Goal: Task Accomplishment & Management: Manage account settings

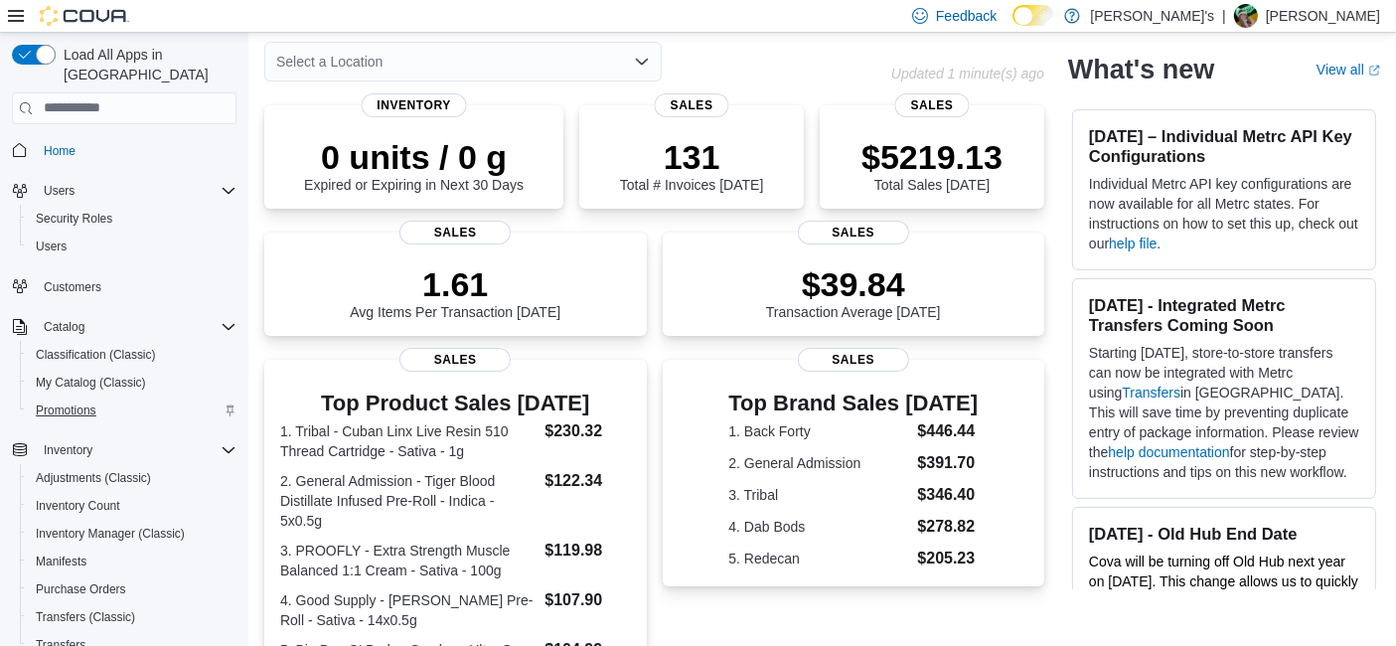
scroll to position [87, 0]
click at [12, 547] on div "Inventory Adjustments (Classic) Inventory Count Inventory Manager (Classic) Man…" at bounding box center [124, 547] width 225 height 223
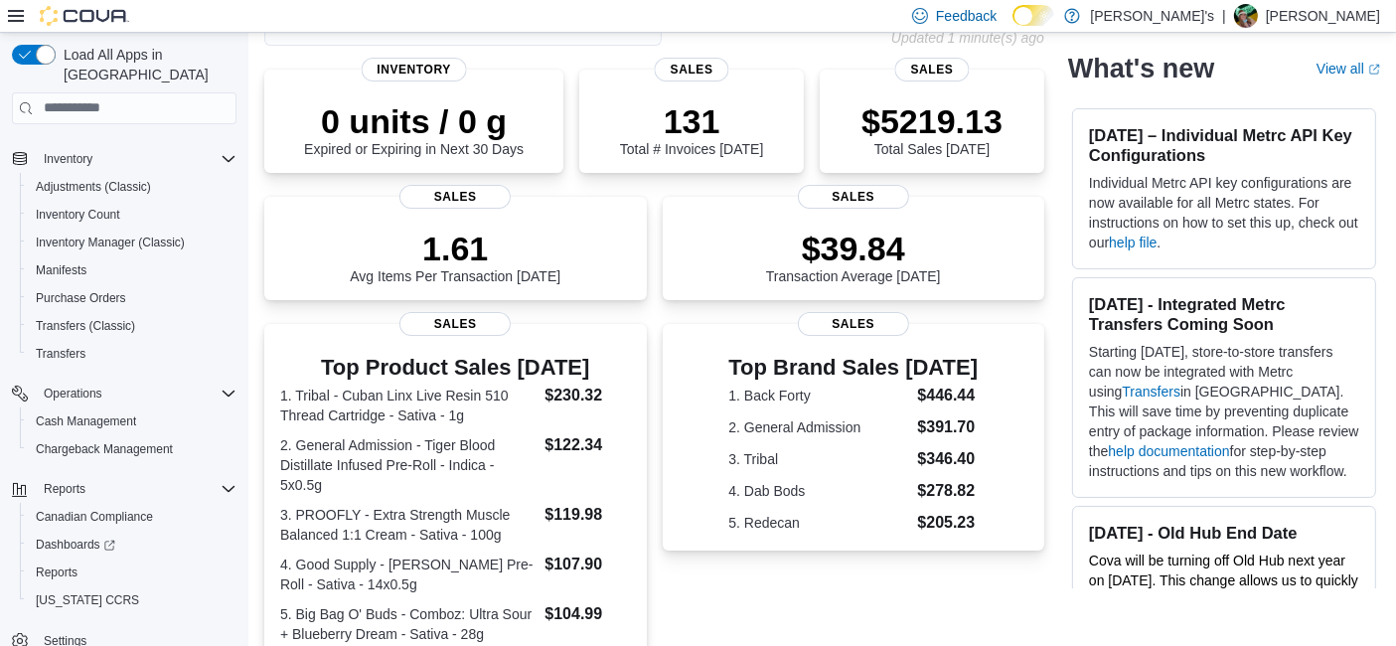
scroll to position [132, 0]
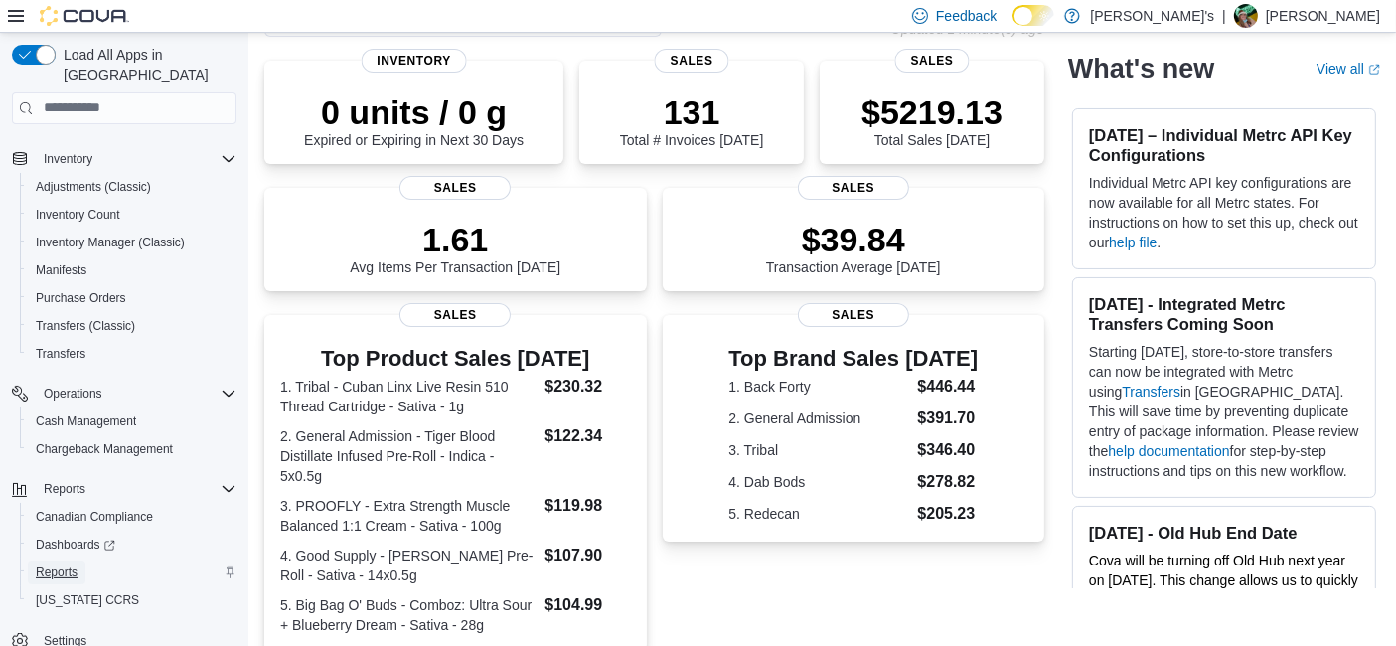
click at [42, 564] on span "Reports" at bounding box center [57, 572] width 42 height 16
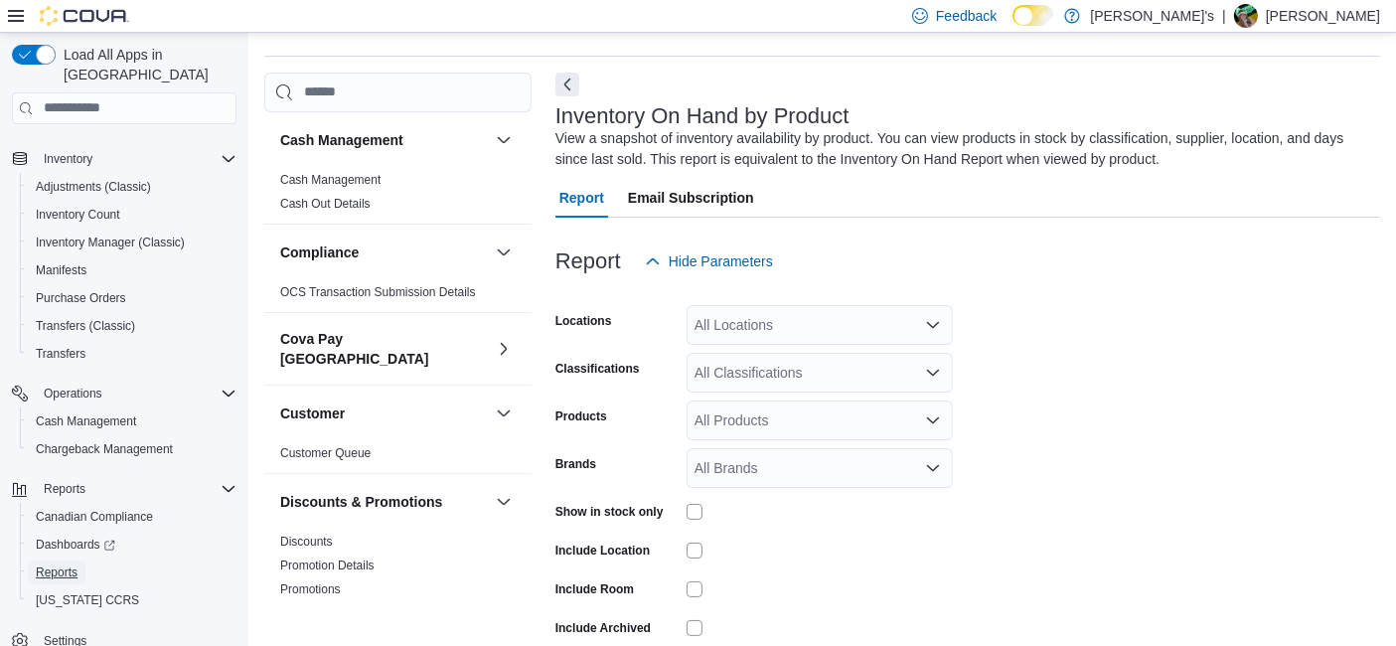
scroll to position [66, 0]
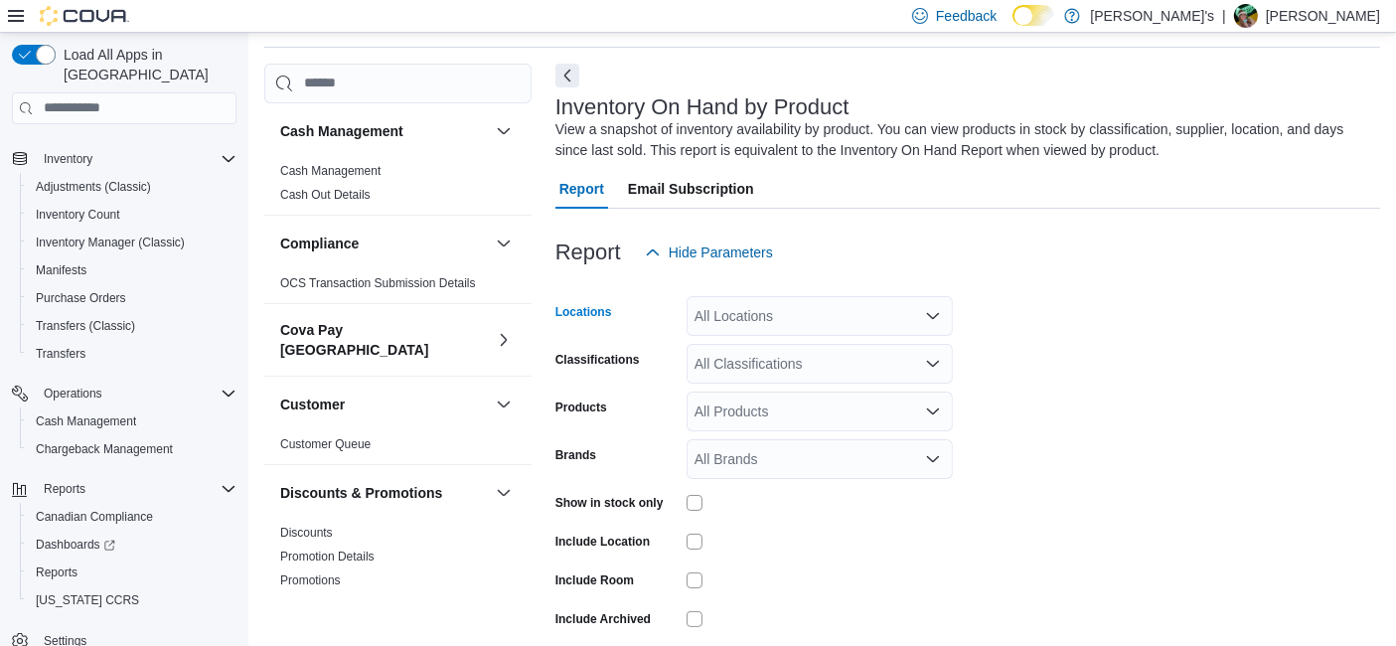
click at [709, 305] on div "All Locations" at bounding box center [820, 316] width 266 height 40
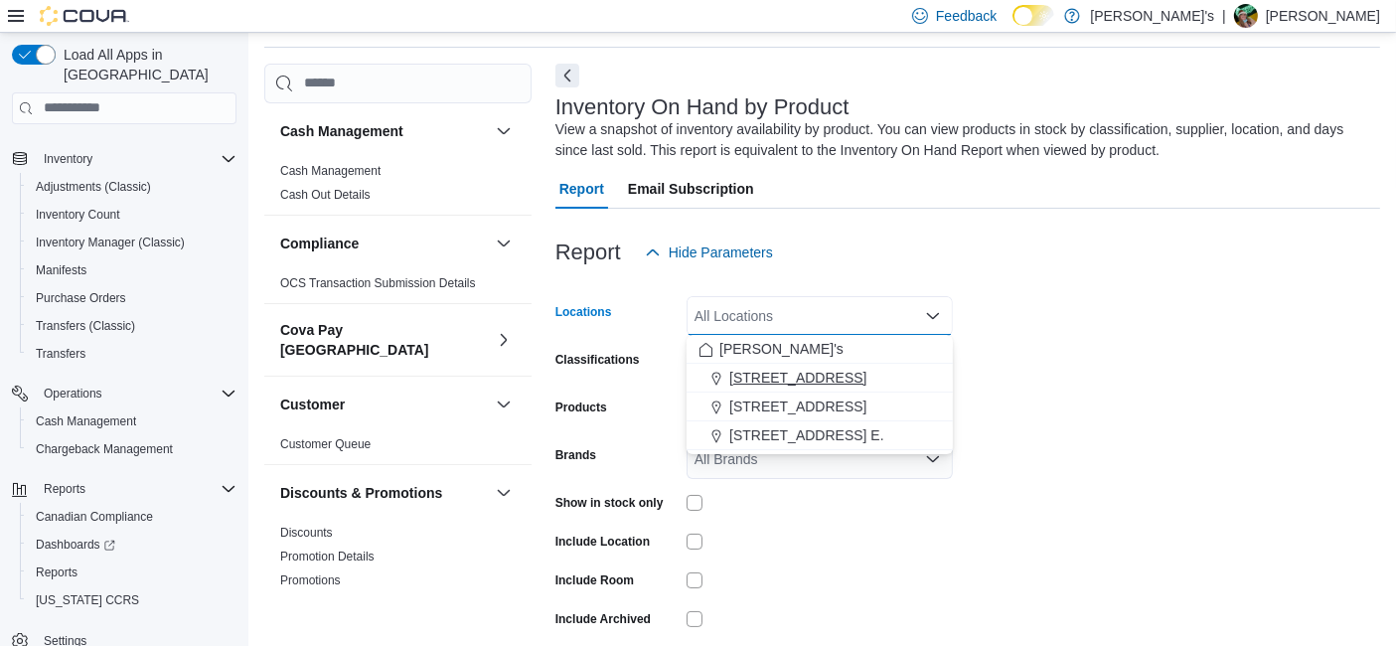
click at [735, 384] on span "[STREET_ADDRESS]" at bounding box center [797, 378] width 137 height 20
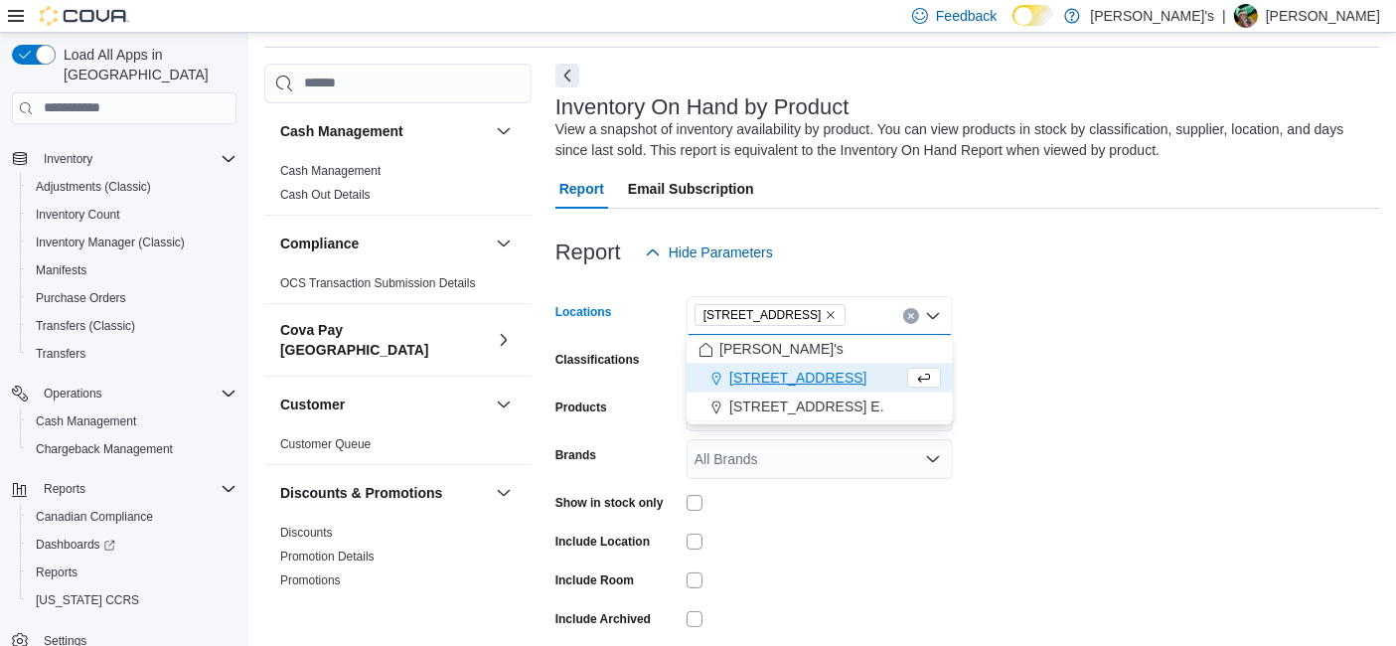
click at [735, 384] on span "[STREET_ADDRESS]" at bounding box center [797, 378] width 137 height 20
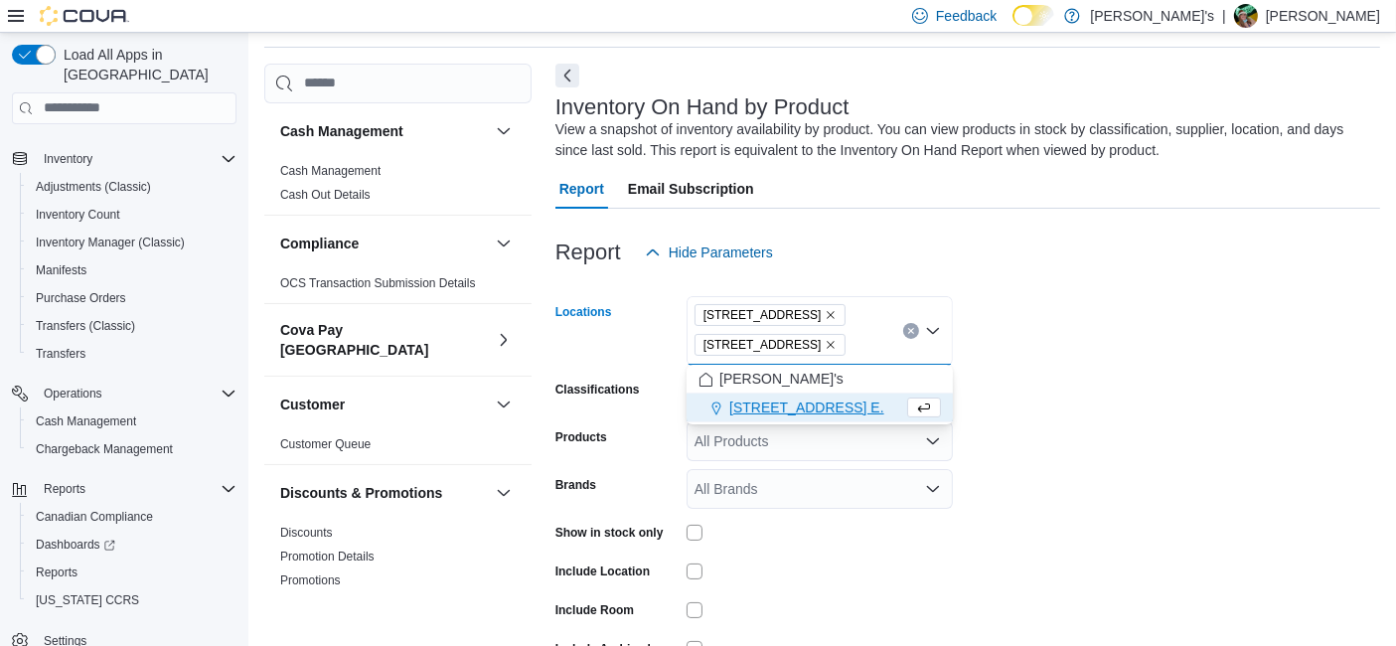
click at [1078, 415] on form "Locations [STREET_ADDRESS] Combo box. Selected. [STREET_ADDRESS]. Press Backspa…" at bounding box center [968, 495] width 825 height 447
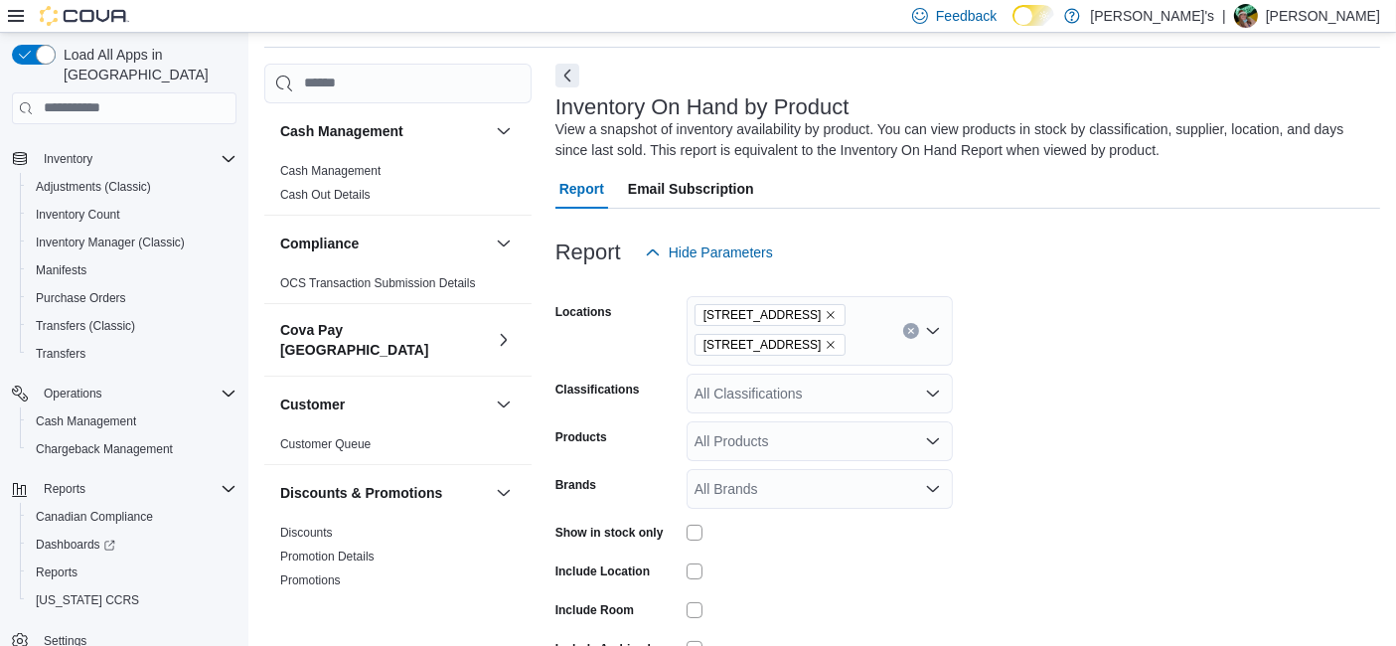
click at [758, 399] on div "All Classifications" at bounding box center [820, 394] width 266 height 40
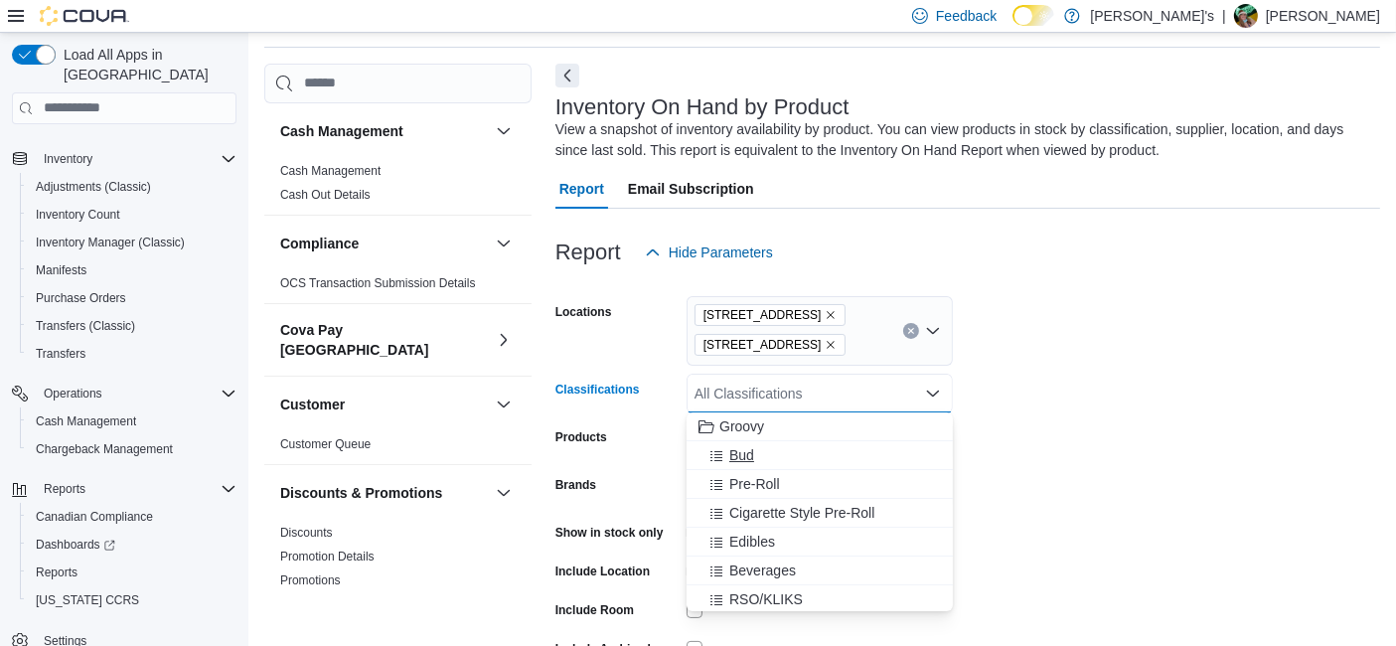
click at [740, 447] on span "Bud" at bounding box center [741, 455] width 25 height 20
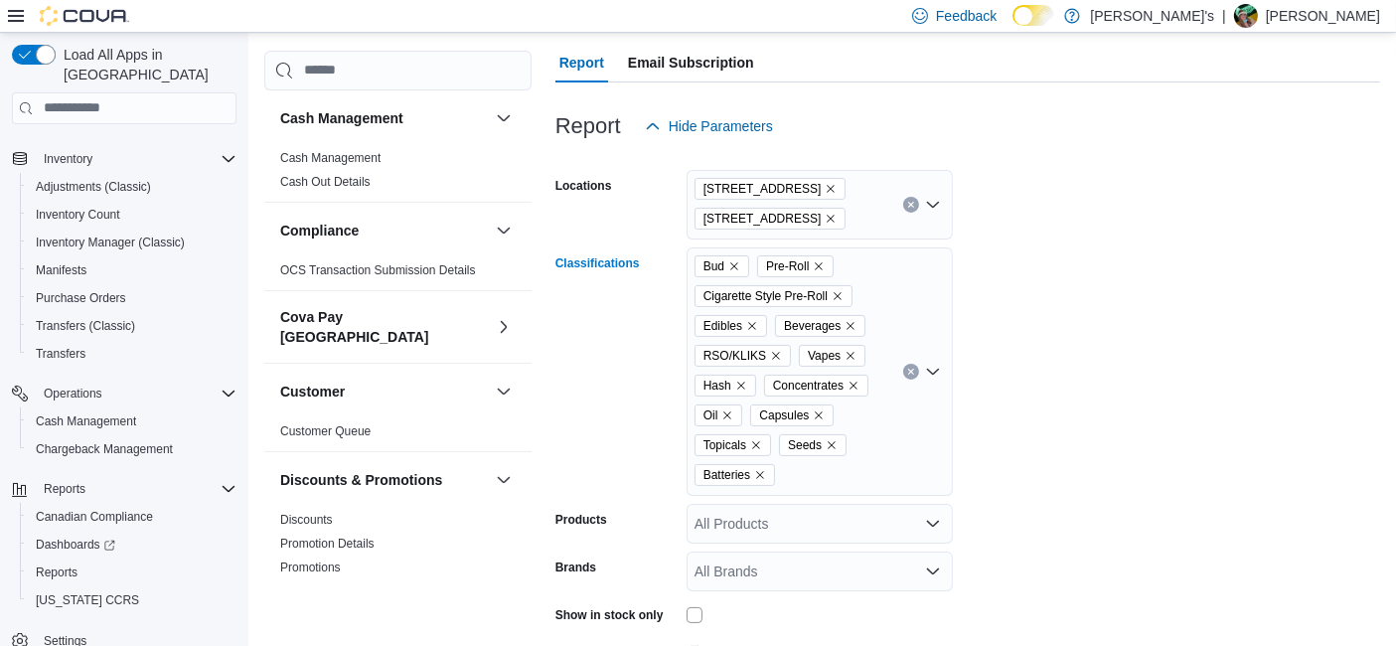
scroll to position [311, 0]
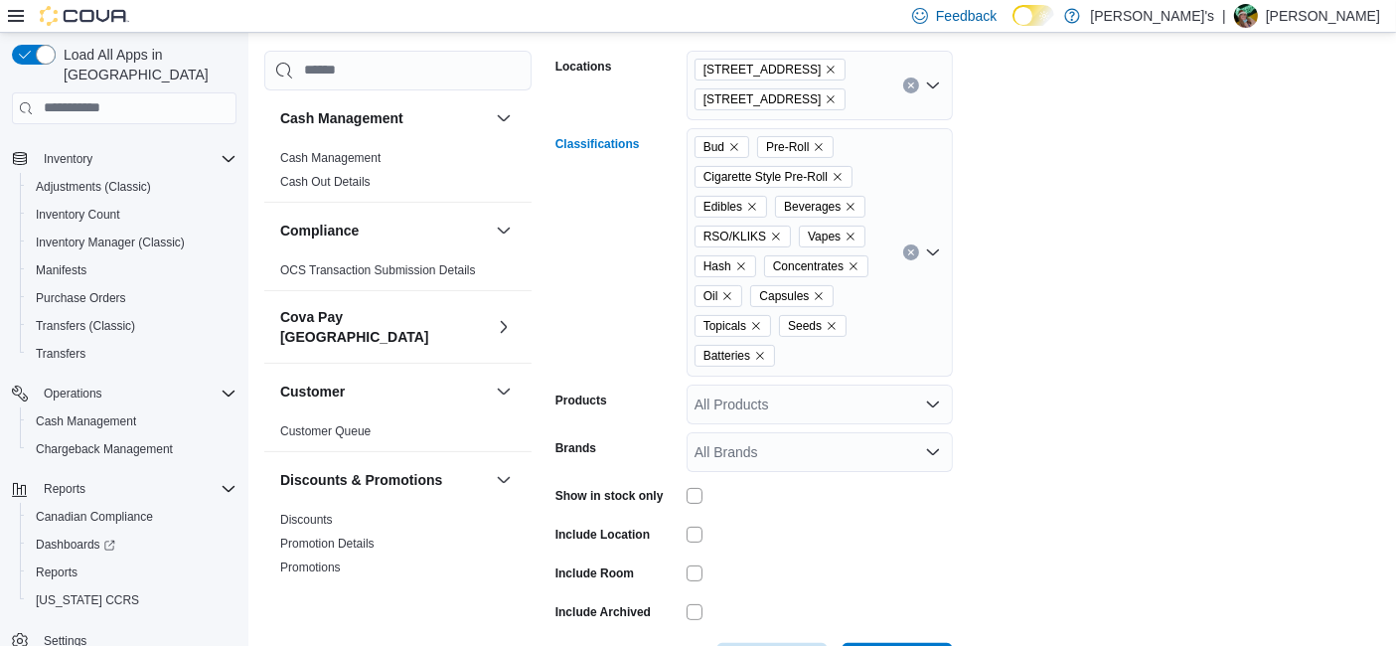
click at [819, 355] on div "Bud Pre-Roll Cigarette Style Pre-Roll Edibles Beverages RSO/KLIKS Vapes Hash Co…" at bounding box center [820, 252] width 266 height 248
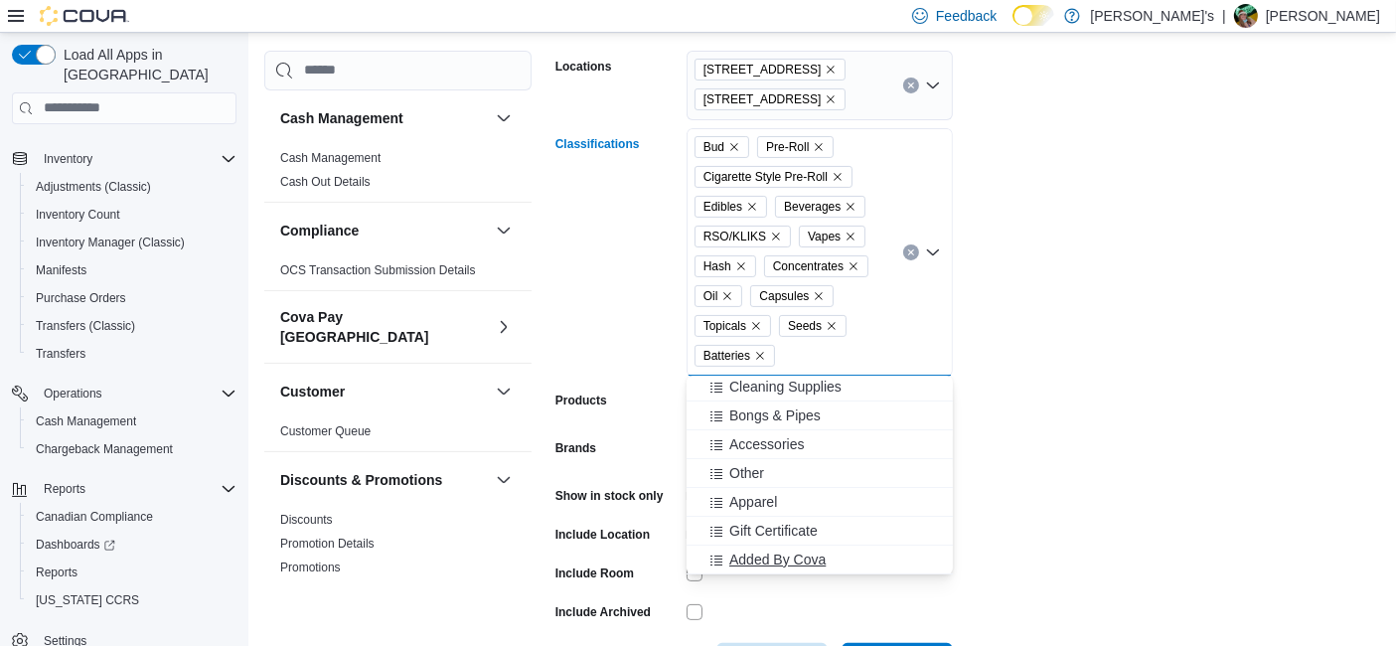
click at [840, 554] on div "Added By Cova" at bounding box center [820, 560] width 242 height 20
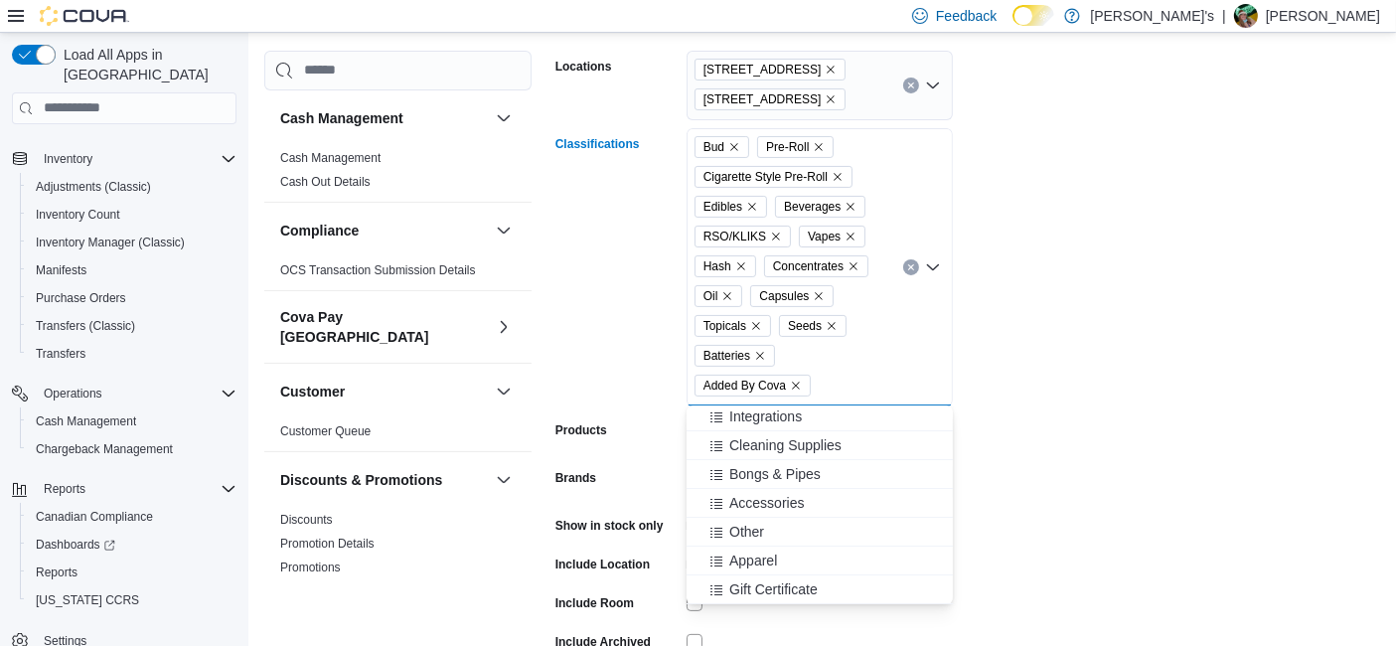
scroll to position [88, 0]
click at [1134, 479] on form "Locations [STREET_ADDRESS] Classifications Bud Pre-Roll Cigarette Style Pre-Rol…" at bounding box center [968, 370] width 825 height 686
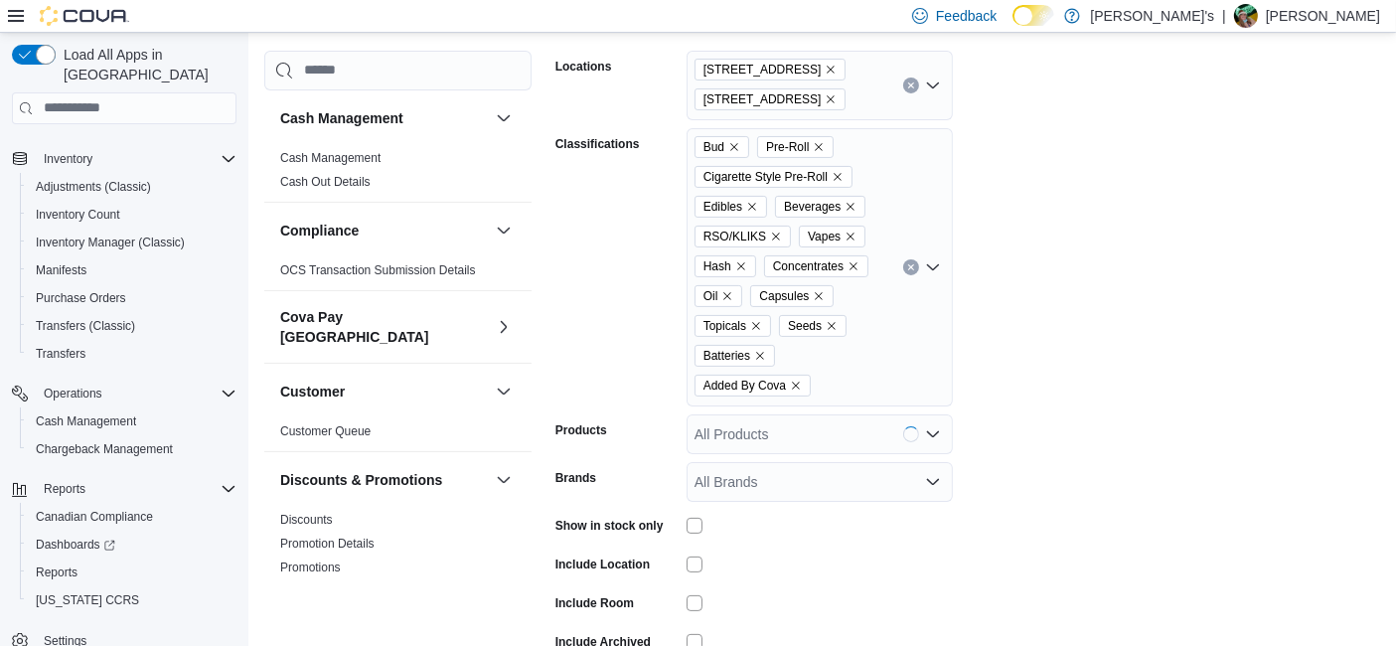
click at [684, 535] on div "Show in stock only" at bounding box center [755, 525] width 398 height 31
click at [1181, 466] on form "Locations [STREET_ADDRESS] Classifications Bud Pre-Roll Cigarette Style Pre-Rol…" at bounding box center [968, 370] width 825 height 686
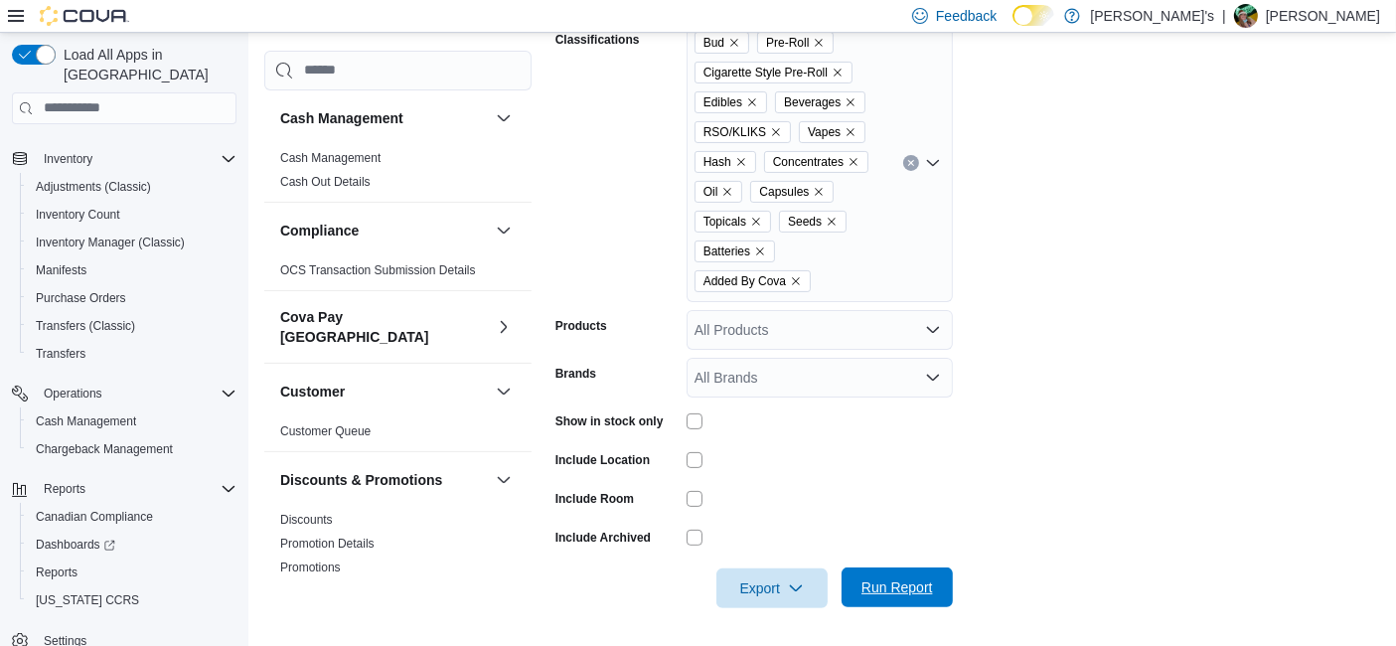
click at [909, 592] on span "Run Report" at bounding box center [898, 587] width 72 height 20
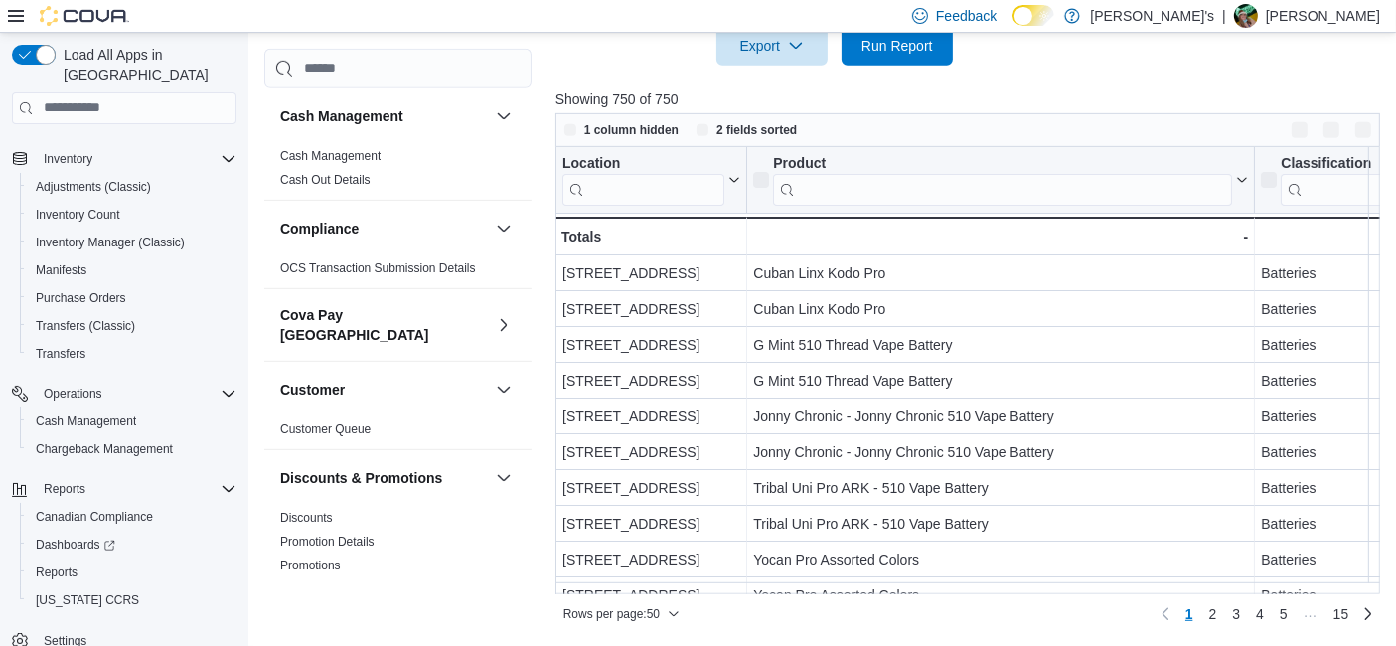
scroll to position [956, 0]
click at [1375, 130] on button "Enter fullscreen" at bounding box center [1364, 131] width 24 height 24
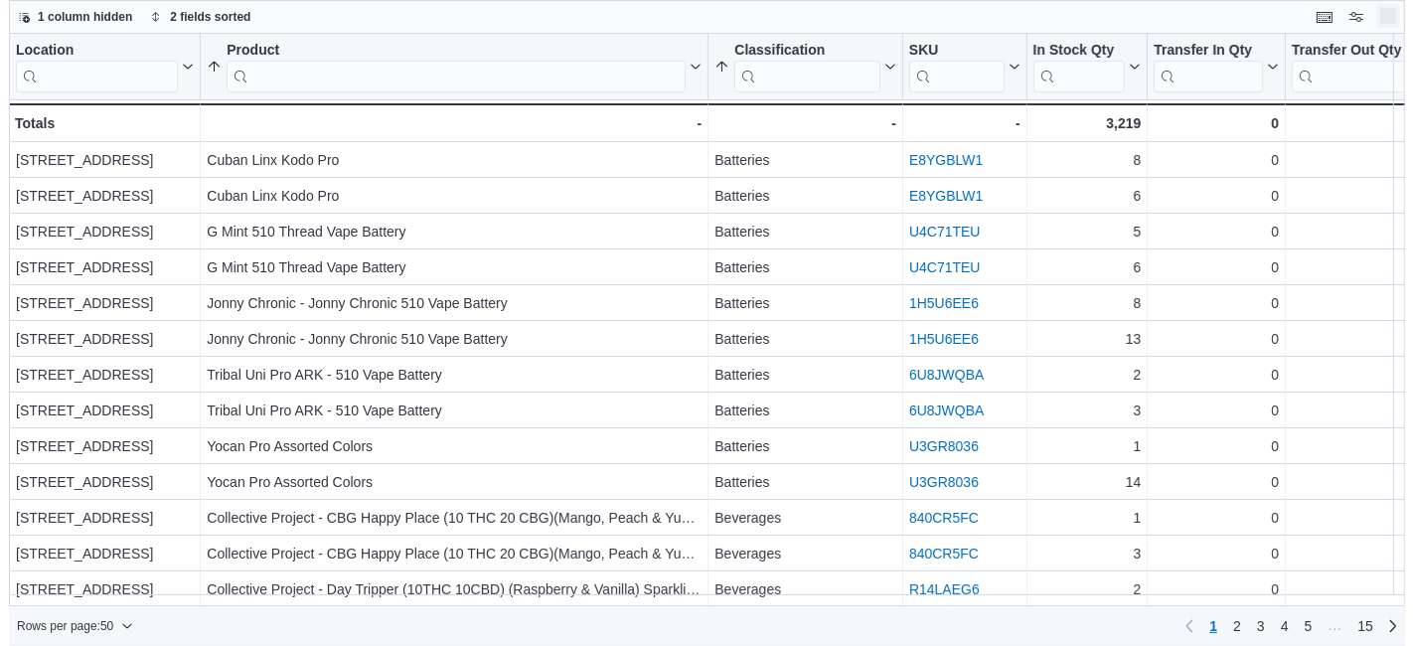
scroll to position [0, 0]
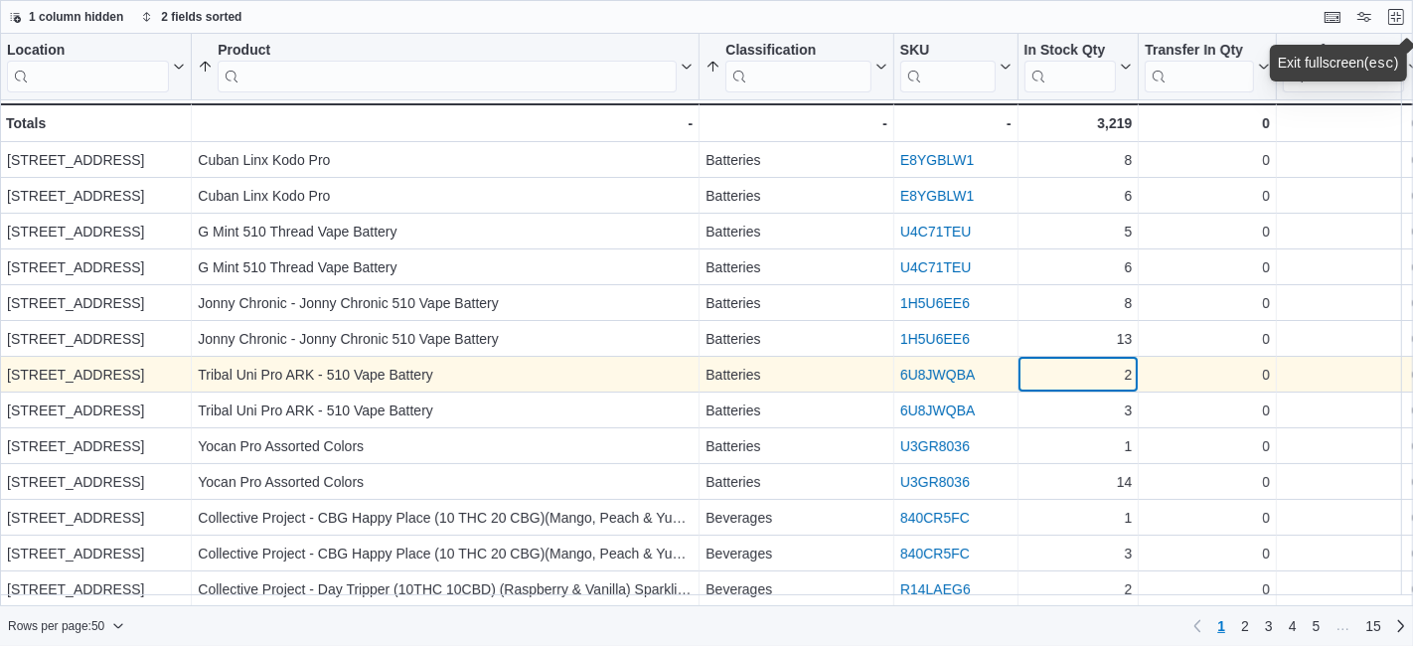
click at [1087, 379] on div "2" at bounding box center [1079, 375] width 108 height 24
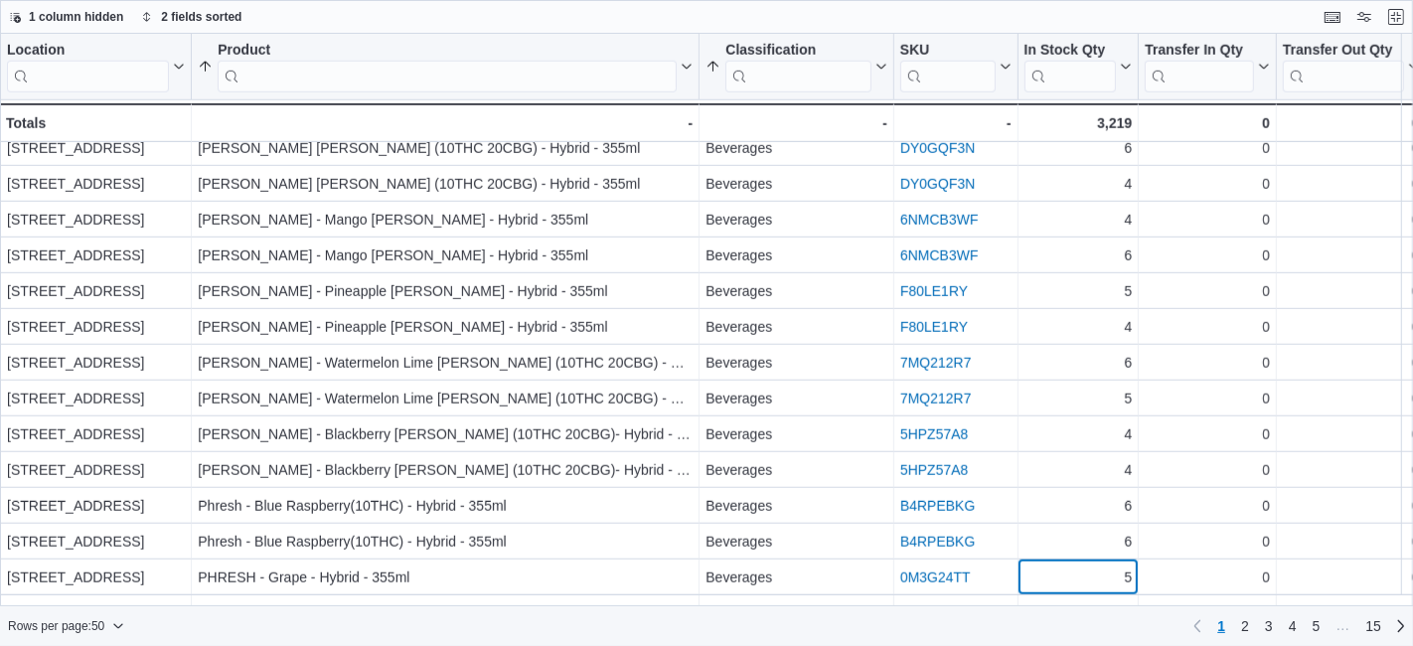
scroll to position [1334, 0]
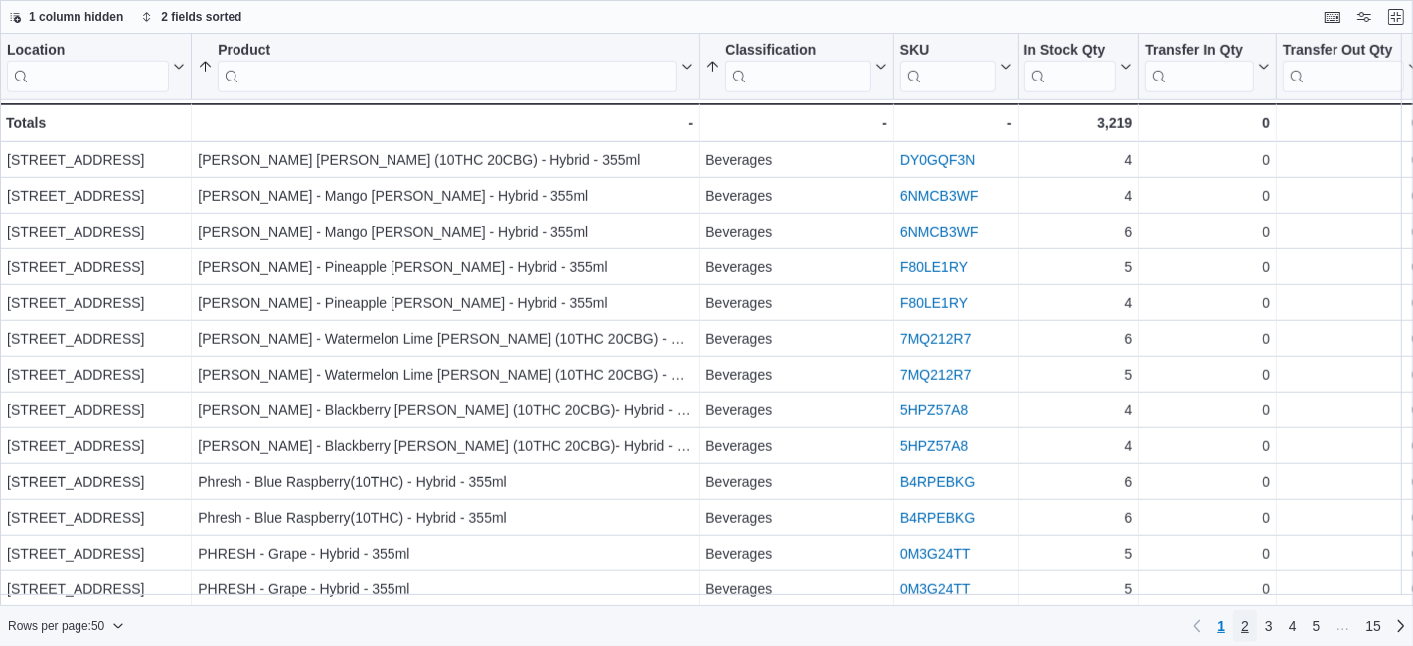
click at [1244, 628] on span "2" at bounding box center [1245, 626] width 8 height 20
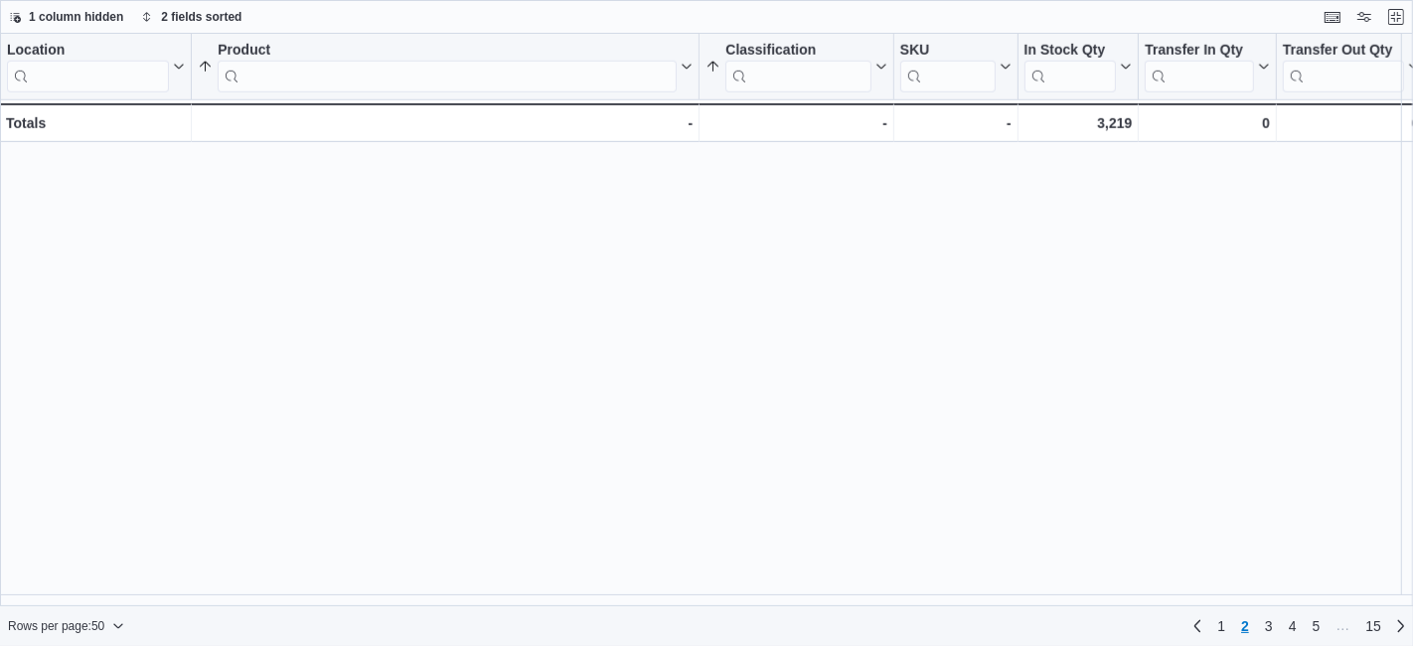
scroll to position [0, 0]
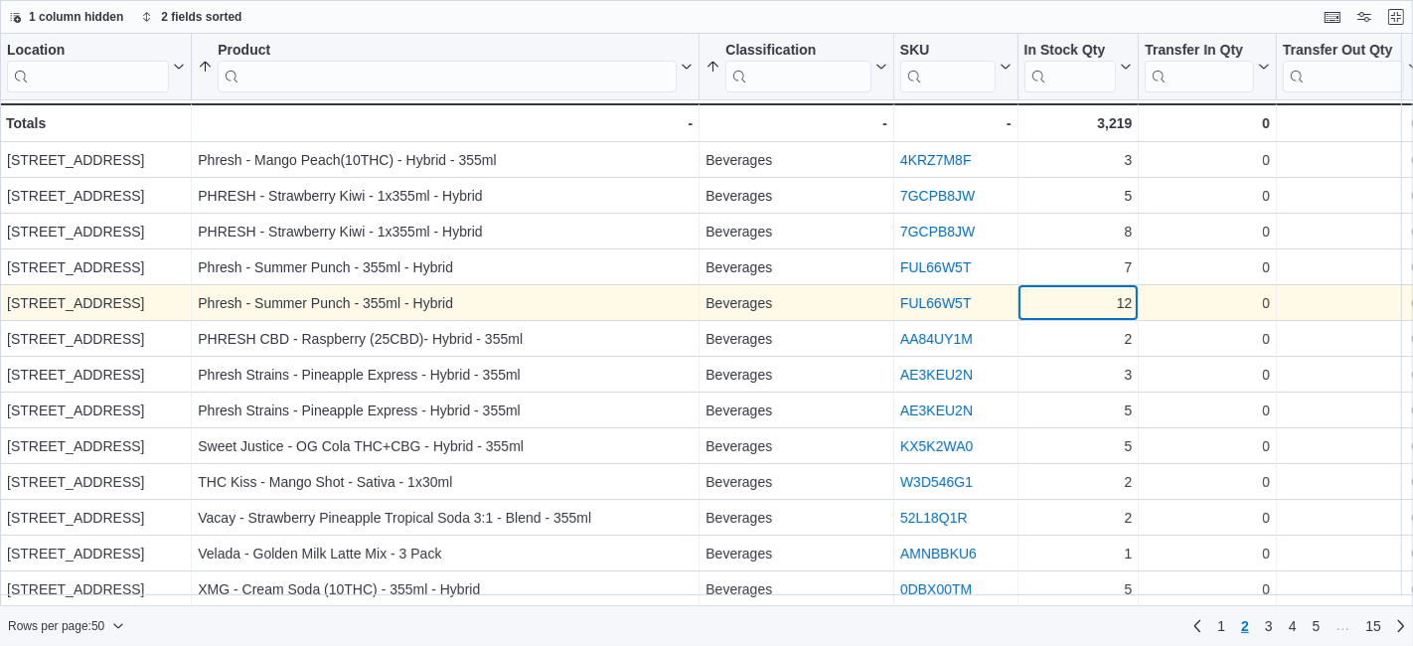
click at [1098, 293] on div "12" at bounding box center [1079, 303] width 108 height 24
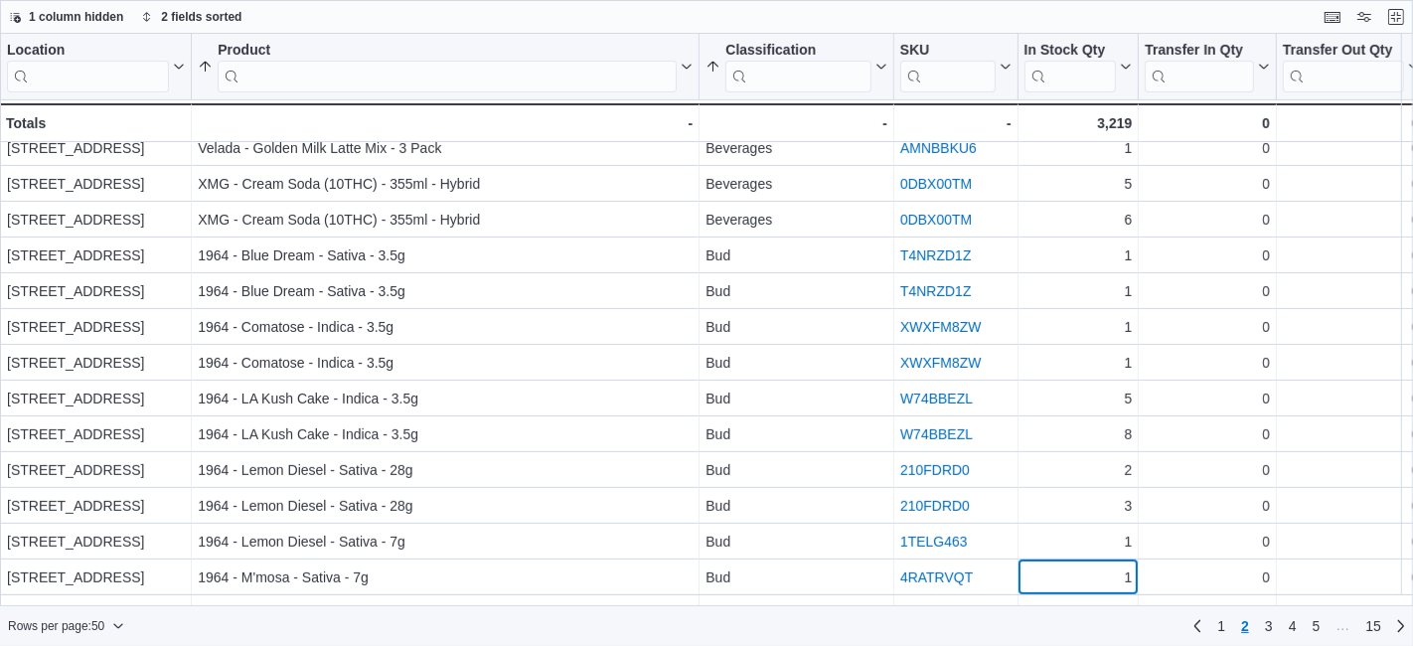
scroll to position [442, 0]
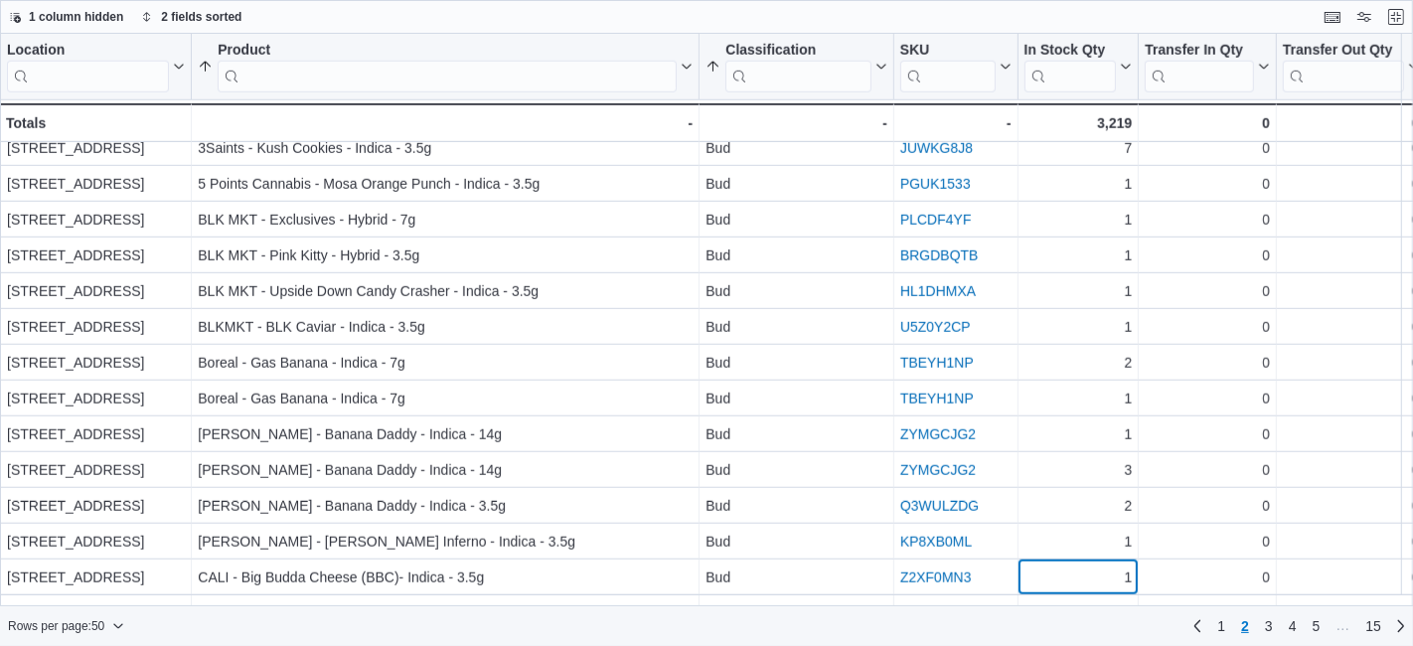
scroll to position [1334, 0]
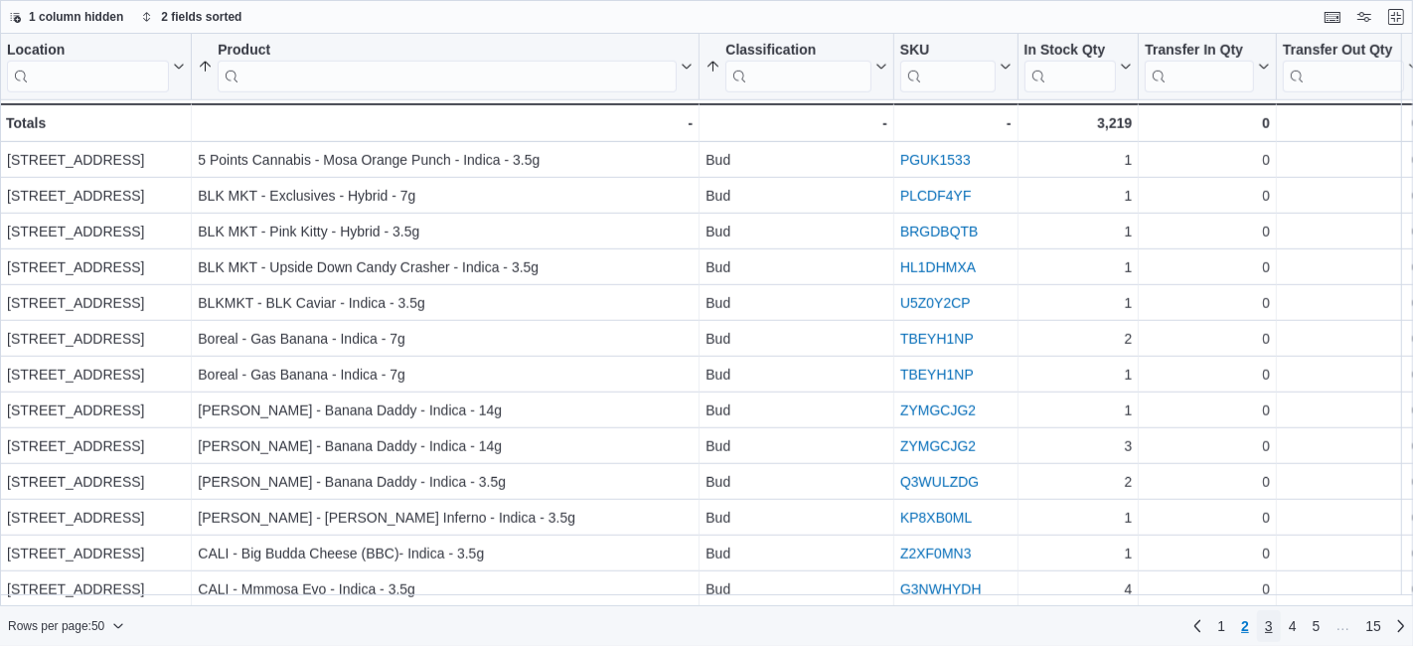
click at [1269, 630] on span "3" at bounding box center [1269, 626] width 8 height 20
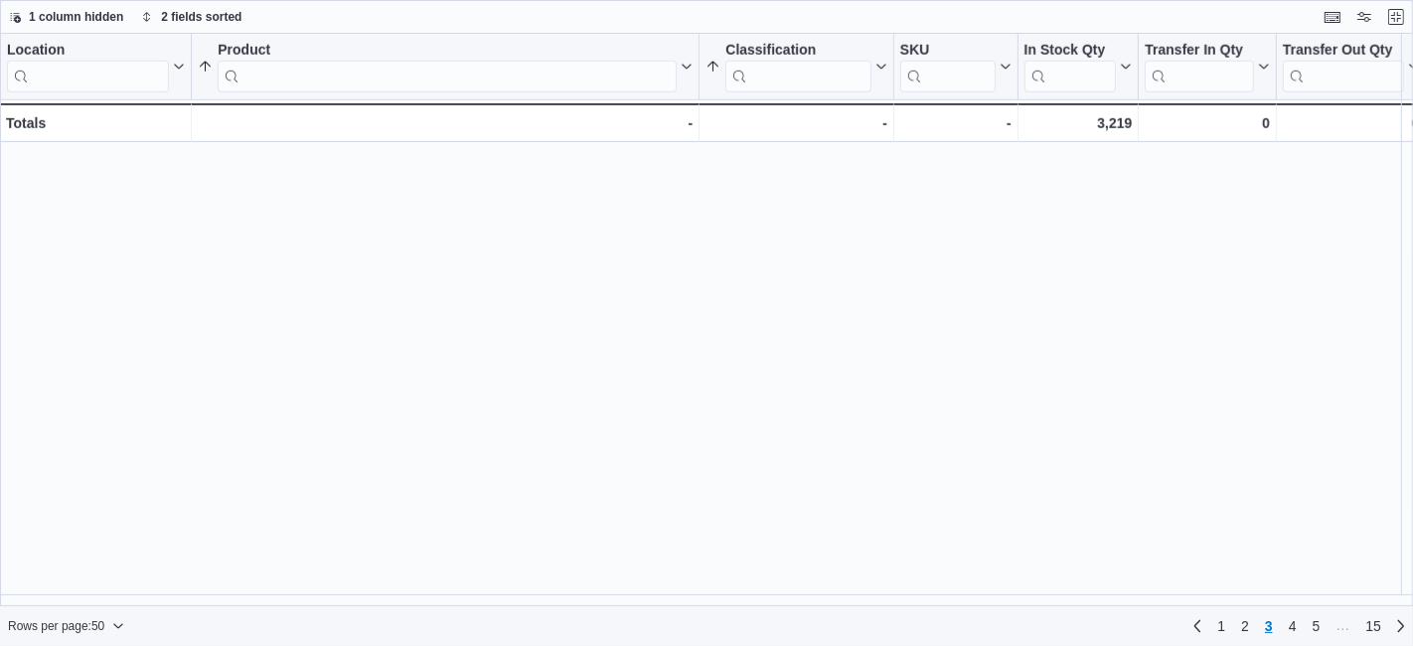
scroll to position [0, 0]
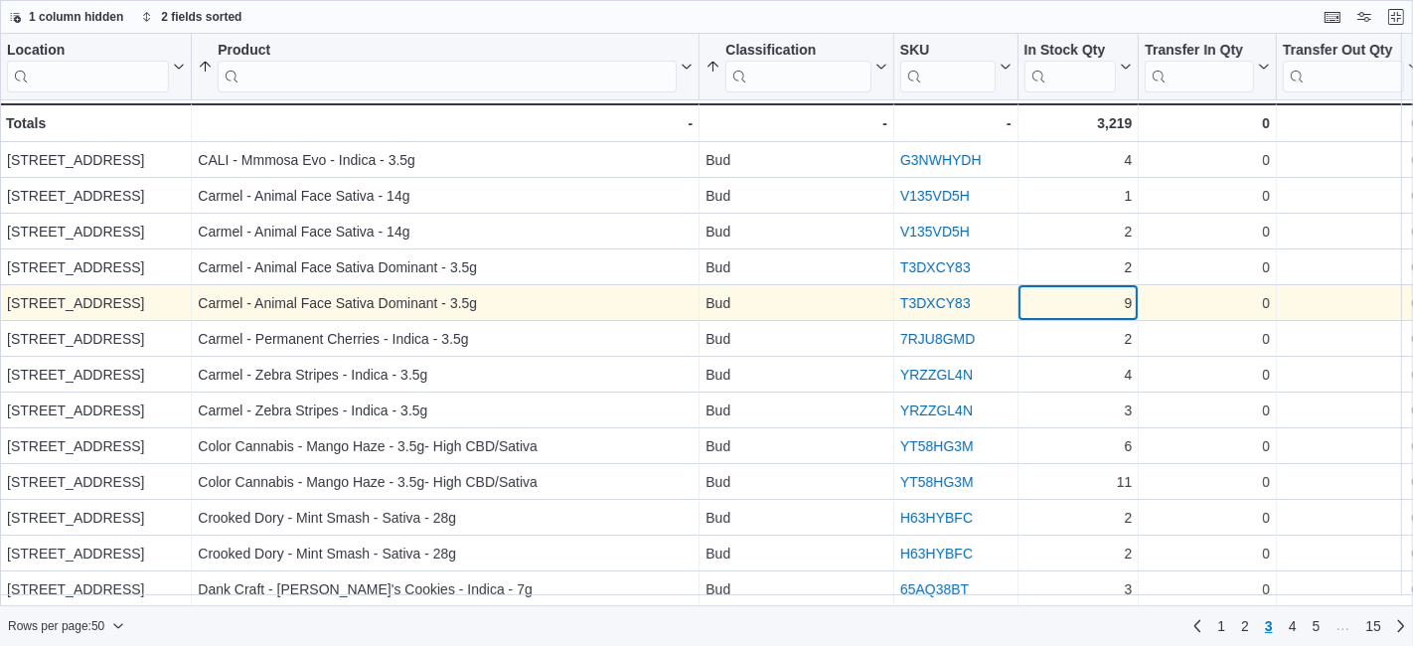
click at [1058, 313] on div "9" at bounding box center [1079, 303] width 108 height 24
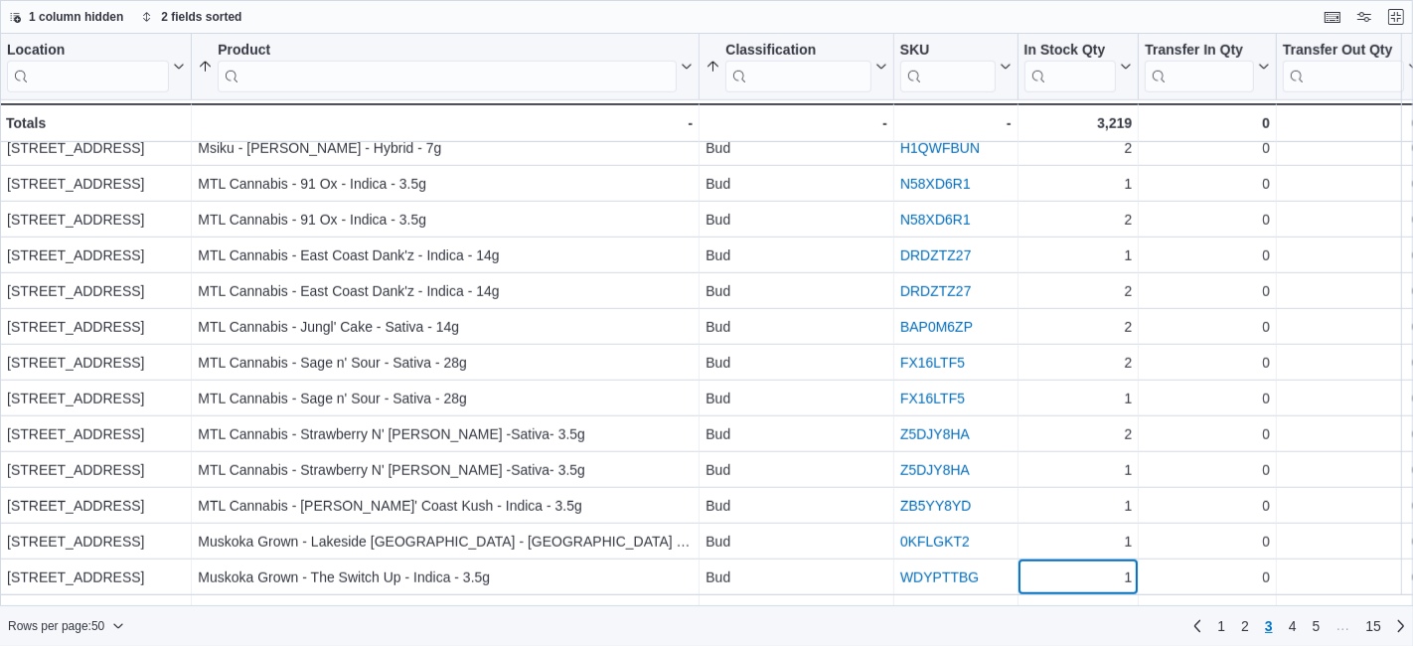
scroll to position [1334, 0]
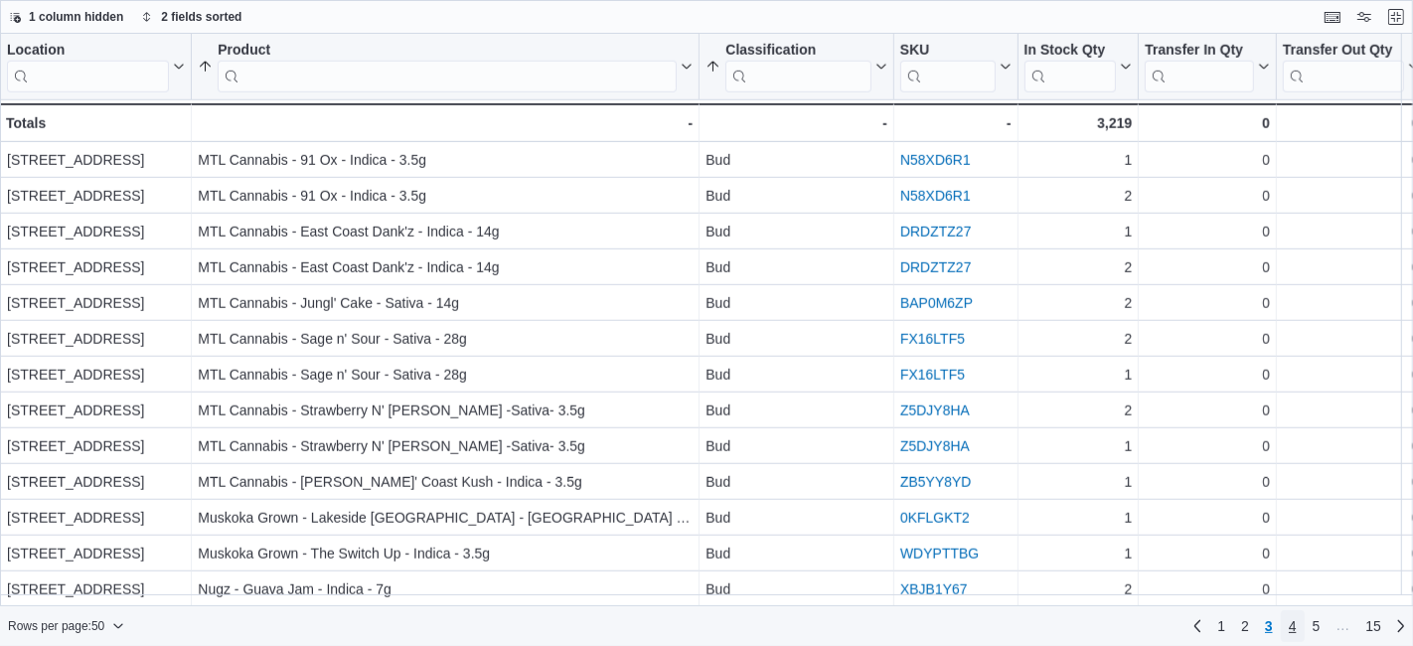
click at [1289, 627] on span "4" at bounding box center [1293, 626] width 8 height 20
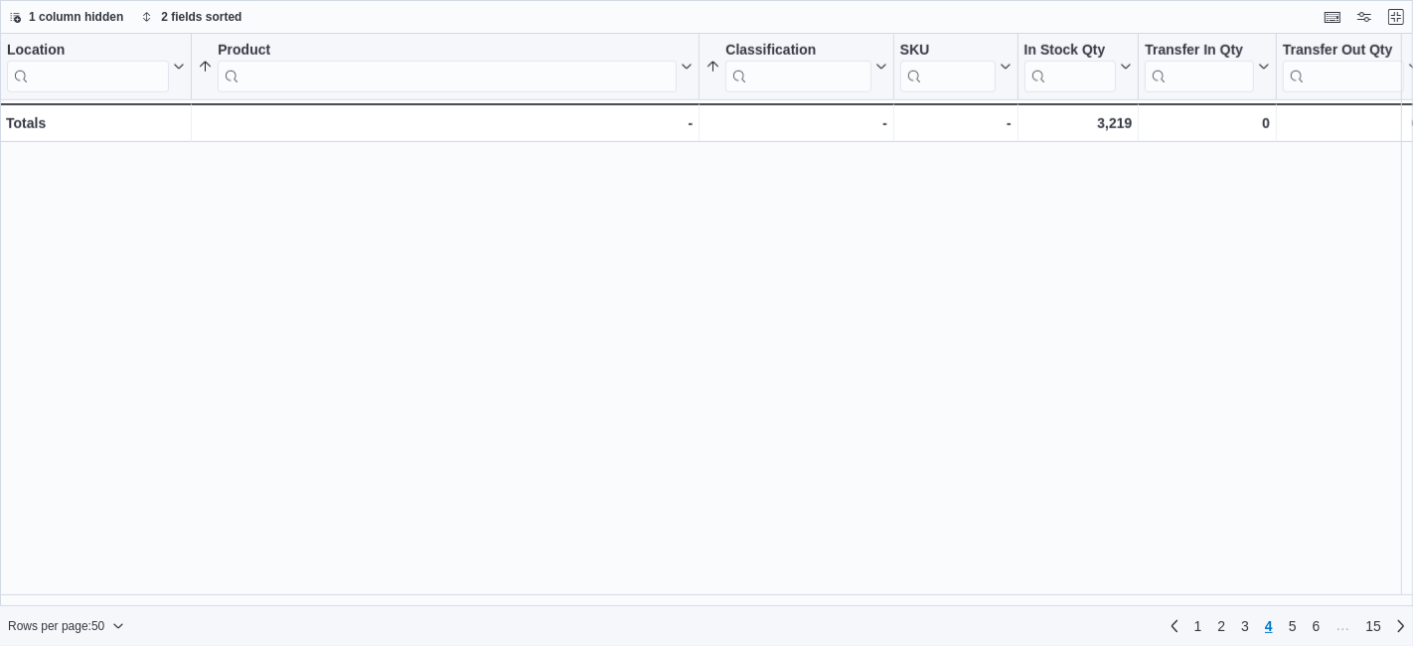
scroll to position [0, 0]
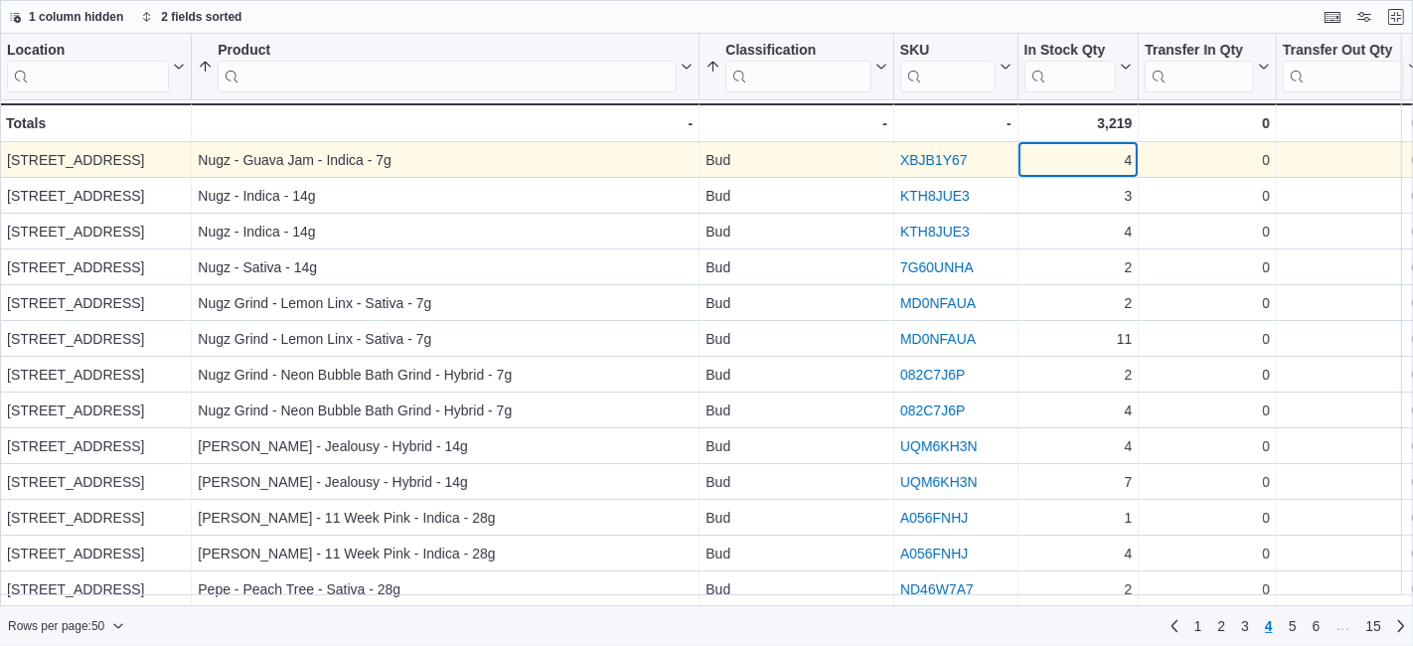
click at [1117, 176] on div "4 - In Stock Qty, column 5, row 151" at bounding box center [1079, 160] width 121 height 36
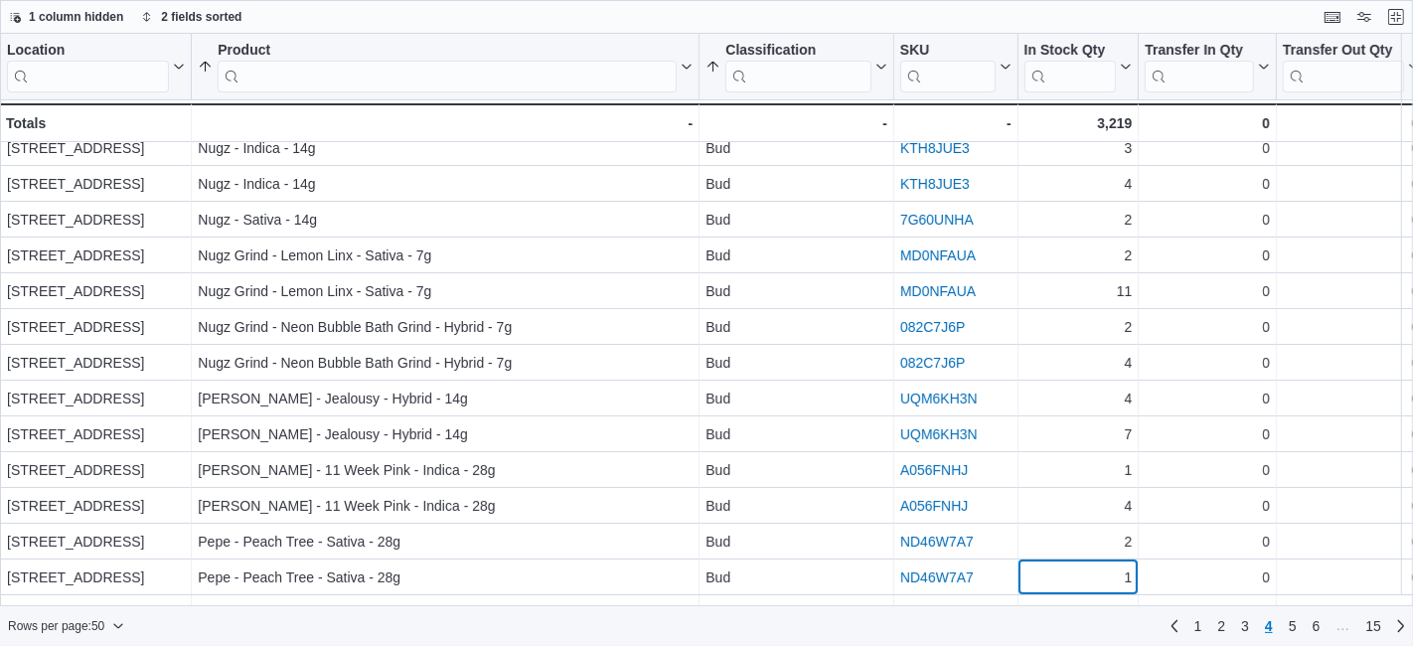
scroll to position [84, 0]
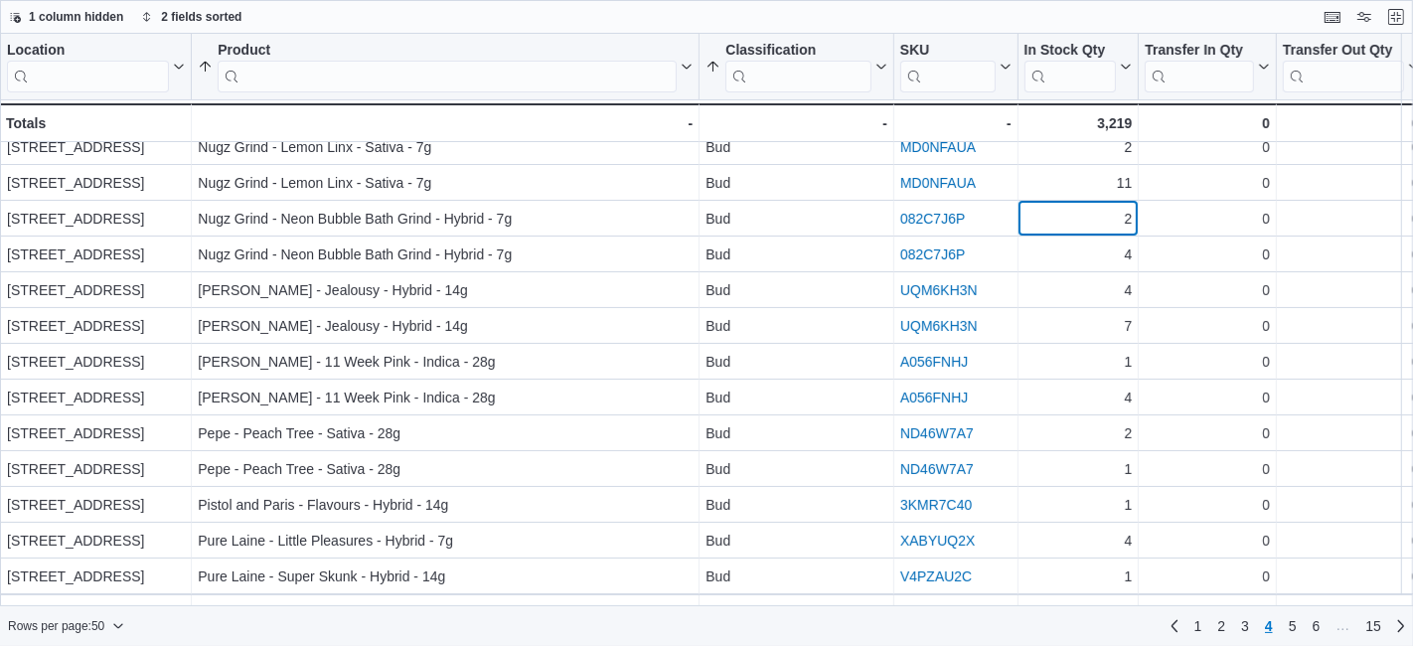
click at [1117, 176] on div "Location Click to view column header actions Product Sorted by Product, ascendi…" at bounding box center [706, 320] width 1413 height 573
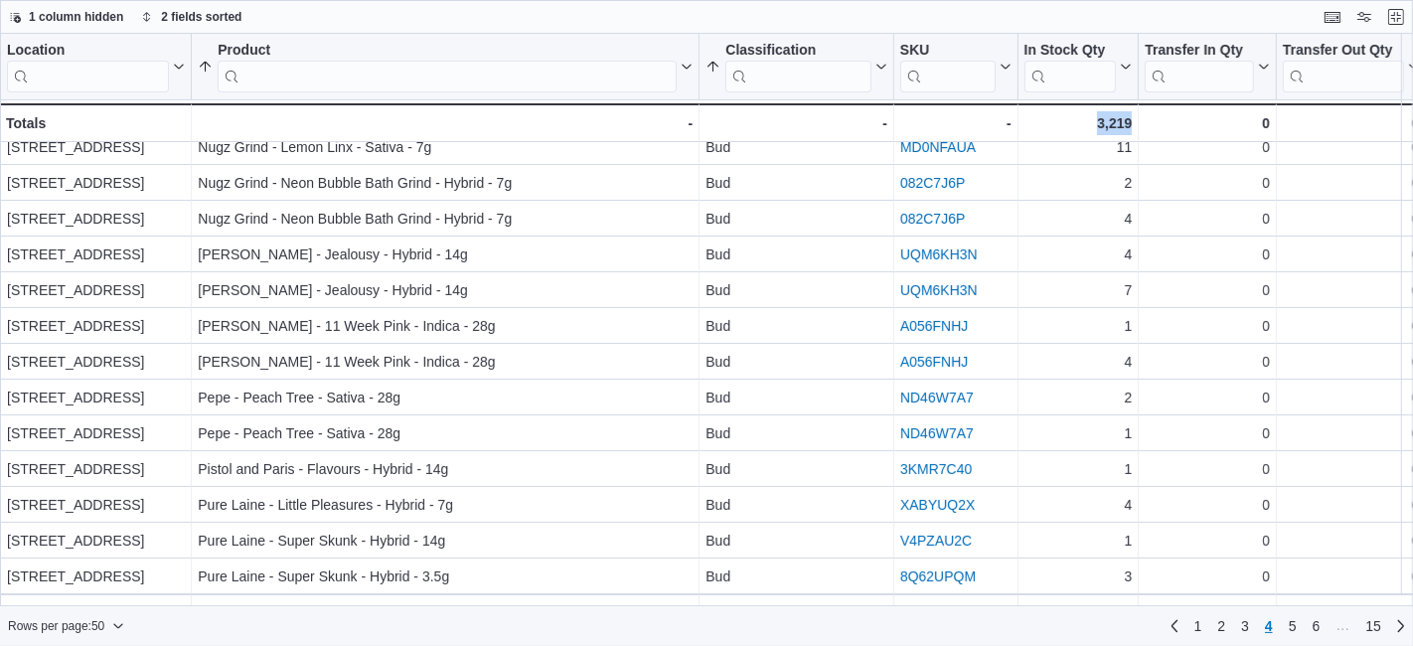
click at [1117, 176] on div "Location Click to view column header actions Product Sorted by Product, ascendi…" at bounding box center [706, 320] width 1413 height 573
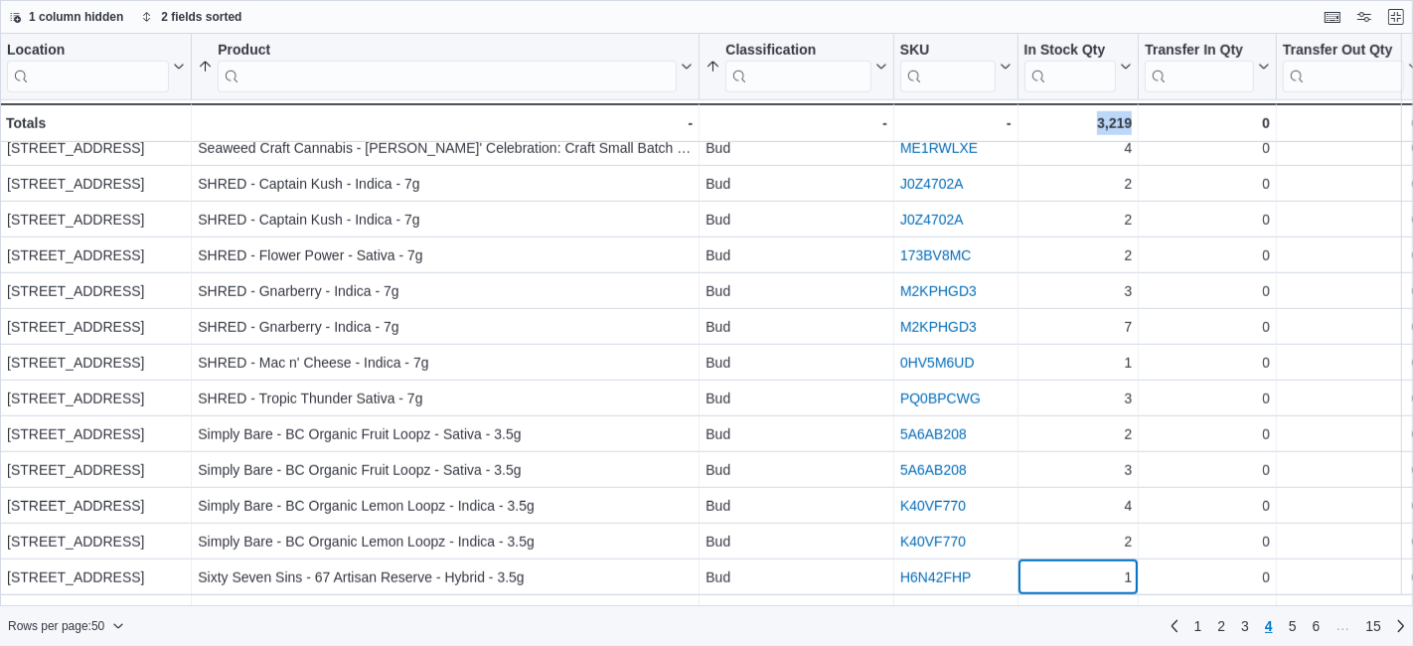
scroll to position [1334, 0]
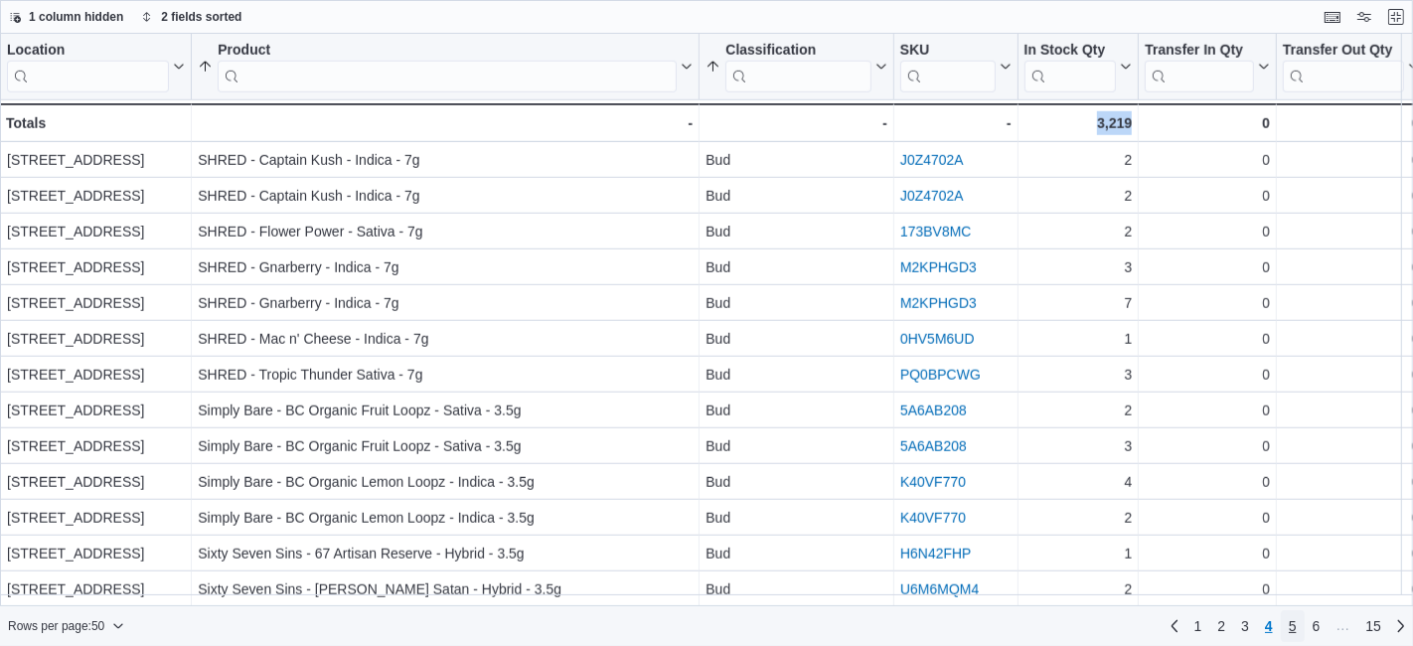
click at [1286, 626] on link "5" at bounding box center [1293, 626] width 24 height 32
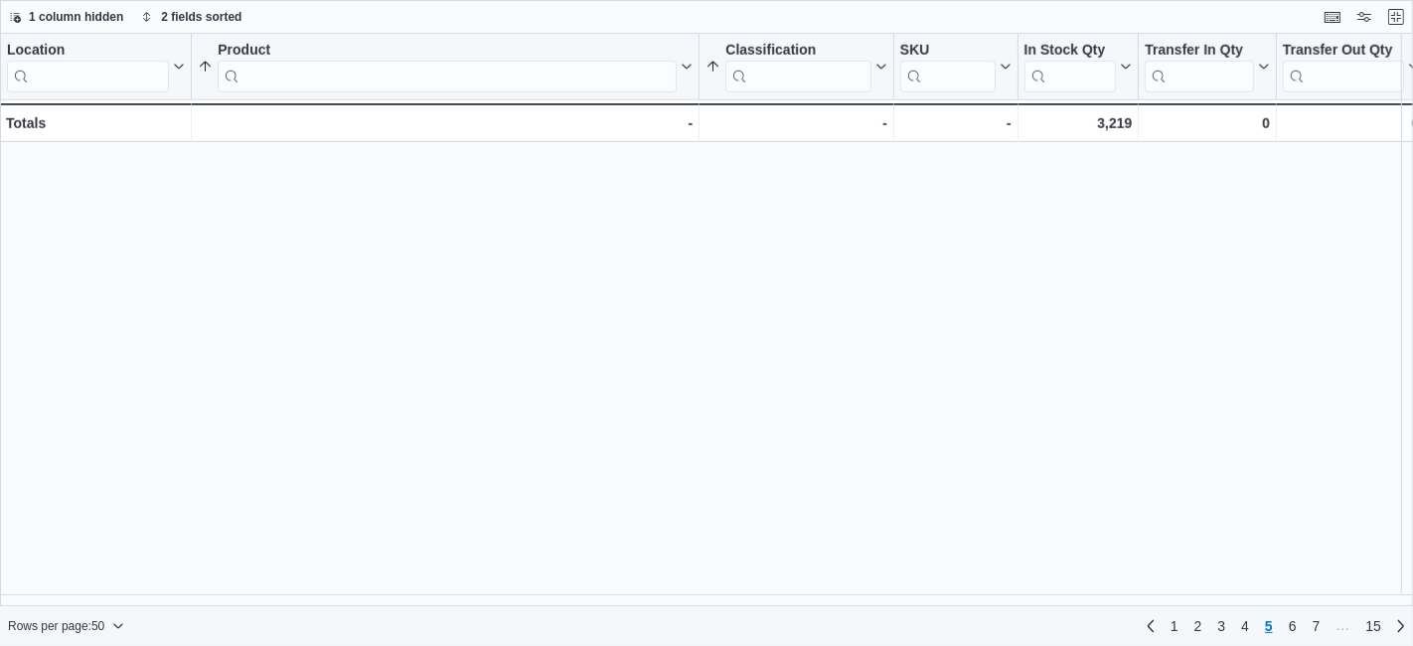
scroll to position [0, 0]
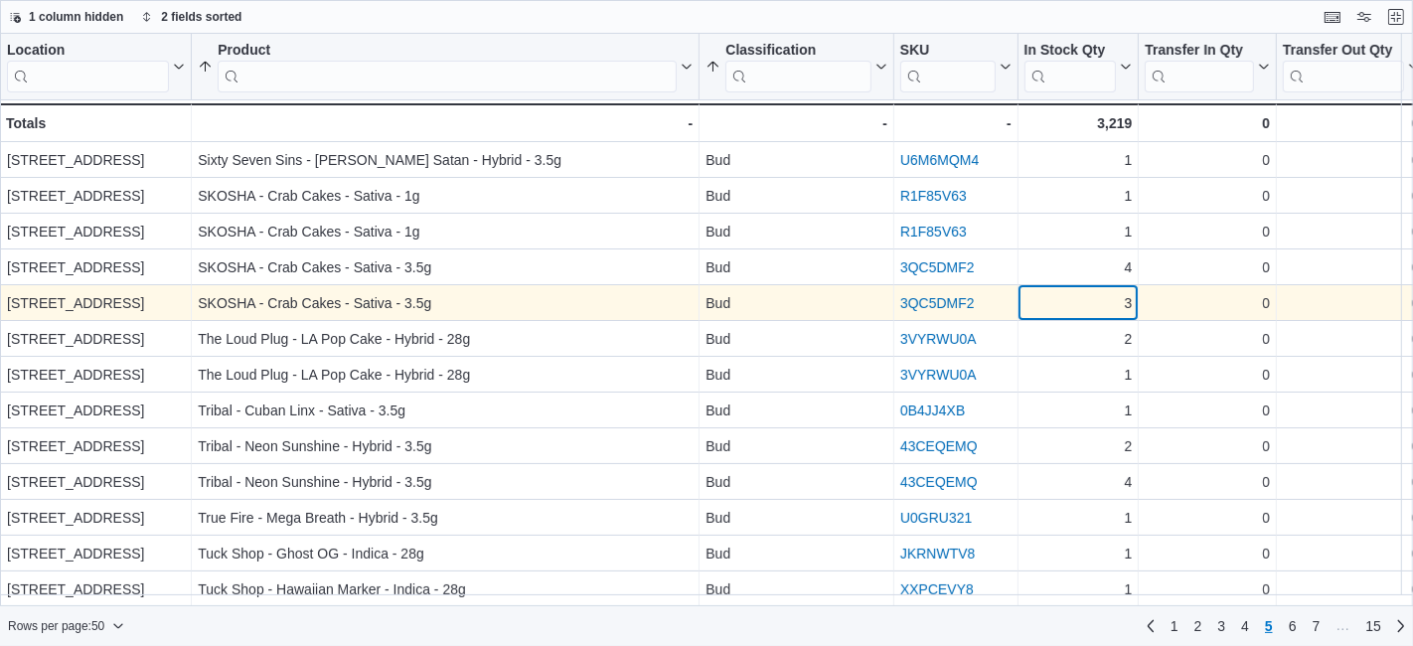
click at [1094, 291] on div "3" at bounding box center [1079, 303] width 108 height 24
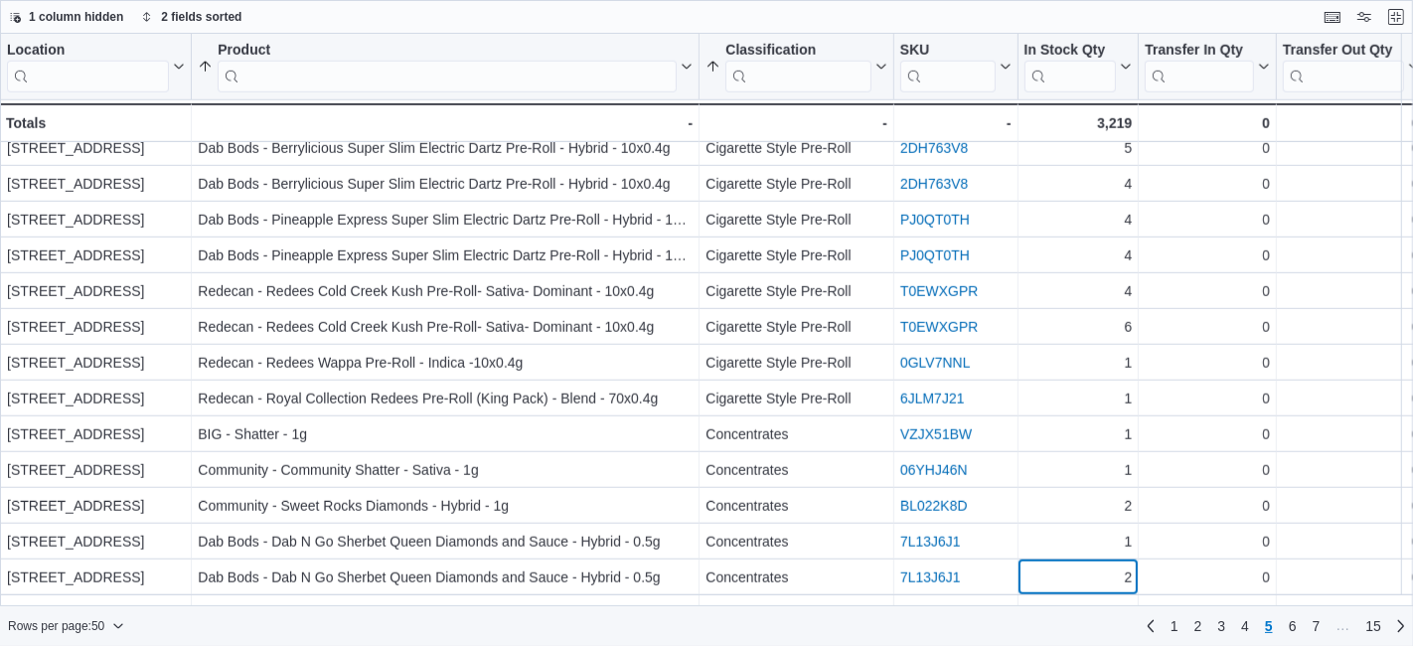
scroll to position [1334, 0]
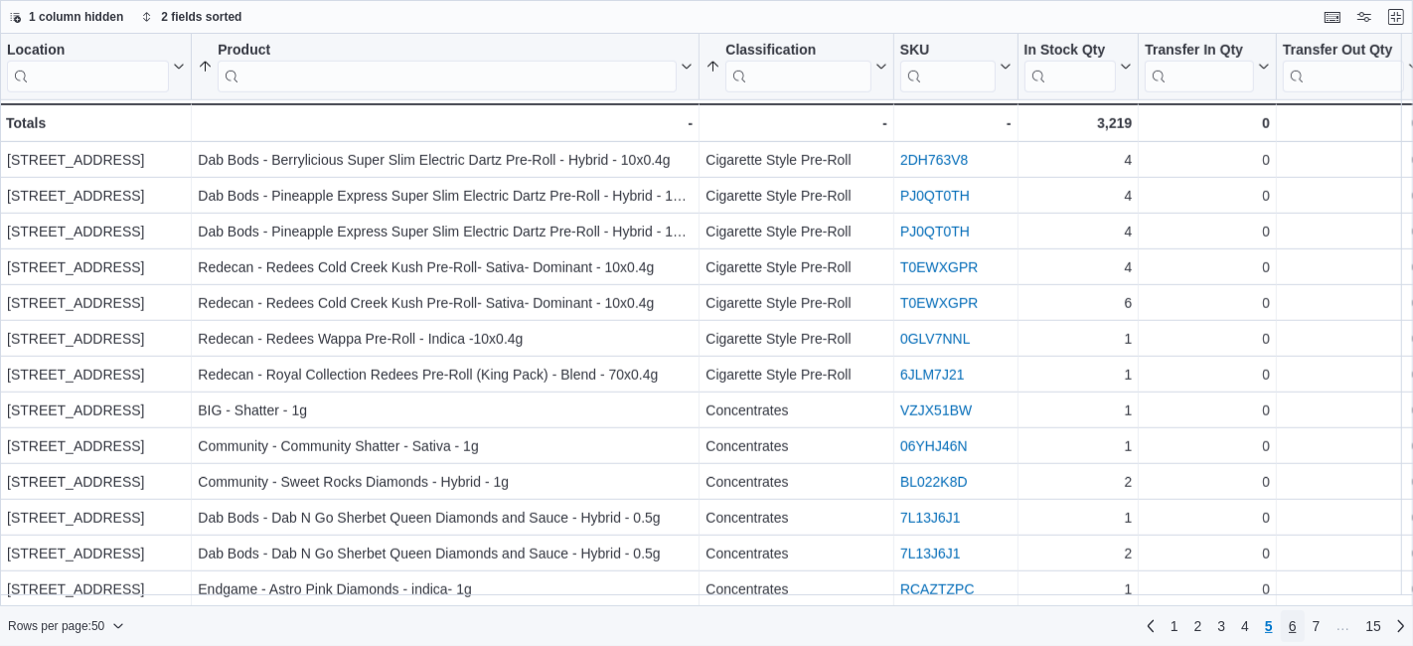
click at [1287, 631] on link "6" at bounding box center [1293, 626] width 24 height 32
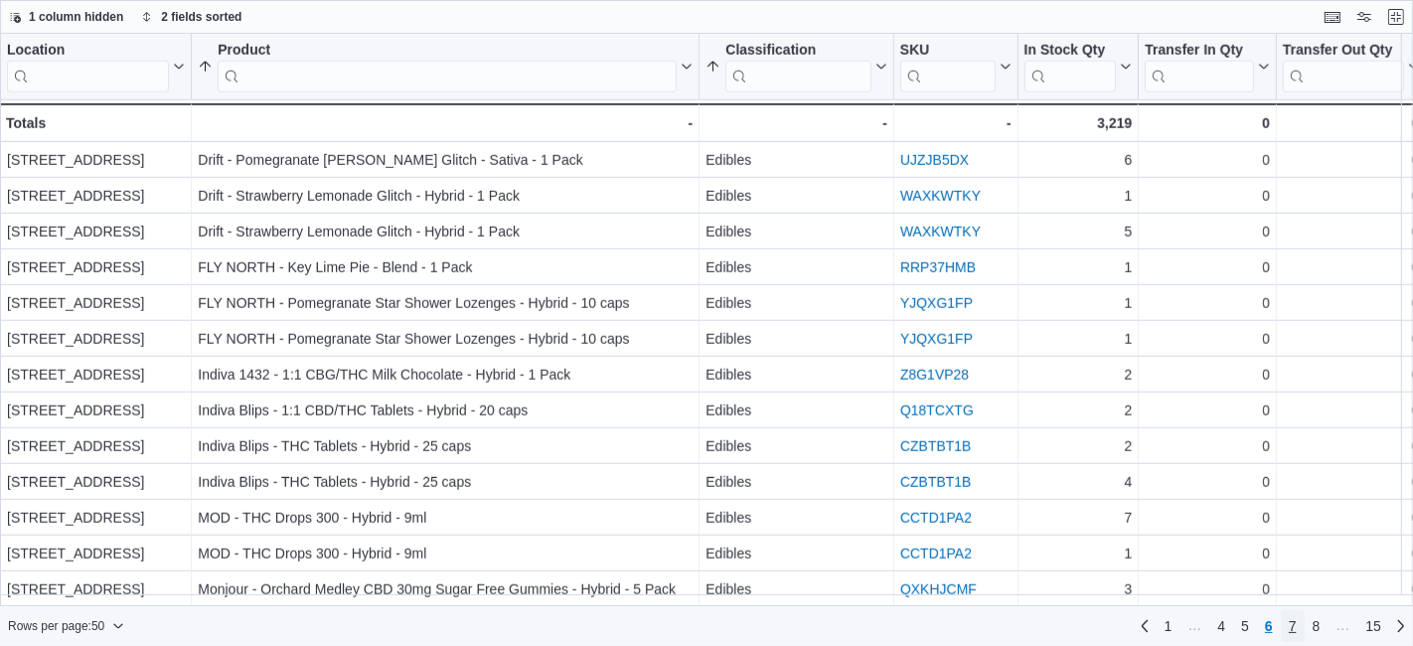
click at [1294, 628] on span "7" at bounding box center [1293, 626] width 8 height 20
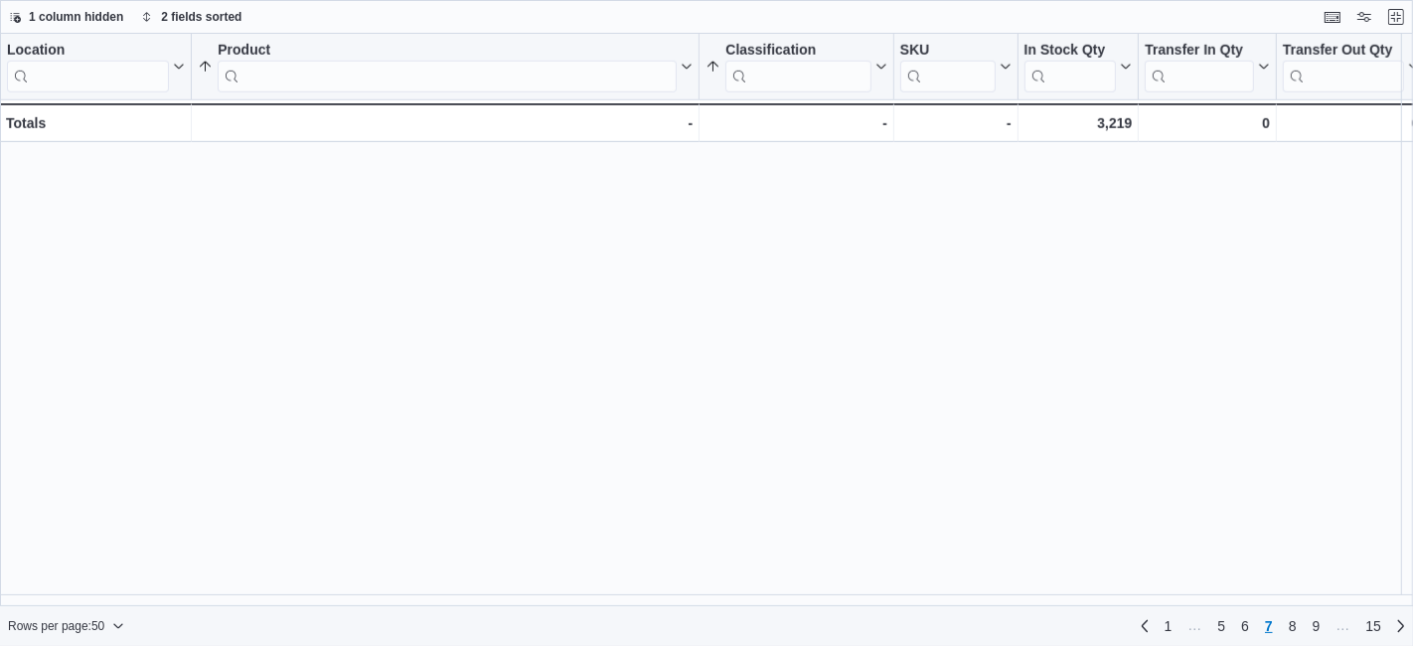
scroll to position [0, 0]
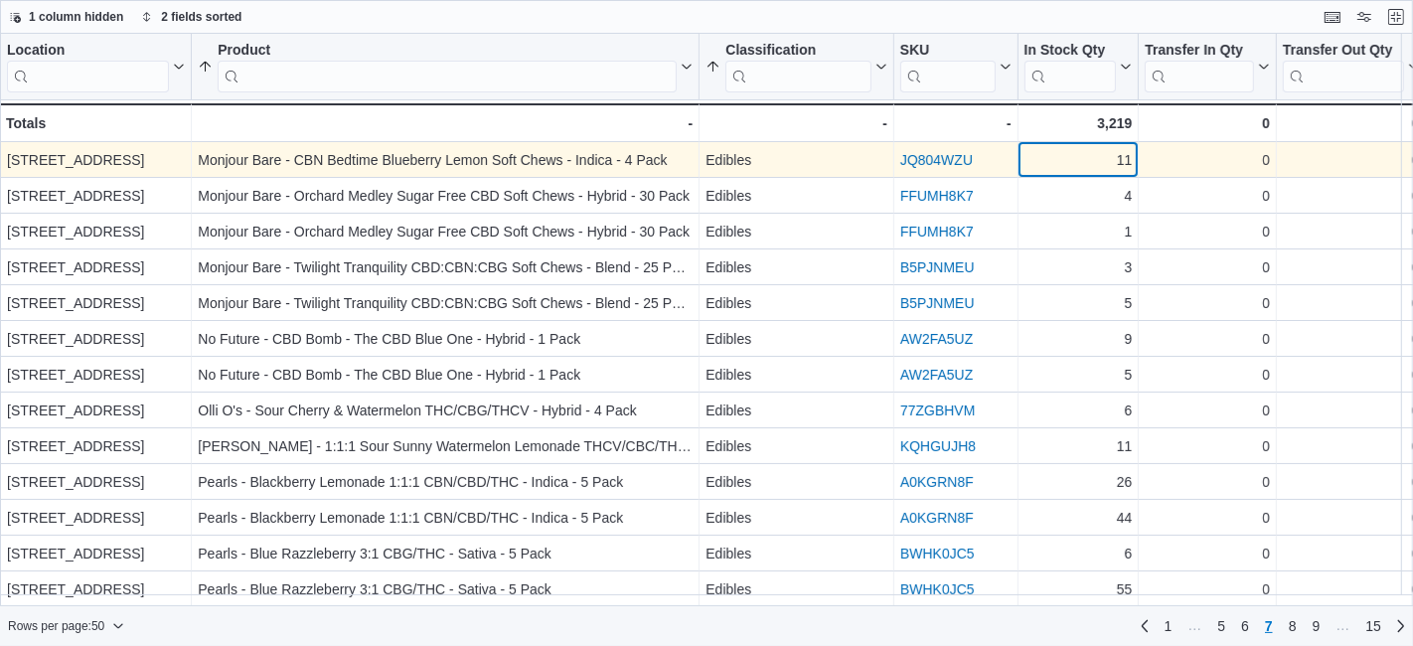
click at [1100, 167] on div "11" at bounding box center [1079, 160] width 108 height 24
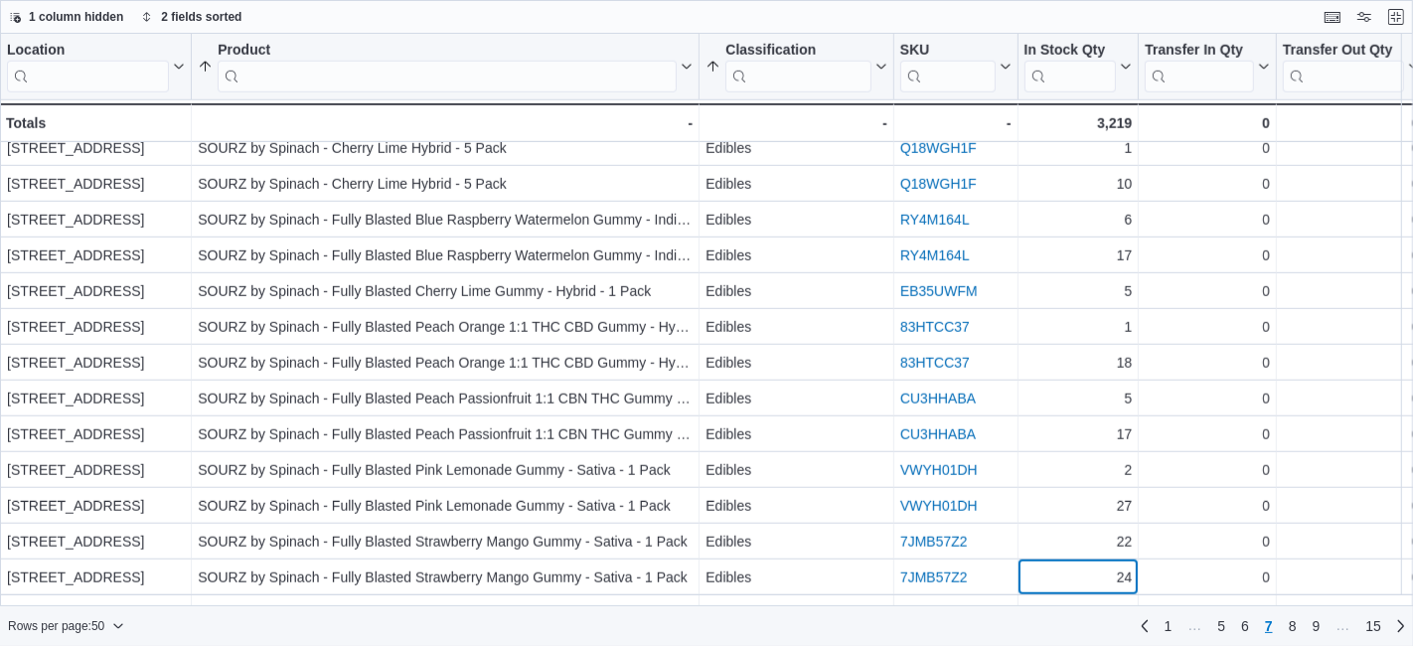
scroll to position [1334, 0]
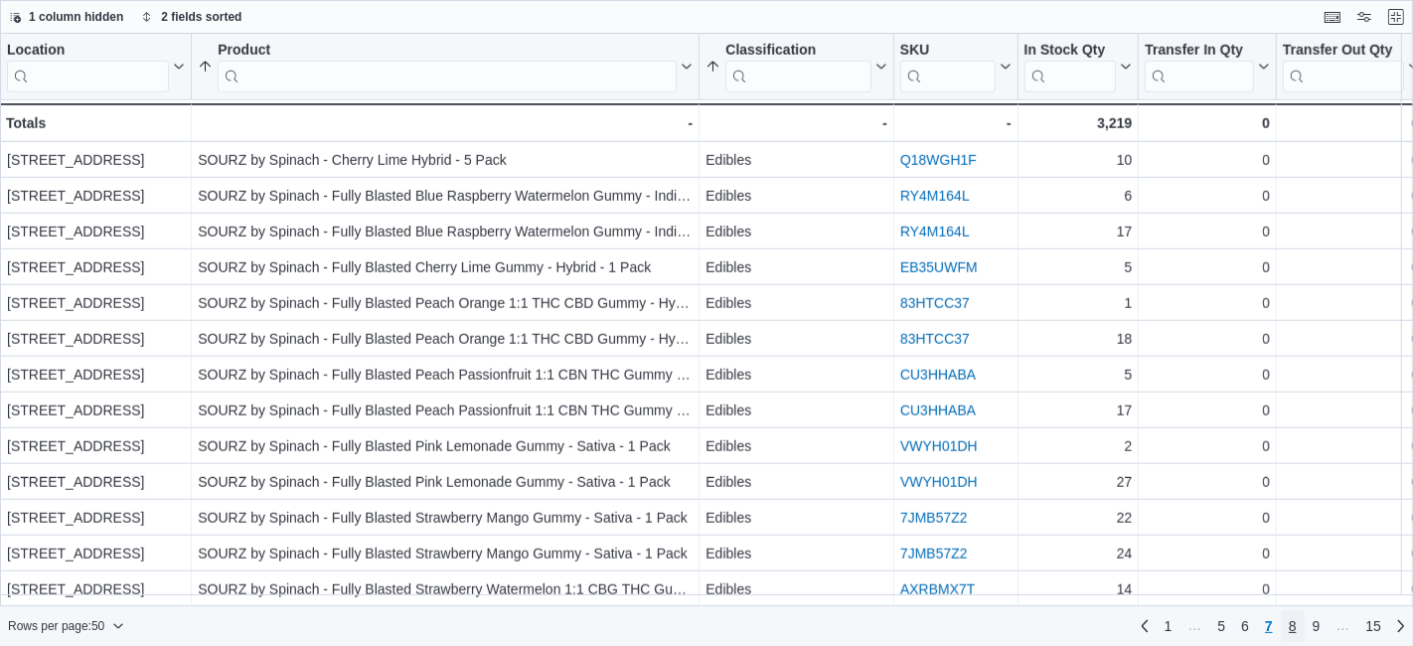
click at [1294, 629] on span "8" at bounding box center [1293, 626] width 8 height 20
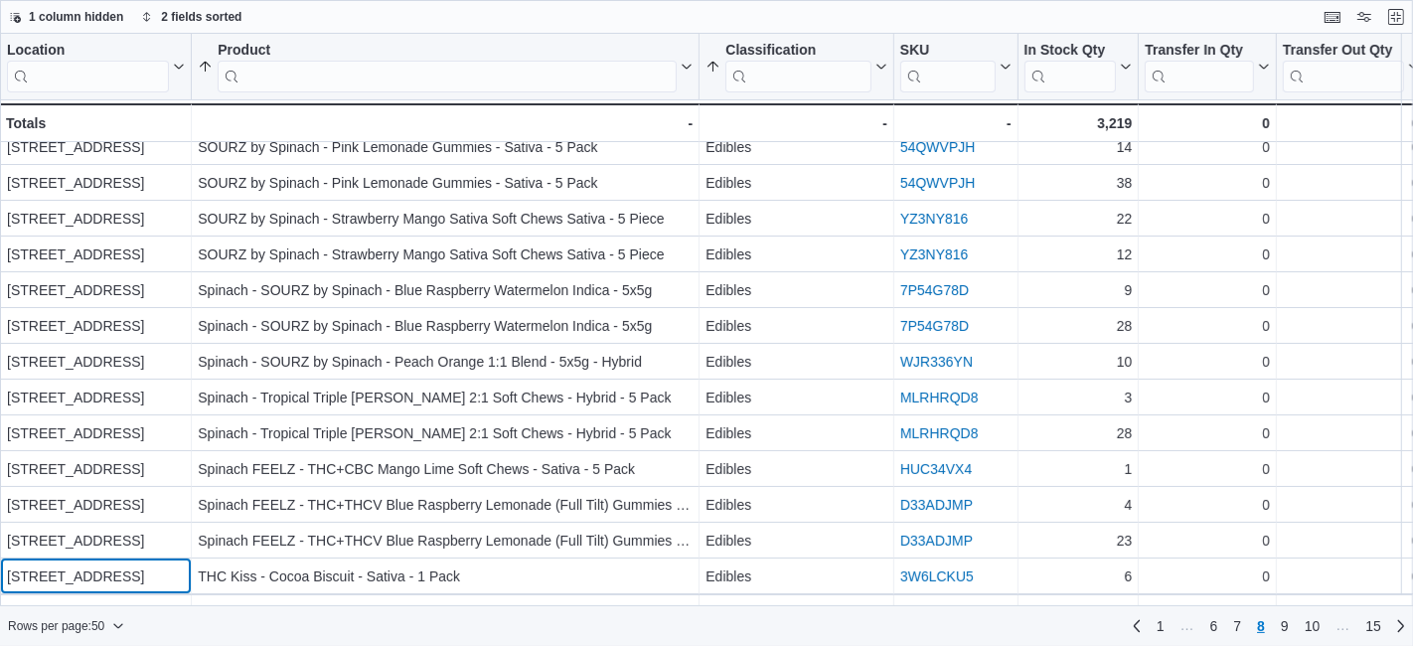
scroll to position [156, 0]
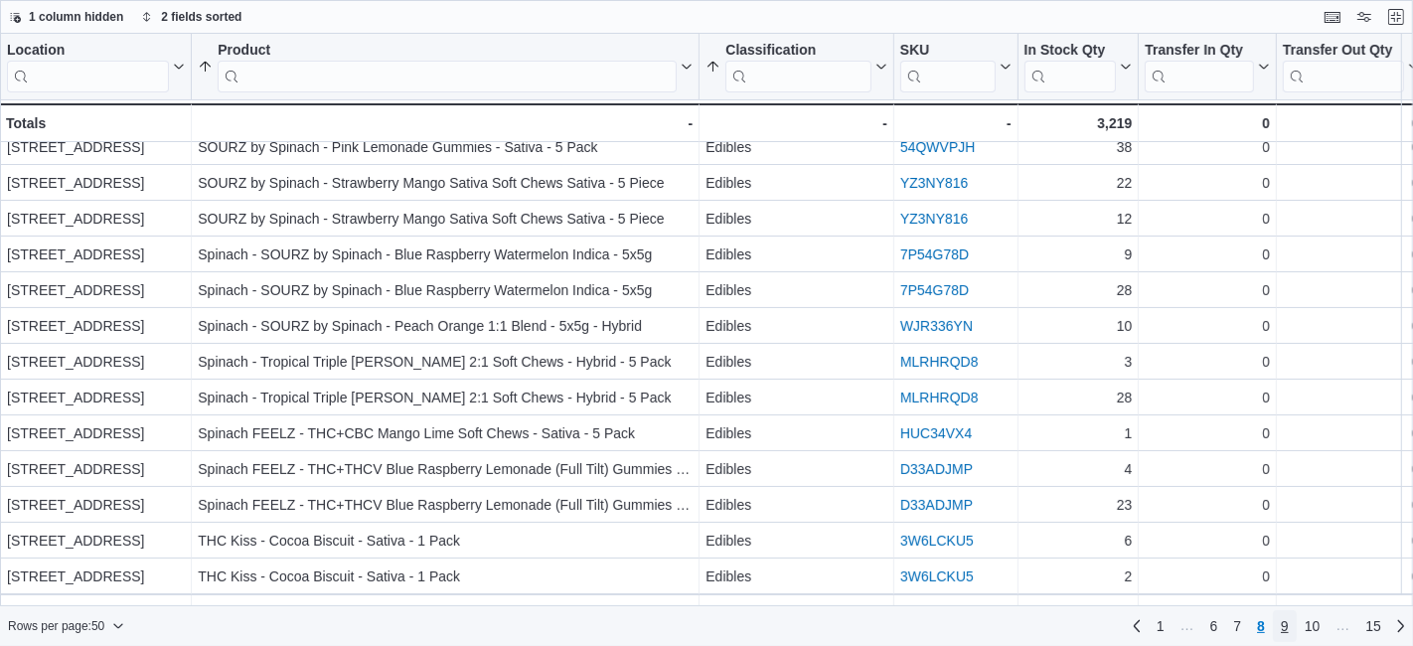
click at [1294, 629] on link "9" at bounding box center [1285, 626] width 24 height 32
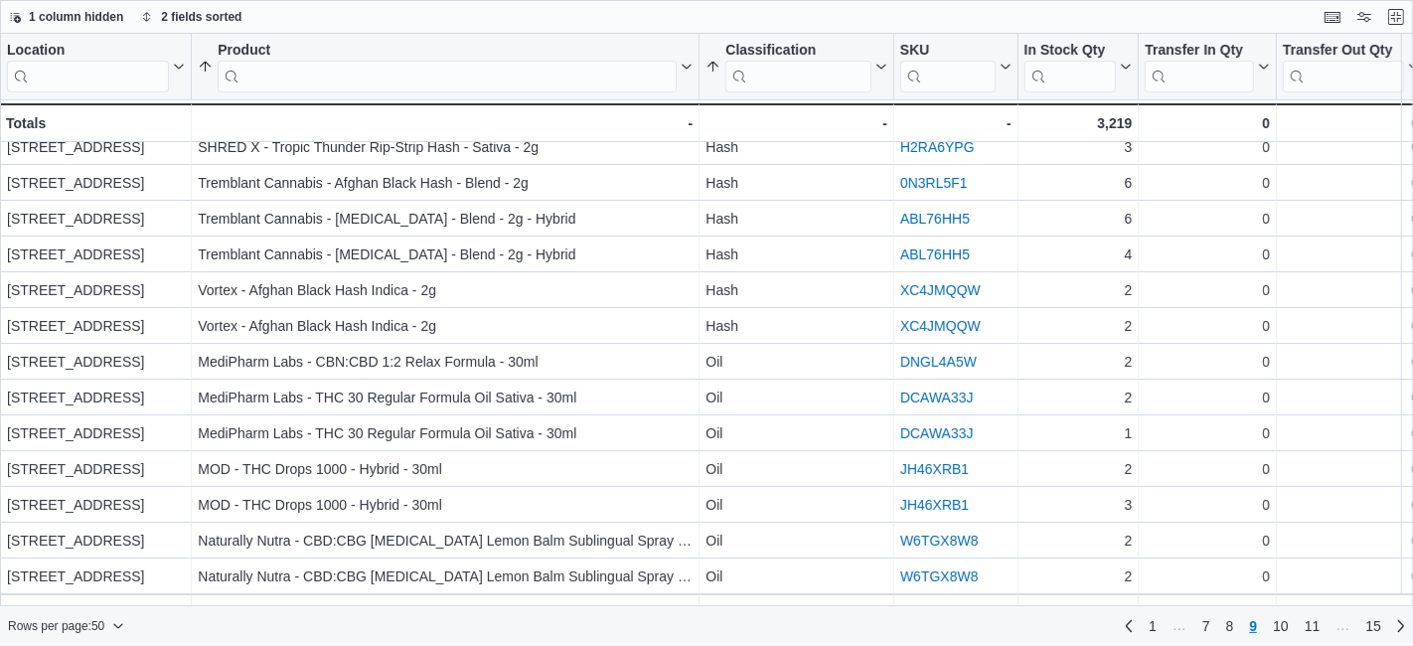
scroll to position [0, 0]
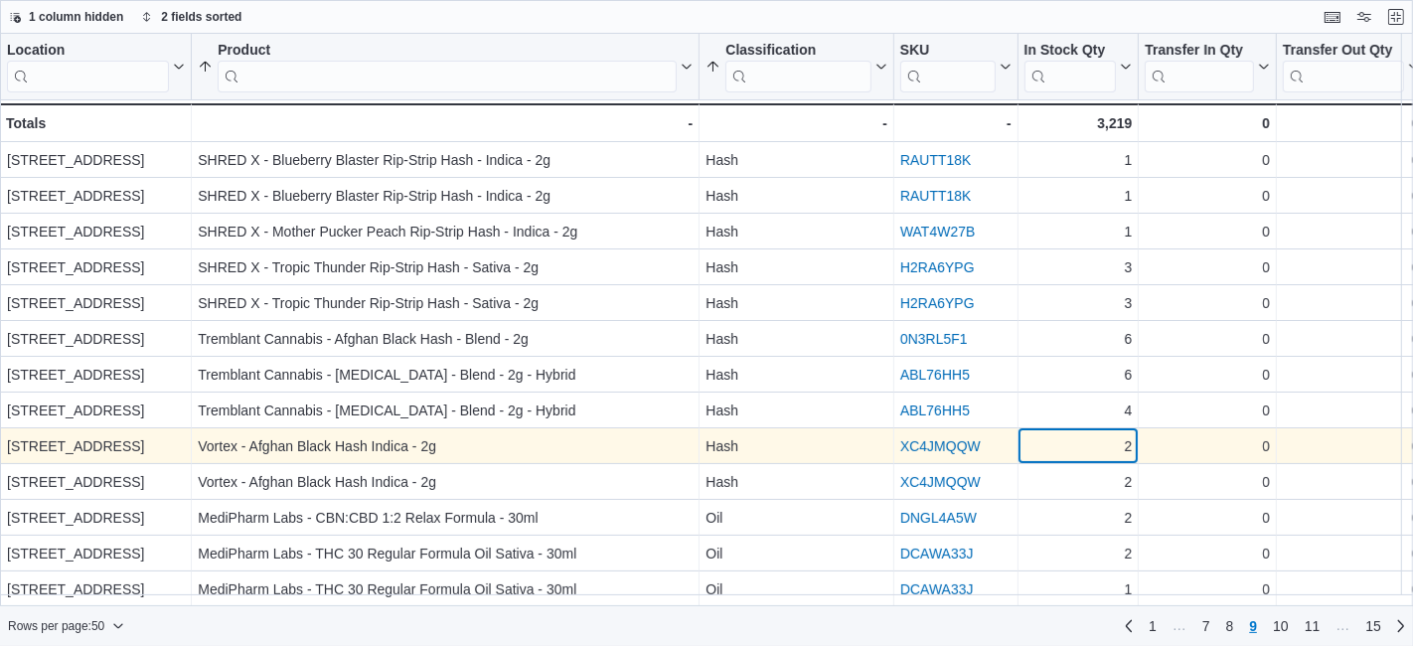
click at [1118, 438] on div "2" at bounding box center [1079, 446] width 108 height 24
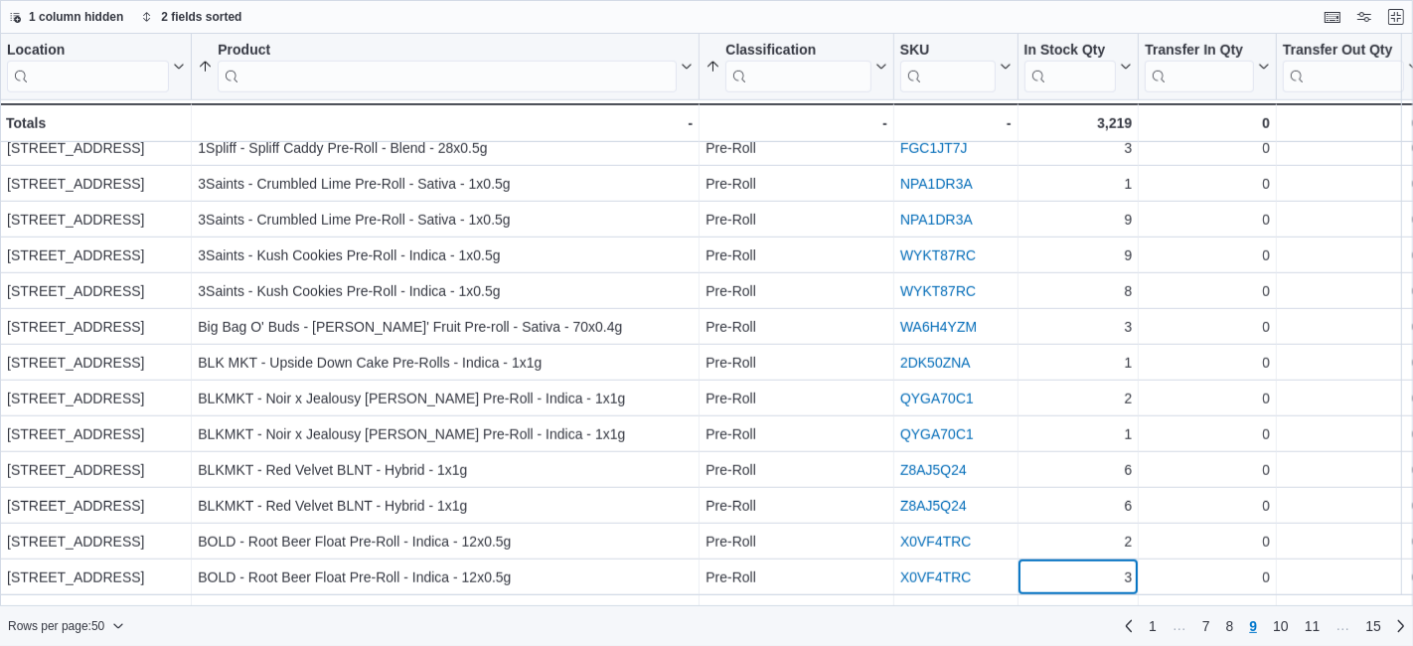
scroll to position [1334, 0]
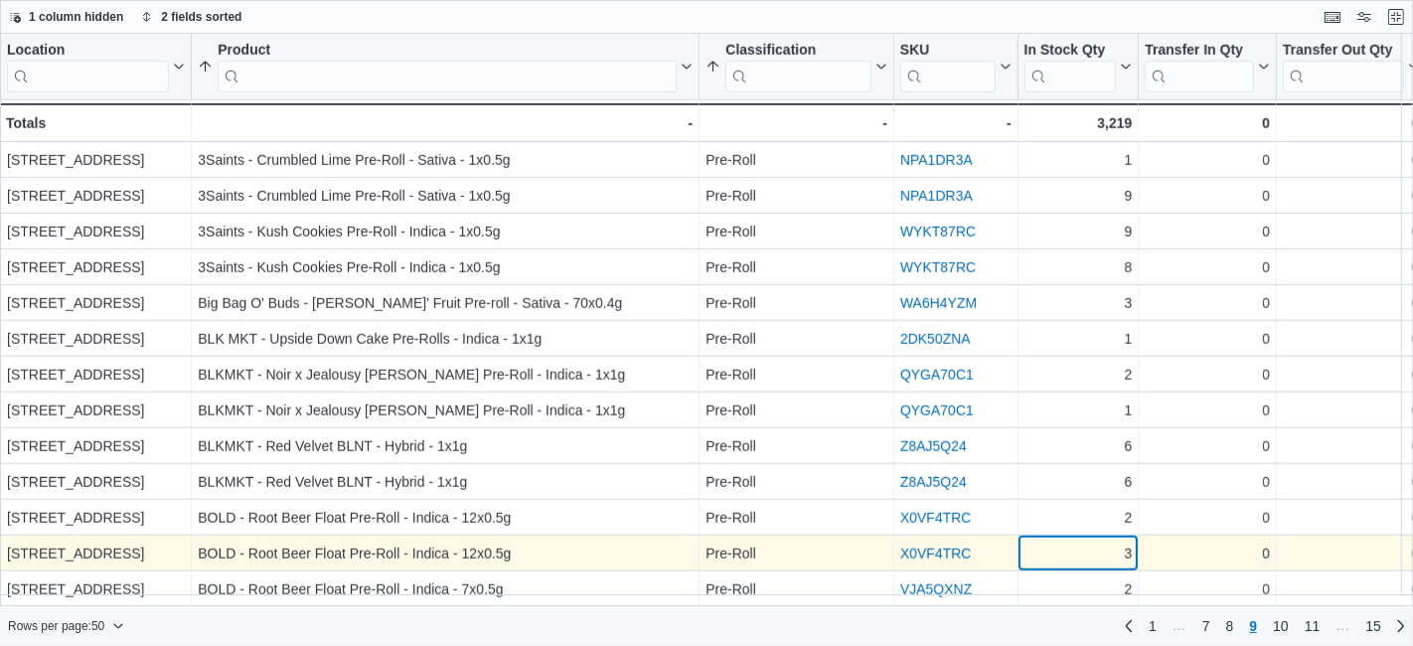
click at [1110, 549] on div "3" at bounding box center [1079, 554] width 108 height 24
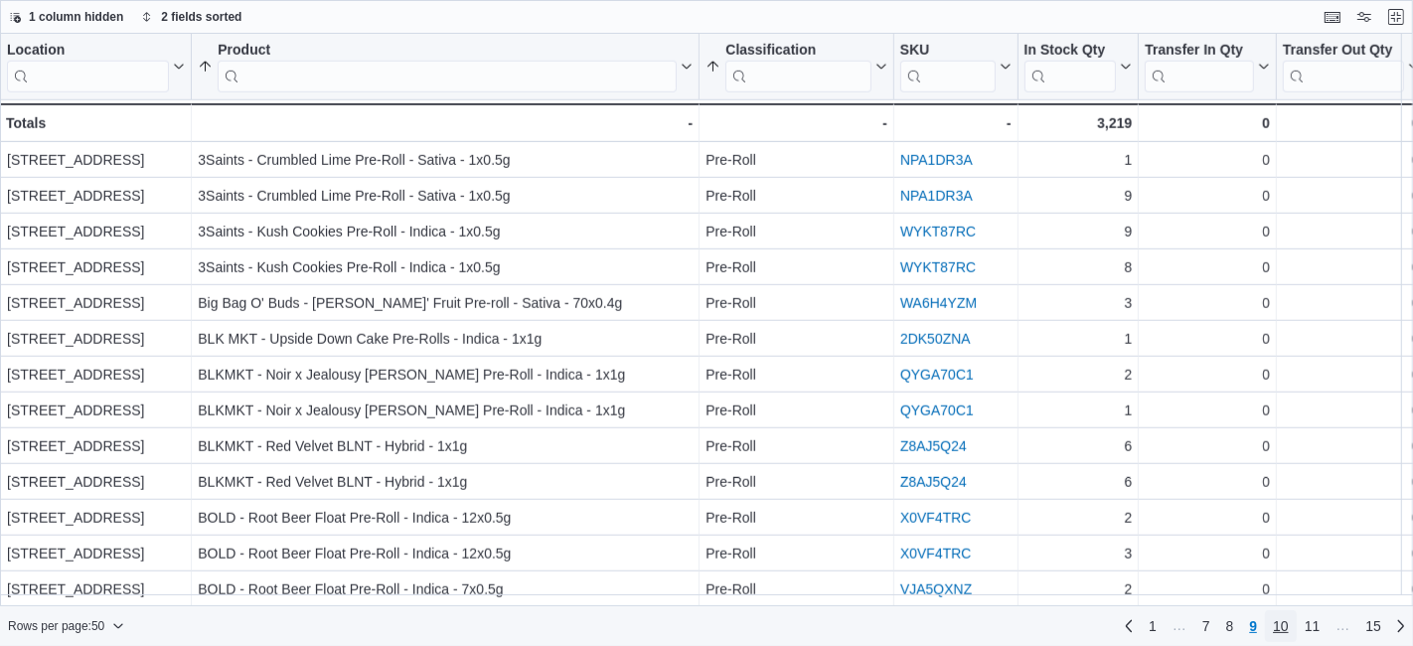
click at [1285, 623] on span "10" at bounding box center [1281, 626] width 16 height 20
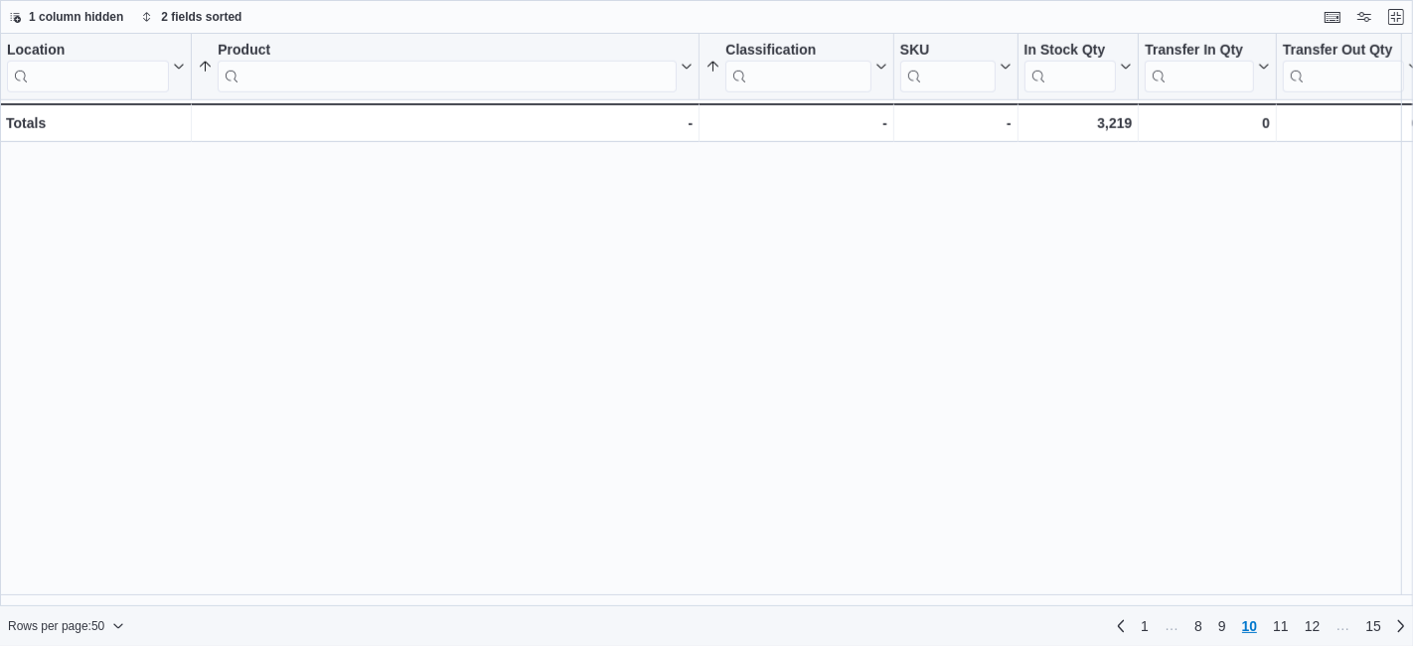
scroll to position [0, 0]
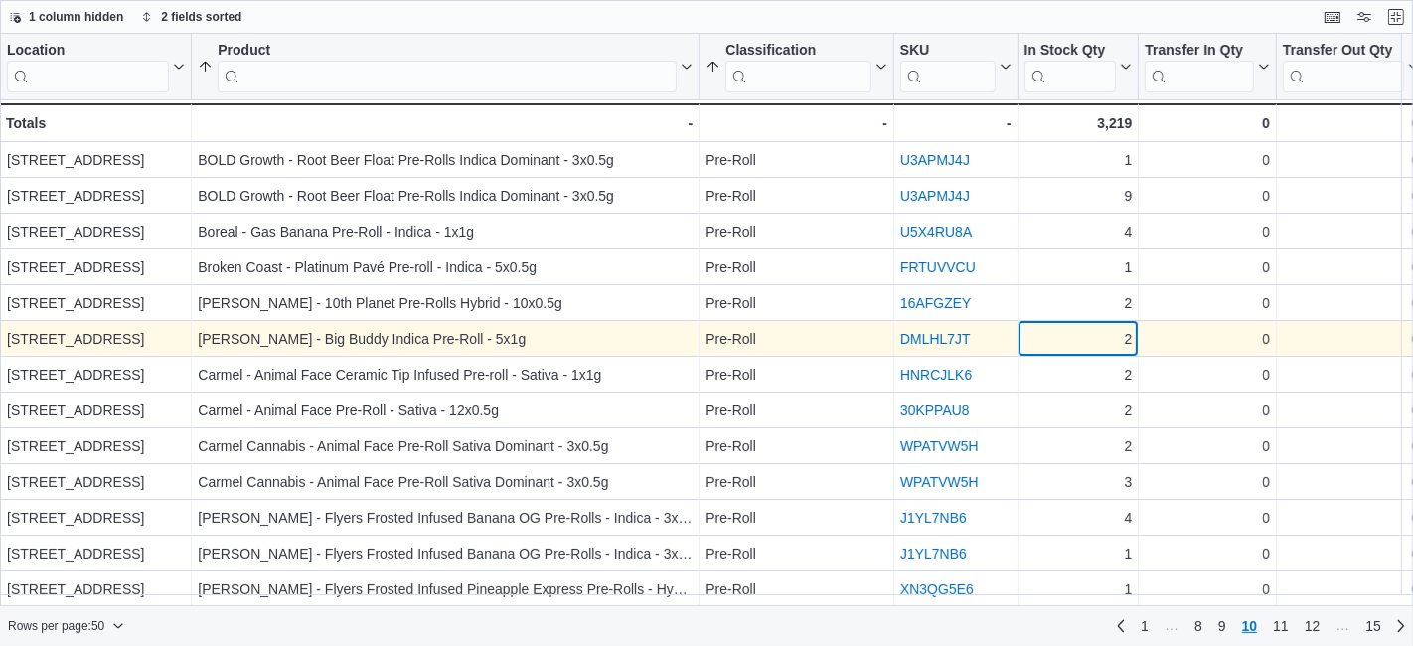
click at [1087, 322] on div "2 - In Stock Qty, column 5, row 456" at bounding box center [1079, 339] width 121 height 36
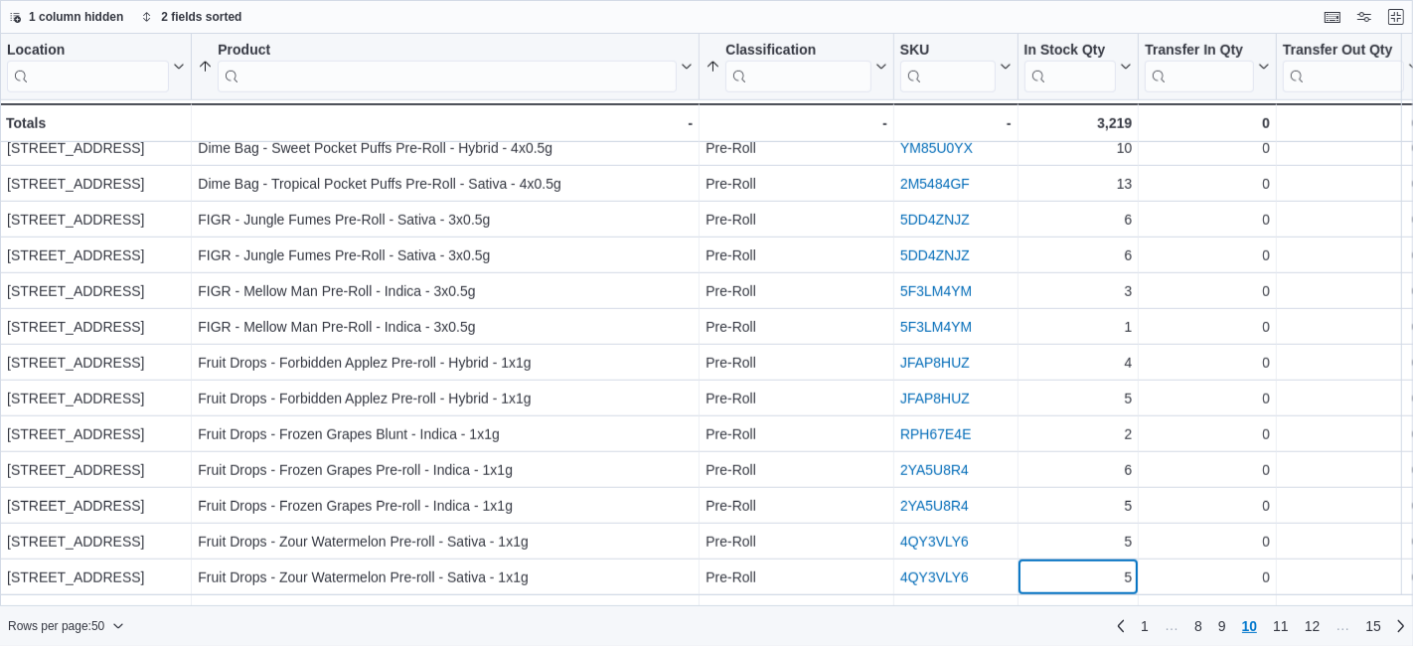
scroll to position [1334, 0]
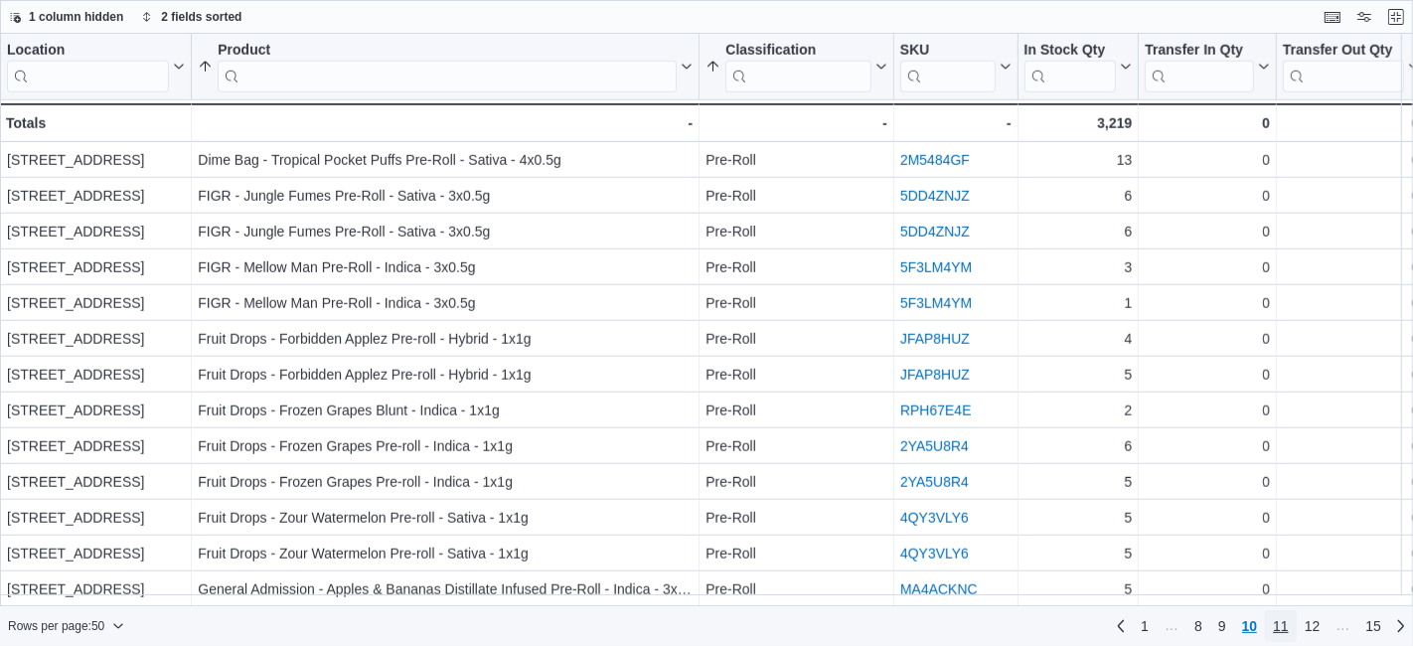
click at [1286, 623] on span "11" at bounding box center [1281, 626] width 16 height 20
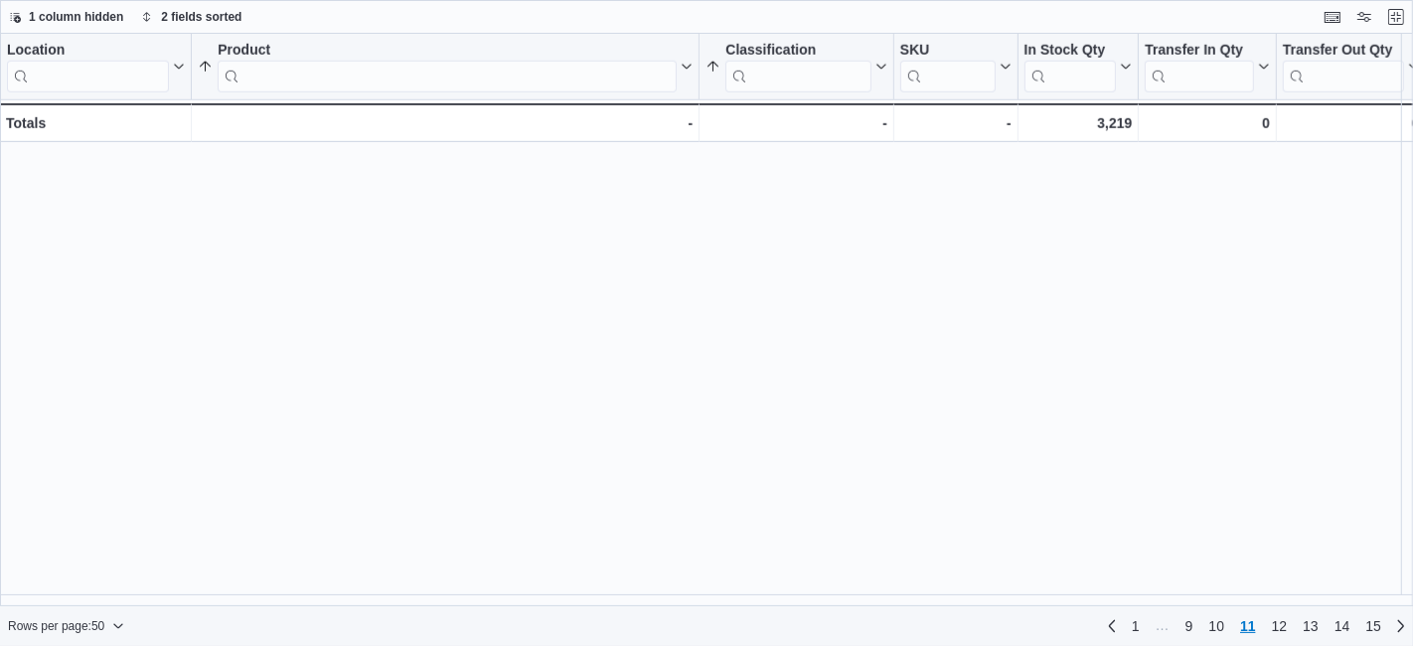
scroll to position [0, 0]
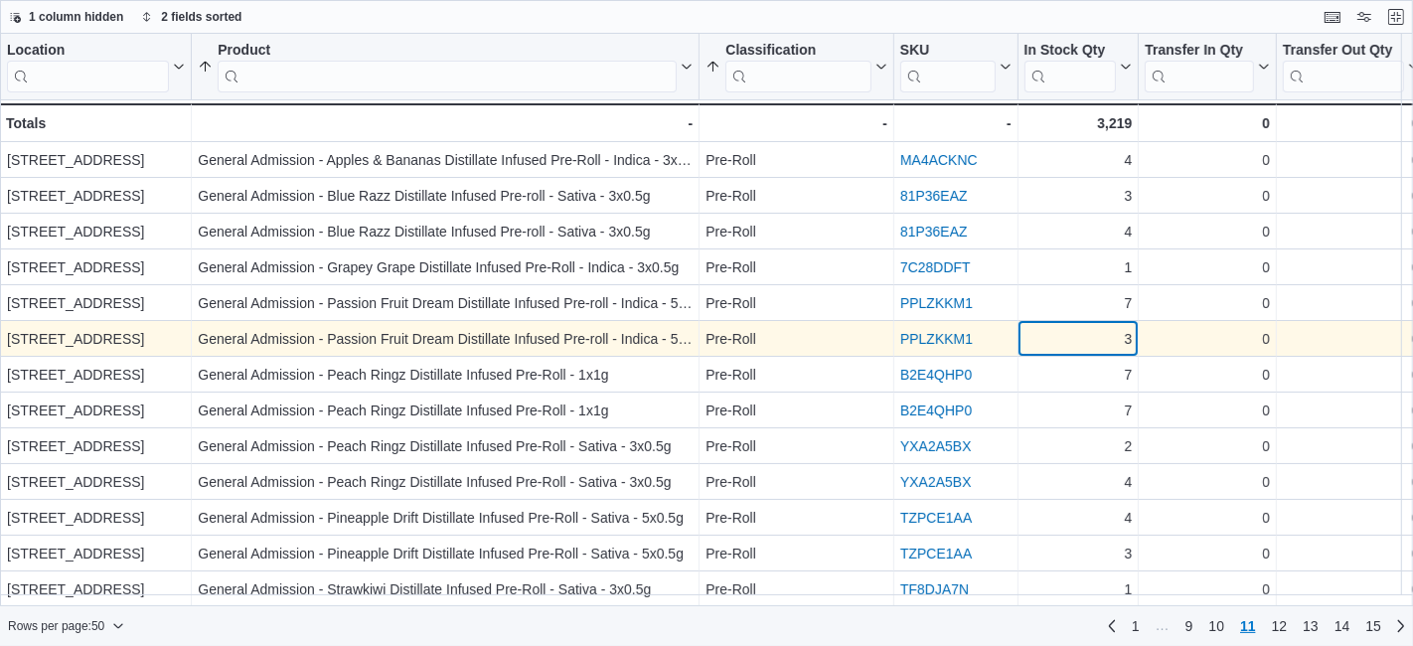
click at [1090, 347] on div "3" at bounding box center [1079, 339] width 108 height 24
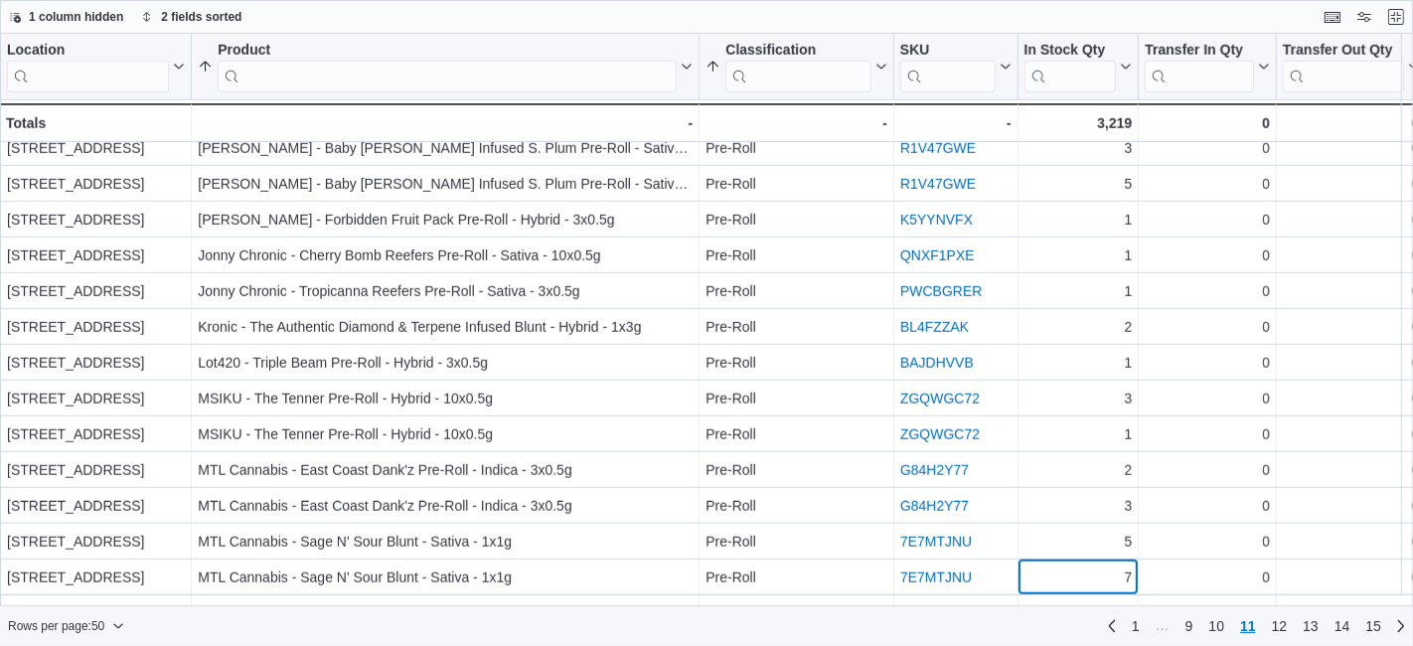
scroll to position [1334, 0]
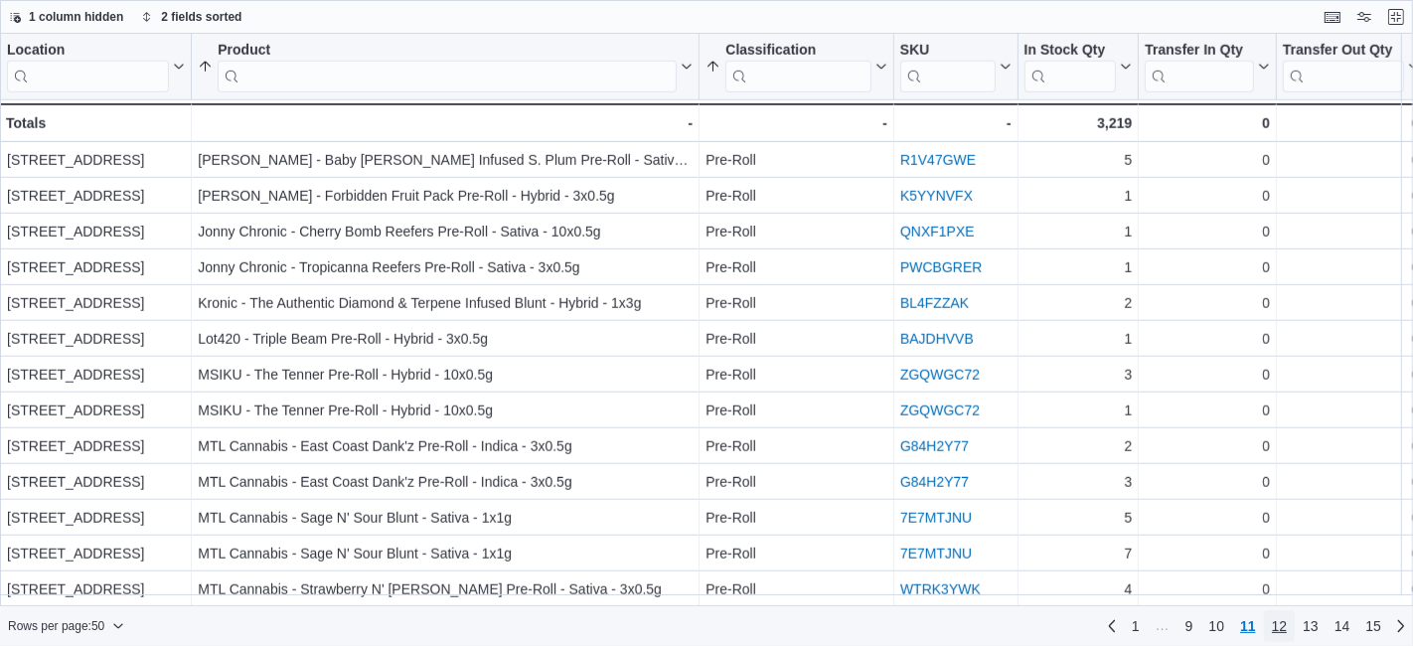
click at [1286, 622] on span "12" at bounding box center [1280, 626] width 16 height 20
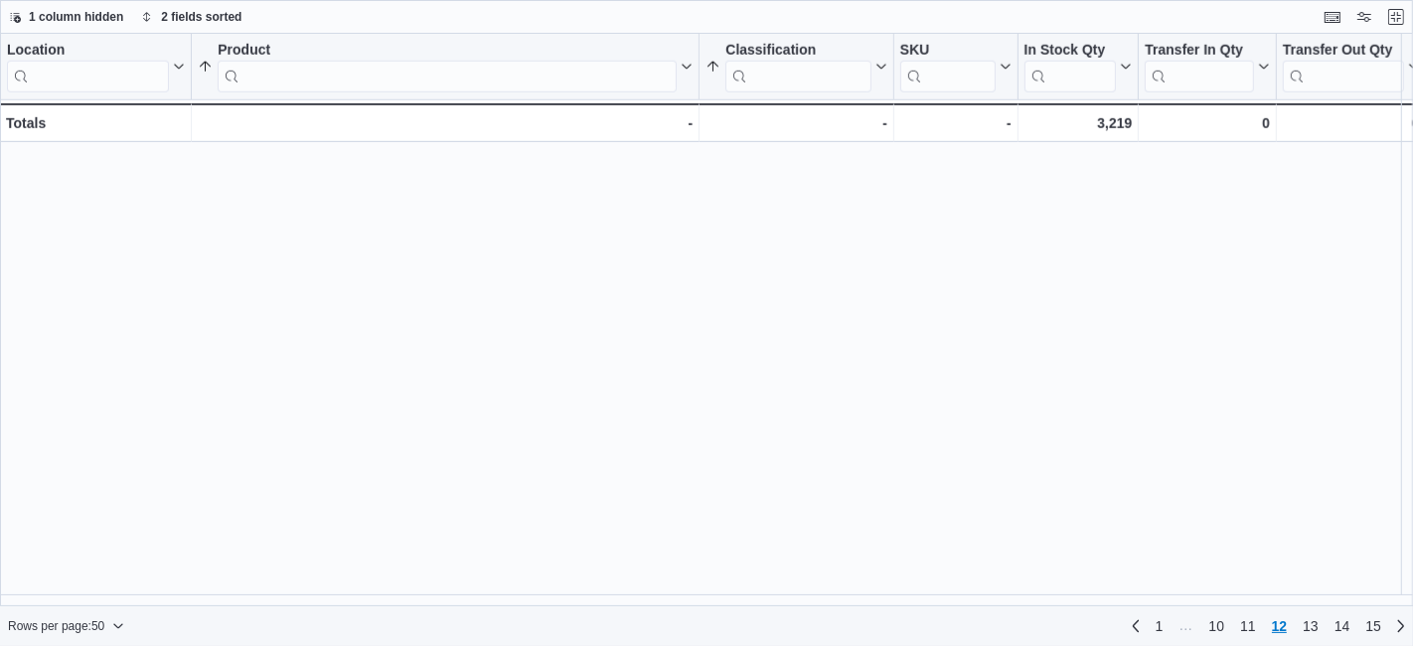
scroll to position [0, 0]
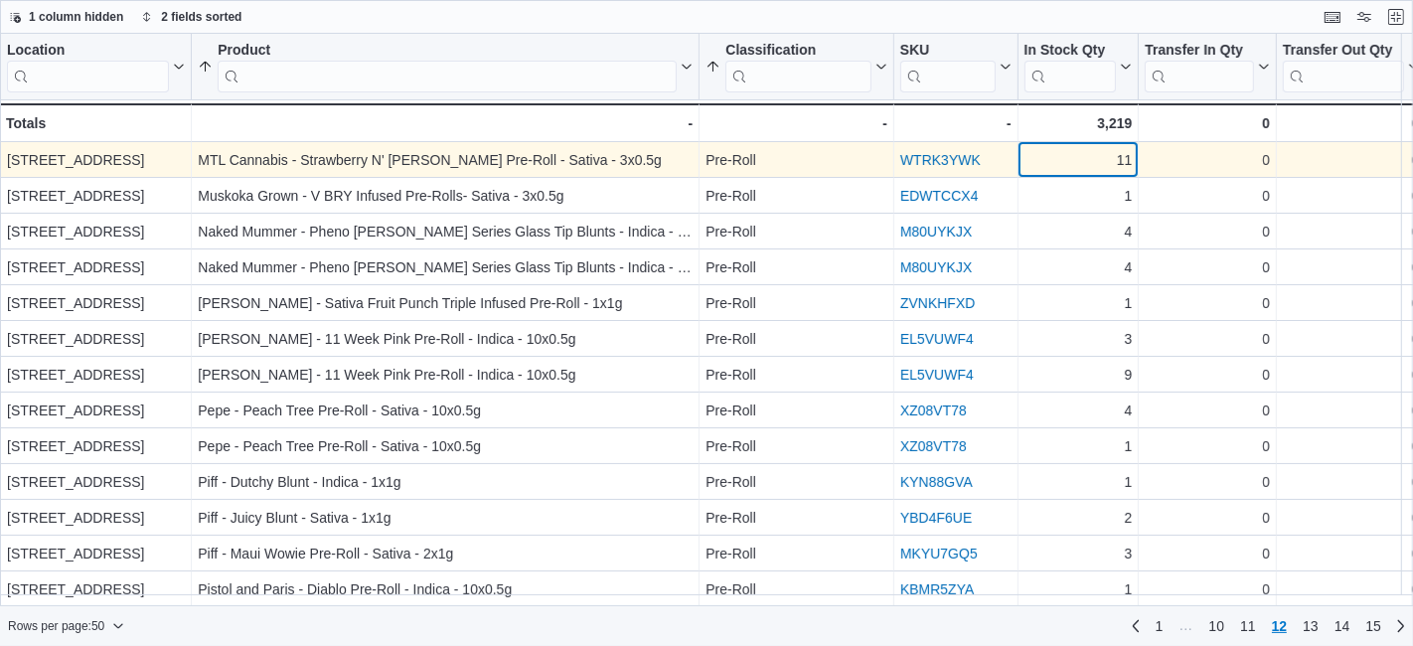
click at [1086, 163] on div "11" at bounding box center [1079, 160] width 108 height 24
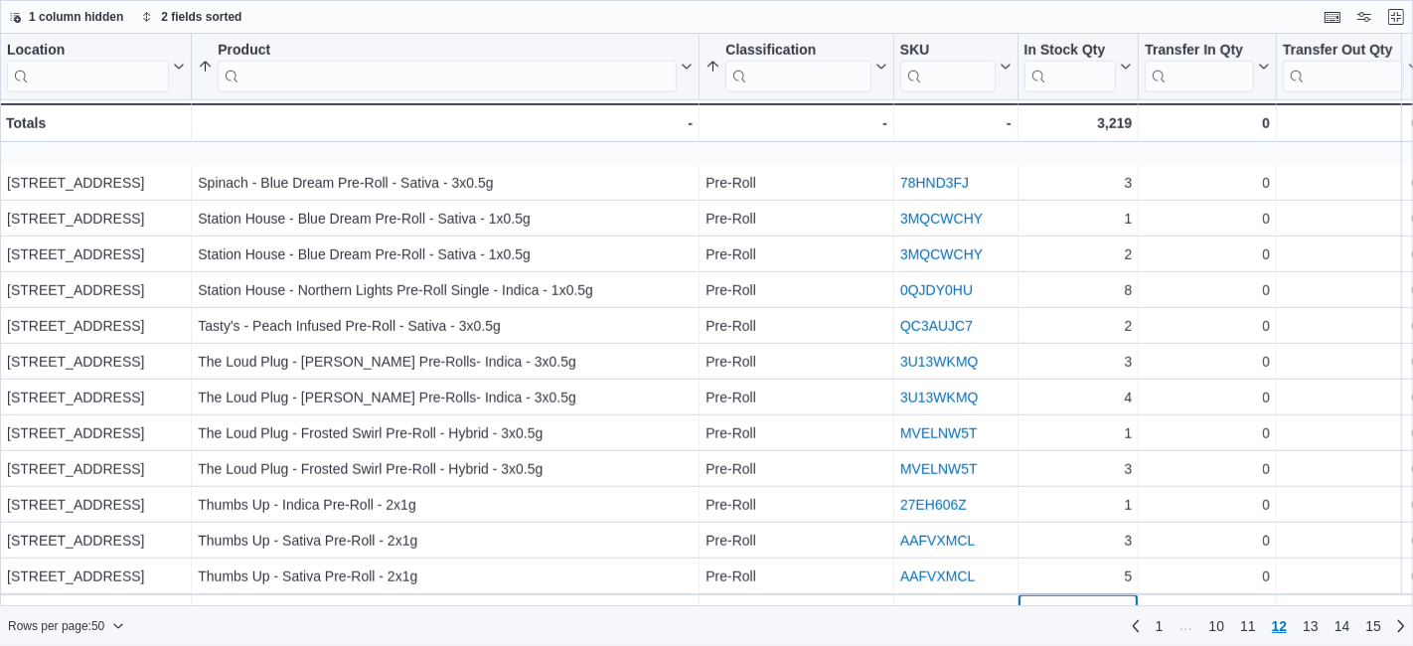
scroll to position [1334, 0]
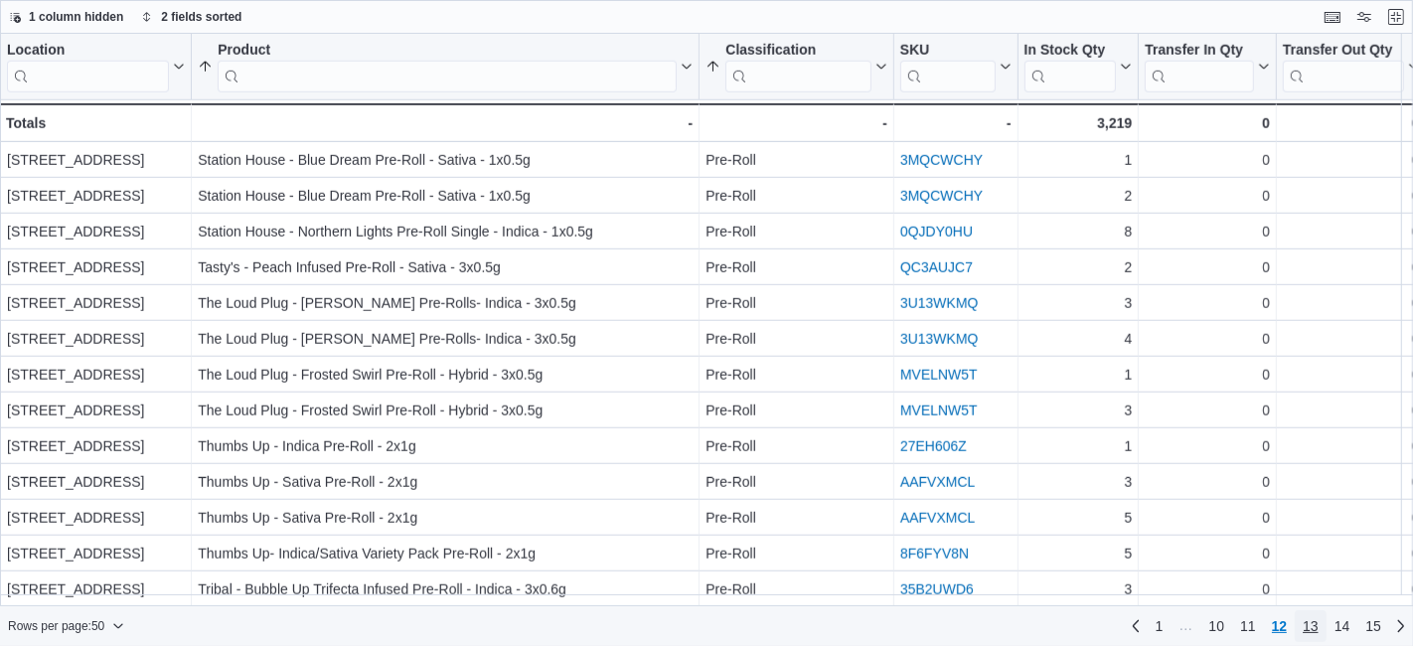
click at [1309, 626] on span "13" at bounding box center [1311, 626] width 16 height 20
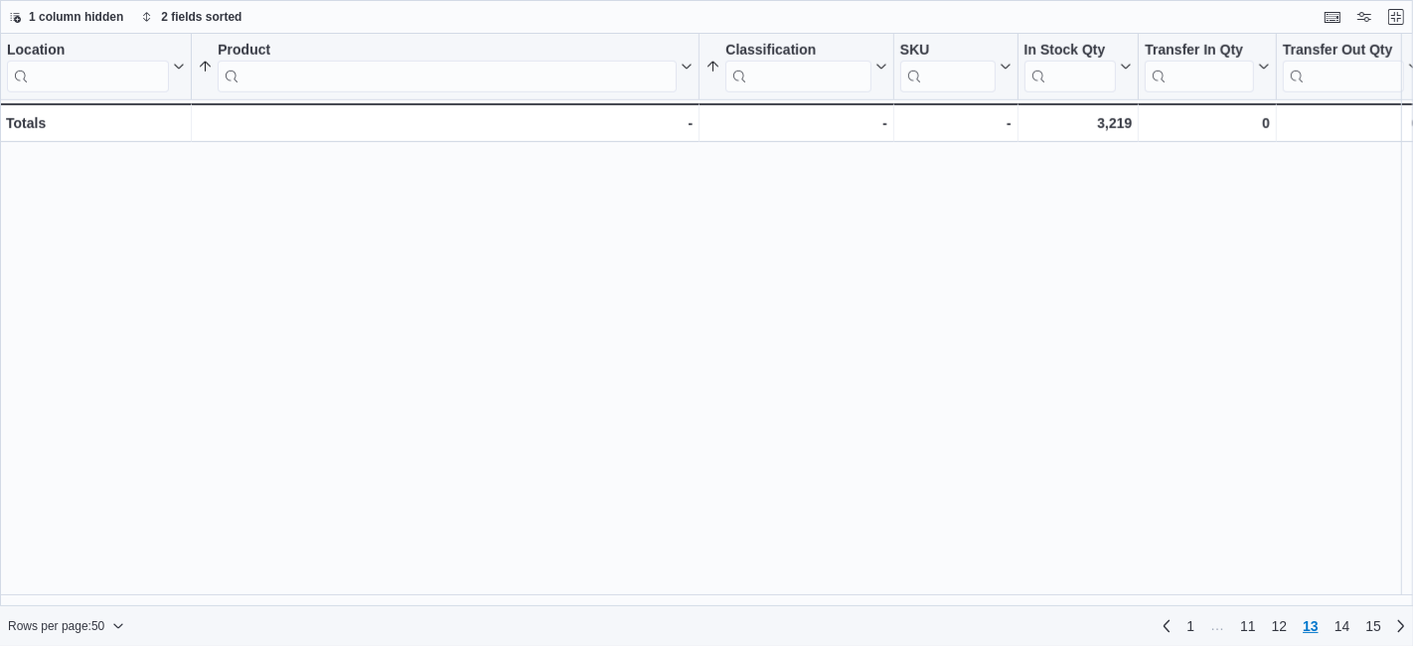
scroll to position [0, 0]
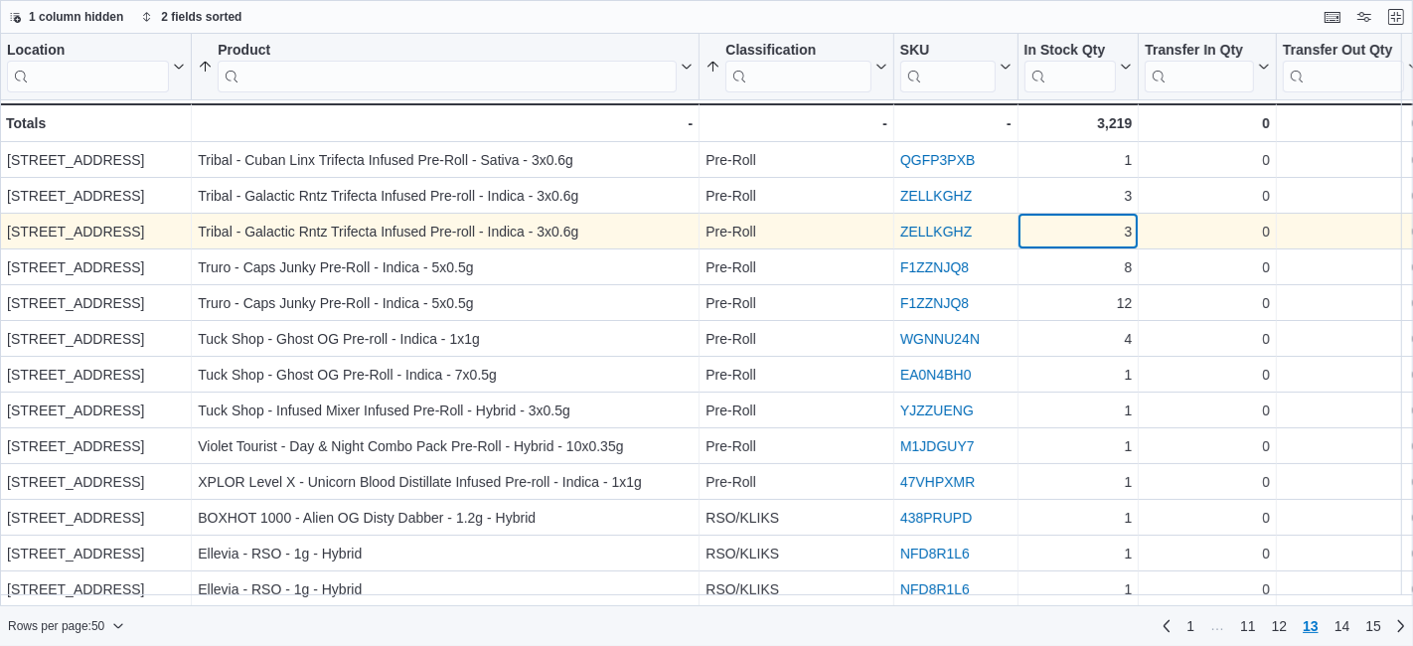
click at [1075, 229] on div "3" at bounding box center [1079, 232] width 108 height 24
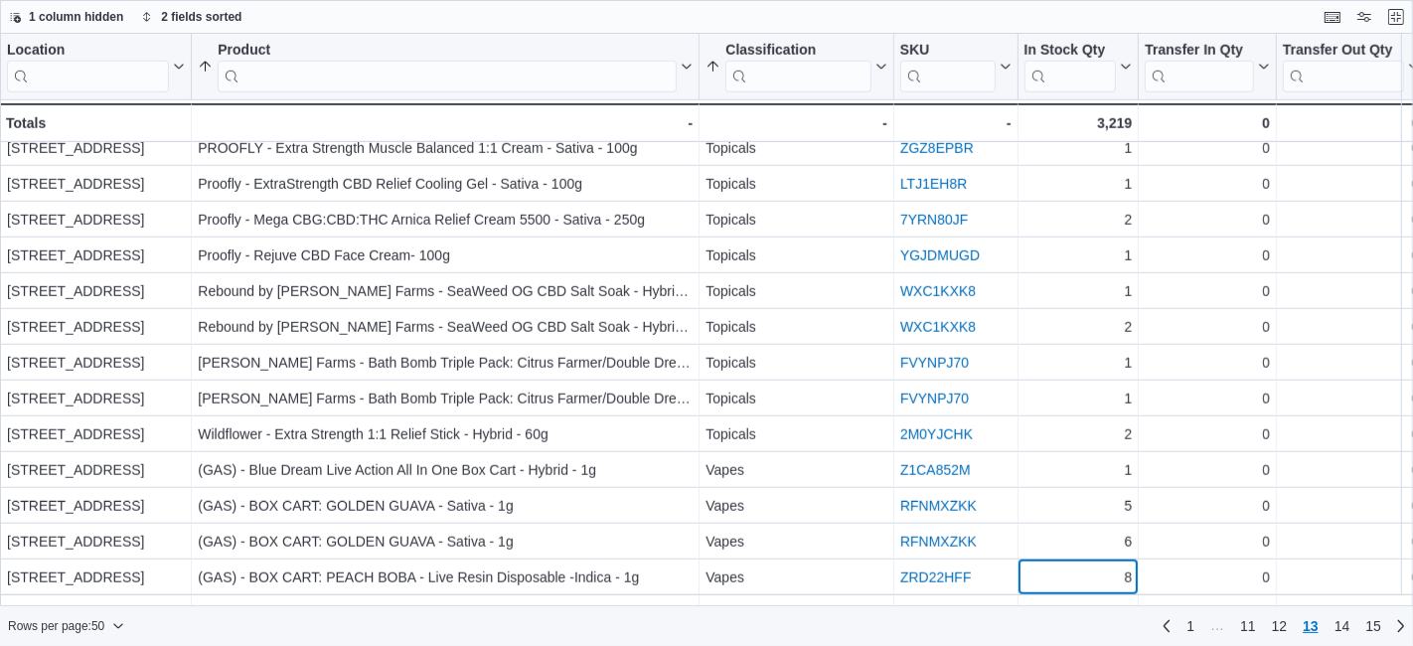
scroll to position [1334, 0]
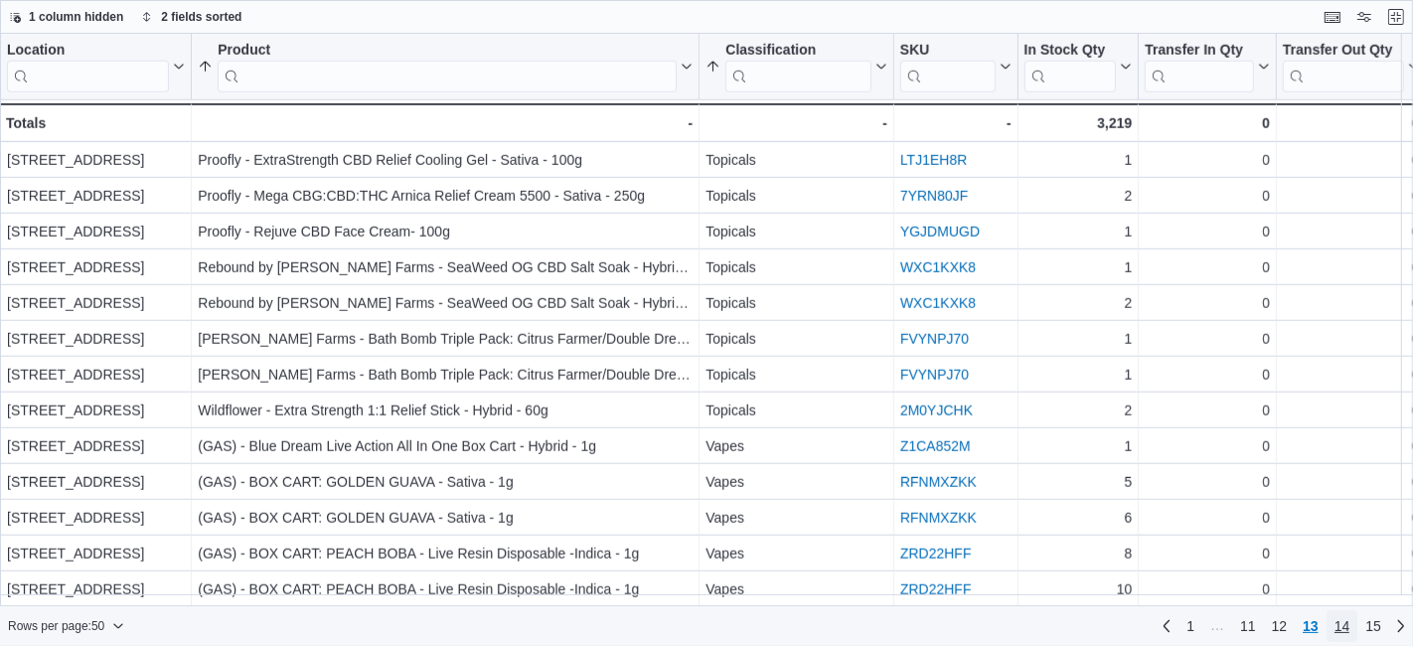
click at [1346, 623] on span "14" at bounding box center [1343, 626] width 16 height 20
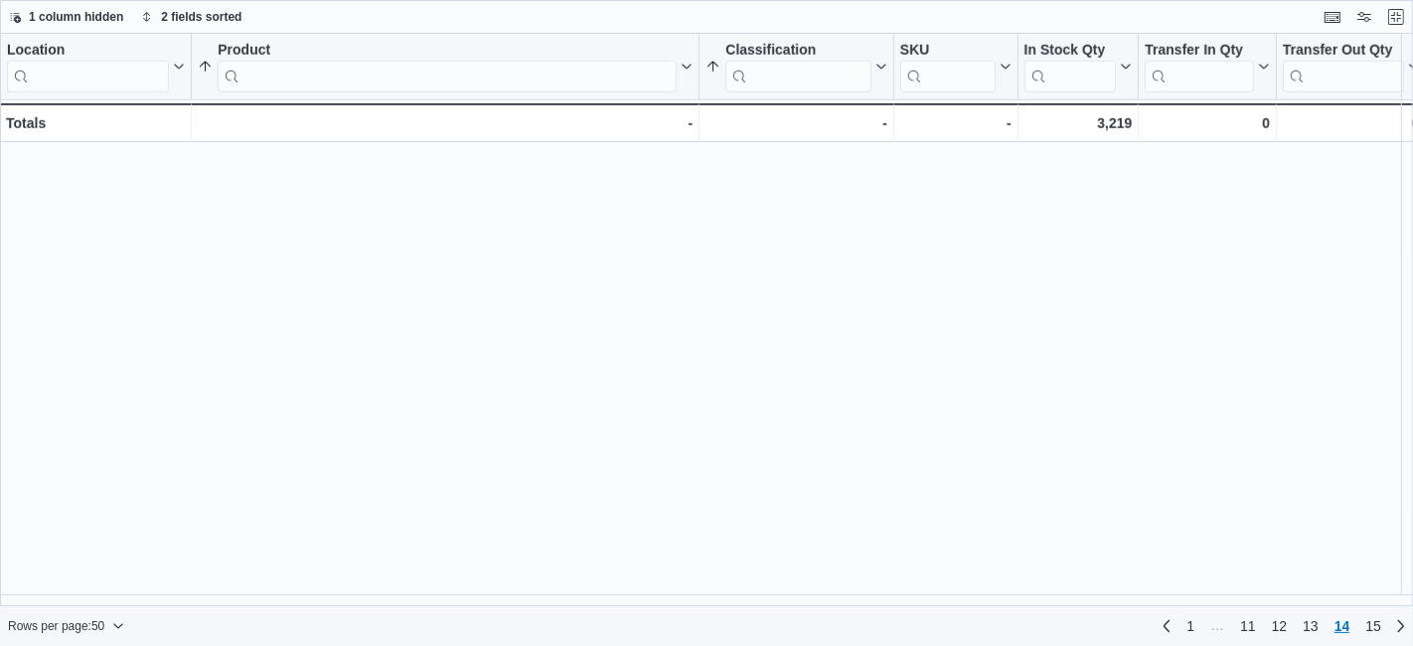
scroll to position [0, 0]
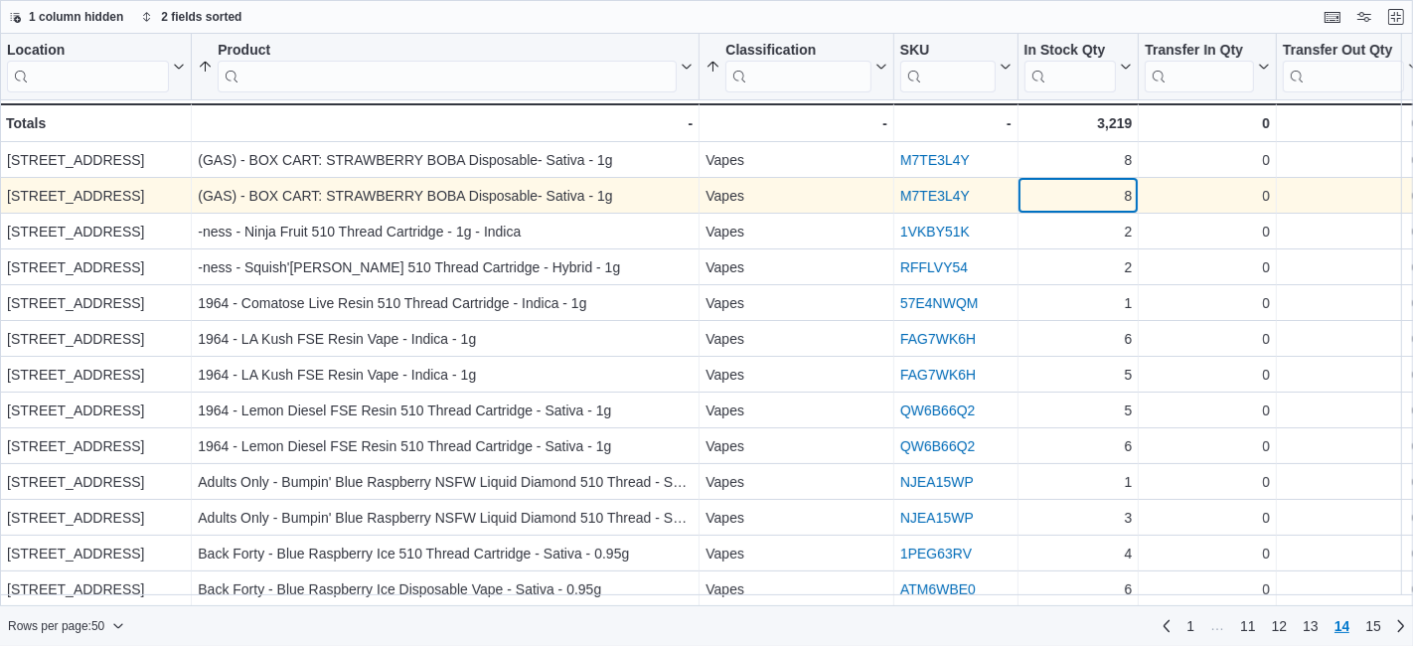
click at [1087, 206] on div "8" at bounding box center [1079, 196] width 108 height 24
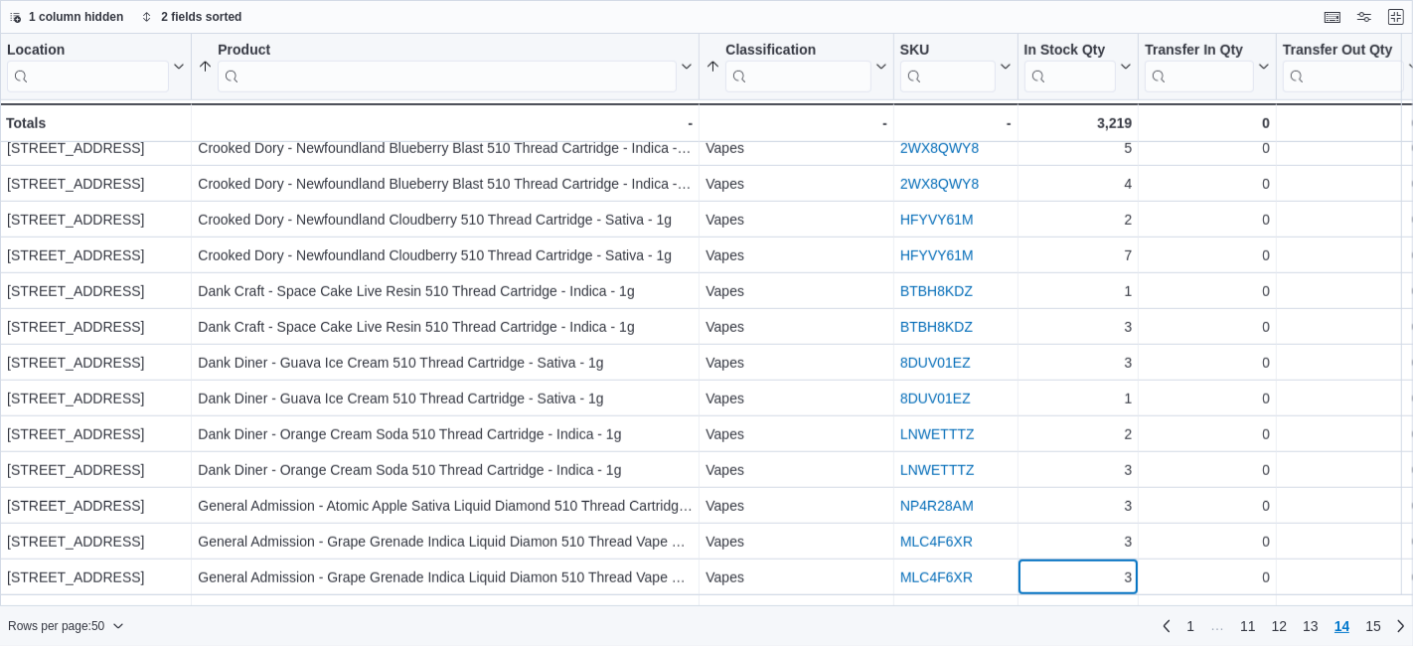
scroll to position [1334, 0]
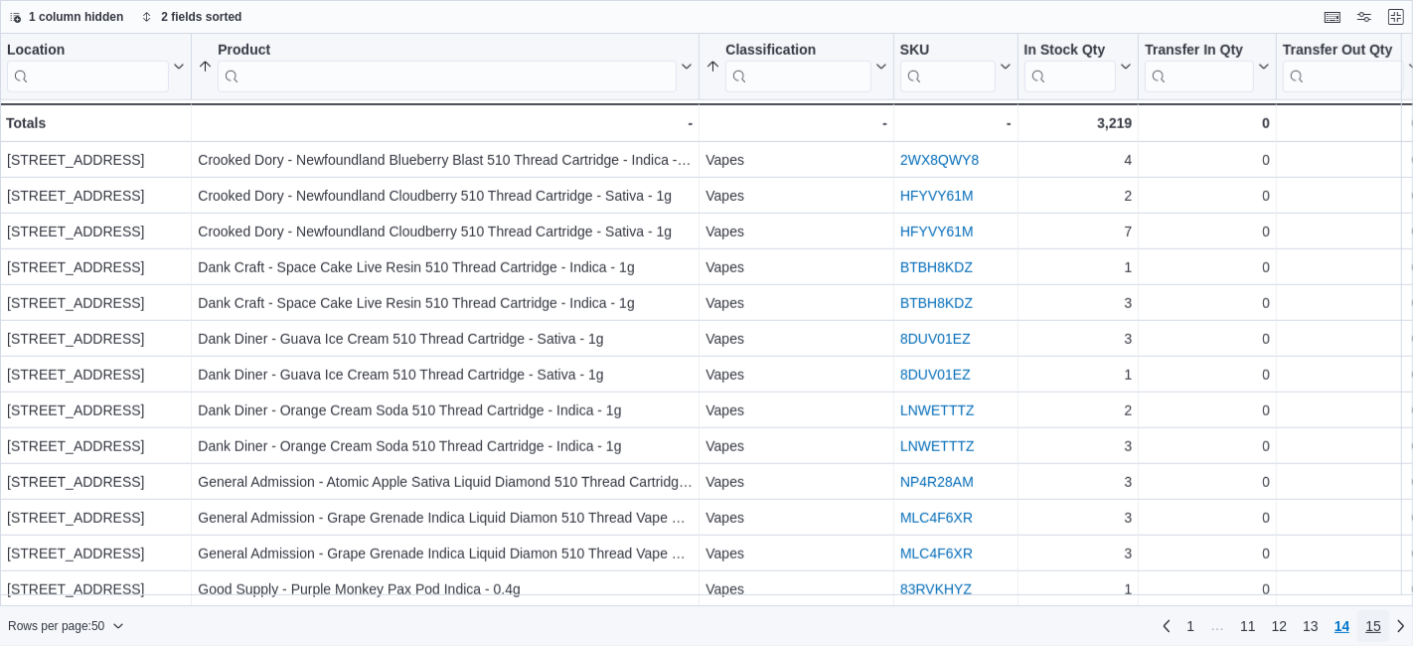
click at [1385, 623] on link "15" at bounding box center [1374, 626] width 32 height 32
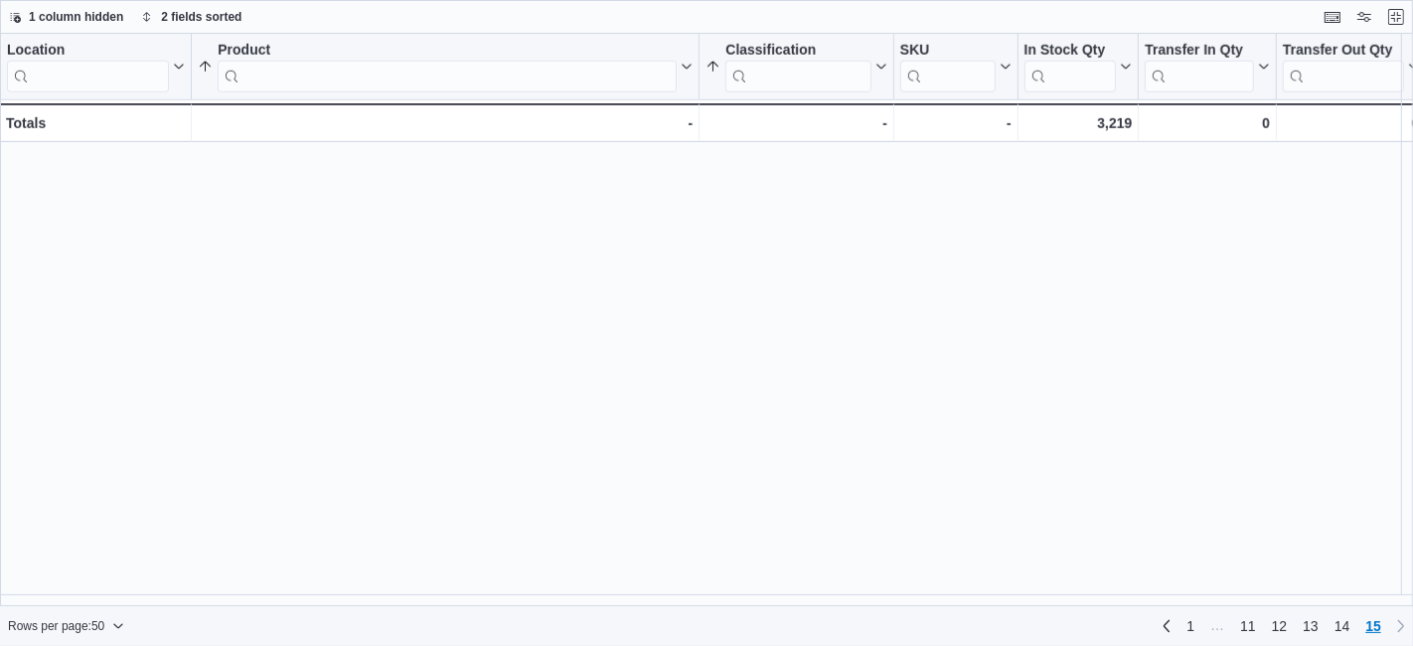
scroll to position [0, 0]
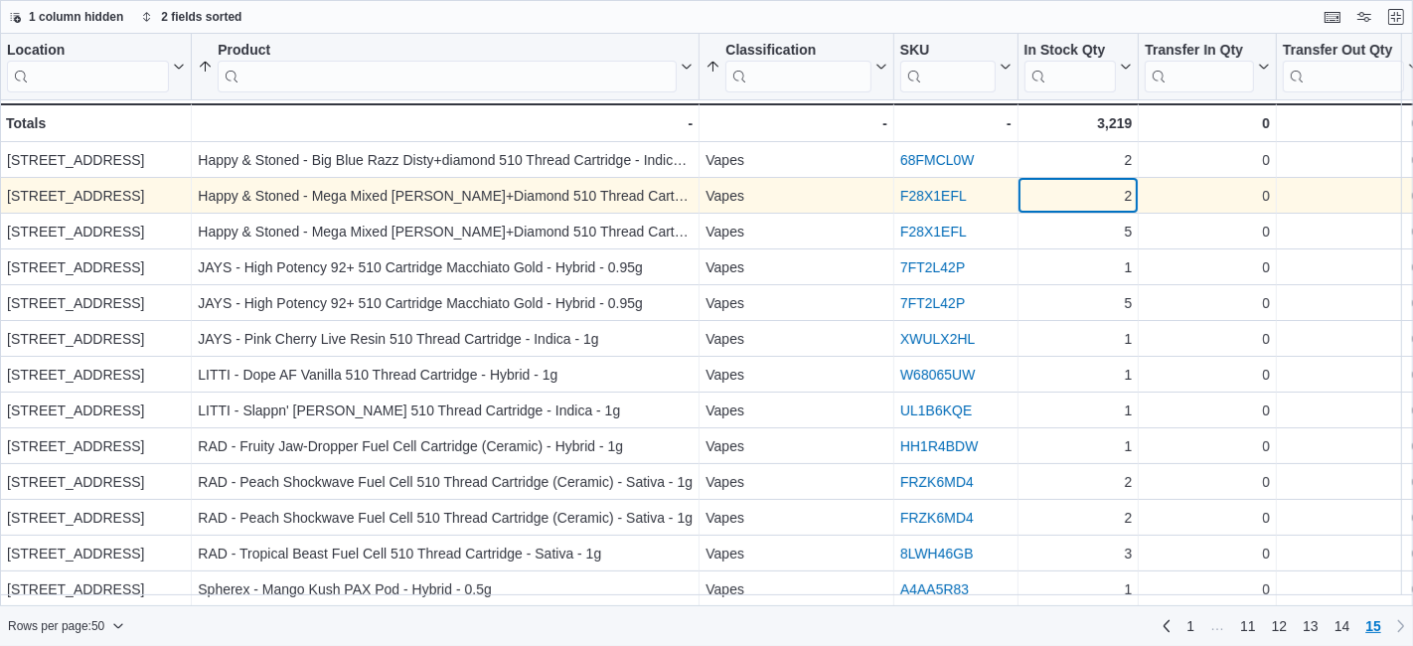
click at [1077, 188] on div "2" at bounding box center [1079, 196] width 108 height 24
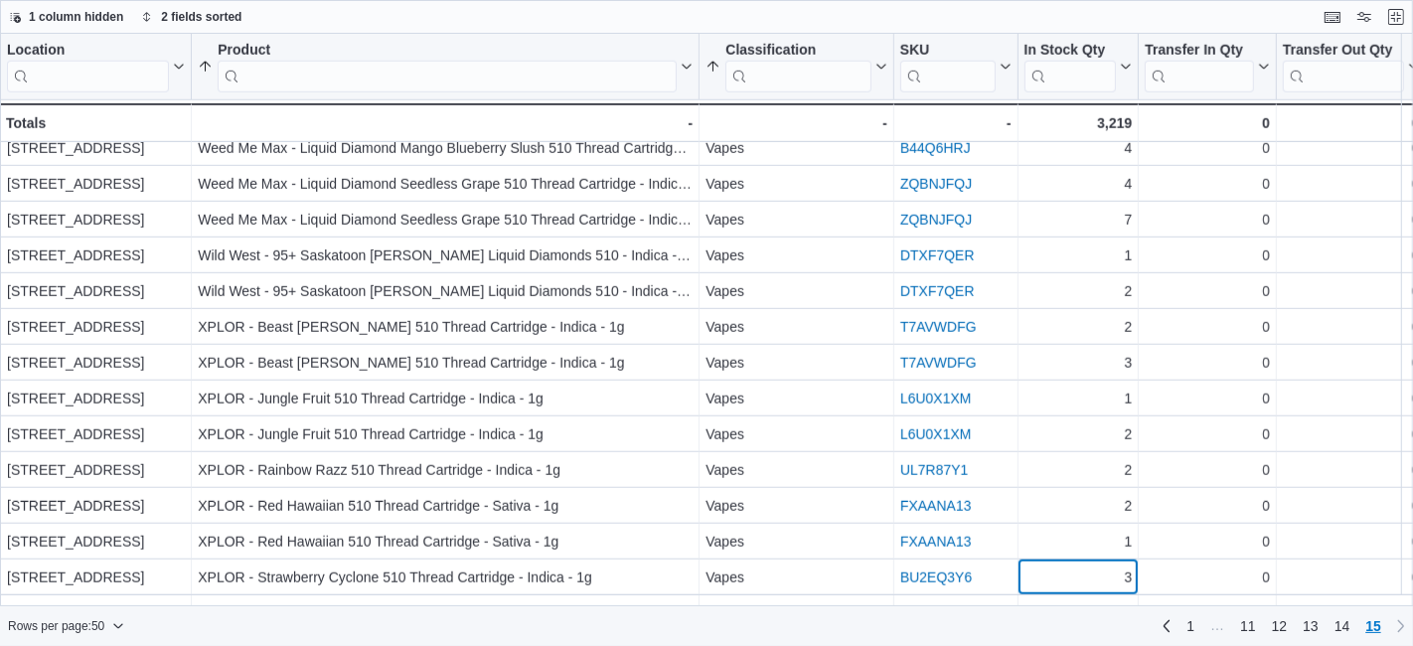
scroll to position [1334, 0]
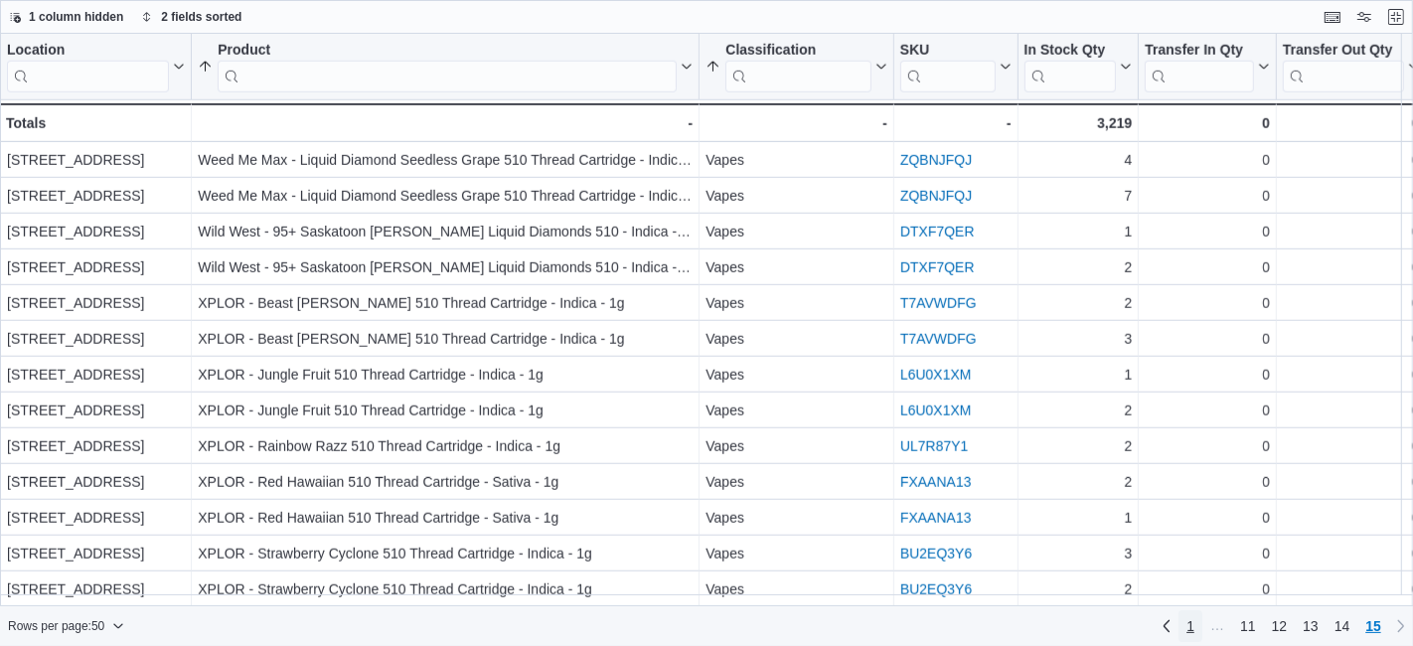
click at [1195, 630] on span "1" at bounding box center [1191, 626] width 8 height 20
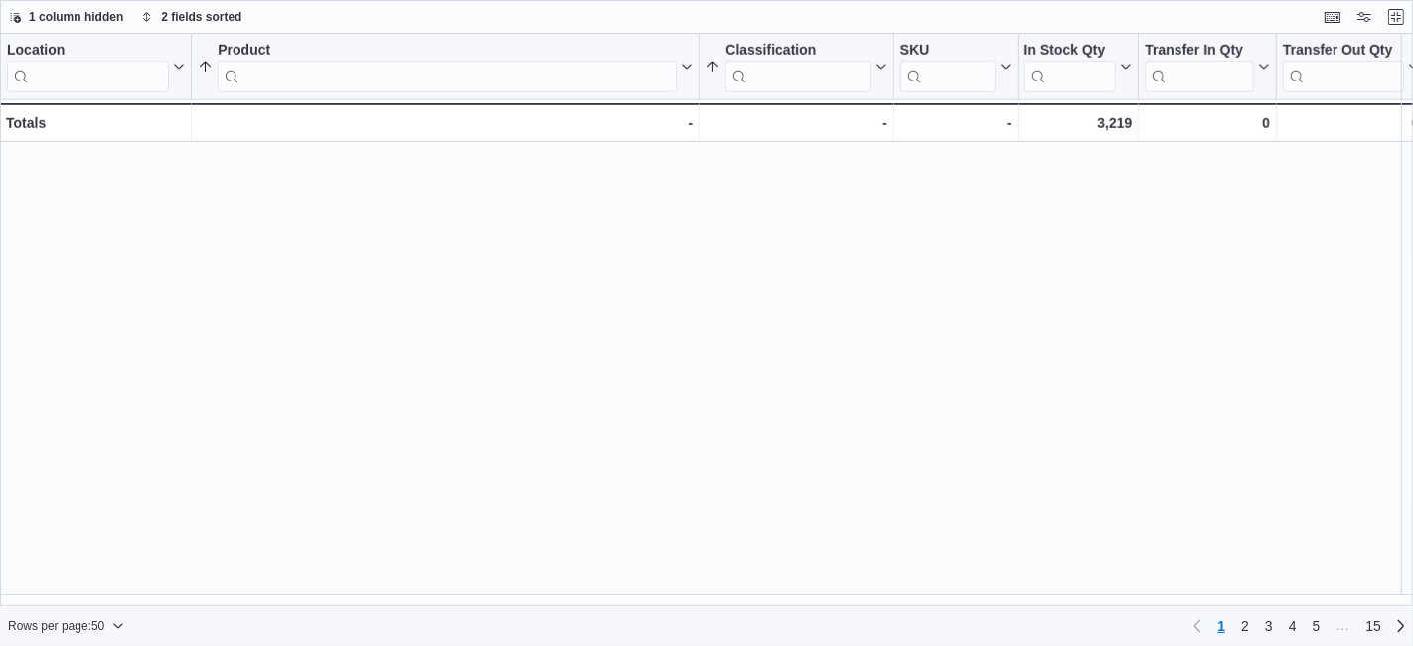
scroll to position [0, 0]
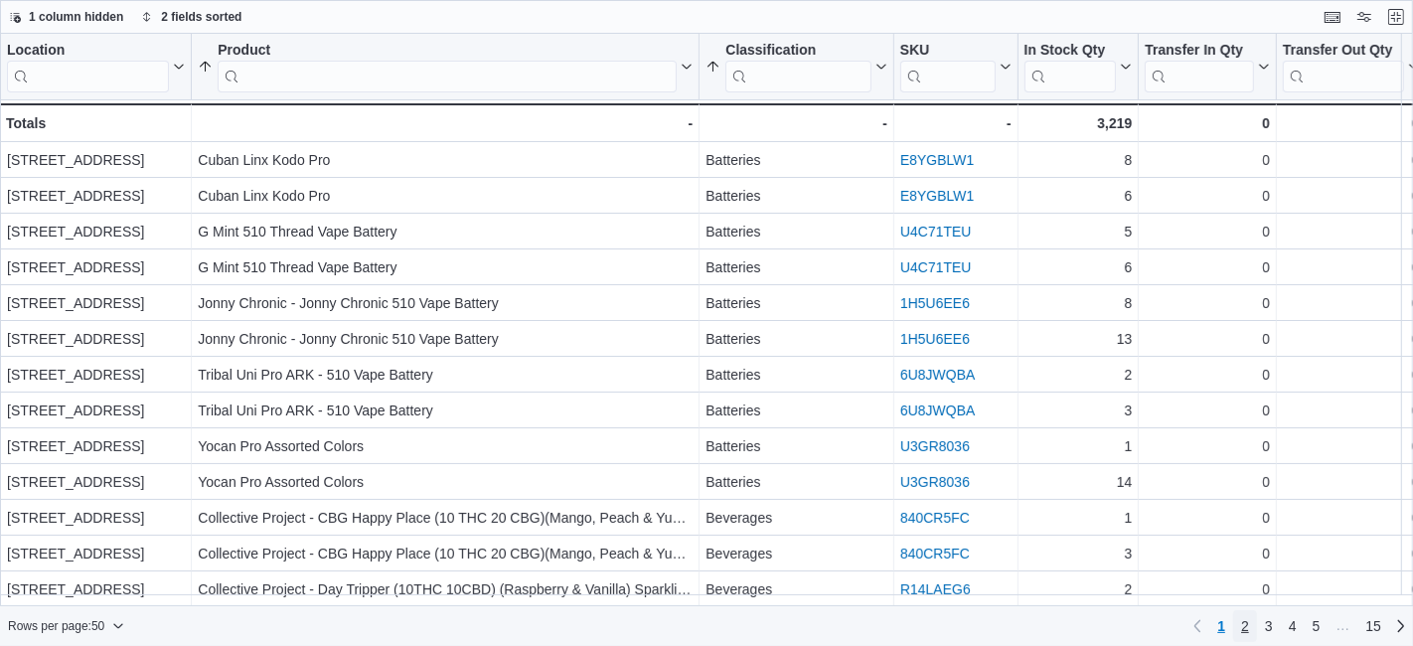
click at [1238, 627] on link "2" at bounding box center [1245, 626] width 24 height 32
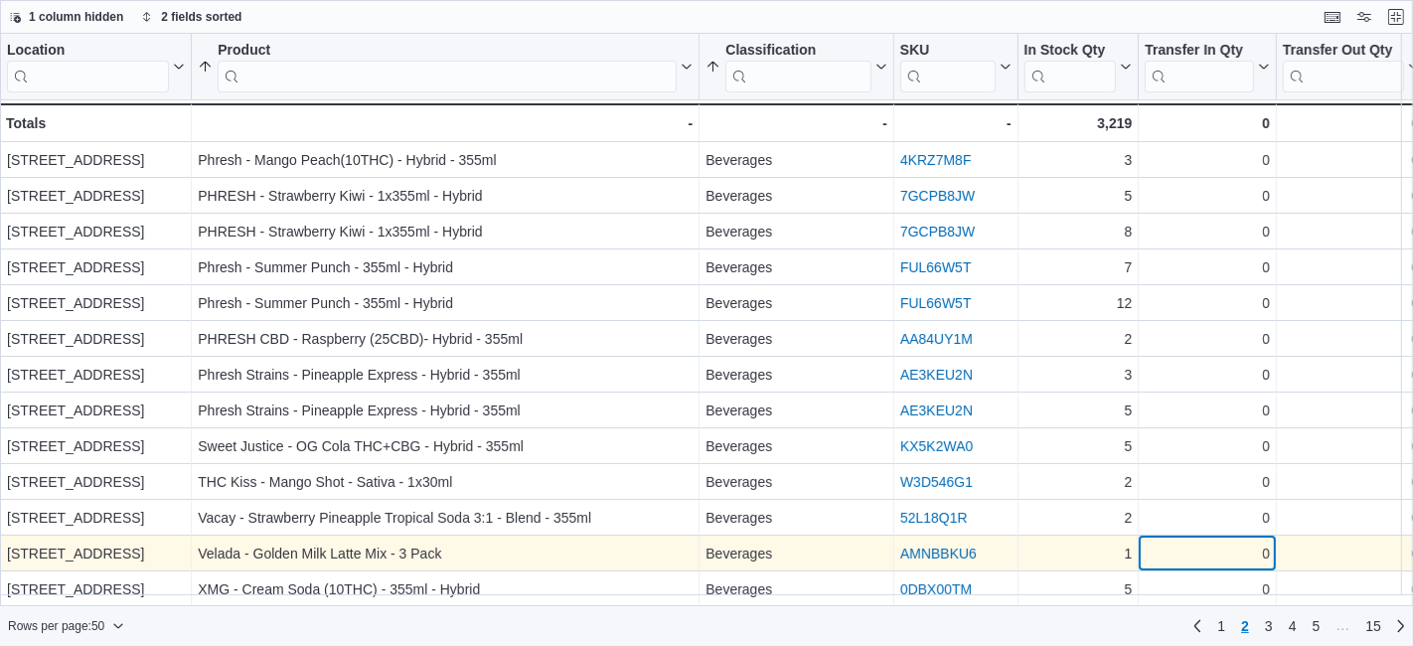
click at [1184, 538] on div "0 - Transfer In Qty, column 6, row 62" at bounding box center [1208, 554] width 138 height 36
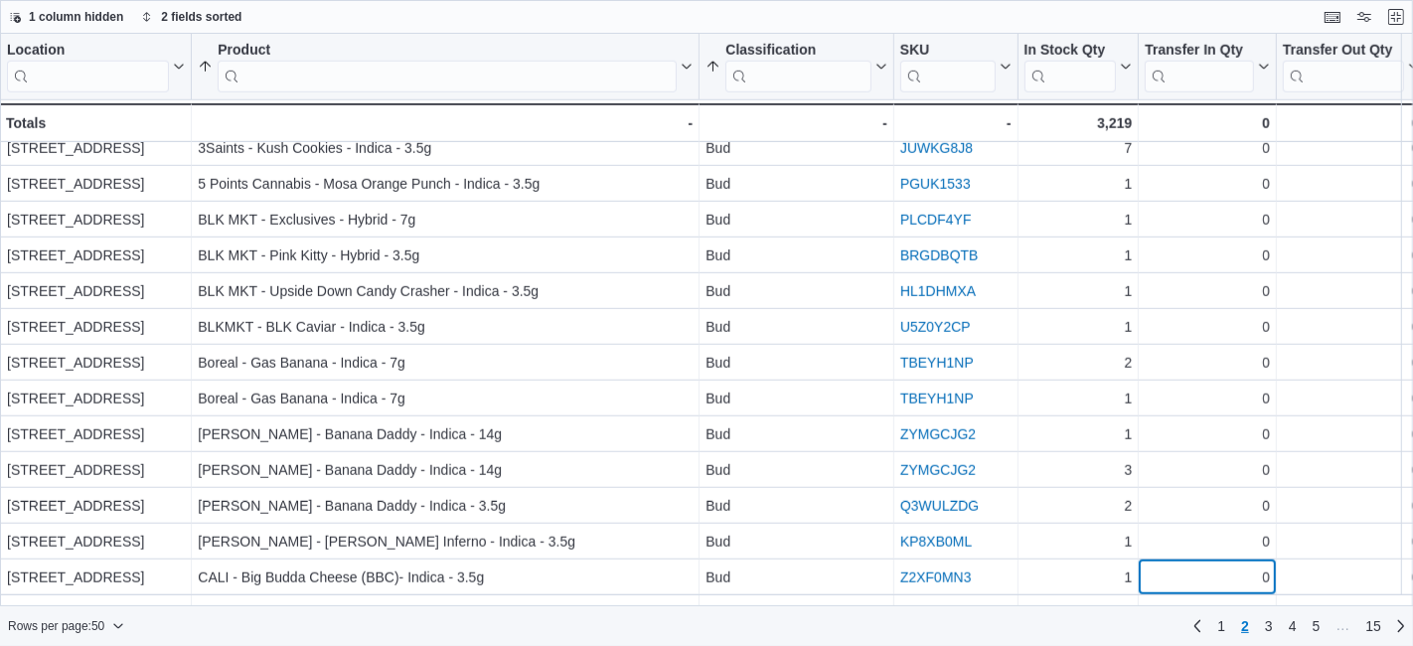
scroll to position [1334, 0]
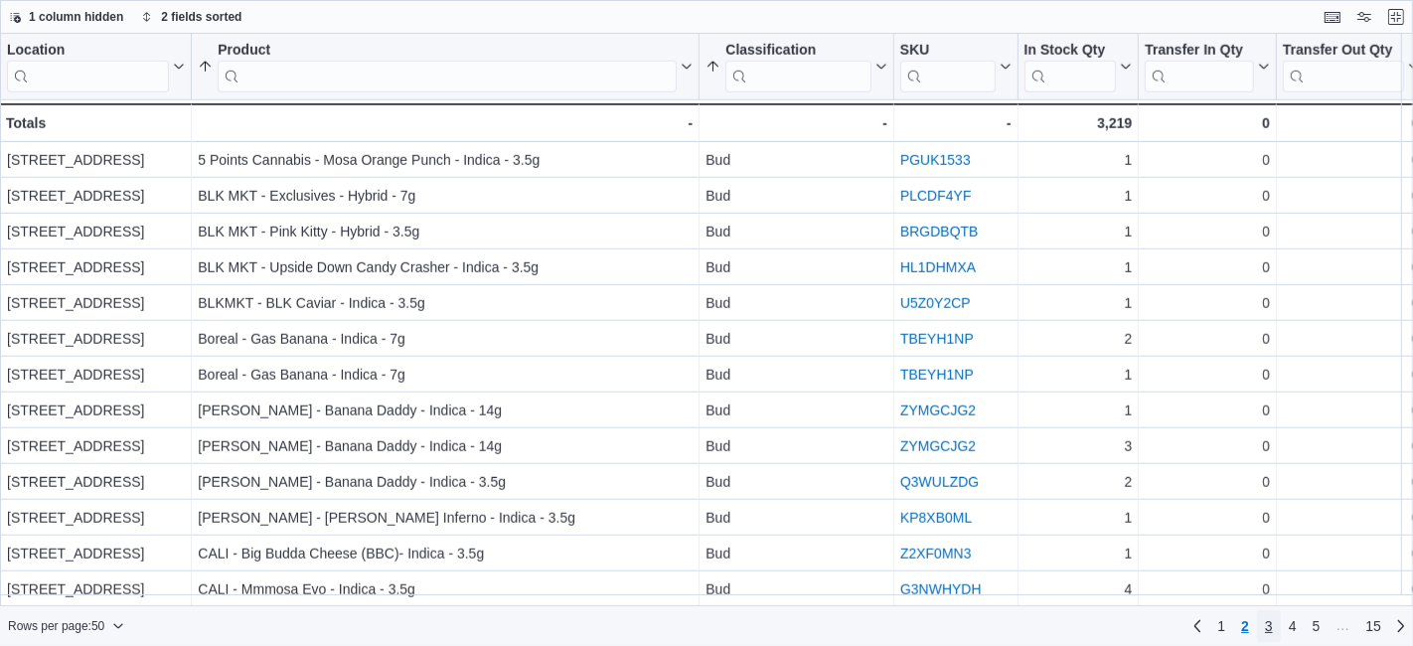
click at [1268, 621] on span "3" at bounding box center [1269, 626] width 8 height 20
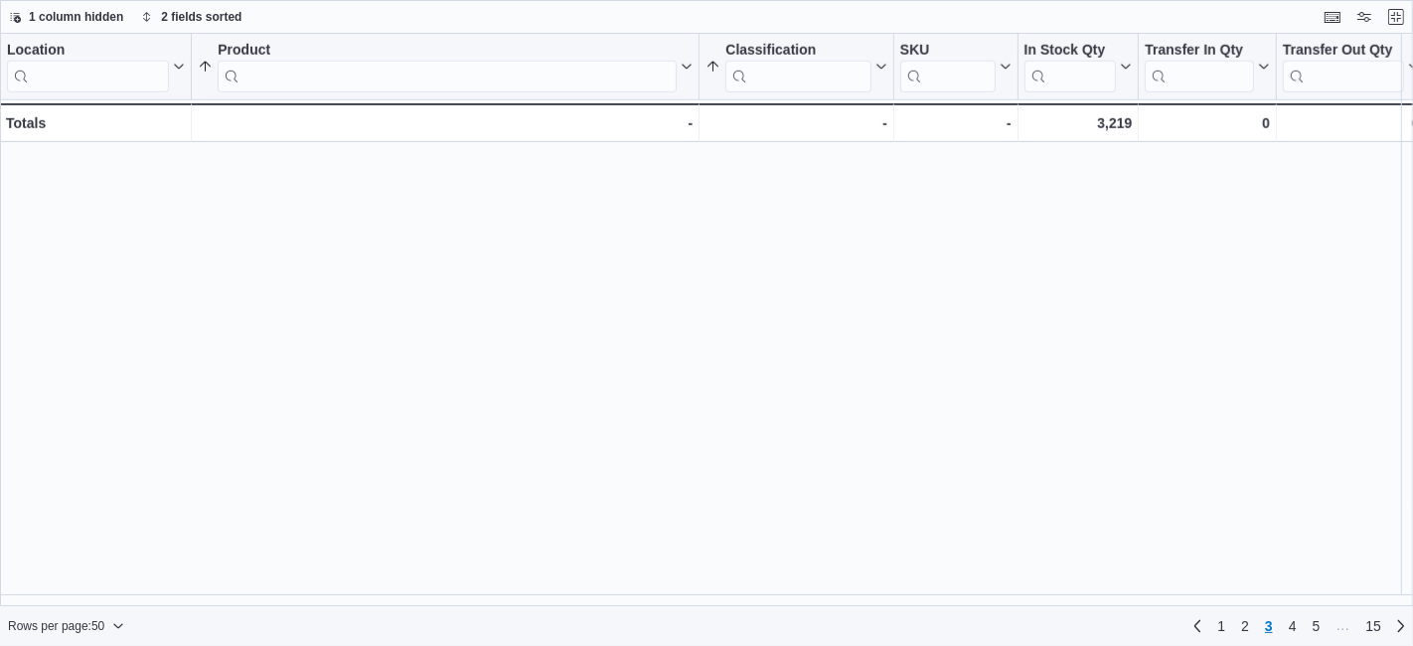
scroll to position [0, 0]
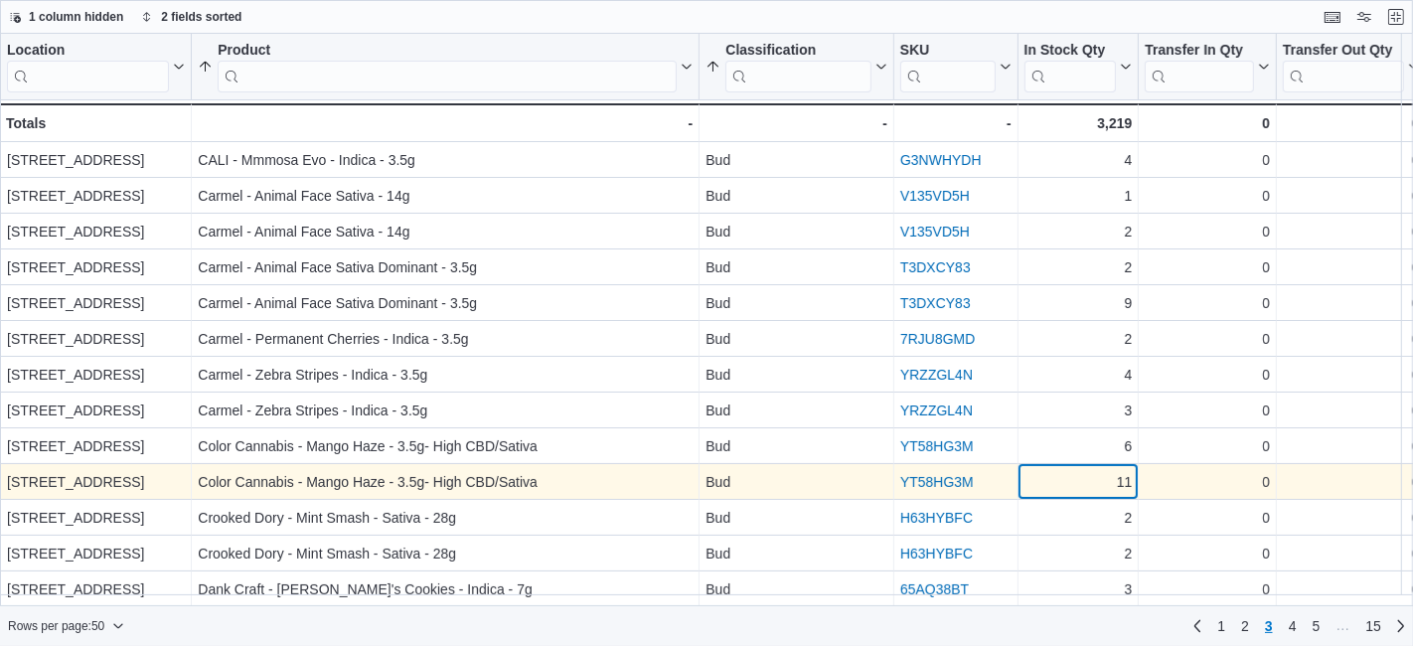
click at [1100, 479] on div "11" at bounding box center [1079, 482] width 108 height 24
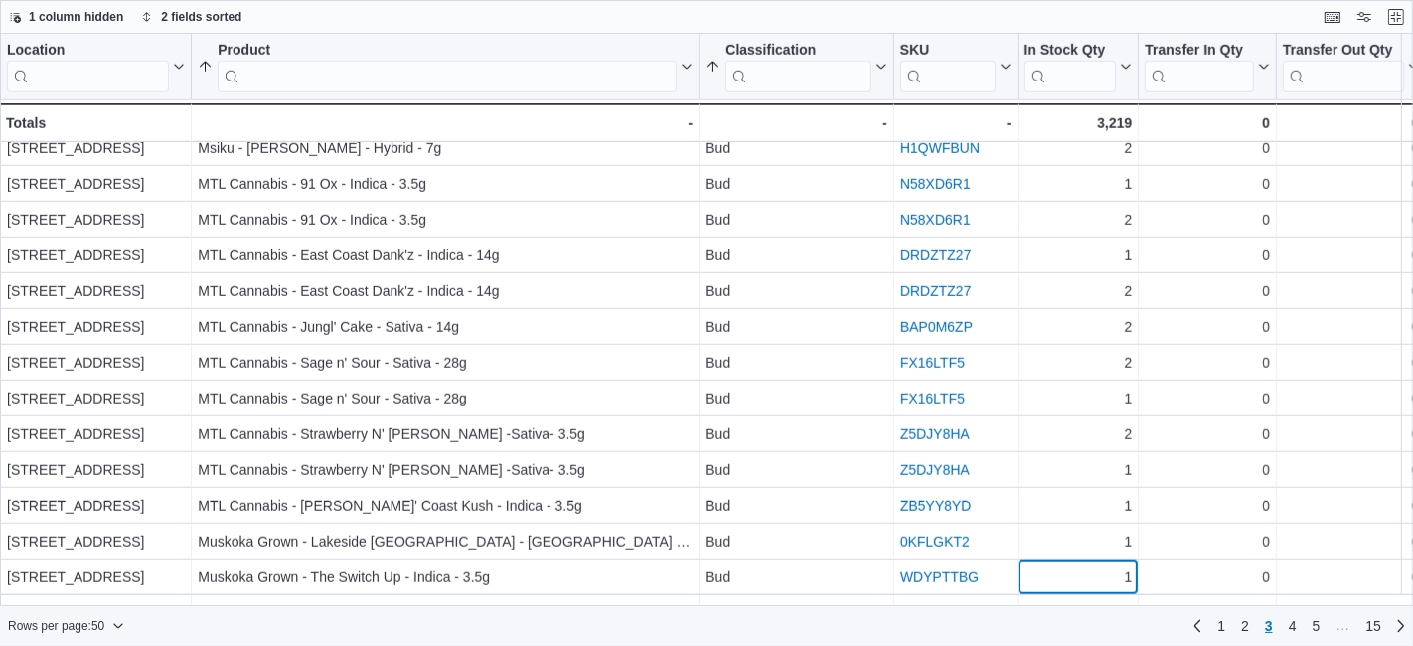
scroll to position [1334, 0]
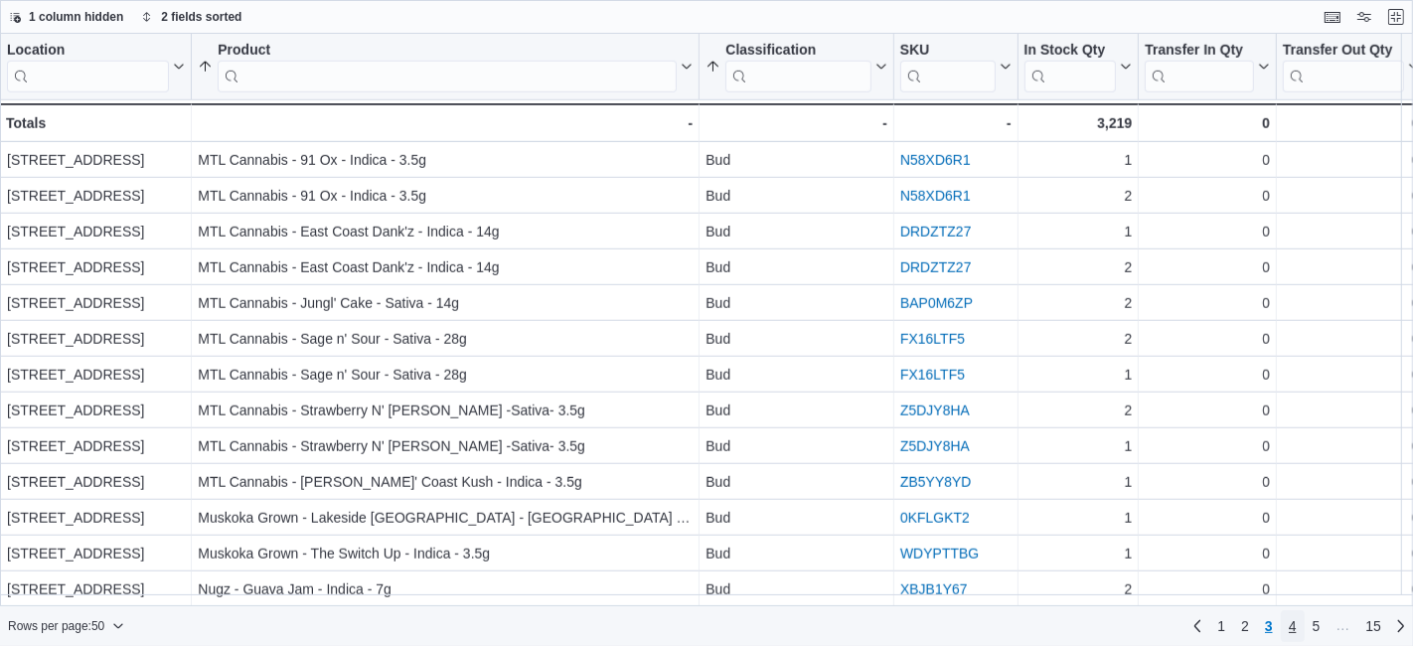
click at [1288, 622] on link "4" at bounding box center [1293, 626] width 24 height 32
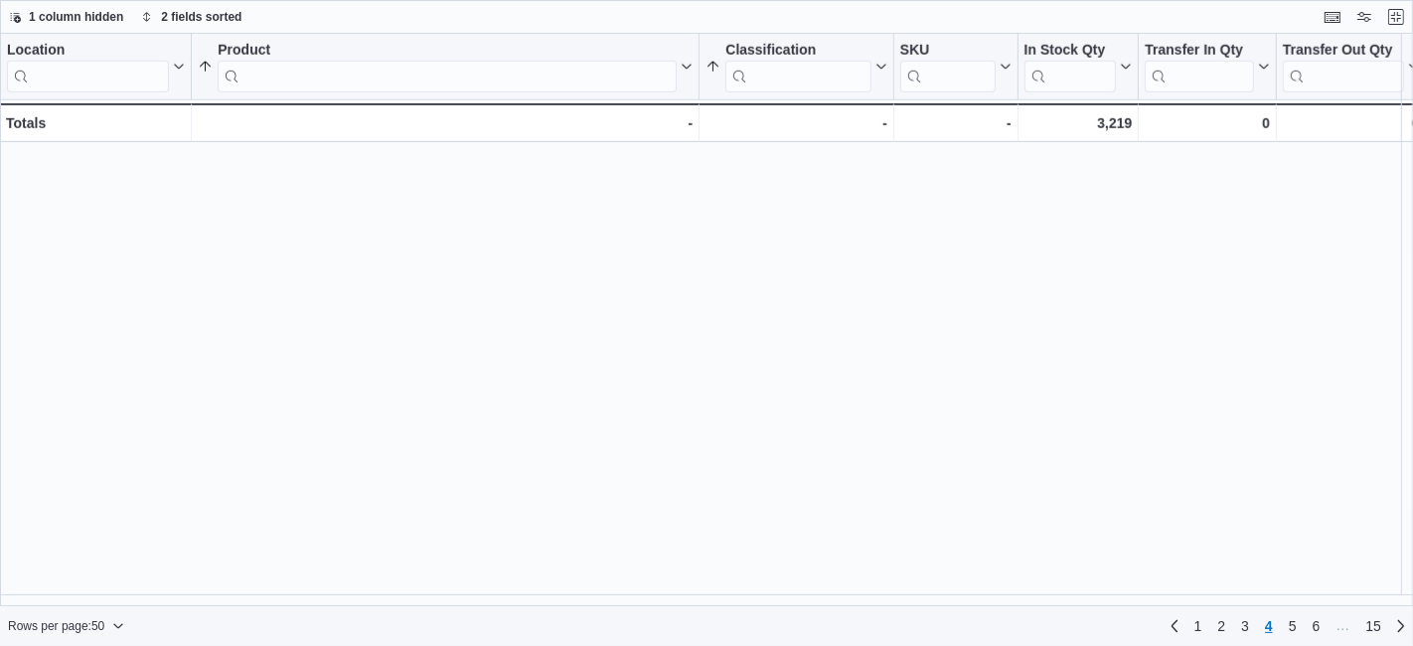
scroll to position [0, 0]
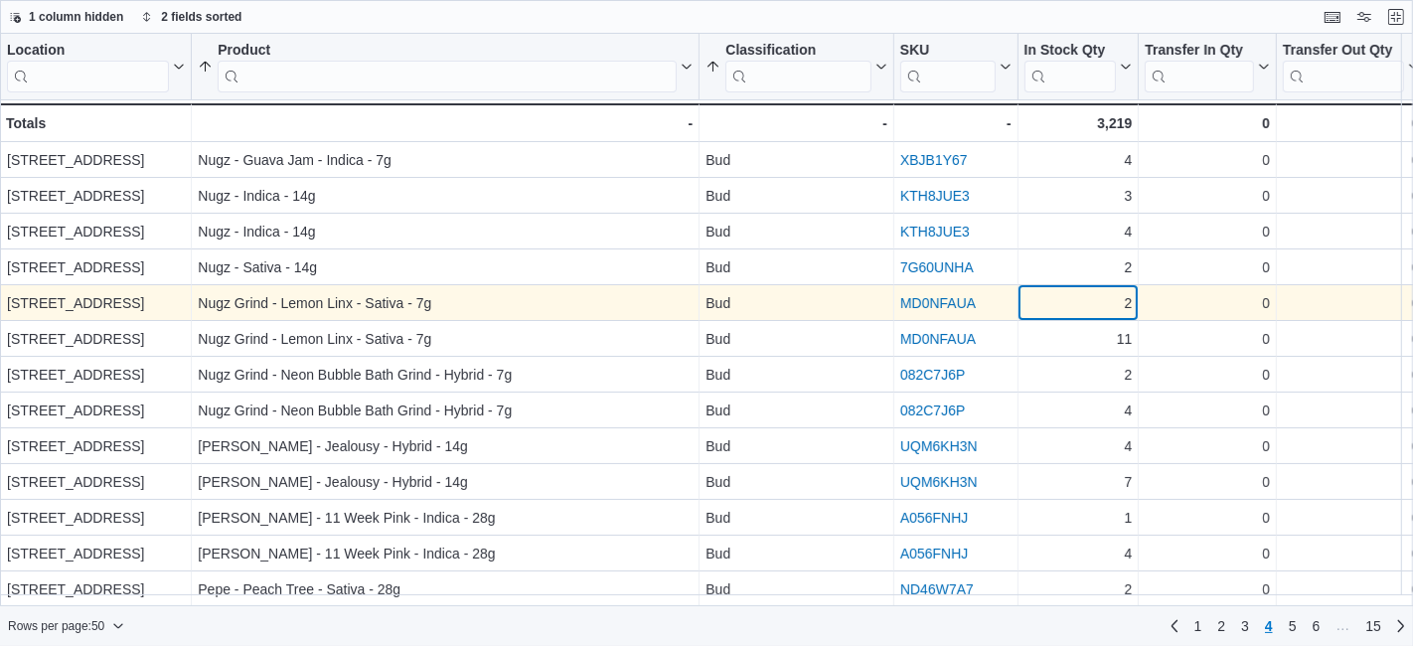
click at [1093, 318] on div "2 - In Stock Qty, column 5, row 155" at bounding box center [1079, 303] width 121 height 36
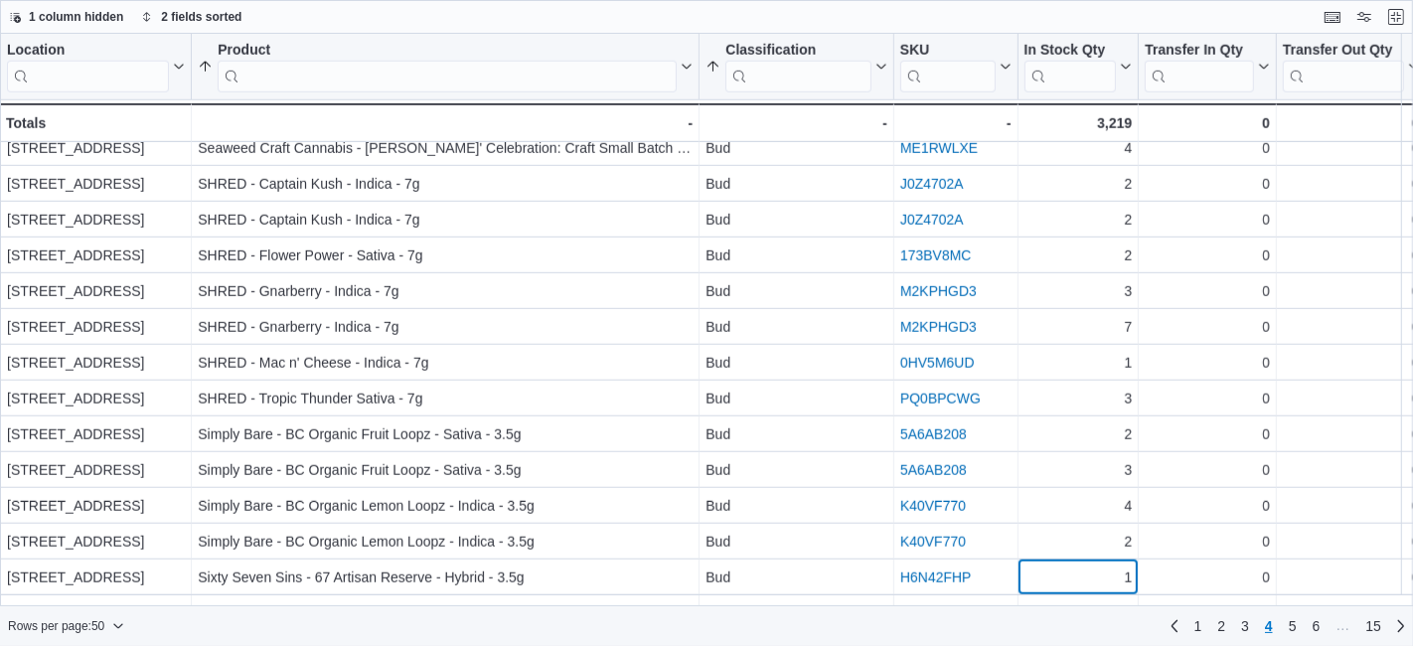
scroll to position [1334, 0]
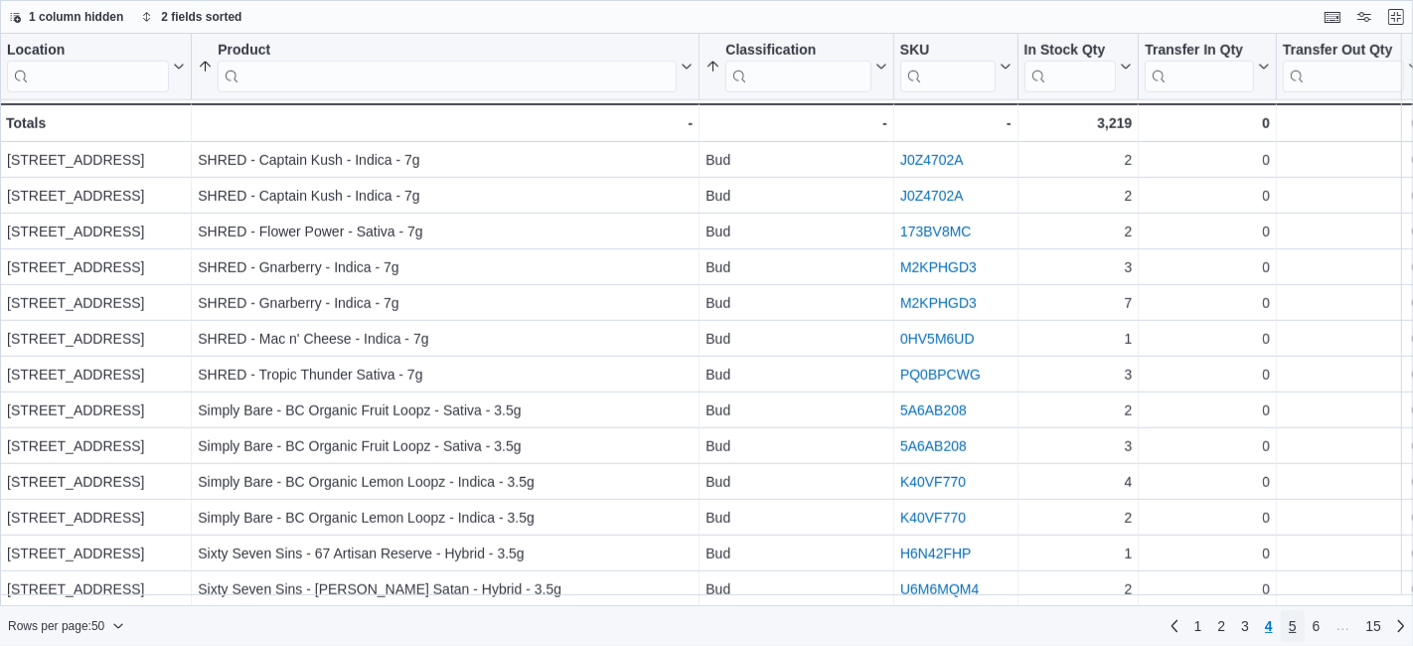
click at [1292, 636] on span "5" at bounding box center [1293, 626] width 8 height 20
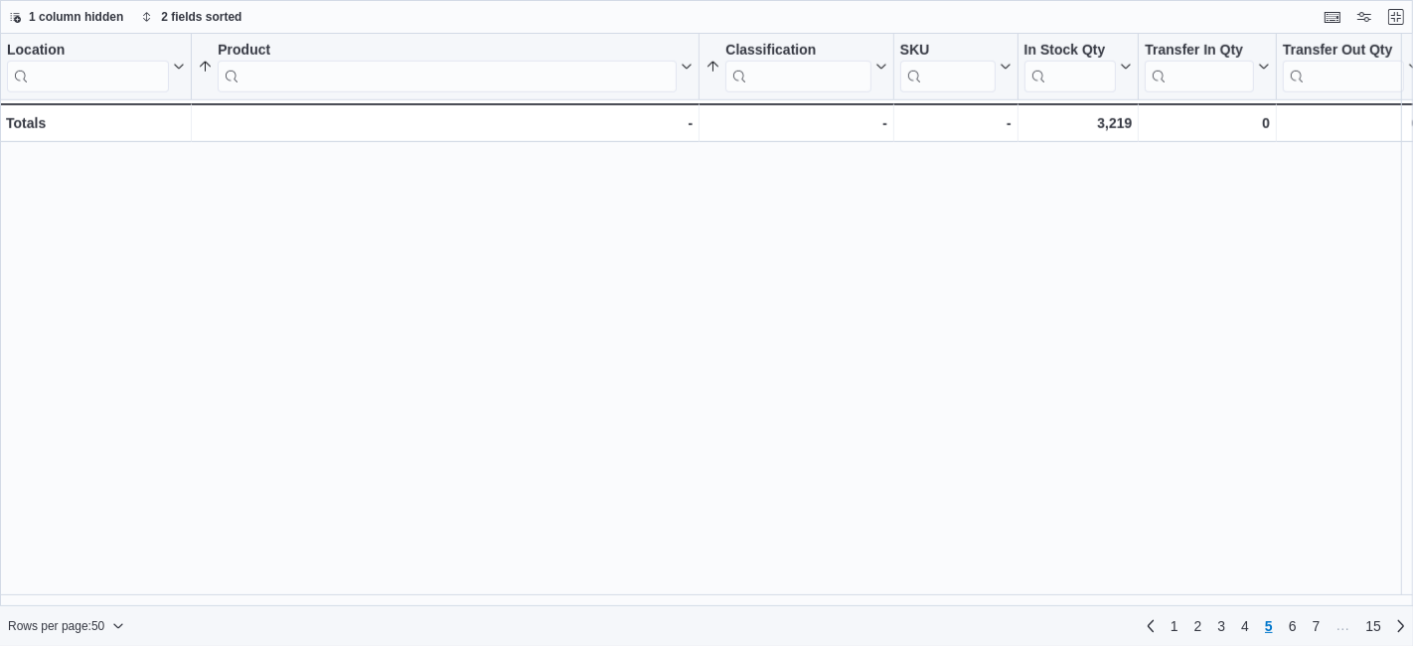
scroll to position [0, 0]
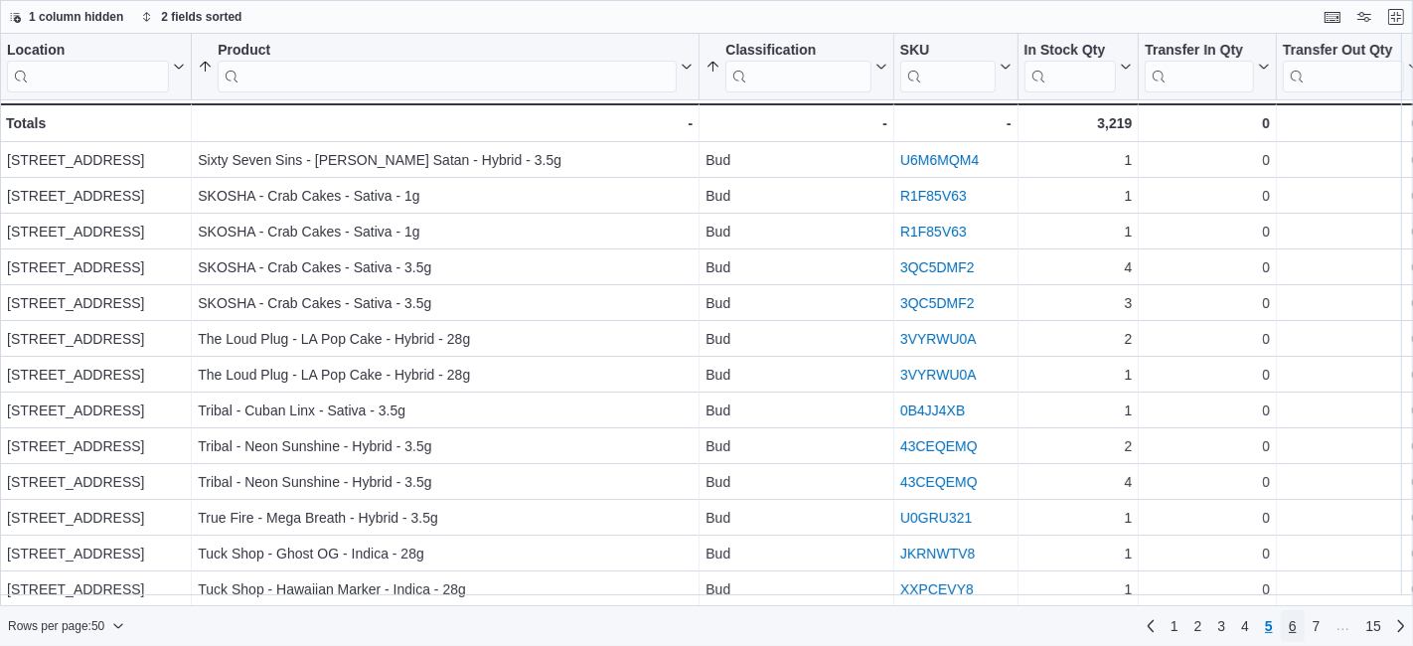
click at [1294, 631] on span "6" at bounding box center [1293, 626] width 8 height 20
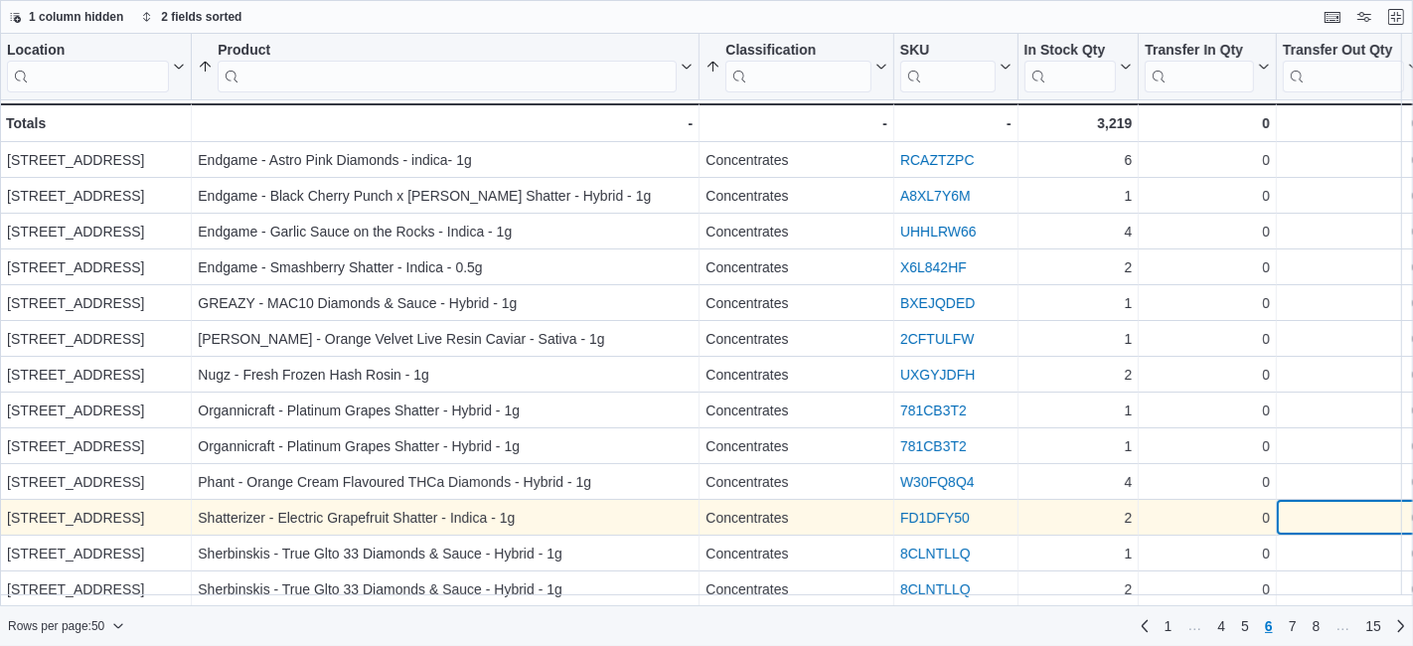
click at [1280, 507] on div "0 - Transfer Out Qty, column 7, row 261" at bounding box center [1351, 518] width 149 height 36
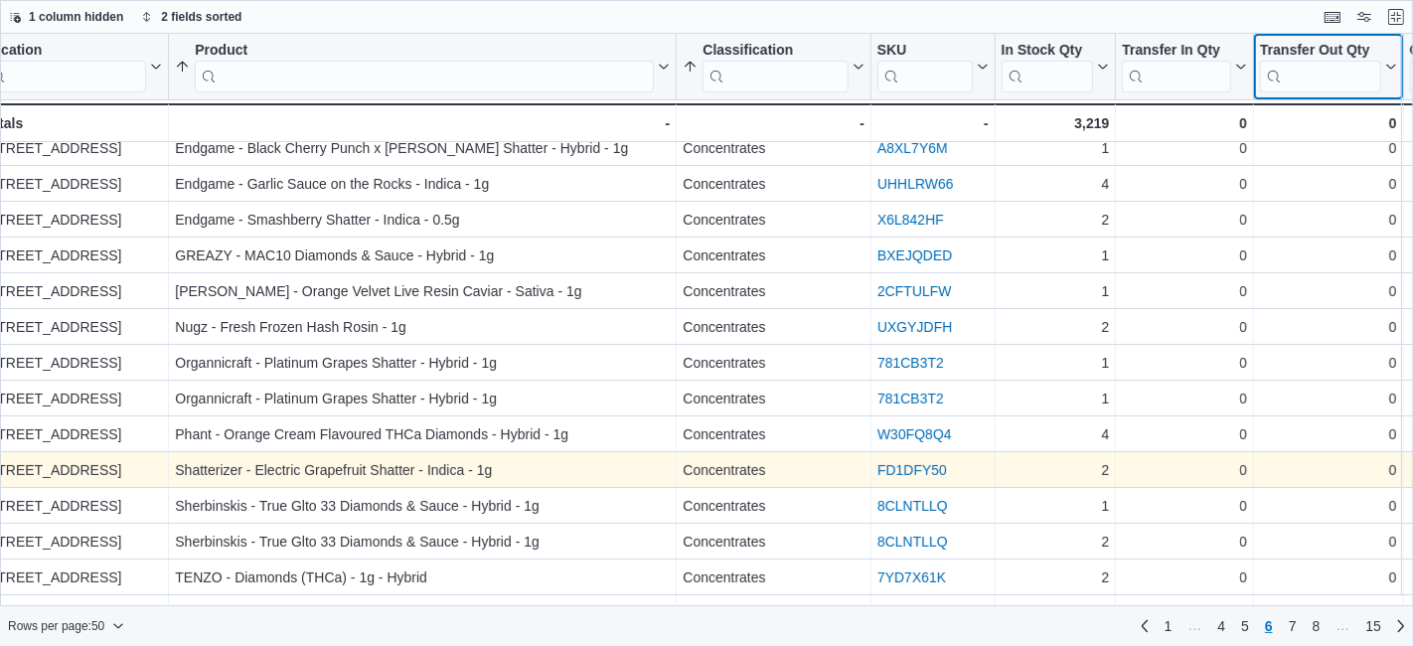
scroll to position [0, 23]
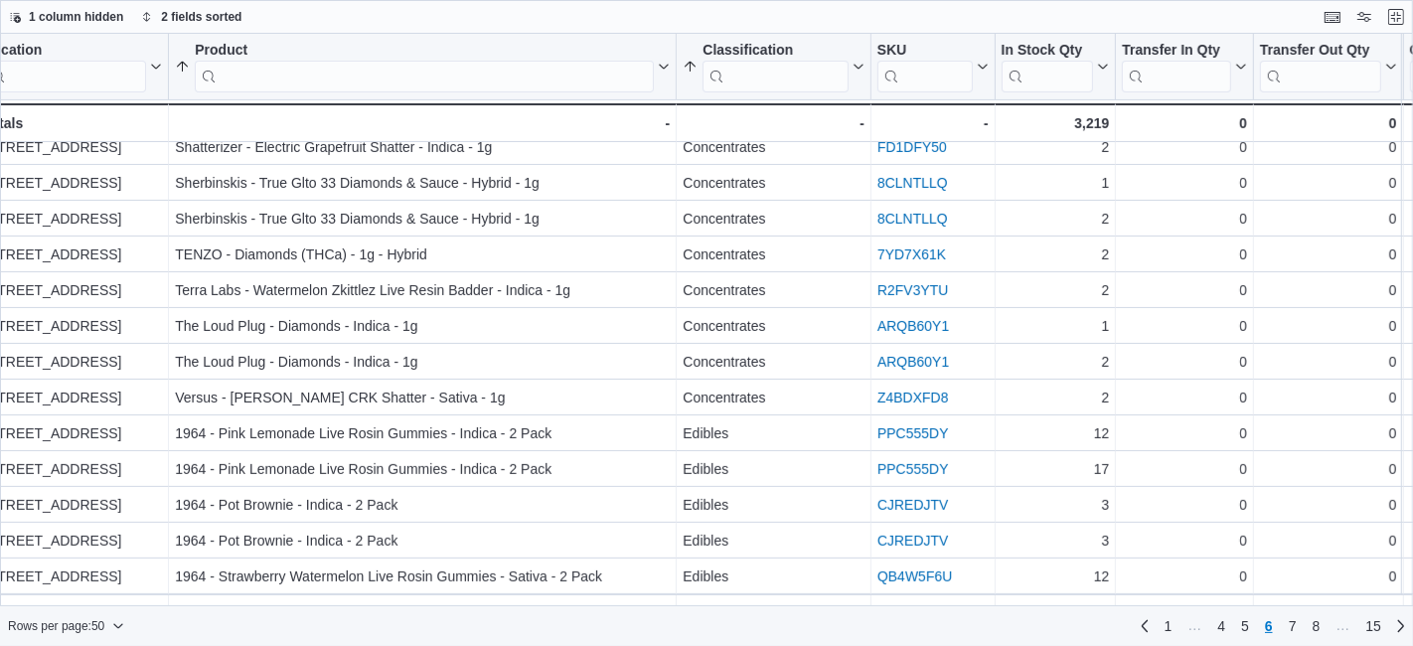
click at [1018, 561] on div "Location Click to view column header actions Product Sorted by Product, ascendi…" at bounding box center [706, 320] width 1413 height 573
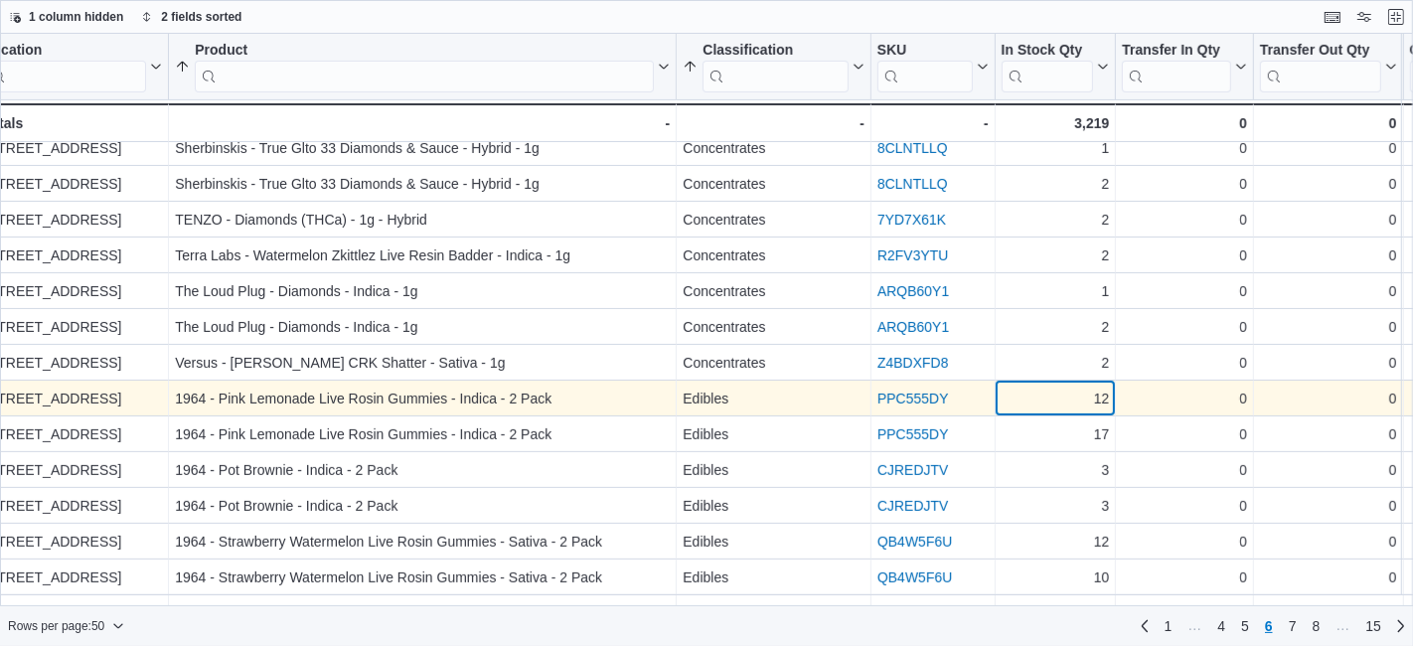
click at [1042, 402] on div "12" at bounding box center [1056, 399] width 108 height 24
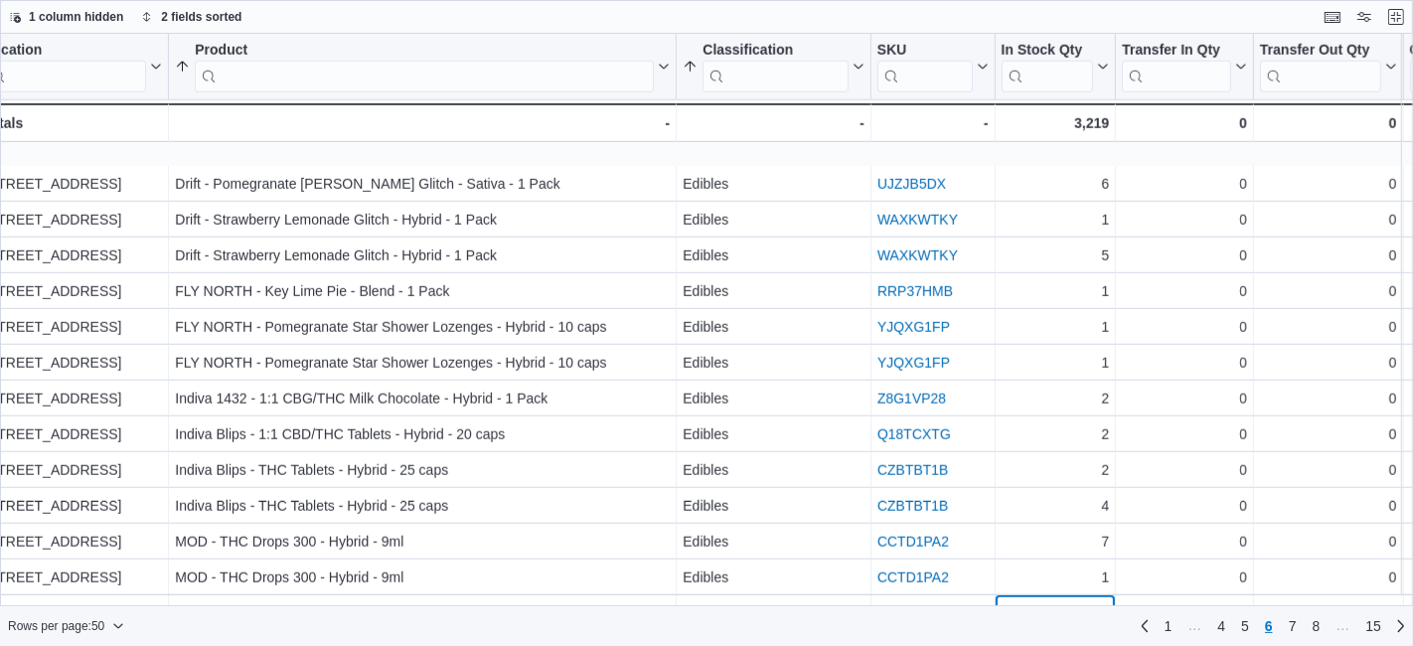
scroll to position [1334, 23]
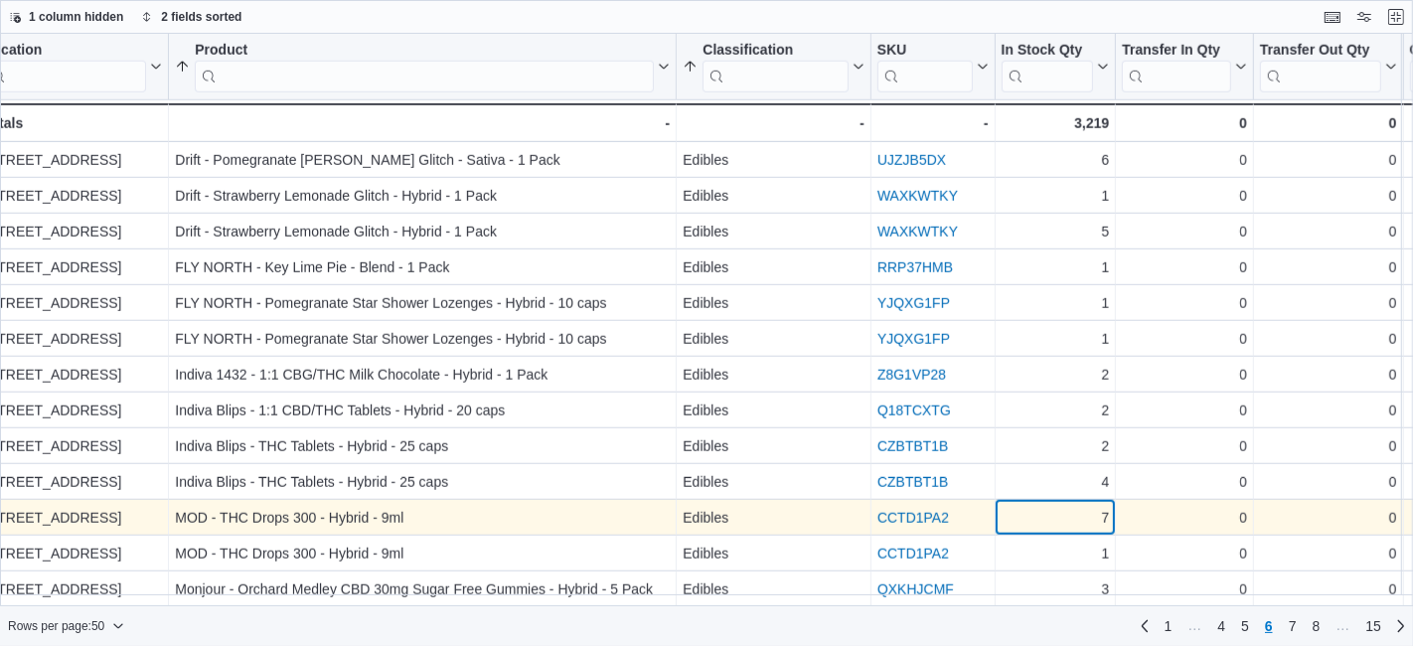
click at [1059, 511] on div "7" at bounding box center [1056, 518] width 108 height 24
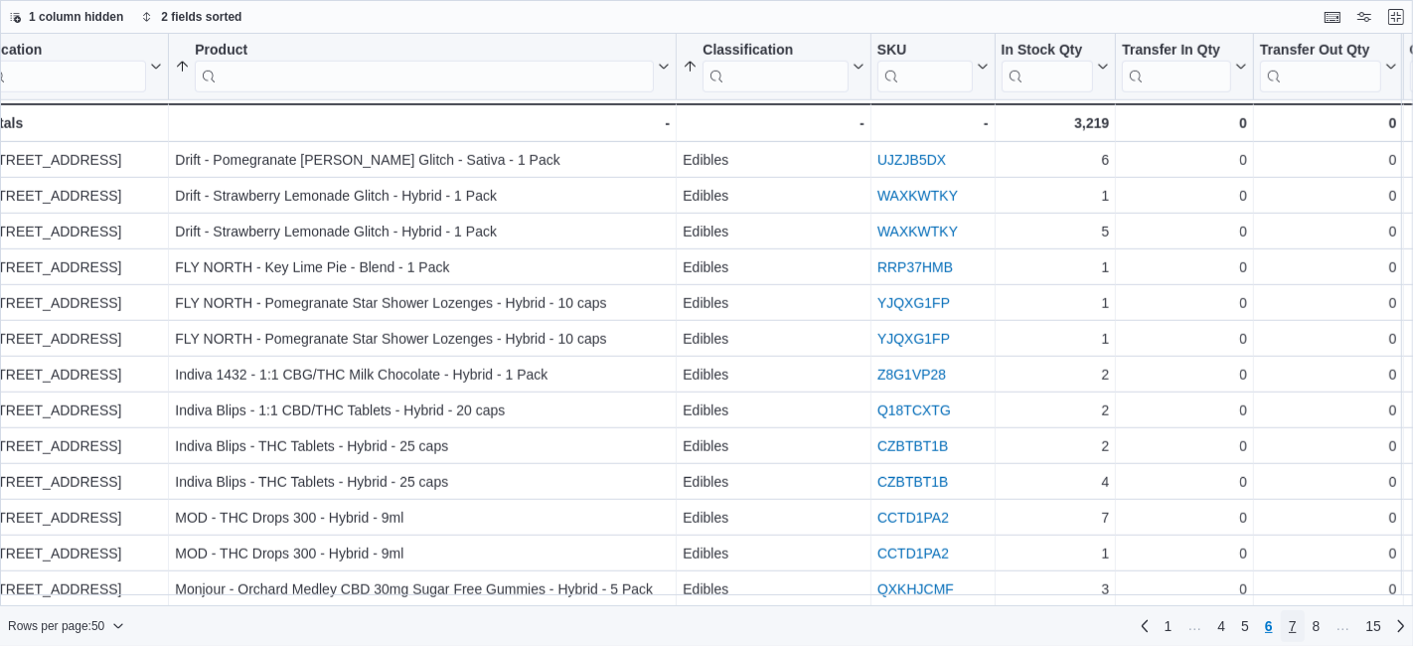
click at [1300, 628] on link "7" at bounding box center [1293, 626] width 24 height 32
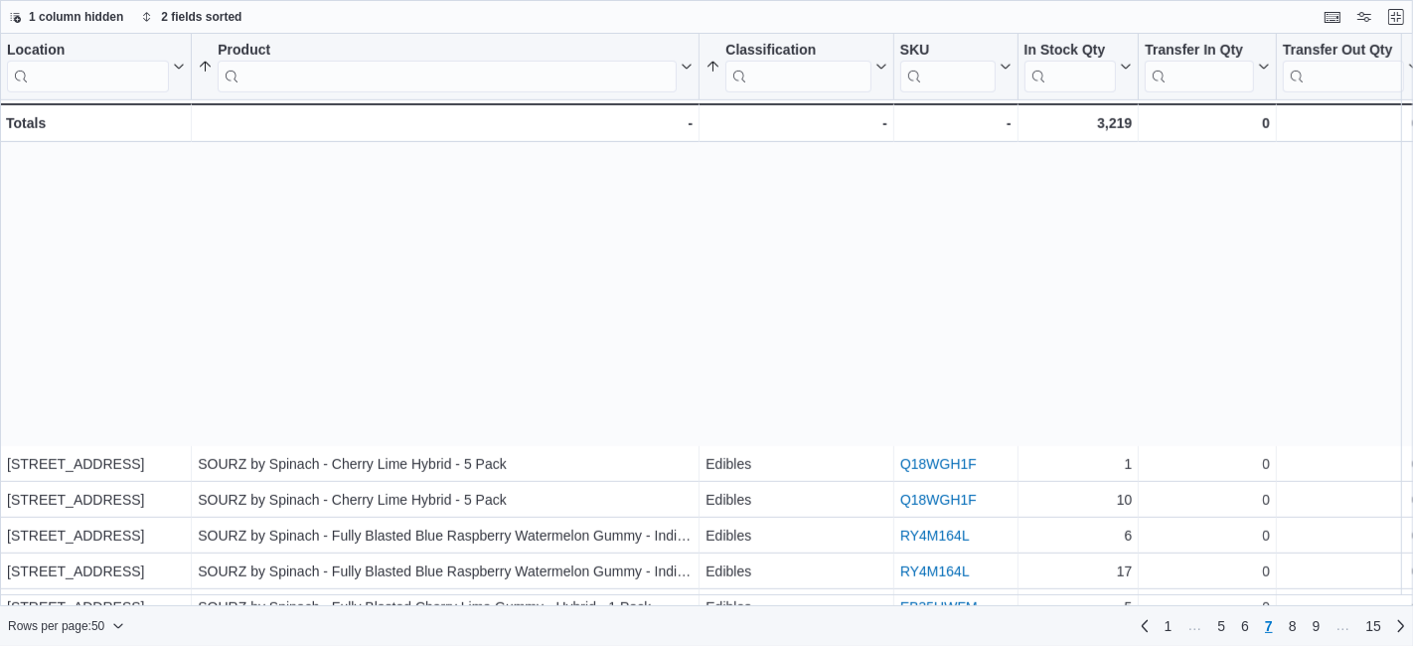
scroll to position [1334, 0]
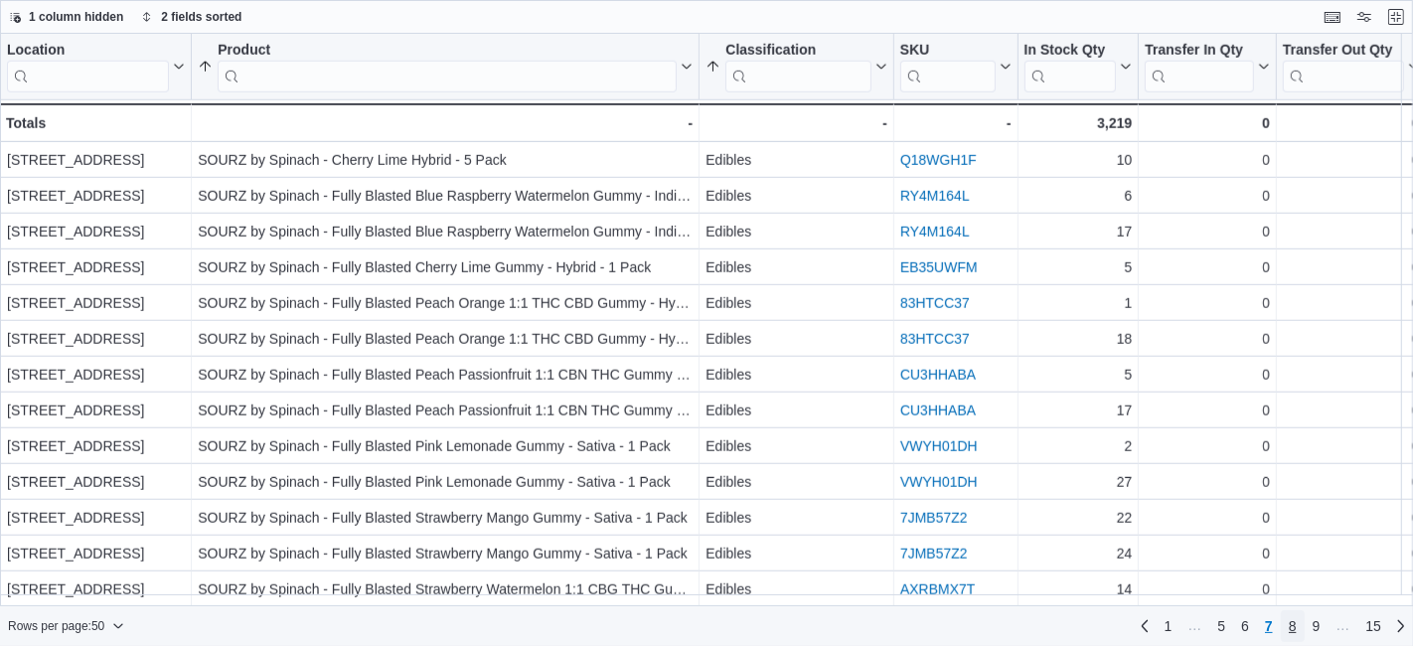
click at [1282, 632] on link "8" at bounding box center [1293, 626] width 24 height 32
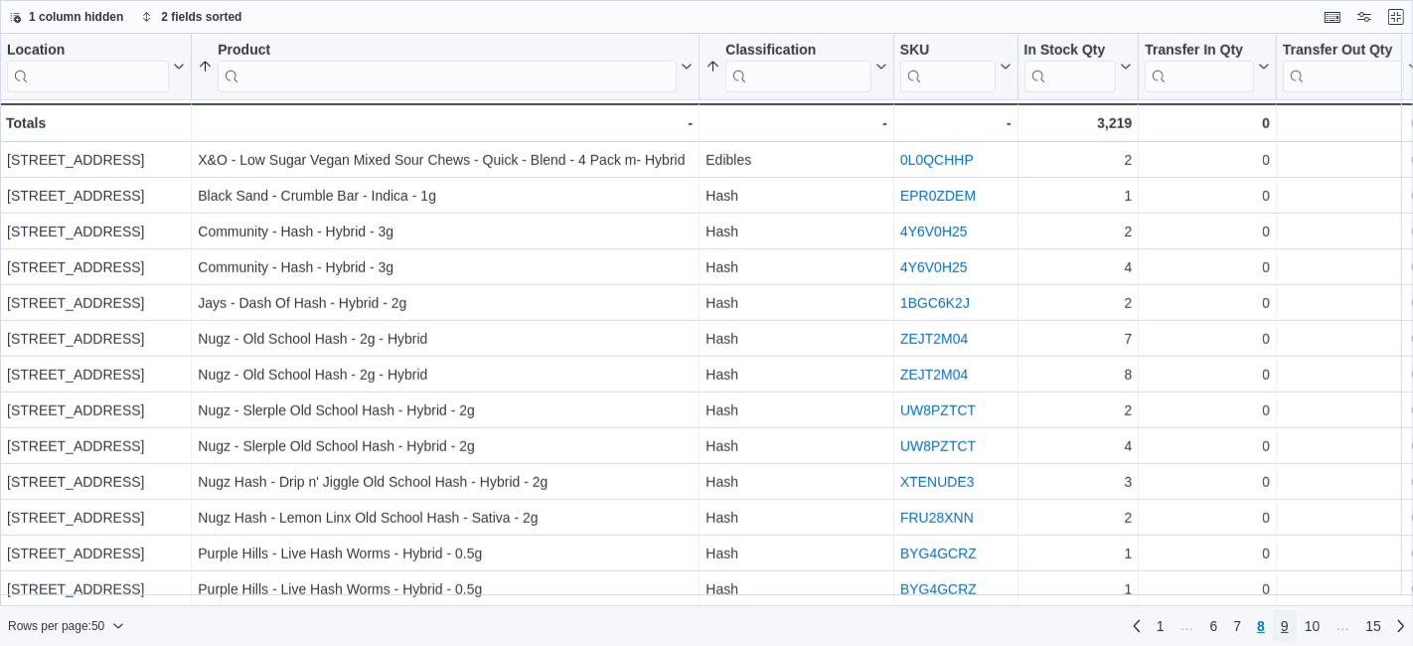
click at [1276, 628] on link "9" at bounding box center [1285, 626] width 24 height 32
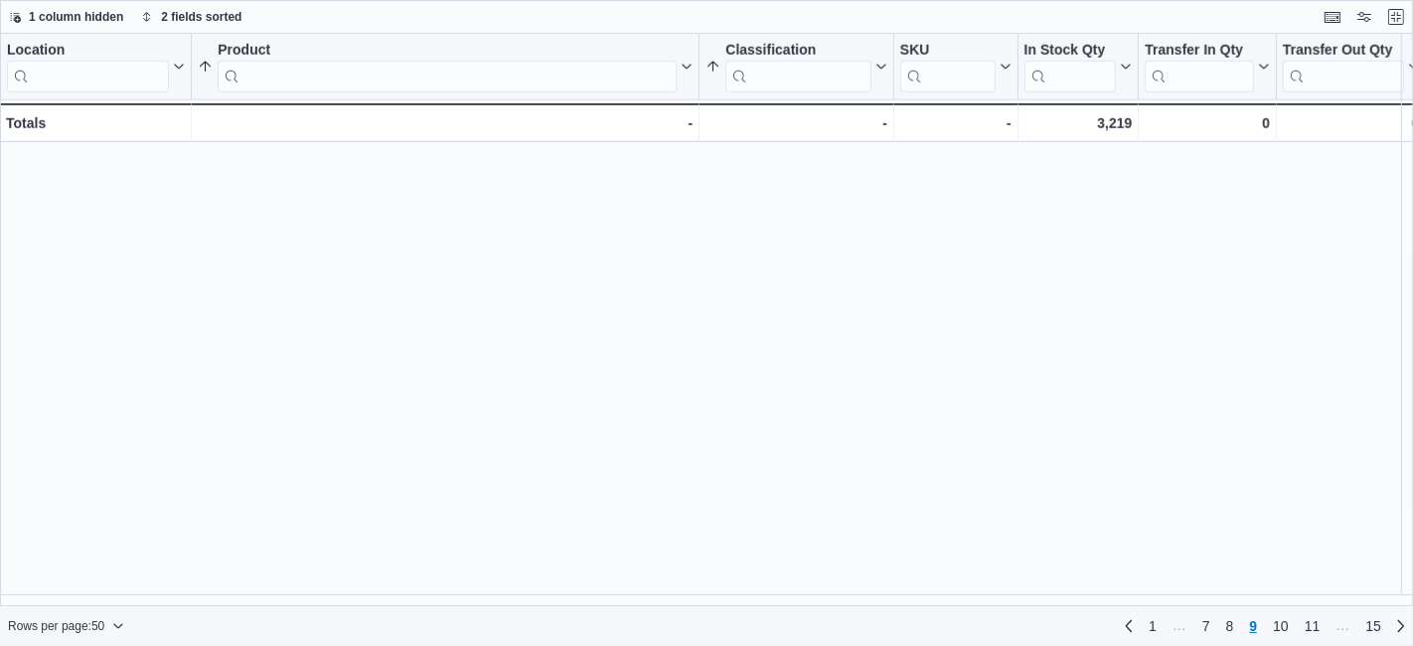
scroll to position [0, 0]
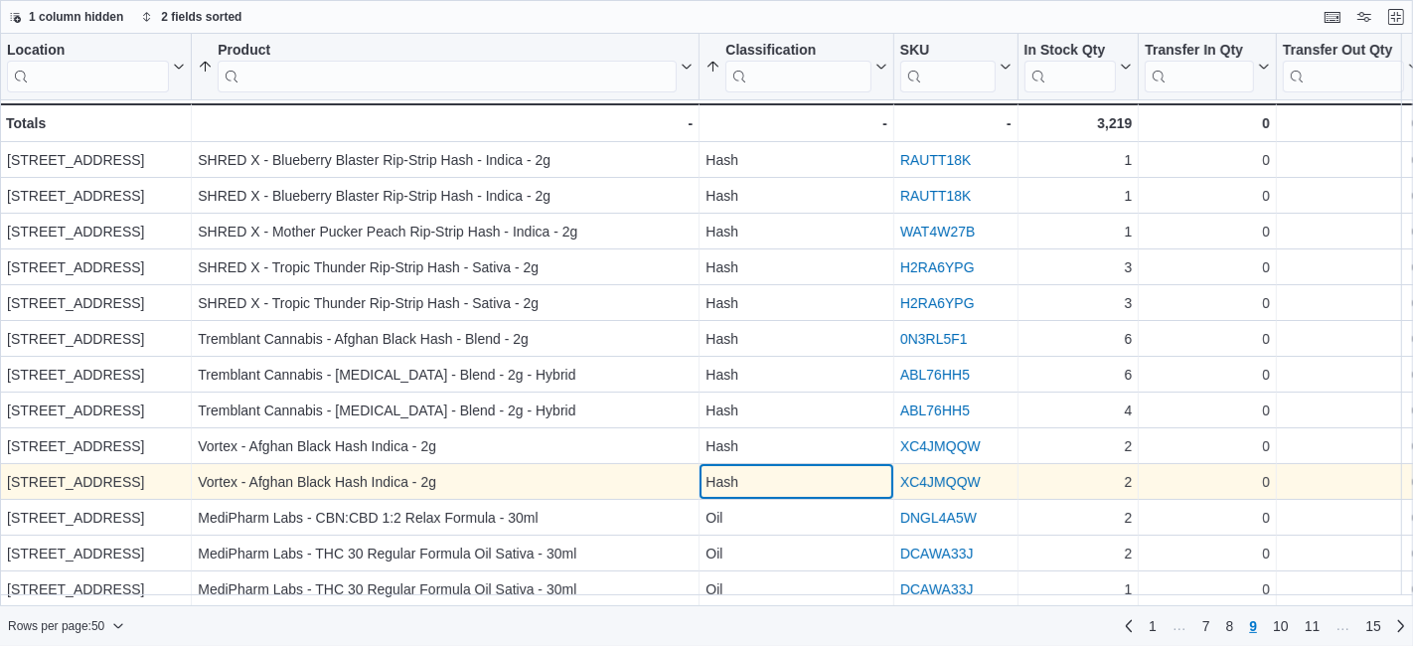
click at [817, 480] on div "Hash" at bounding box center [797, 482] width 182 height 24
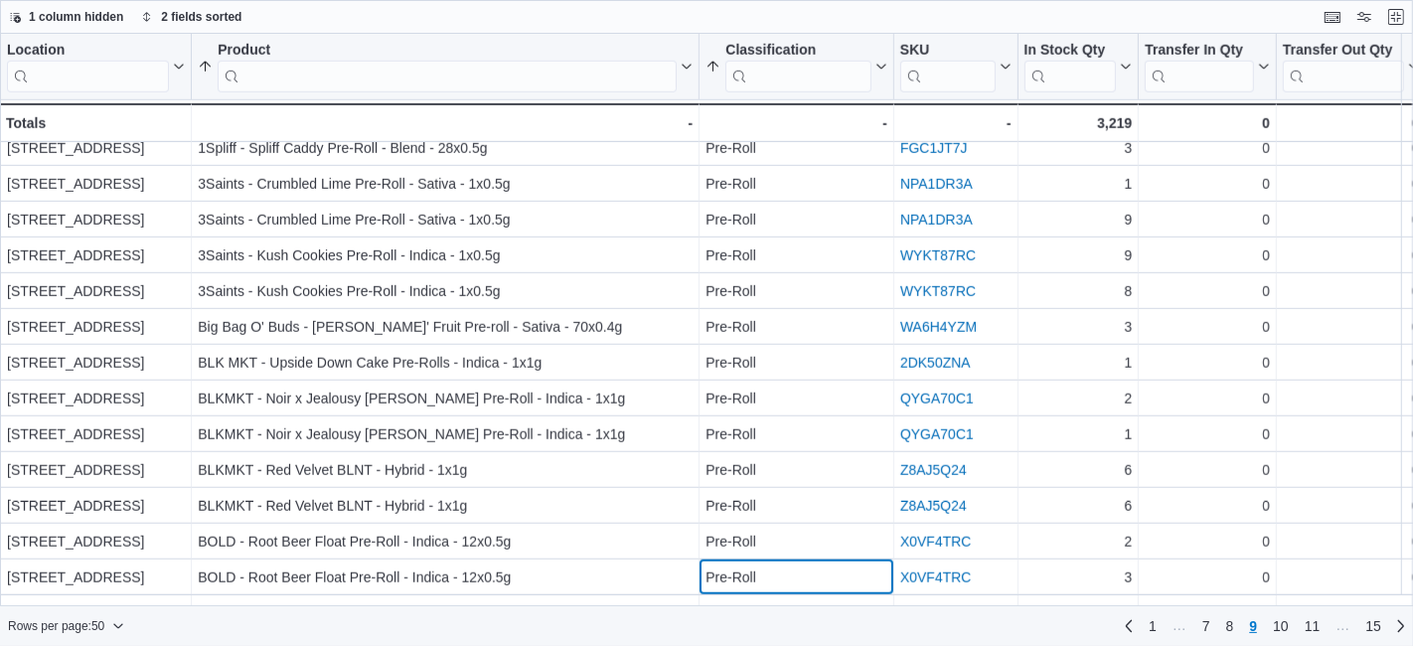
scroll to position [1334, 0]
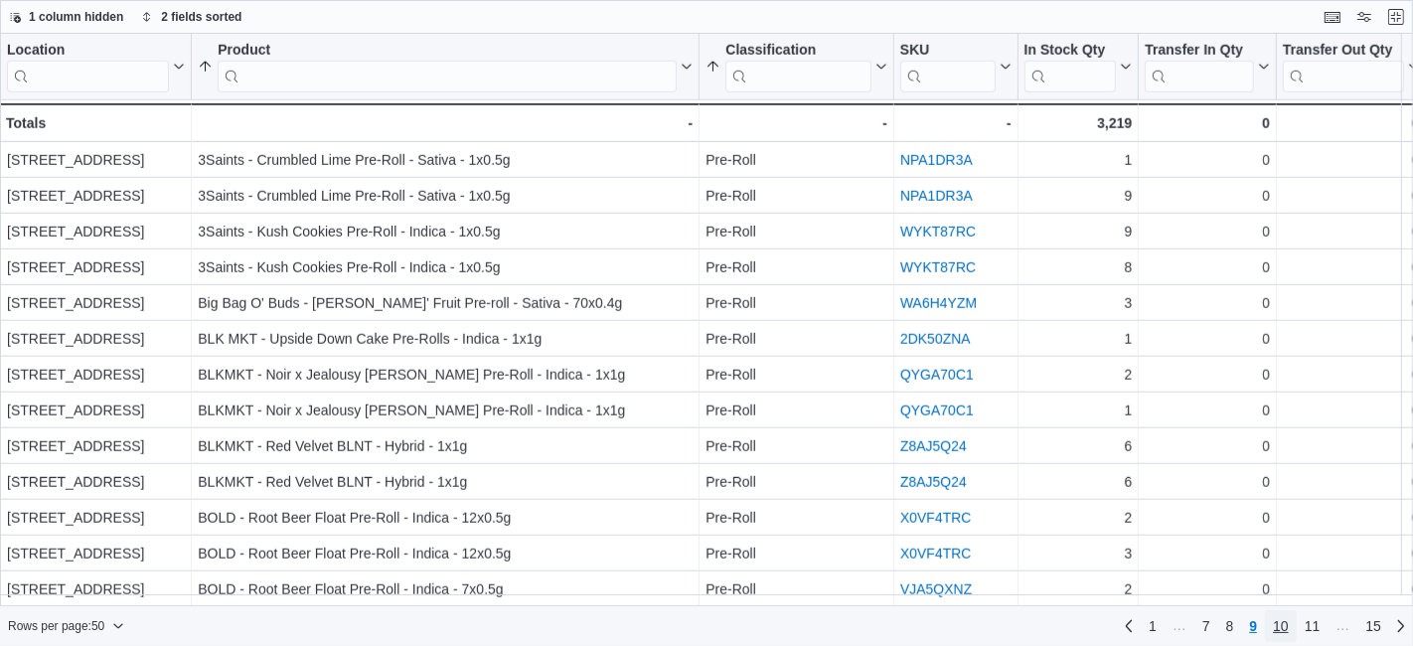
click at [1284, 623] on span "10" at bounding box center [1281, 626] width 16 height 20
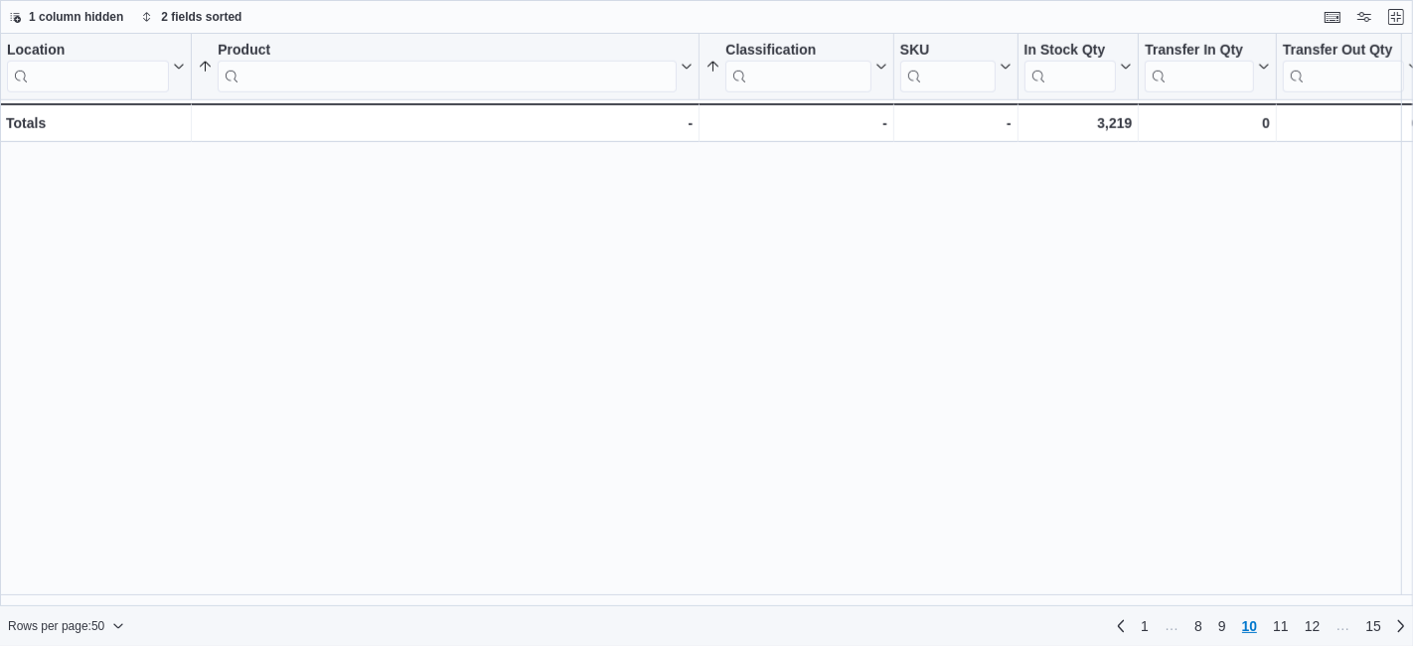
scroll to position [0, 0]
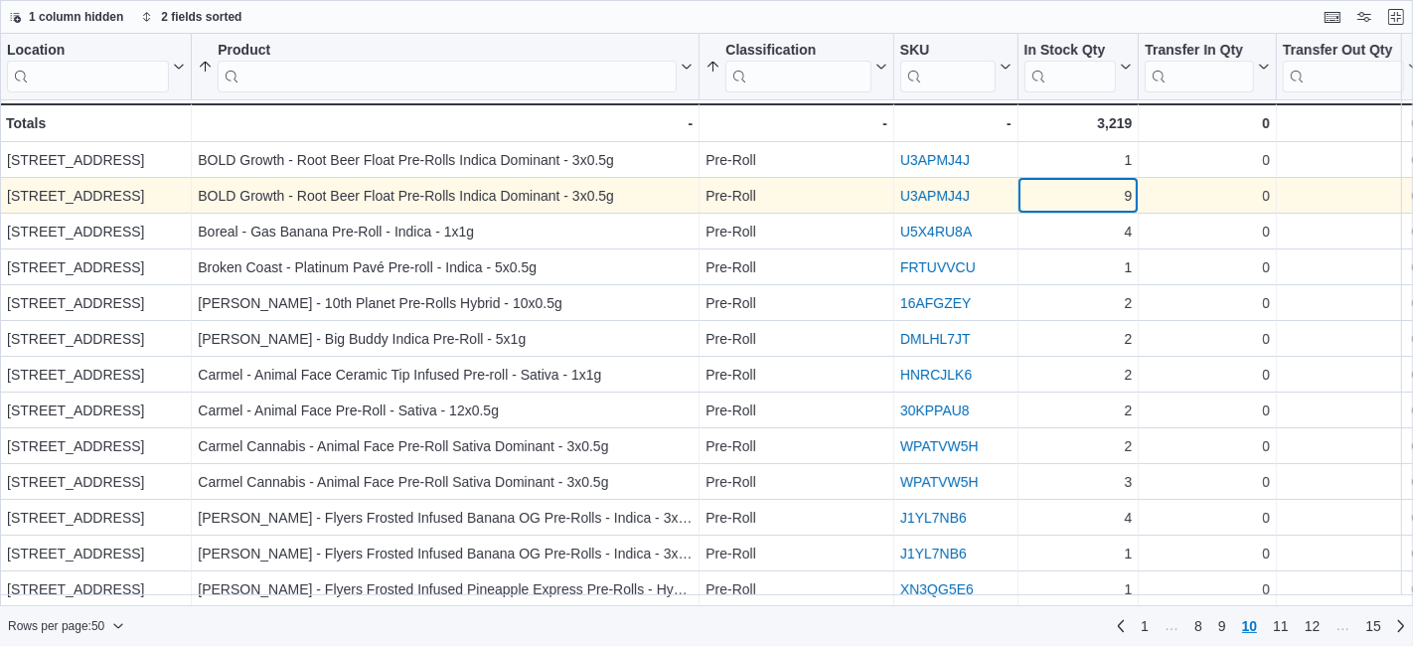
click at [1087, 209] on div "9 - In Stock Qty, column 5, row 452" at bounding box center [1079, 196] width 121 height 36
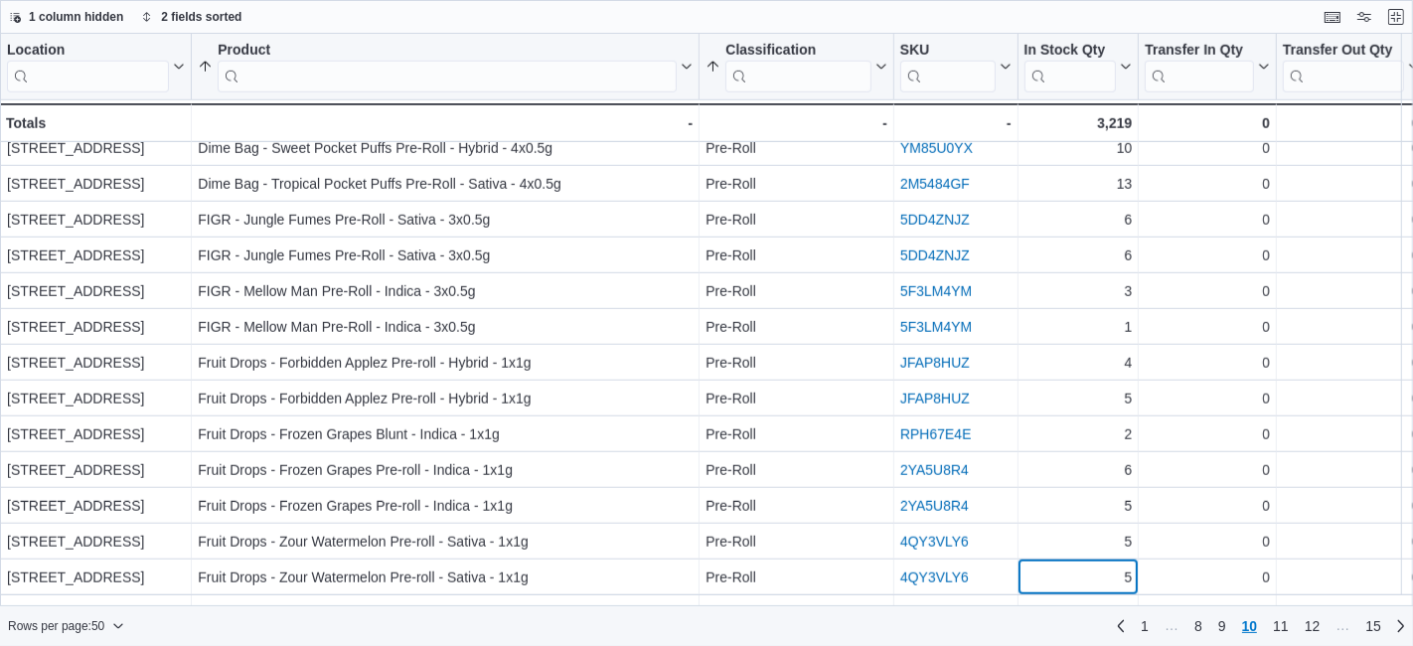
scroll to position [1334, 0]
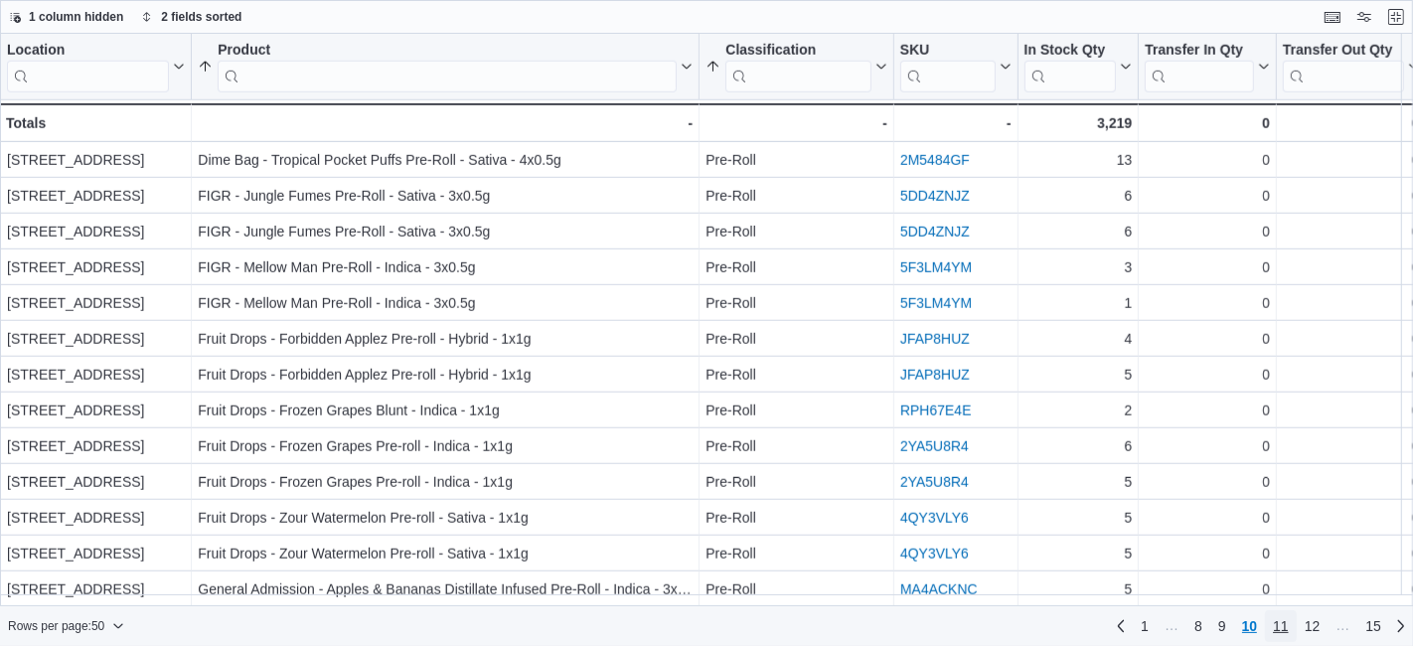
click at [1294, 623] on link "11" at bounding box center [1281, 626] width 32 height 32
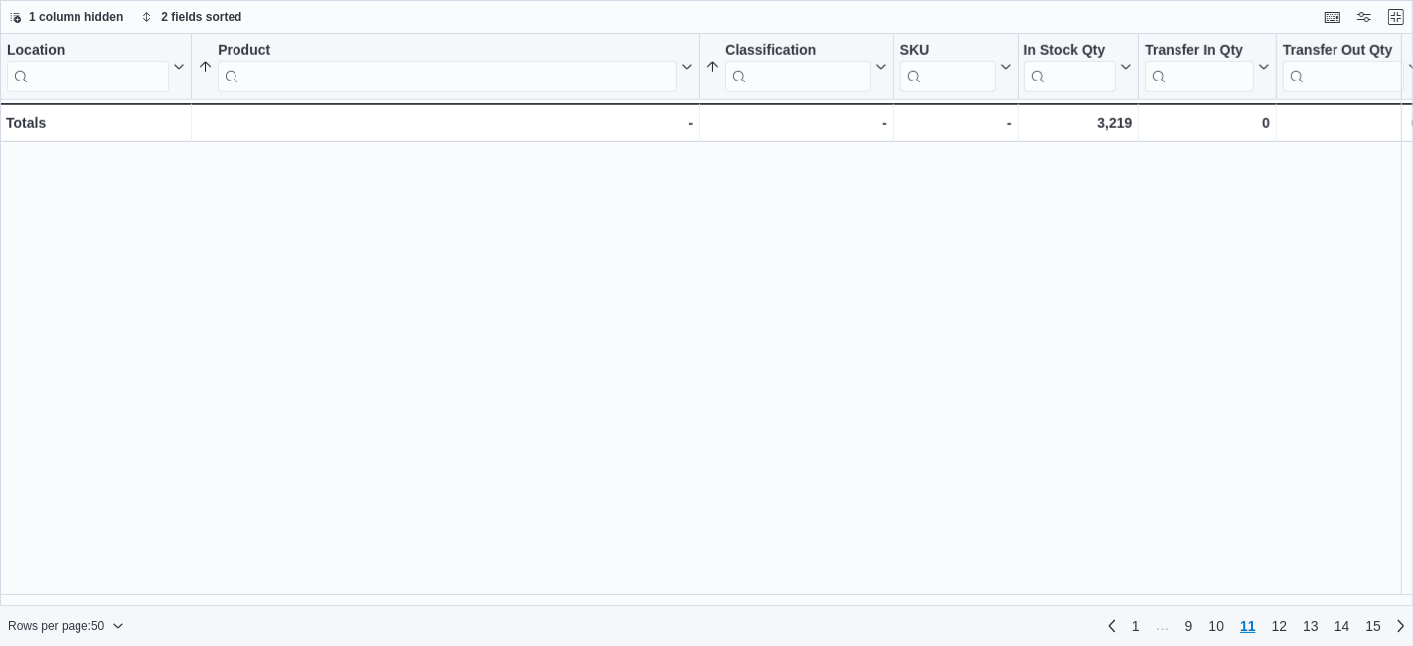
scroll to position [0, 0]
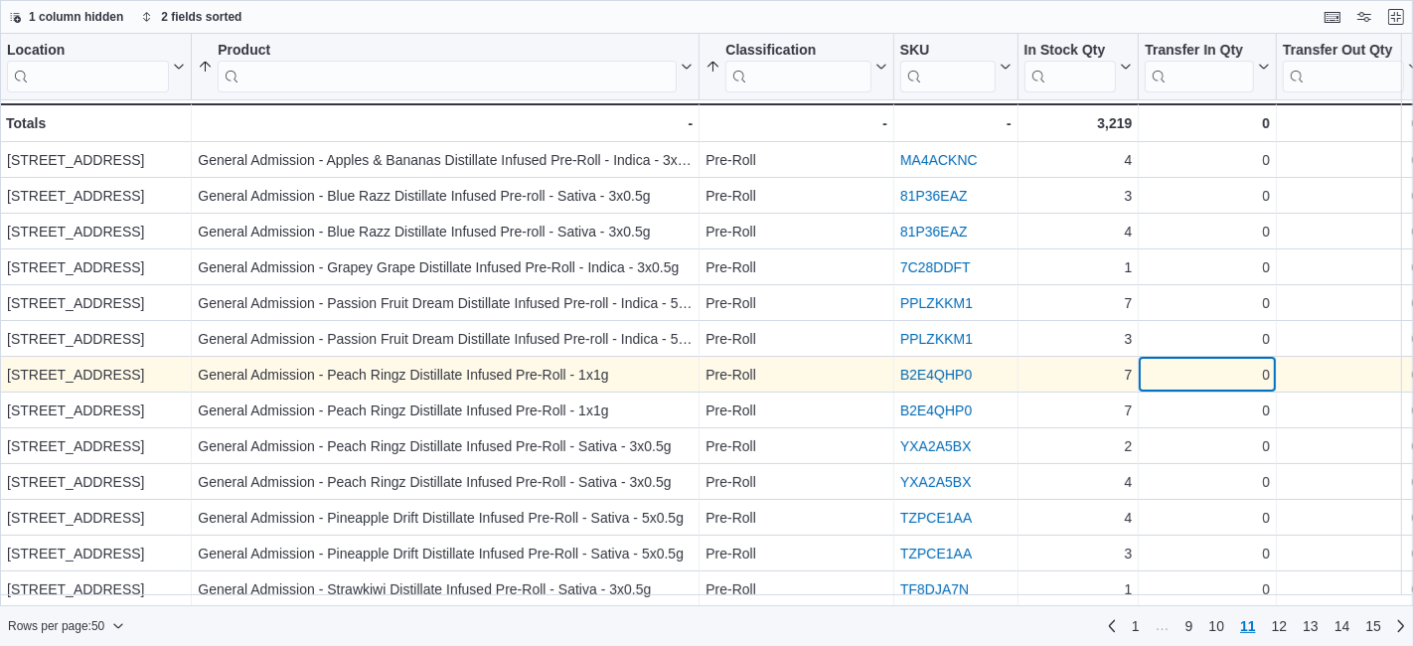
click at [1143, 366] on div "0 - Transfer In Qty, column 6, row 507" at bounding box center [1208, 375] width 138 height 36
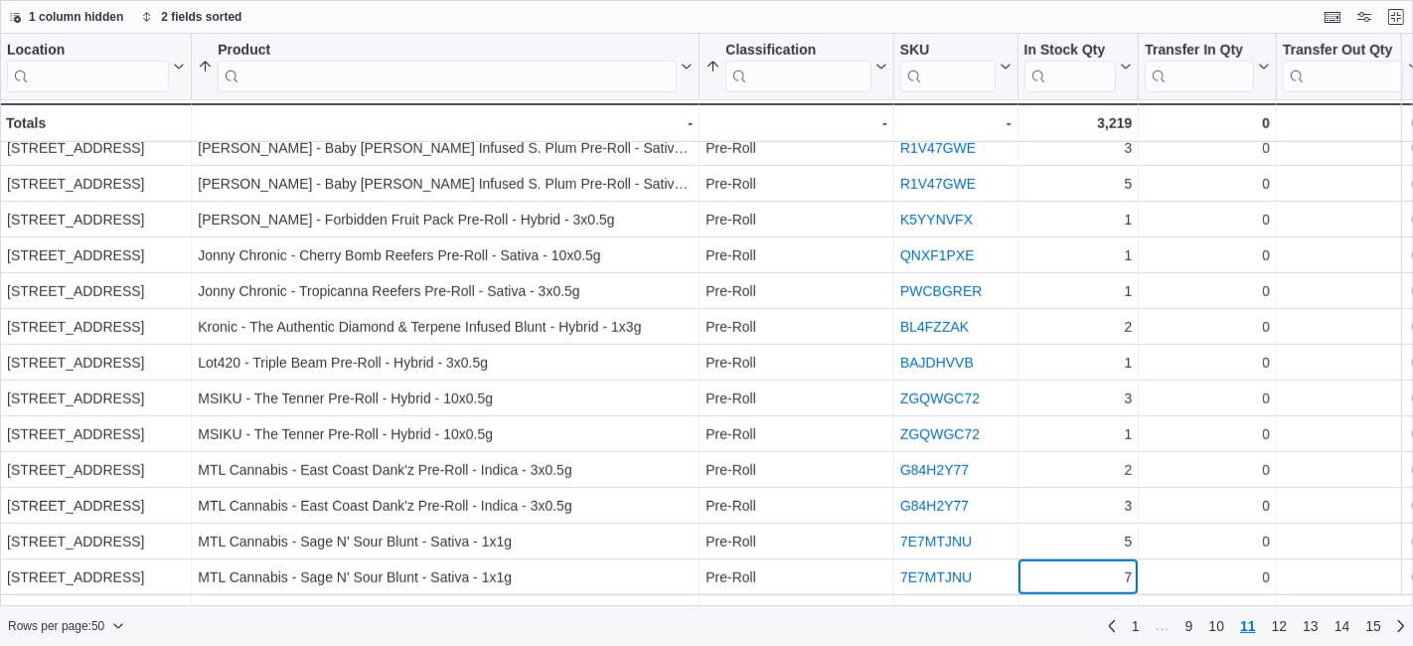
scroll to position [1334, 0]
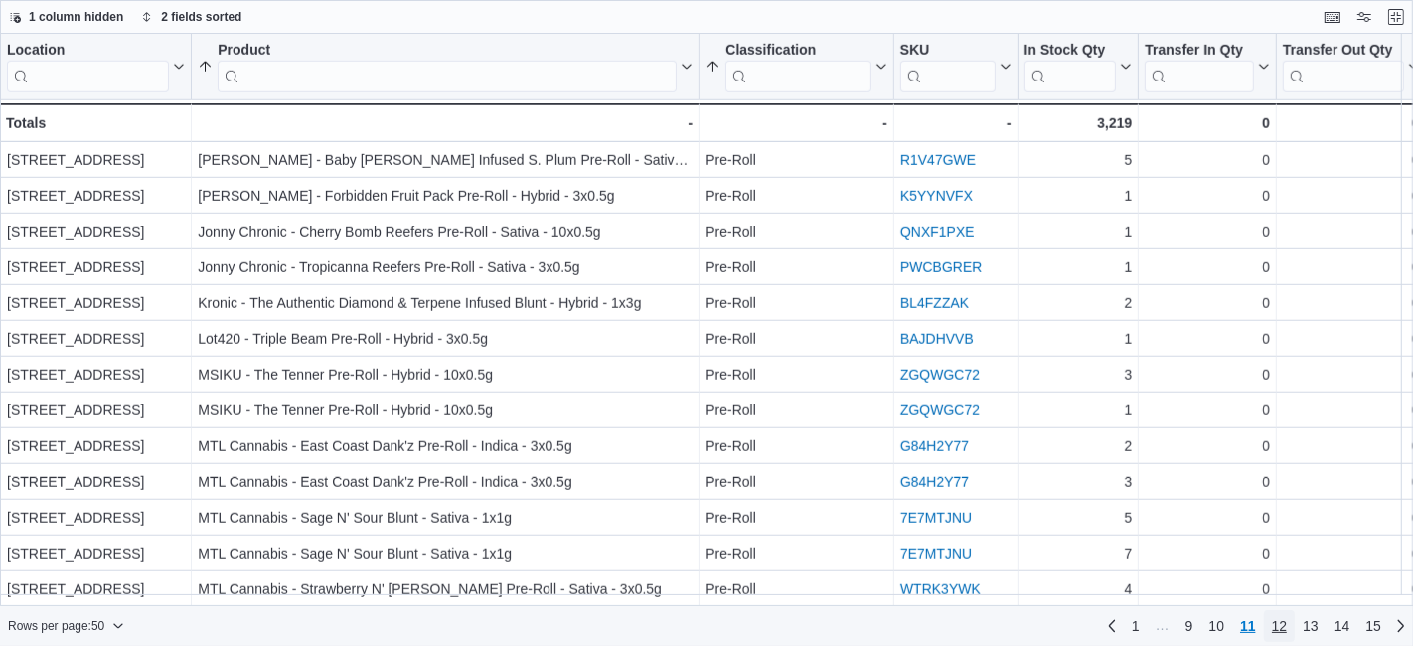
drag, startPoint x: 1280, startPoint y: 617, endPoint x: 1281, endPoint y: 627, distance: 10.0
click at [1281, 627] on span "12" at bounding box center [1280, 626] width 16 height 20
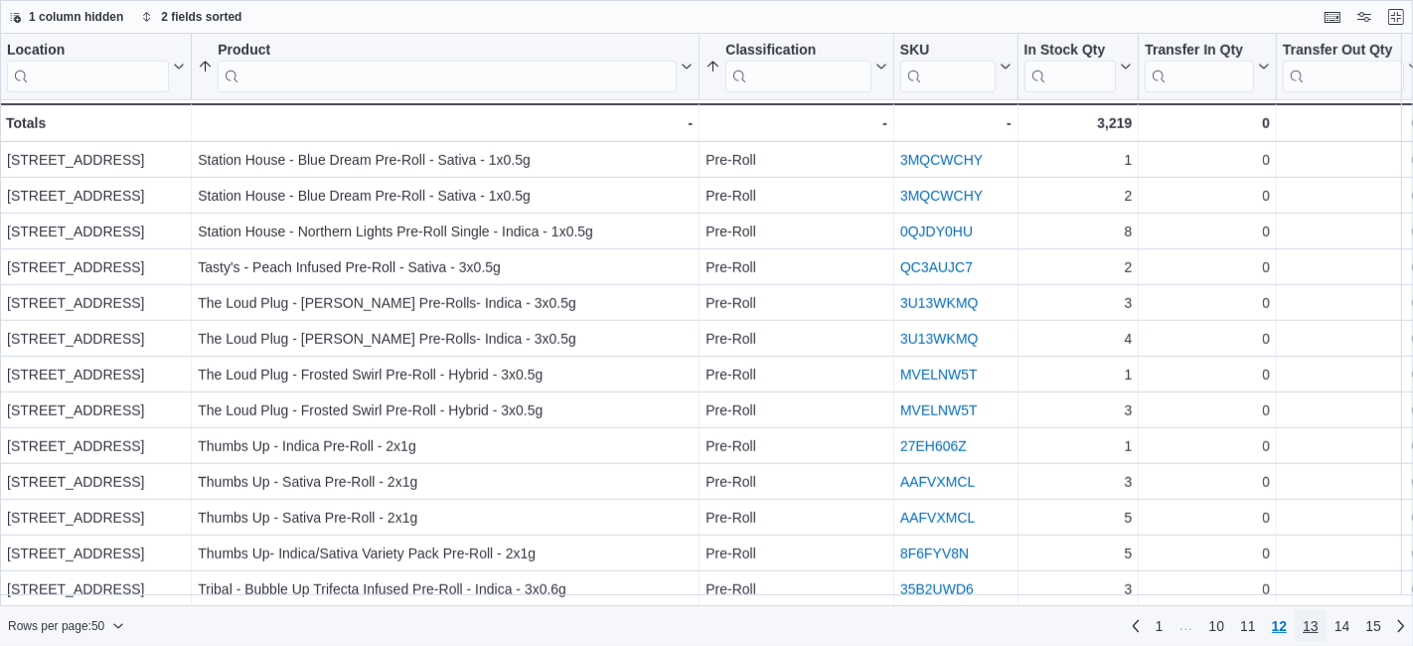
click at [1312, 637] on span "13" at bounding box center [1311, 626] width 16 height 32
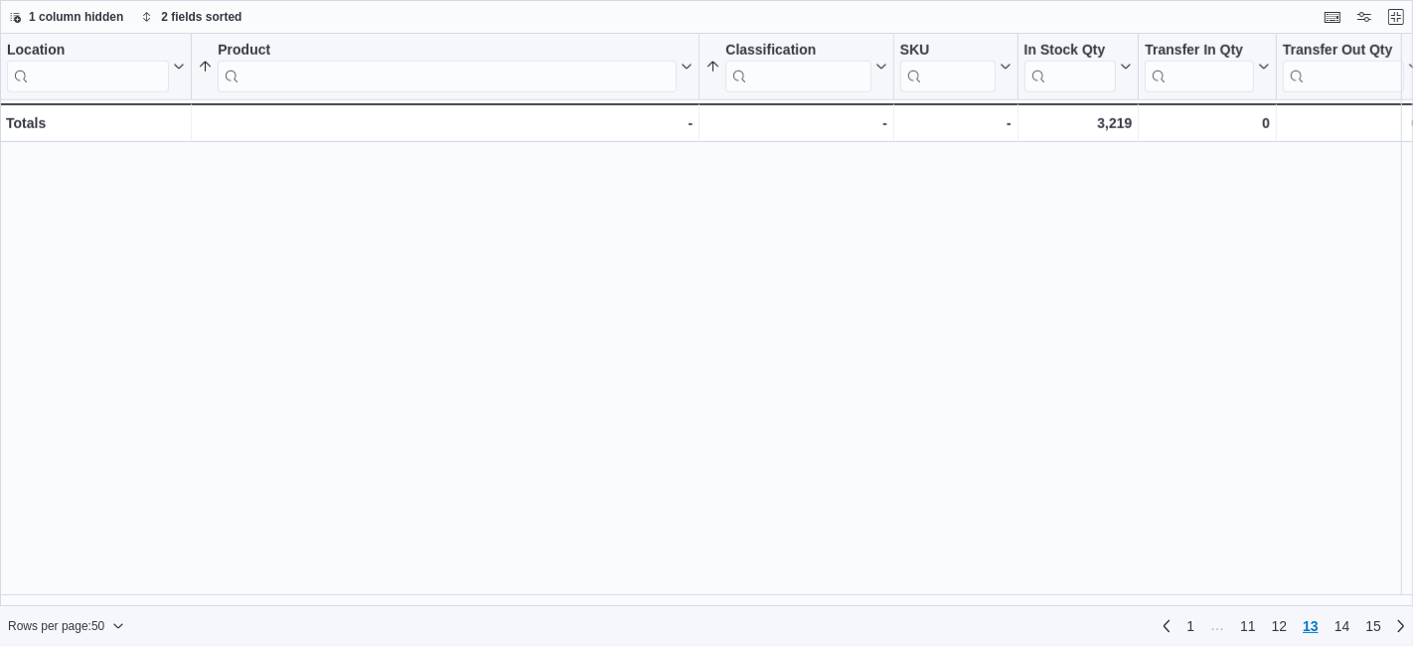
scroll to position [0, 0]
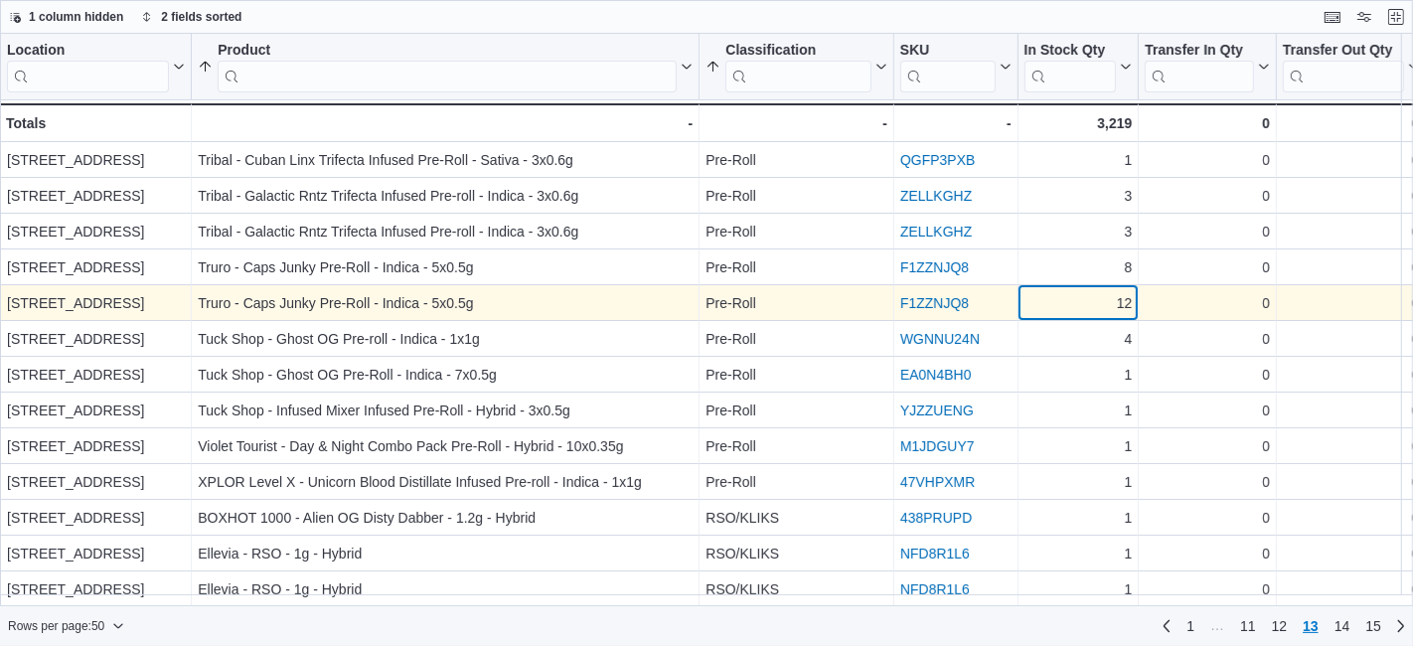
click at [1086, 294] on div "12" at bounding box center [1079, 303] width 108 height 24
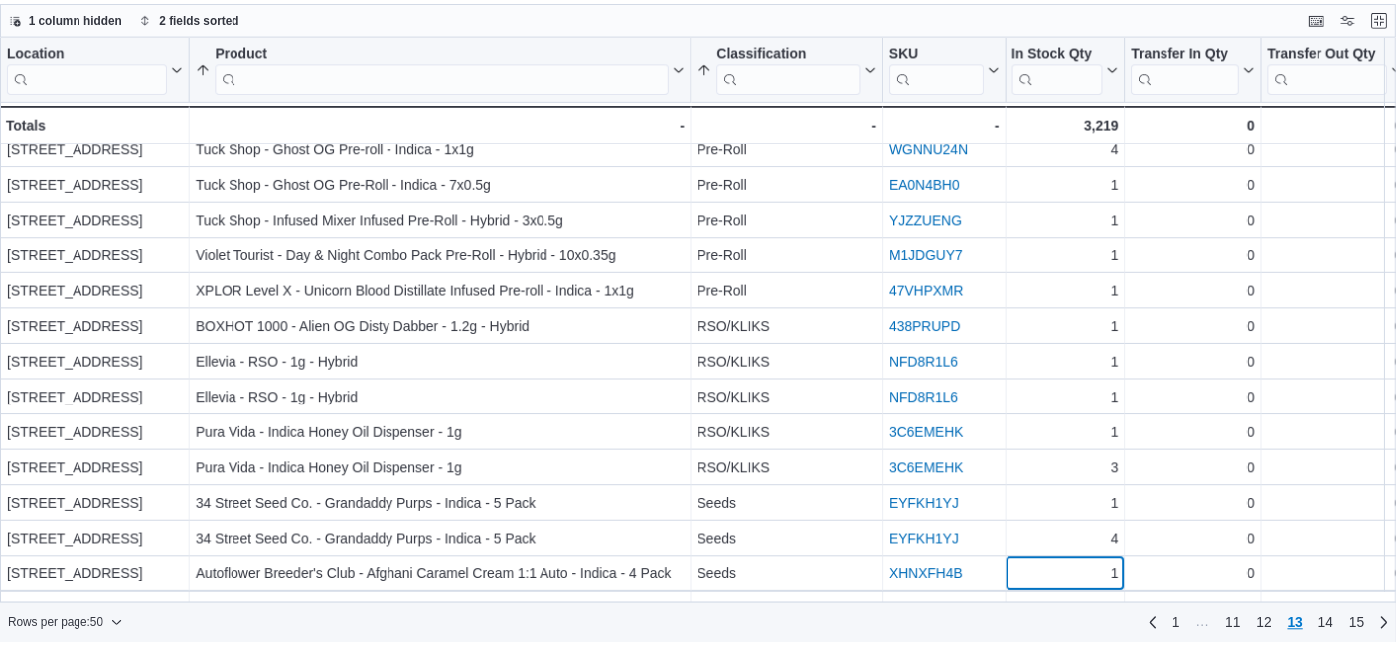
scroll to position [227, 0]
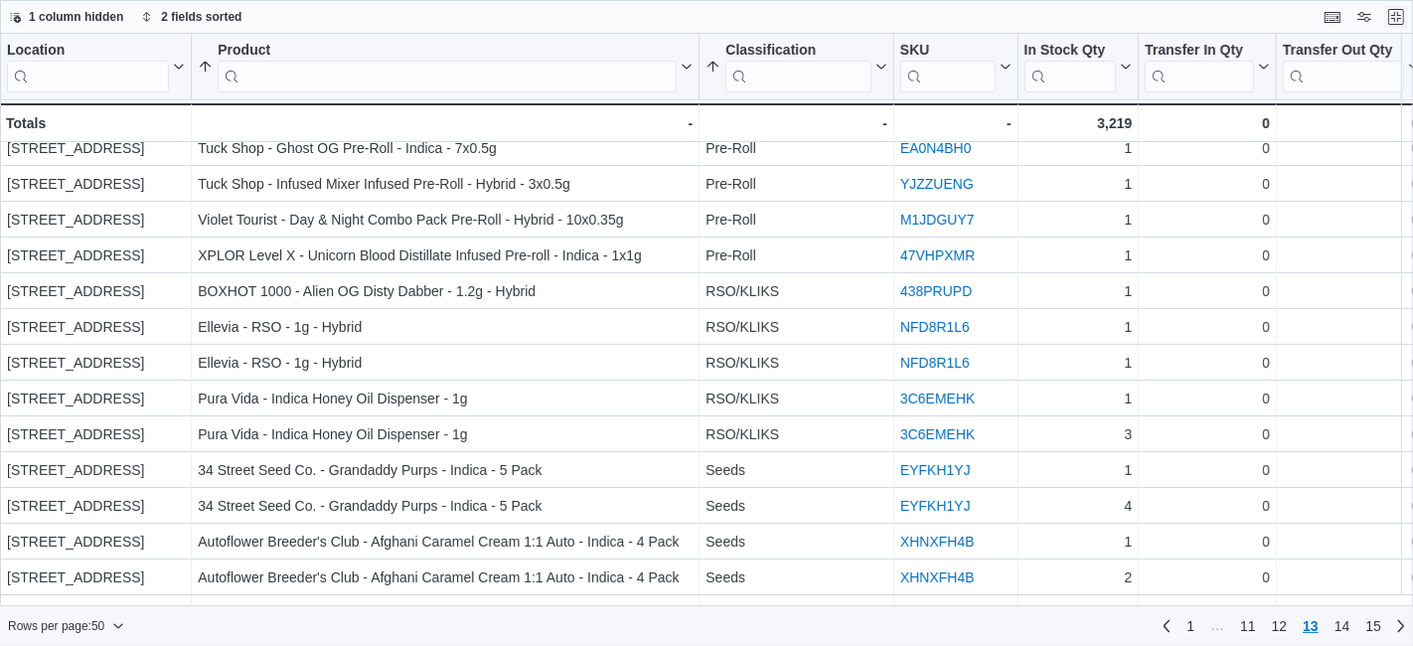
click at [1391, 15] on button "Exit fullscreen" at bounding box center [1396, 17] width 24 height 24
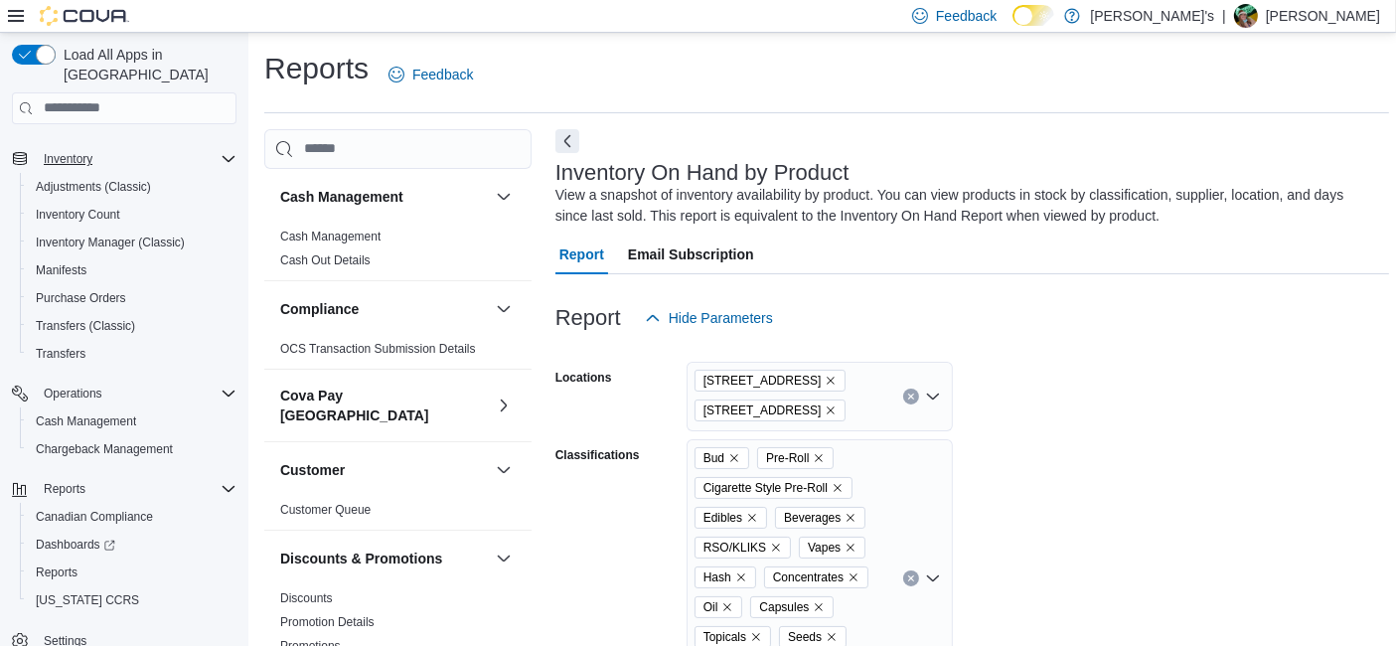
click at [227, 151] on icon "Complex example" at bounding box center [229, 159] width 16 height 16
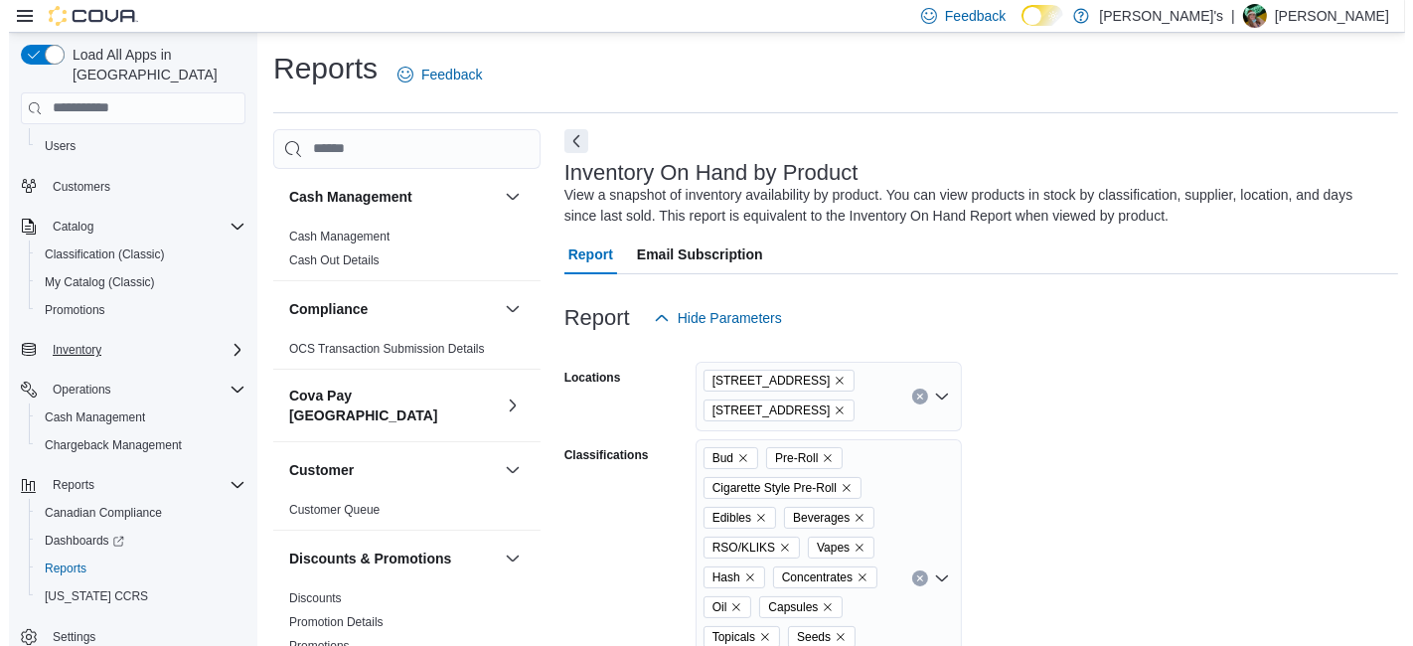
scroll to position [97, 0]
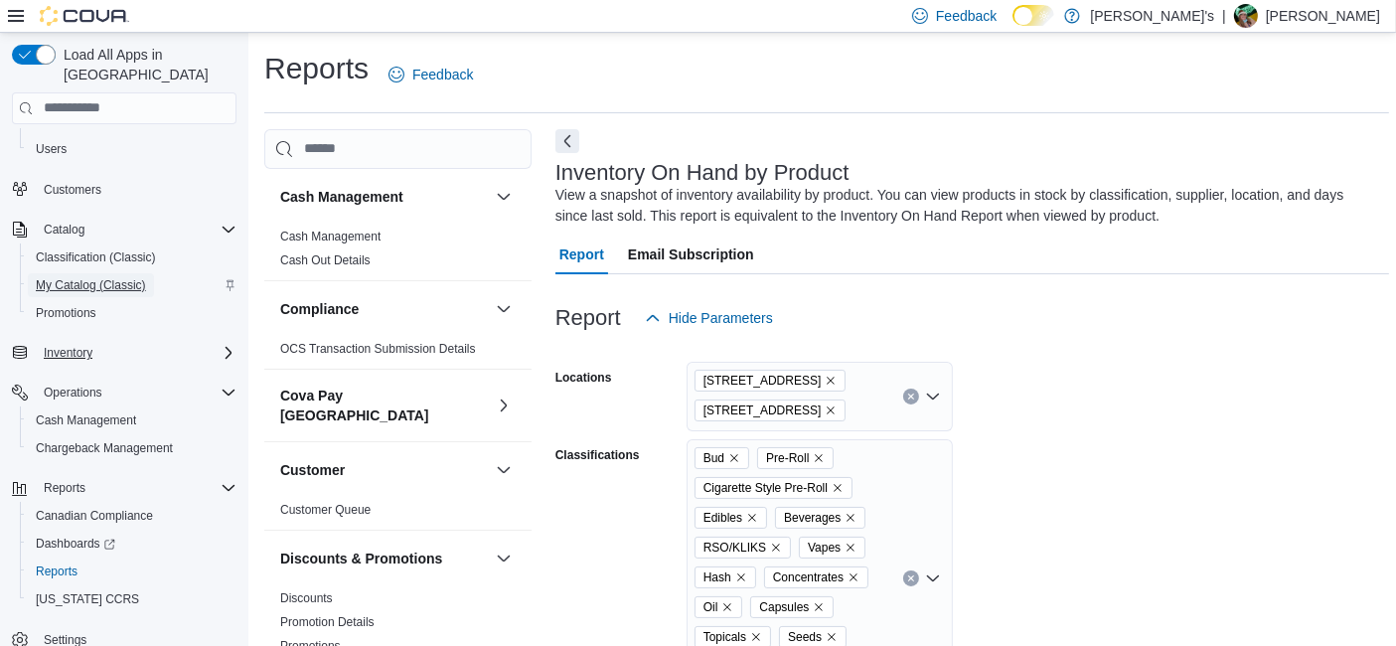
click at [146, 277] on span "My Catalog (Classic)" at bounding box center [91, 285] width 110 height 16
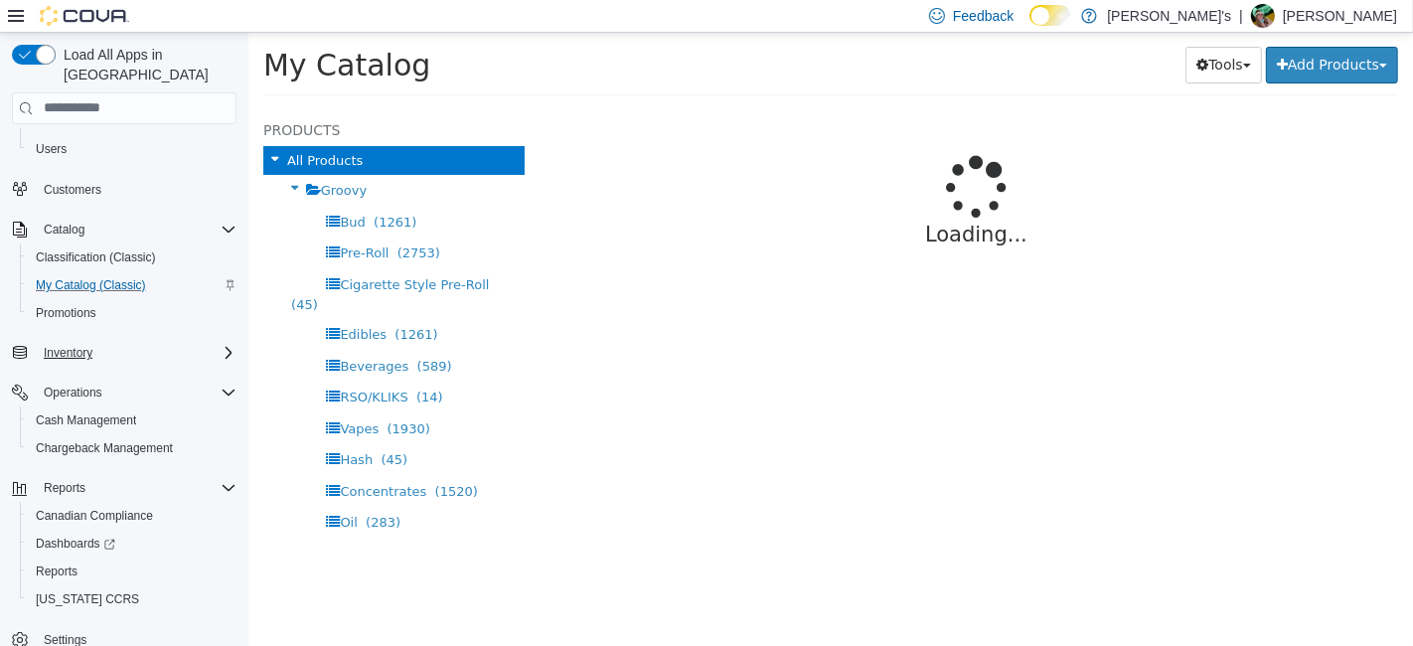
select select "**********"
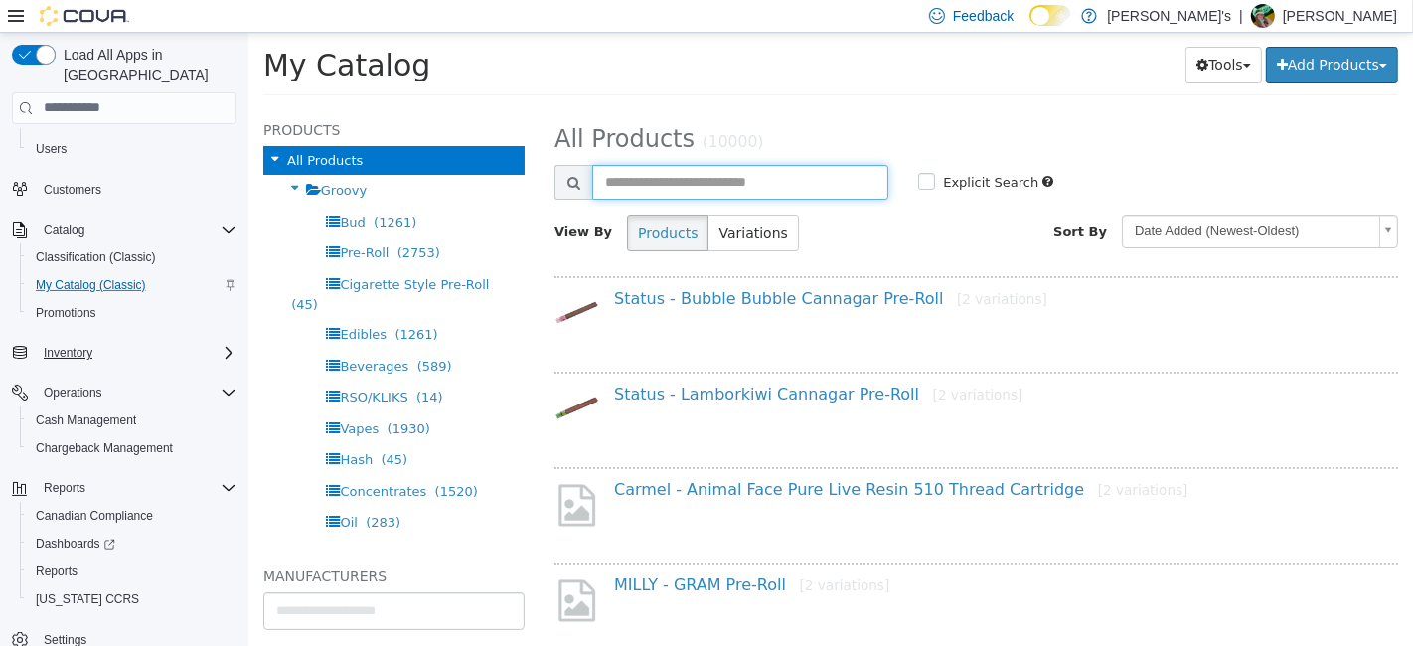
click at [643, 182] on input "text" at bounding box center [739, 181] width 296 height 35
type input "**********"
select select "**********"
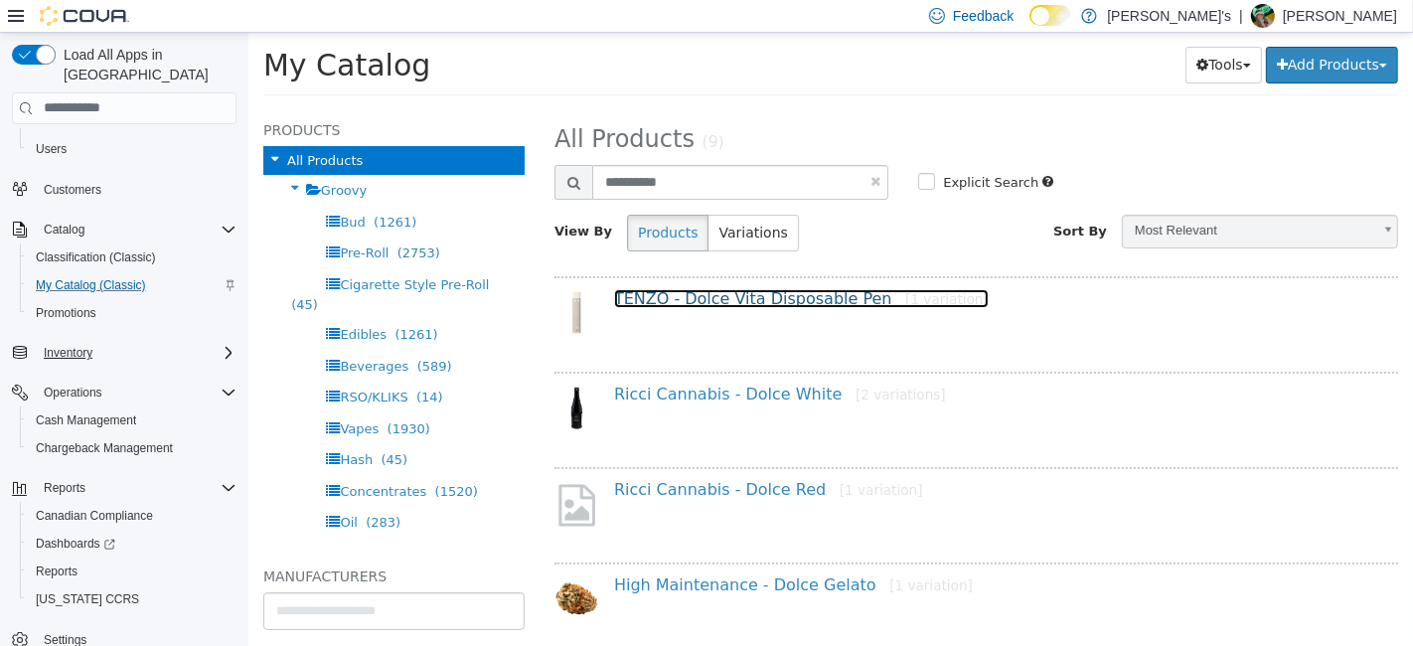
click at [706, 288] on link "TENZO - Dolce Vita Disposable Pen [1 variation]" at bounding box center [800, 297] width 375 height 19
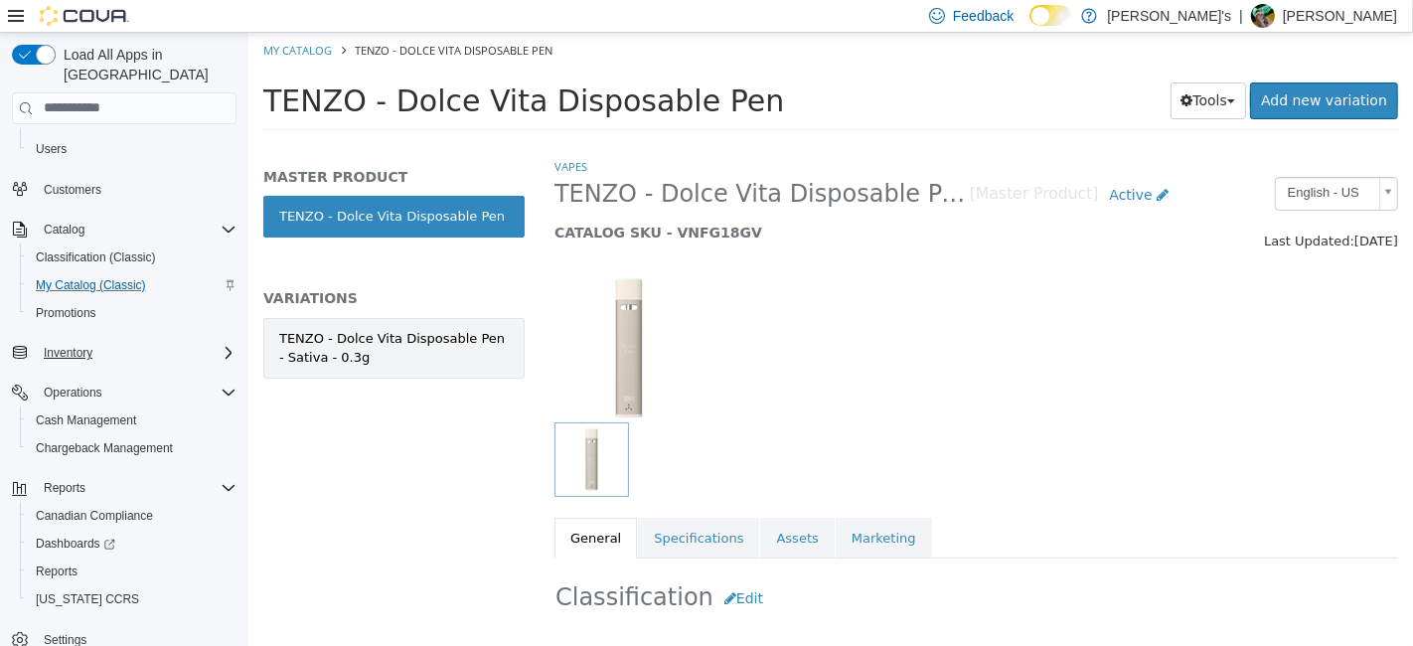
click at [399, 351] on div "TENZO - Dolce Vita Disposable Pen - Sativa - 0.3g" at bounding box center [393, 347] width 230 height 39
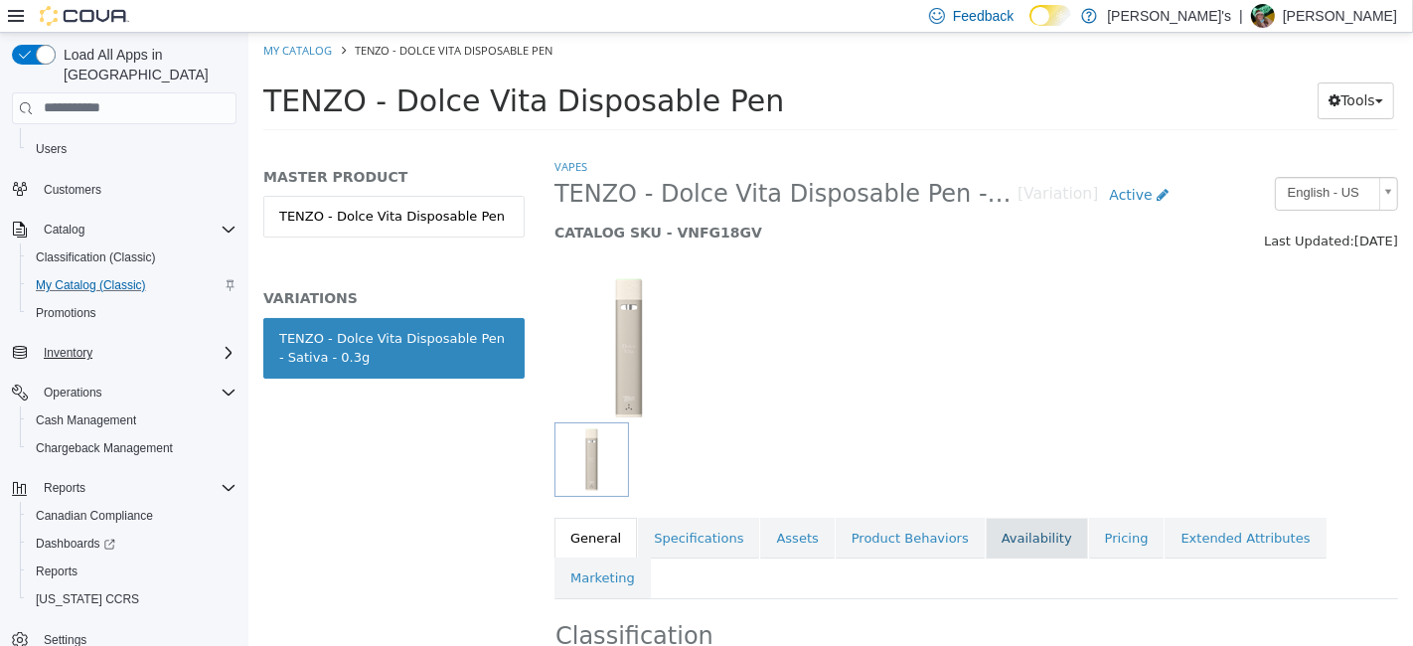
click at [1035, 544] on link "Availability" at bounding box center [1036, 538] width 102 height 42
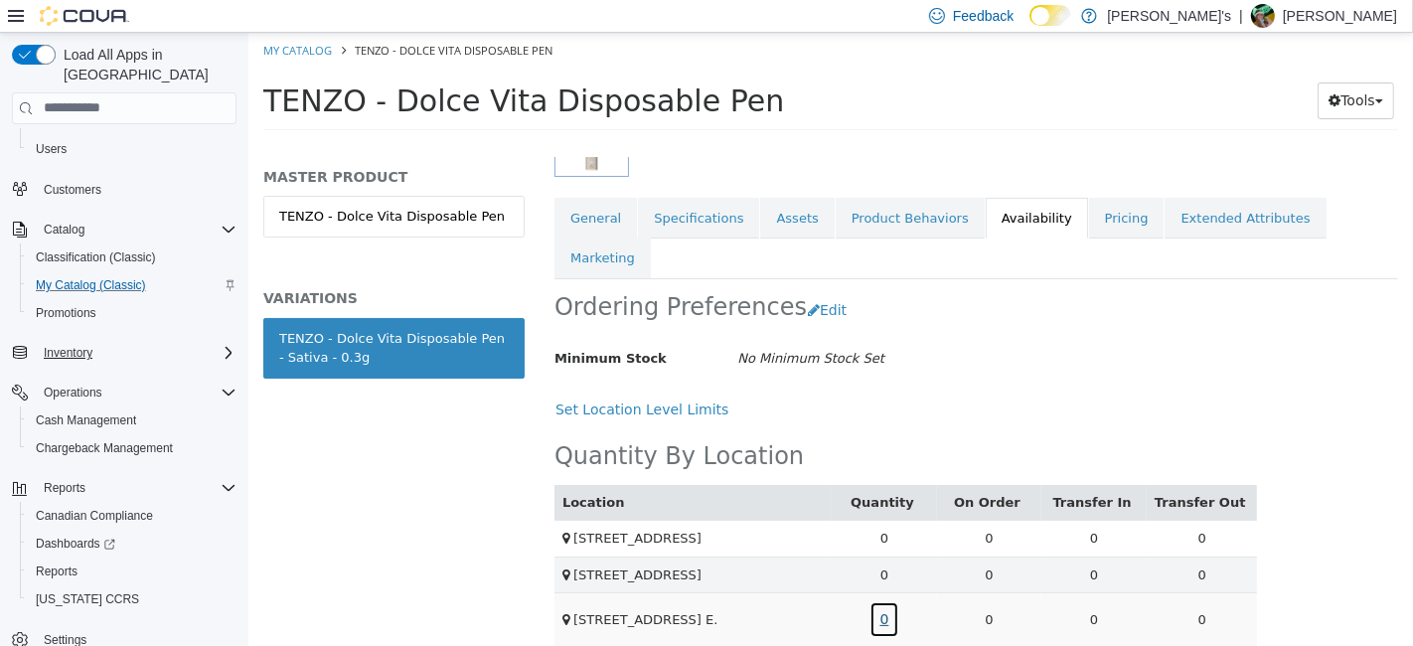
click at [883, 618] on link "0" at bounding box center [884, 618] width 31 height 37
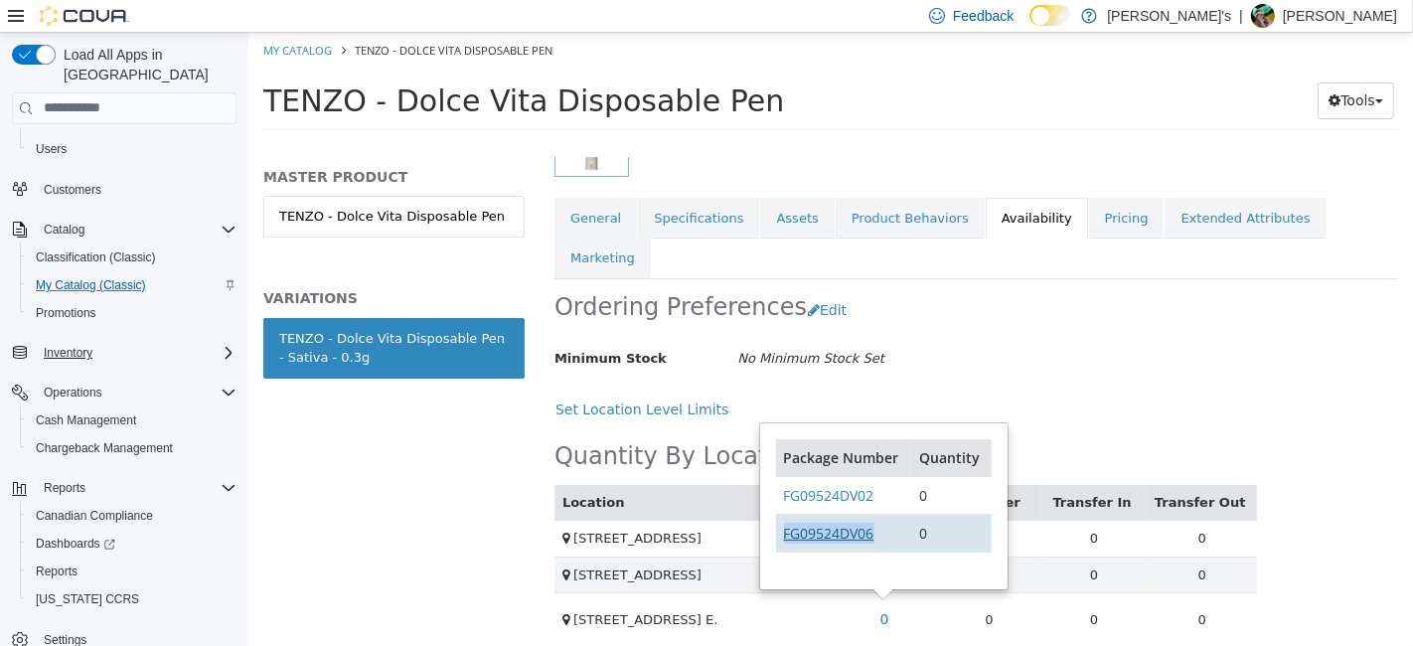
drag, startPoint x: 884, startPoint y: 533, endPoint x: 782, endPoint y: 534, distance: 102.4
click at [782, 534] on td "FG09524DV06" at bounding box center [842, 533] width 135 height 38
copy link "FG09524DV06"
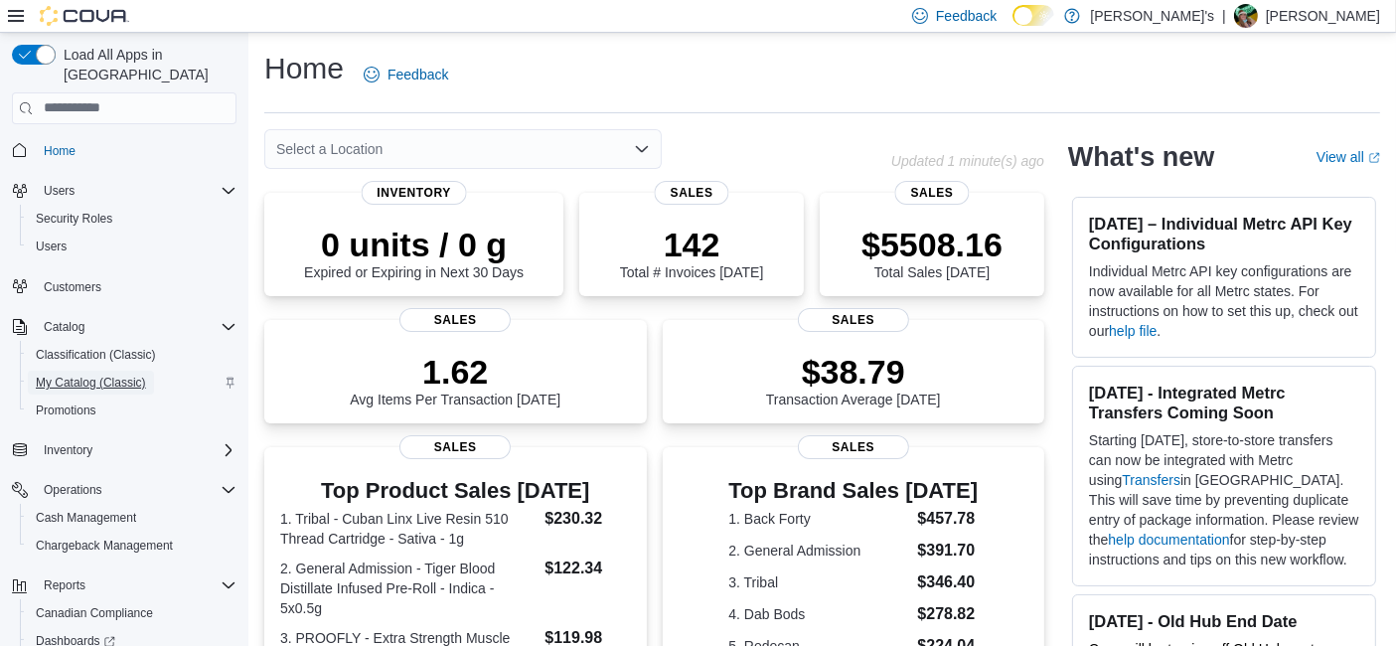
click at [146, 375] on span "My Catalog (Classic)" at bounding box center [91, 383] width 110 height 16
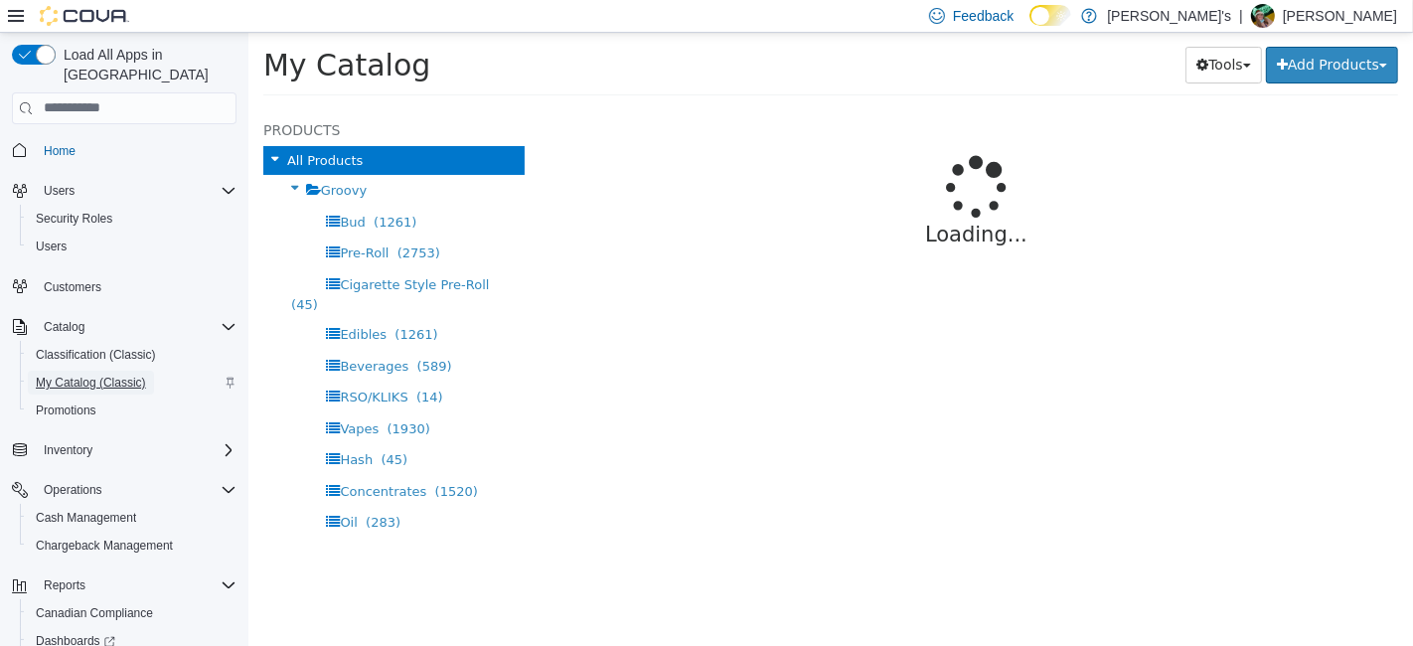
select select "**********"
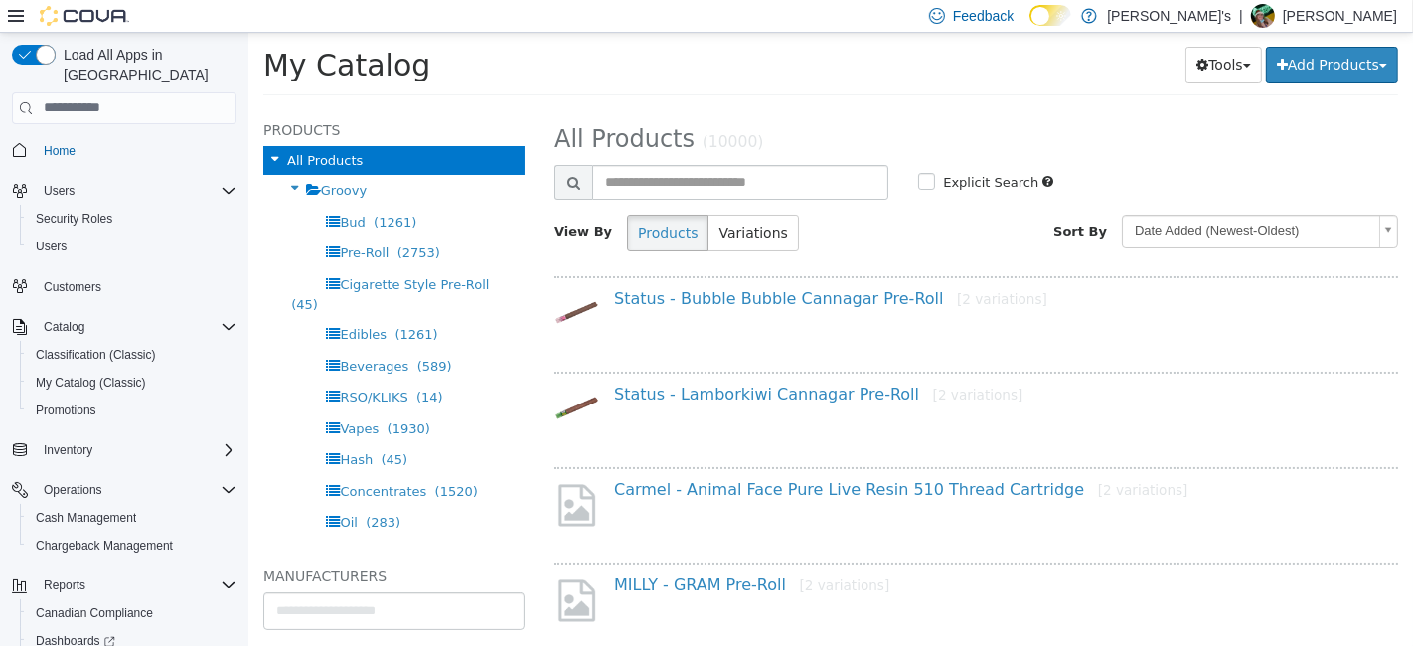
click at [236, 541] on div "Load All Apps in New Hub Home Users Security Roles Users Customers Catalog Clas…" at bounding box center [124, 374] width 241 height 675
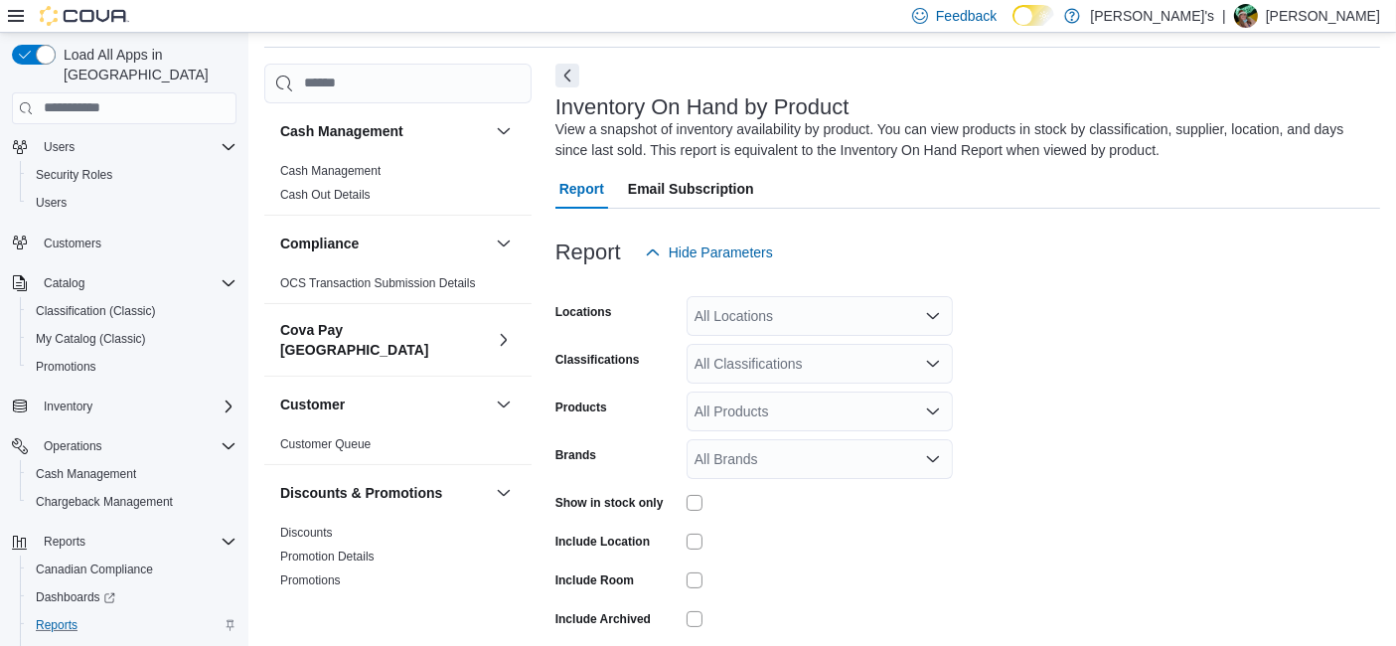
scroll to position [422, 0]
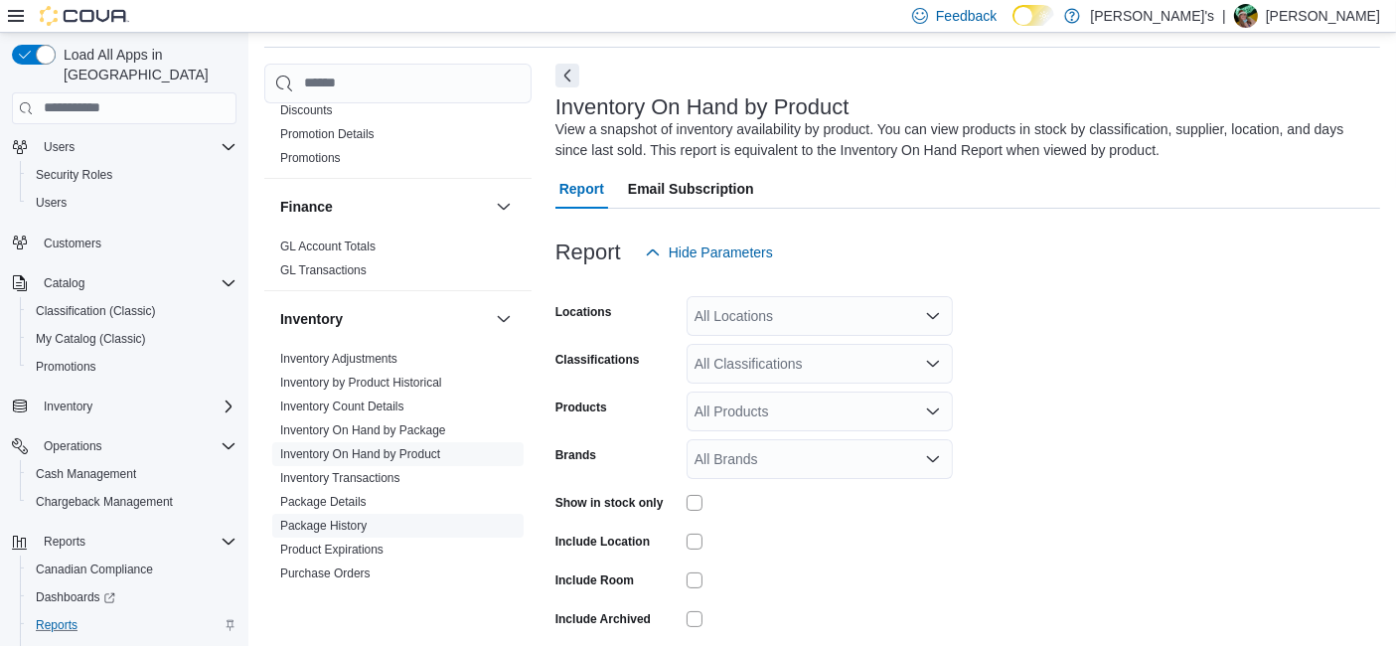
click at [332, 519] on link "Package History" at bounding box center [323, 526] width 86 height 14
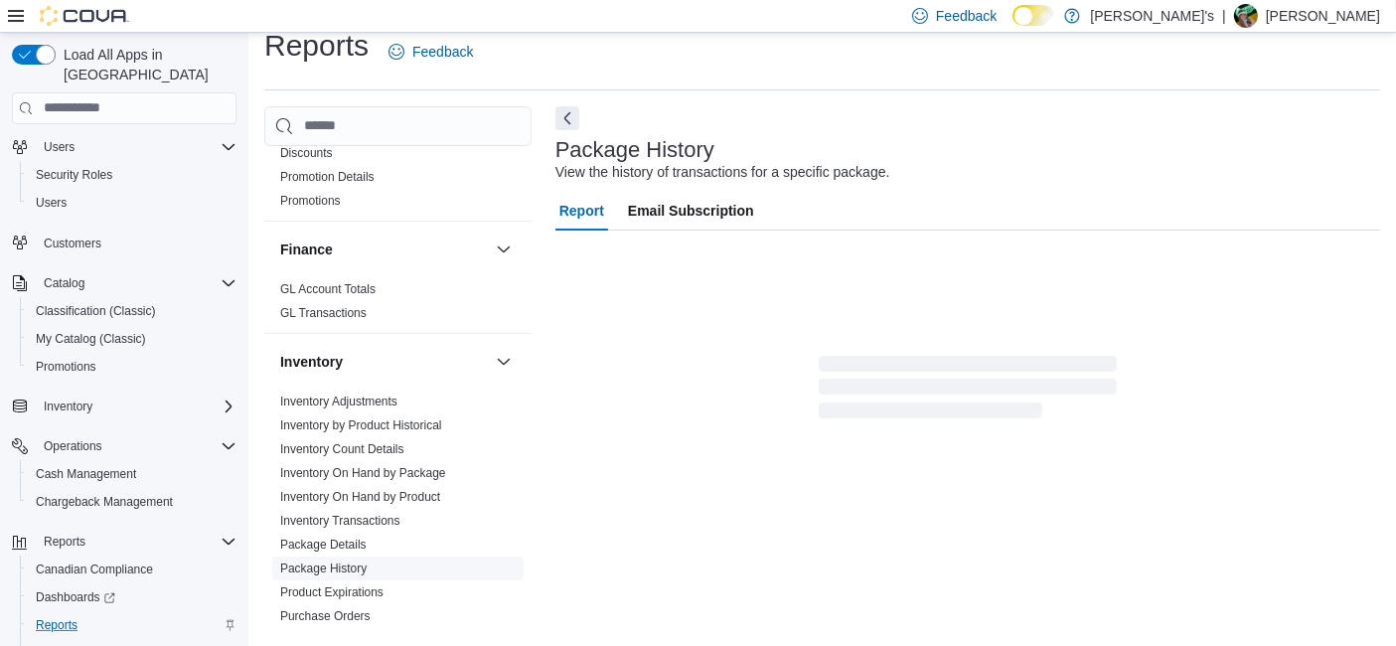
scroll to position [22, 0]
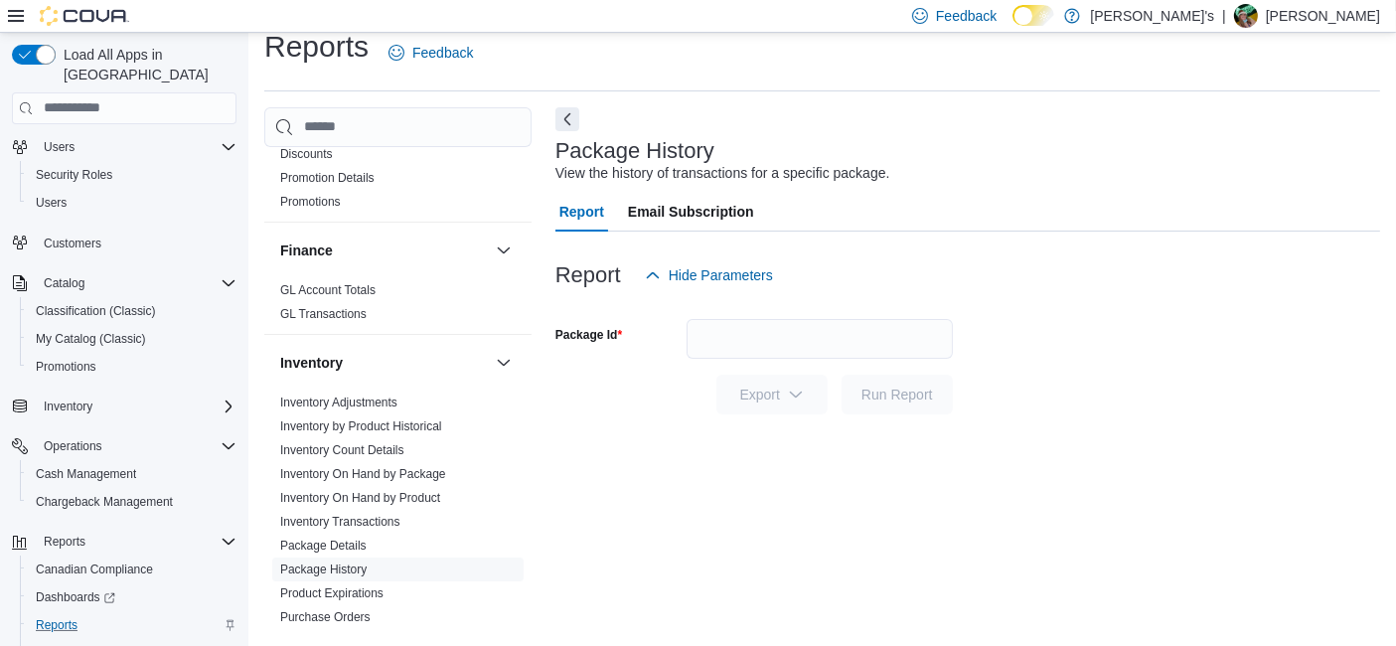
click at [792, 429] on div at bounding box center [968, 426] width 825 height 24
click at [748, 342] on input "Package Id" at bounding box center [820, 339] width 266 height 40
paste input "**********"
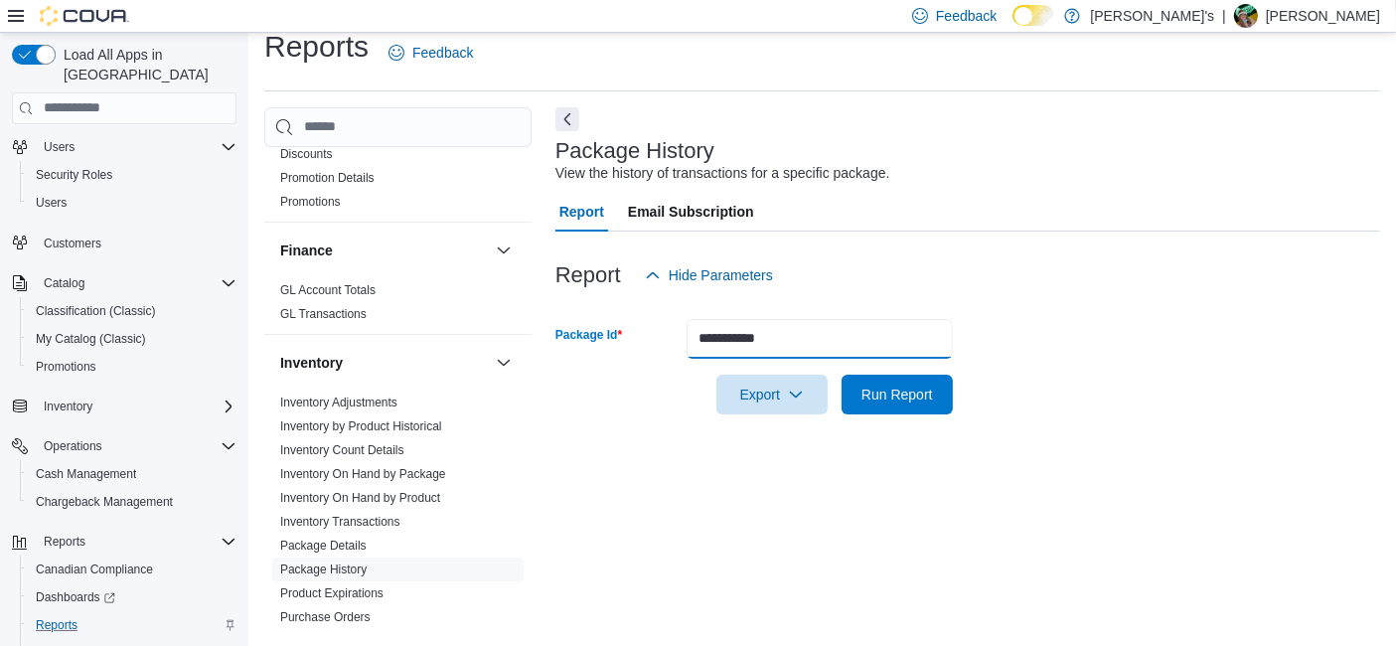
type input "**********"
click at [919, 422] on div at bounding box center [968, 426] width 825 height 24
click at [923, 405] on span "Run Report" at bounding box center [897, 394] width 87 height 40
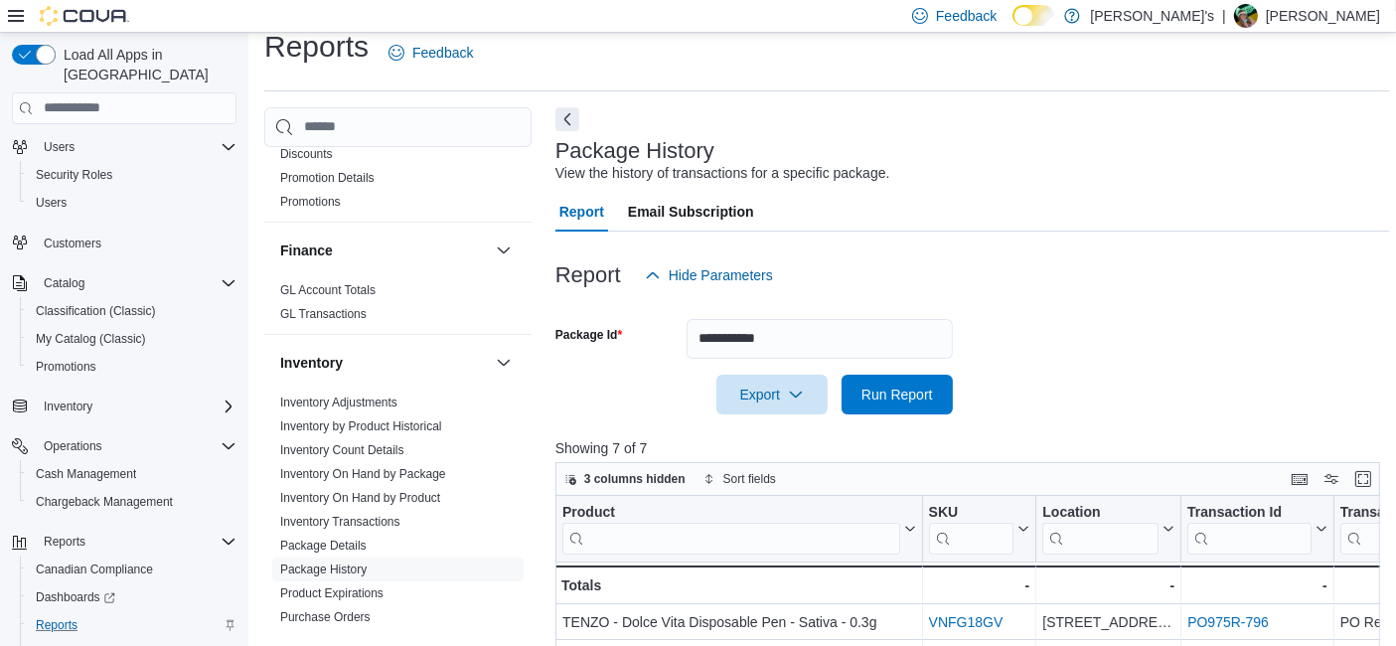
scroll to position [370, 0]
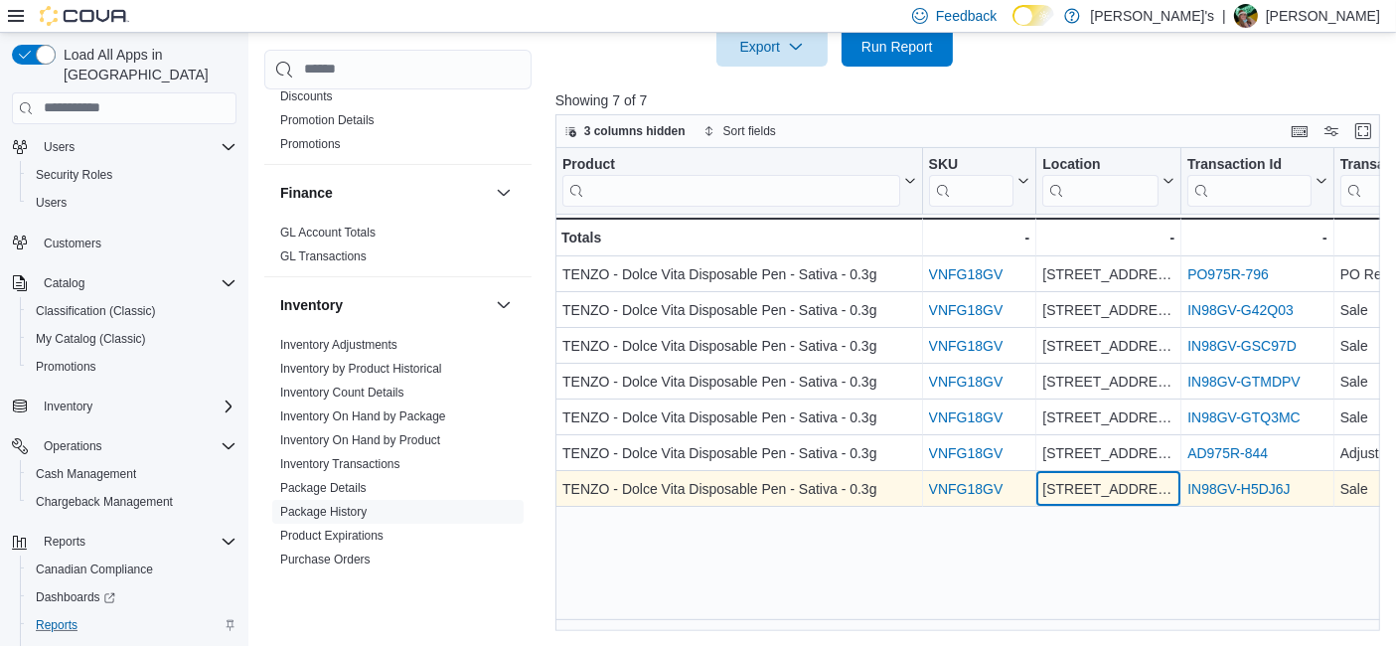
click at [1093, 484] on div "[STREET_ADDRESS] E." at bounding box center [1109, 489] width 132 height 24
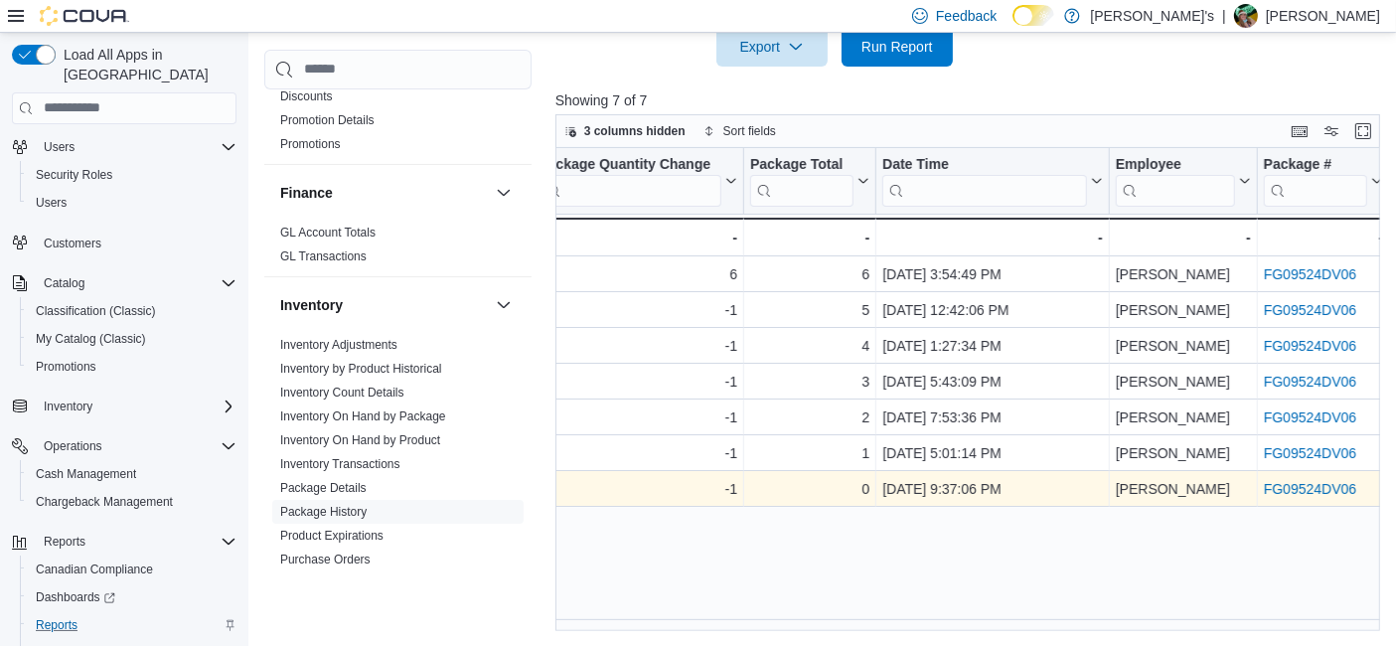
scroll to position [0, 1553]
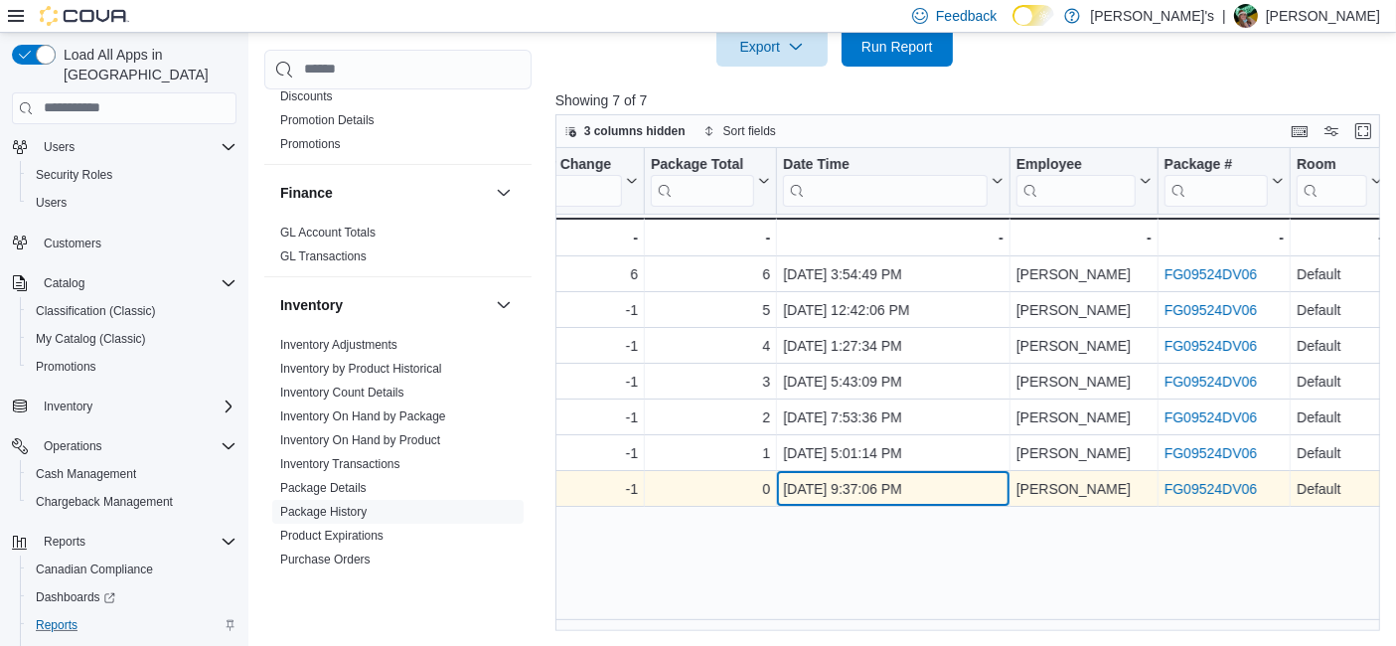
click at [799, 497] on div "Aug 10, 2025, 9:37:06 PM" at bounding box center [893, 489] width 221 height 24
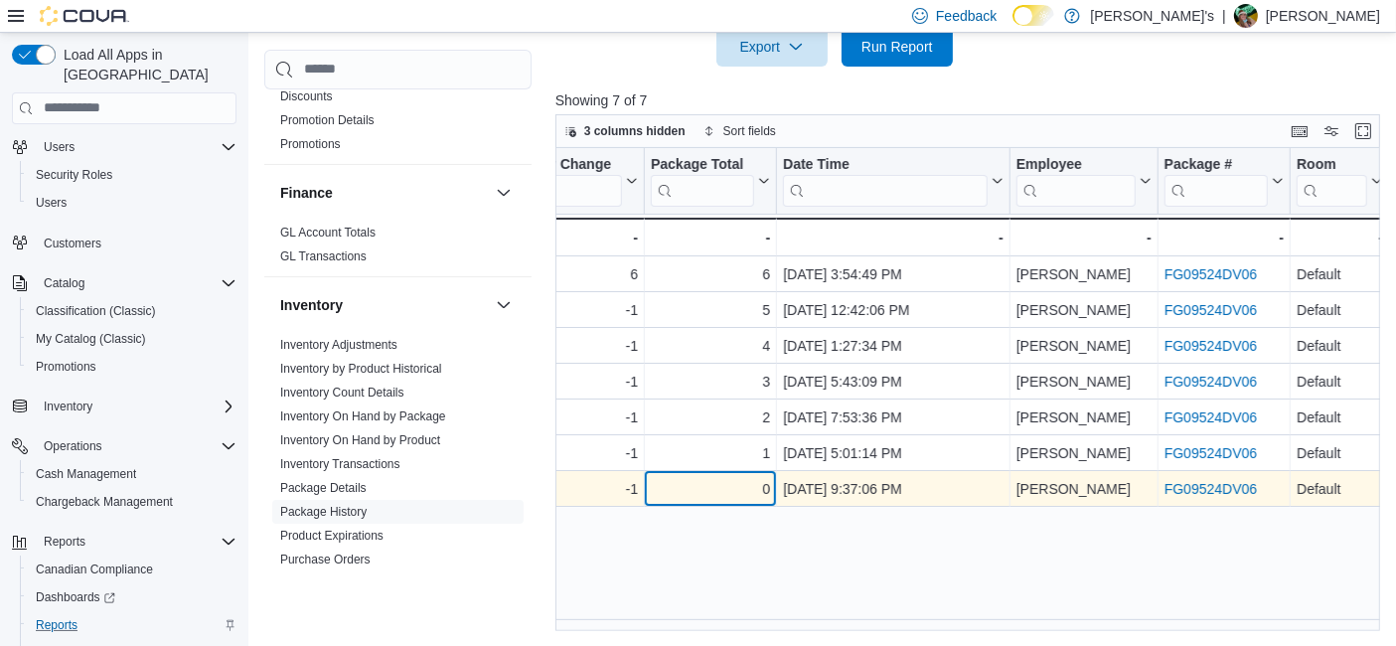
click at [739, 480] on div "0" at bounding box center [710, 489] width 119 height 24
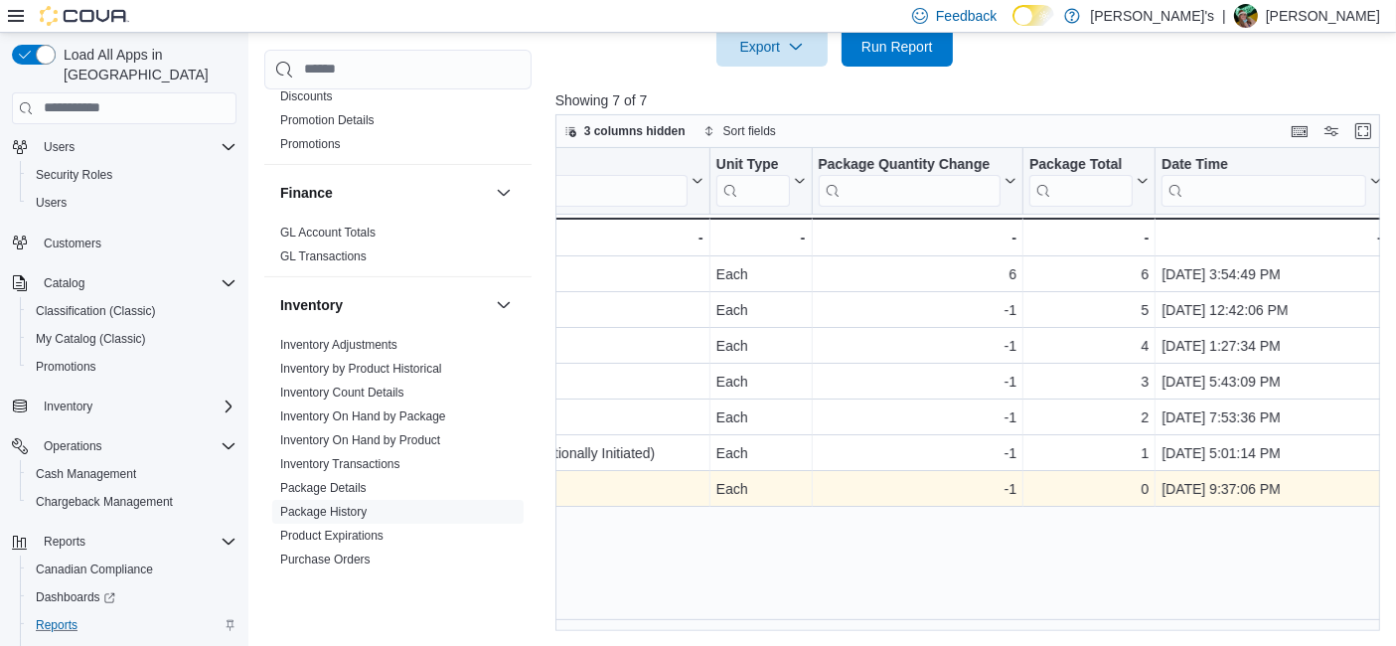
scroll to position [0, 1323]
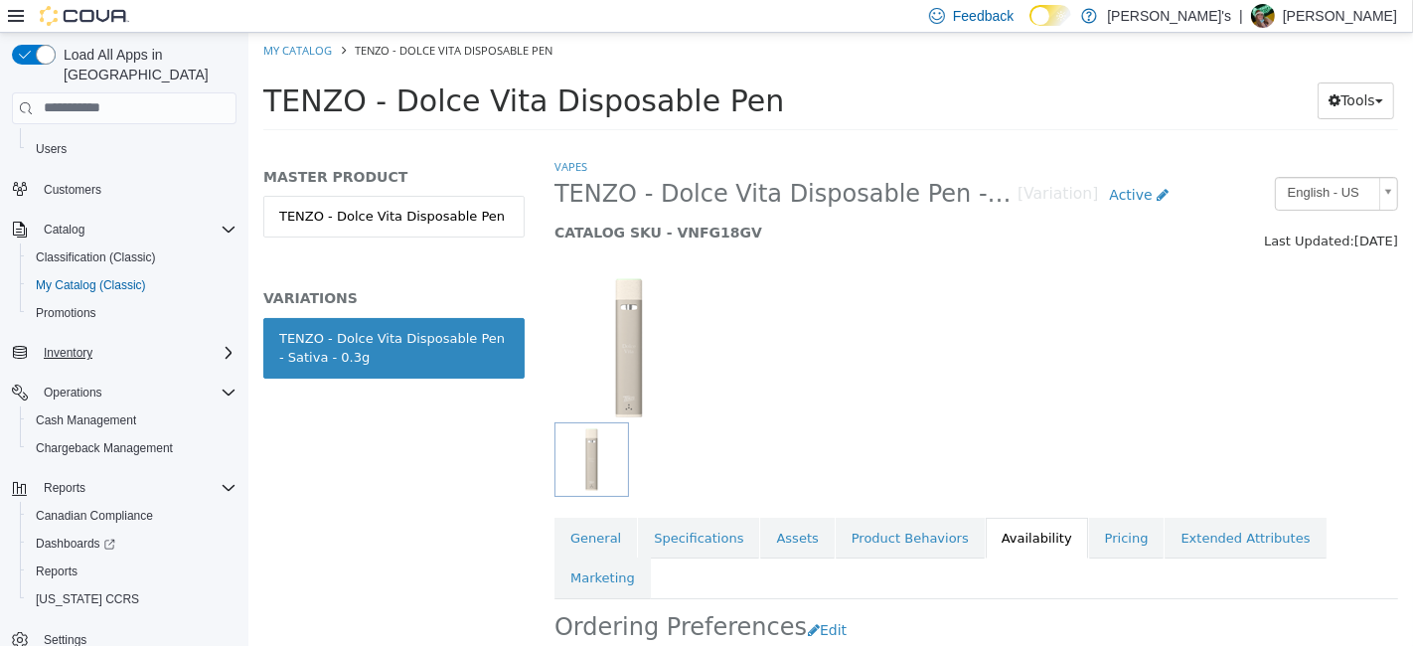
scroll to position [320, 0]
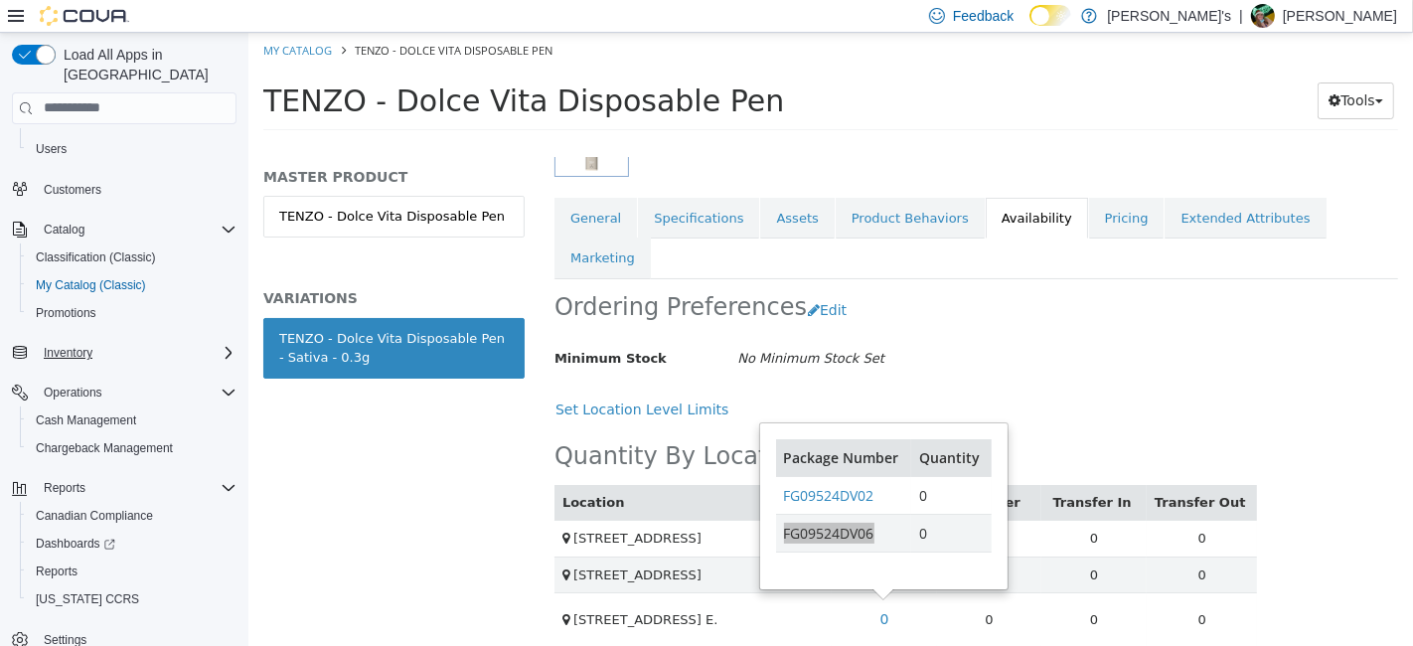
click at [143, 341] on div "Inventory" at bounding box center [136, 353] width 201 height 24
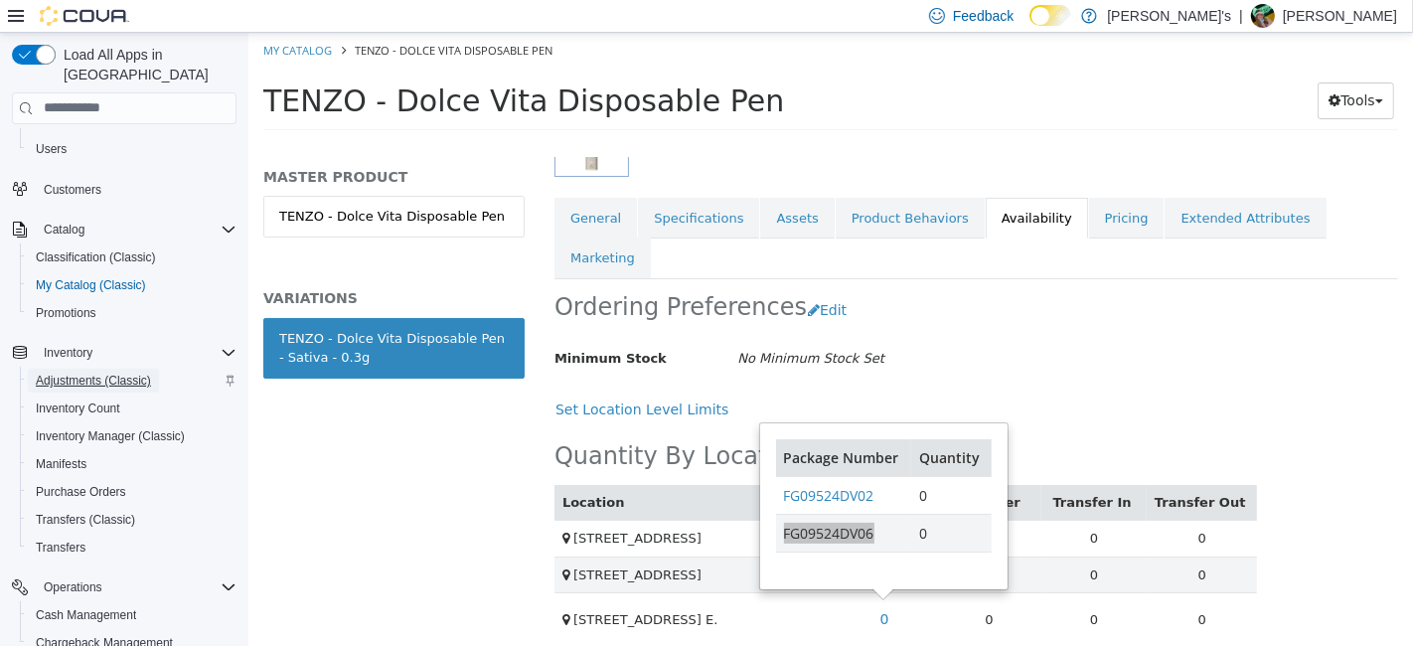
click at [151, 373] on span "Adjustments (Classic)" at bounding box center [93, 381] width 115 height 16
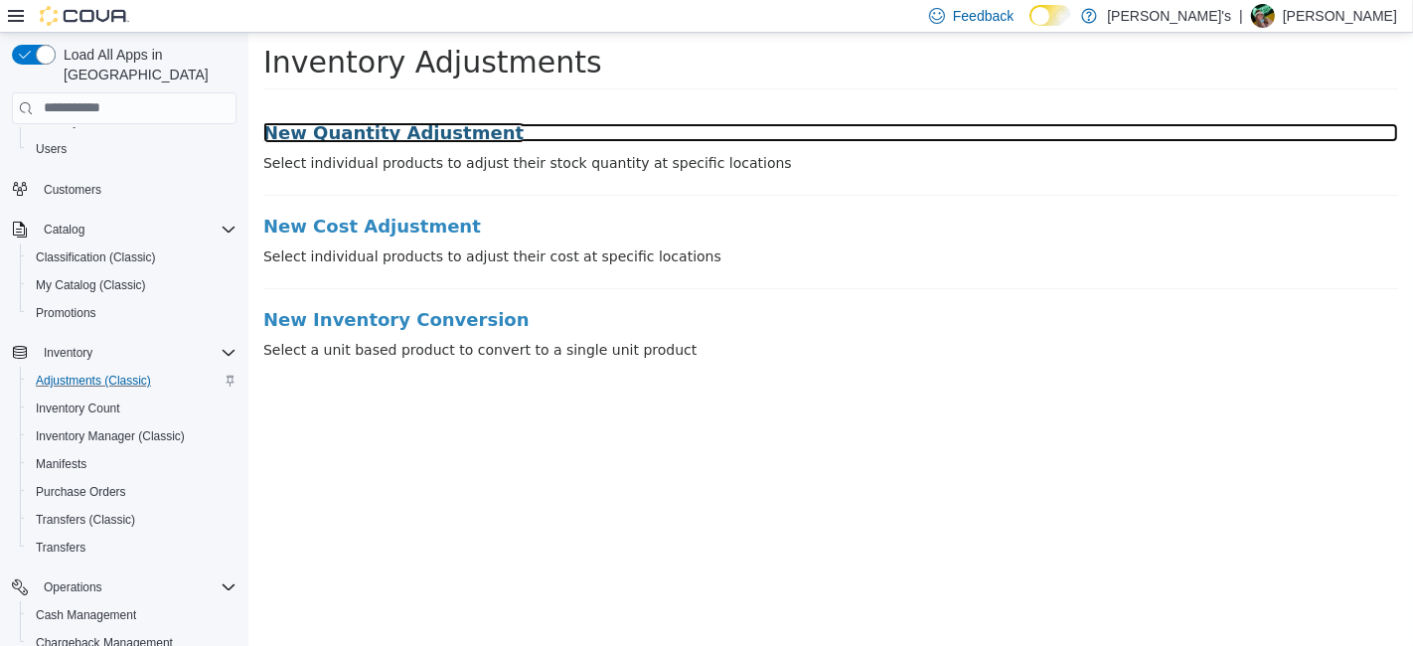
click at [416, 128] on h3 "New Quantity Adjustment" at bounding box center [829, 132] width 1135 height 20
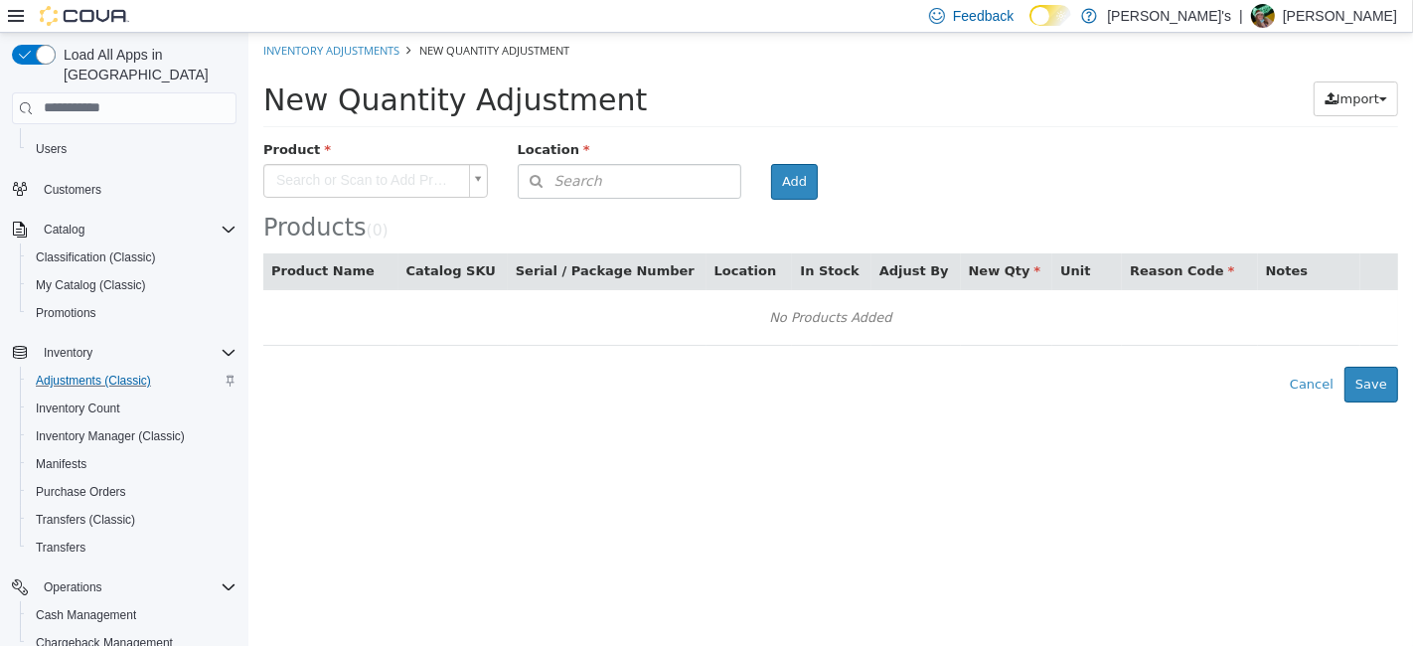
click at [398, 178] on body "× Inventory Adjustments New Quantity Adjustment New Quantity Adjustment Import …" at bounding box center [829, 217] width 1165 height 370
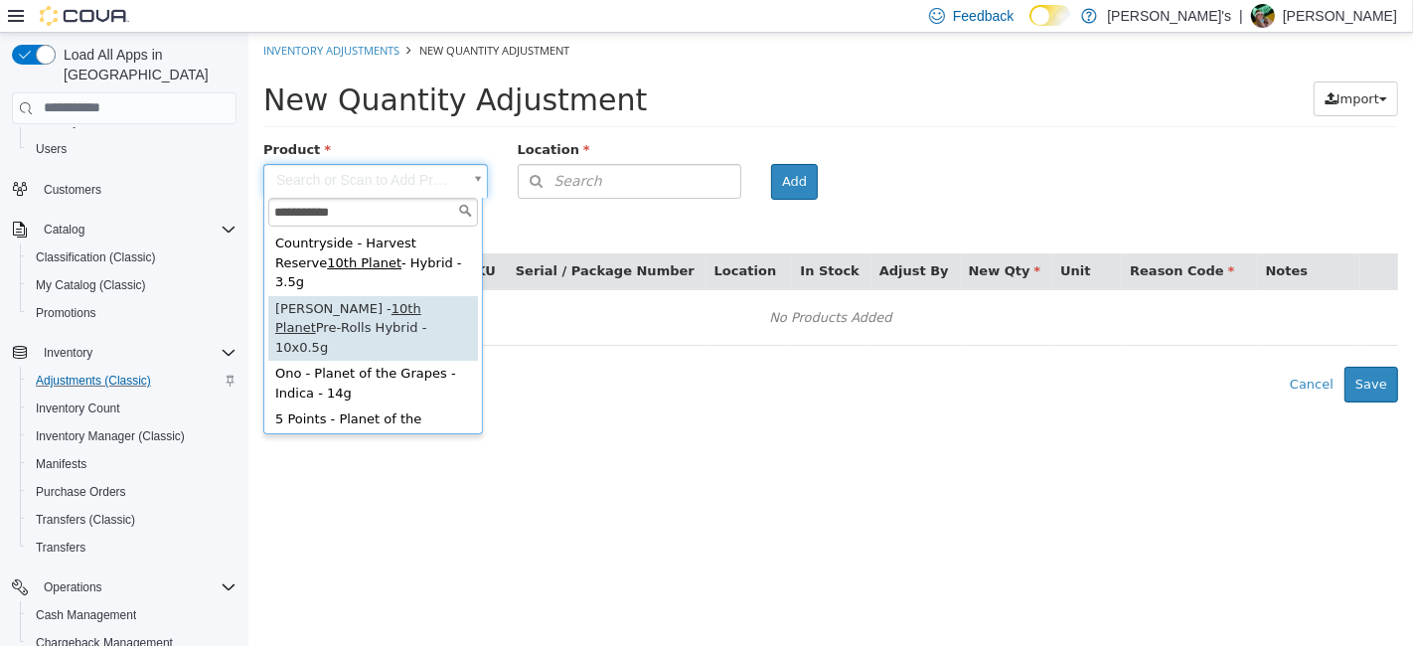
type input "**********"
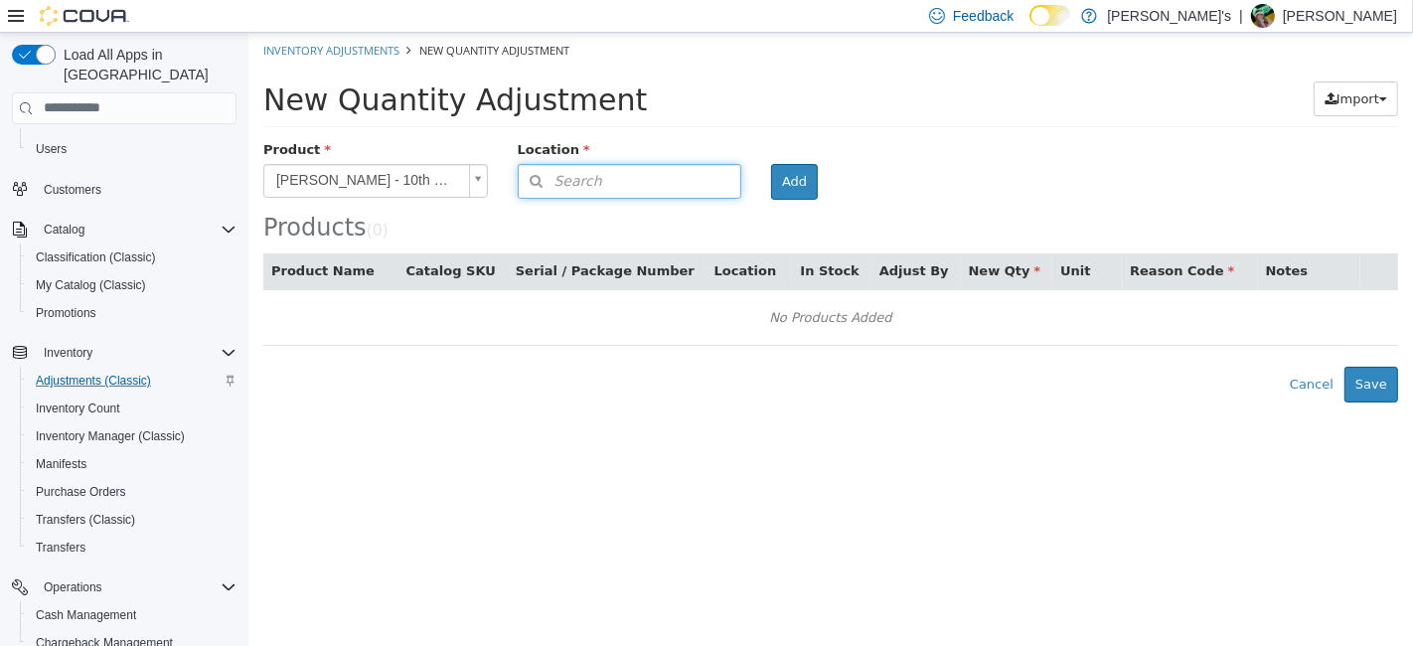
click at [629, 169] on button "Search" at bounding box center [629, 180] width 225 height 35
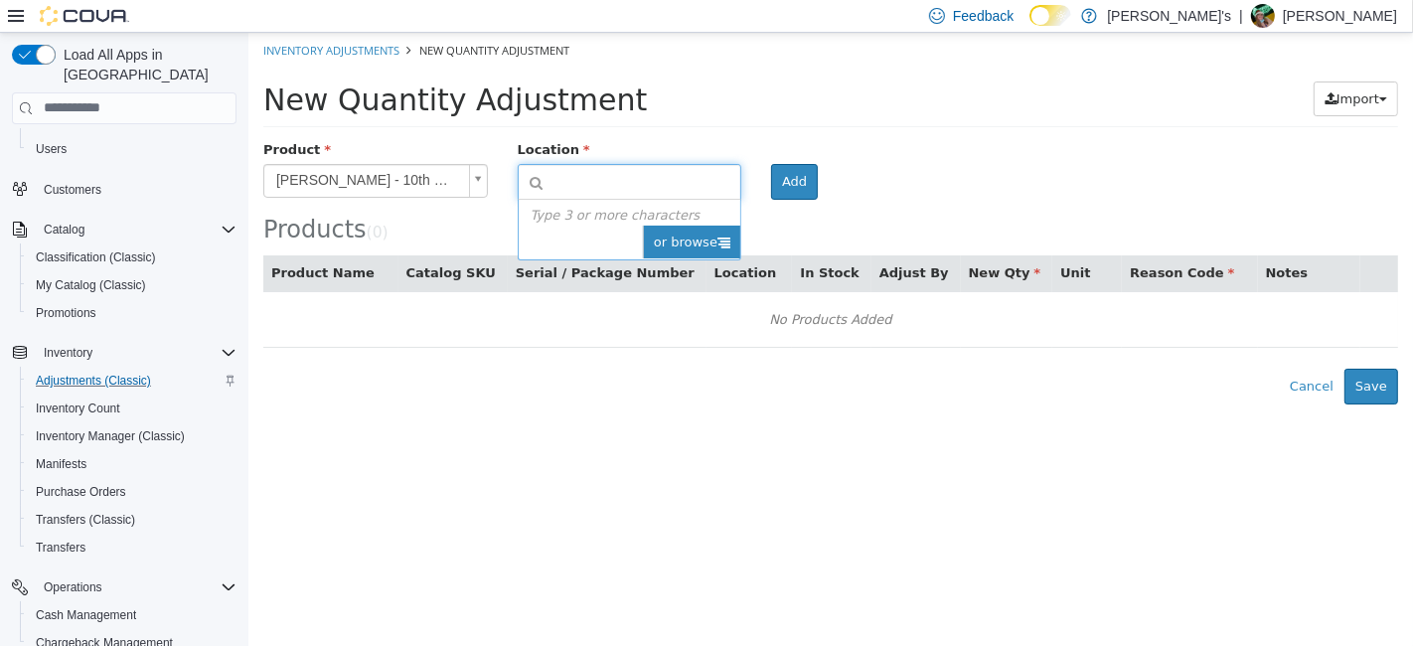
click at [680, 232] on span "or browse" at bounding box center [690, 242] width 97 height 34
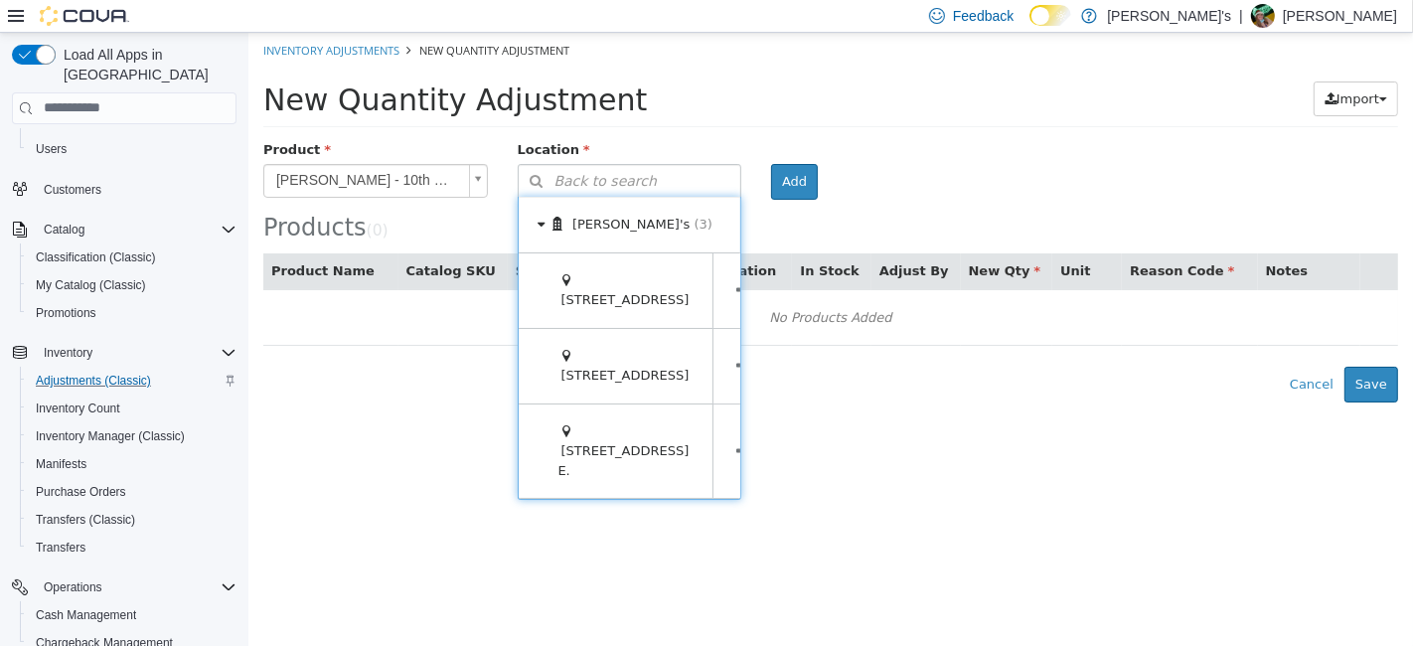
click at [712, 452] on span at bounding box center [743, 450] width 62 height 94
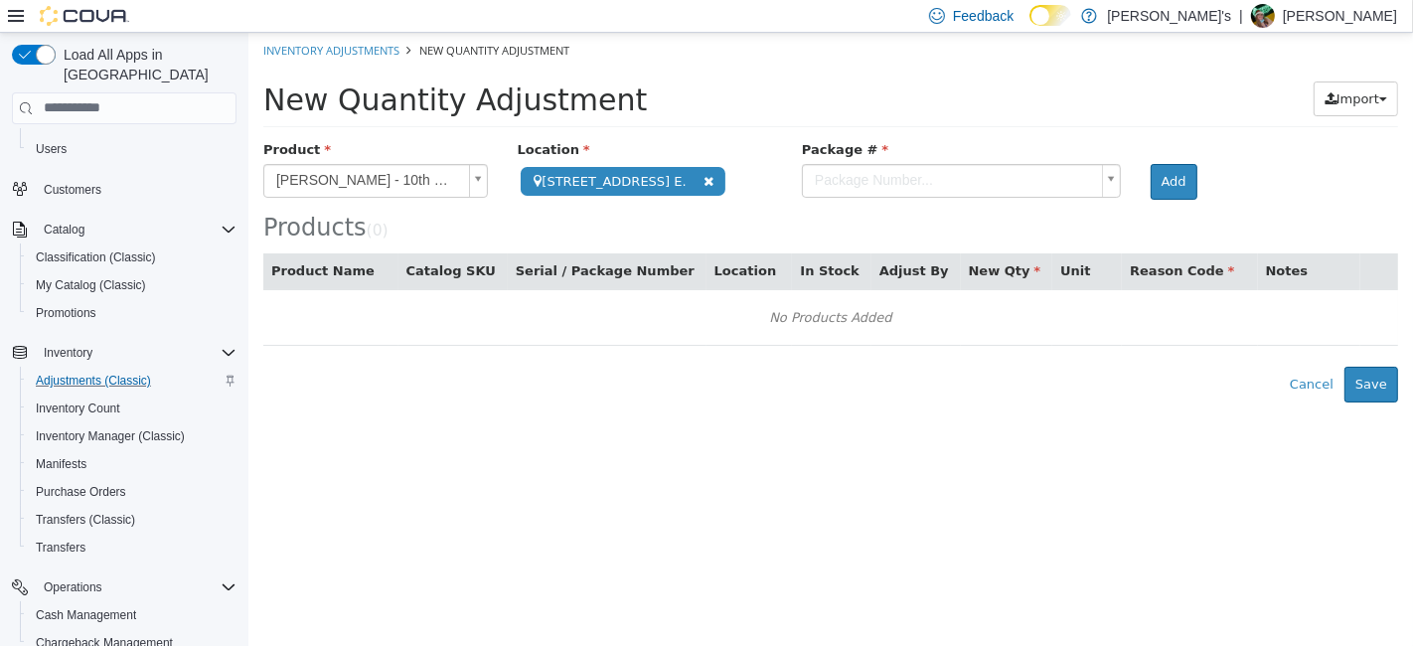
click at [826, 194] on body "**********" at bounding box center [829, 217] width 1165 height 370
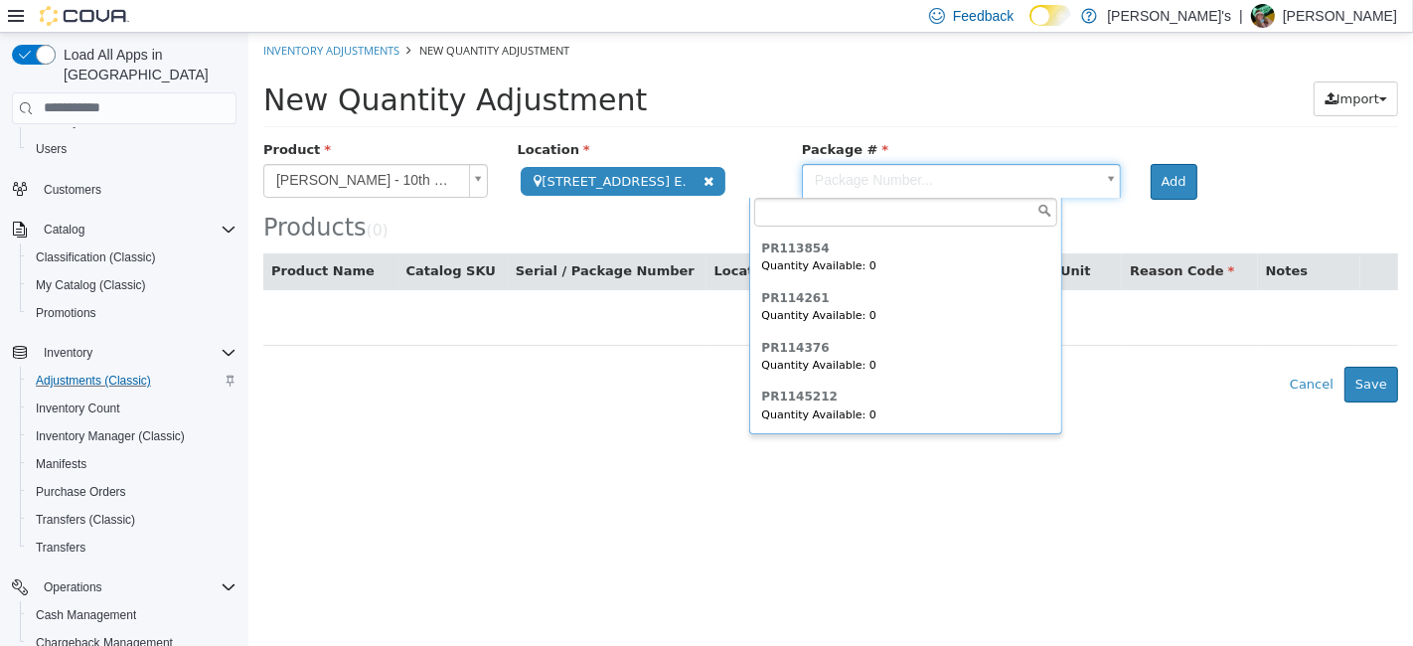
scroll to position [664, 0]
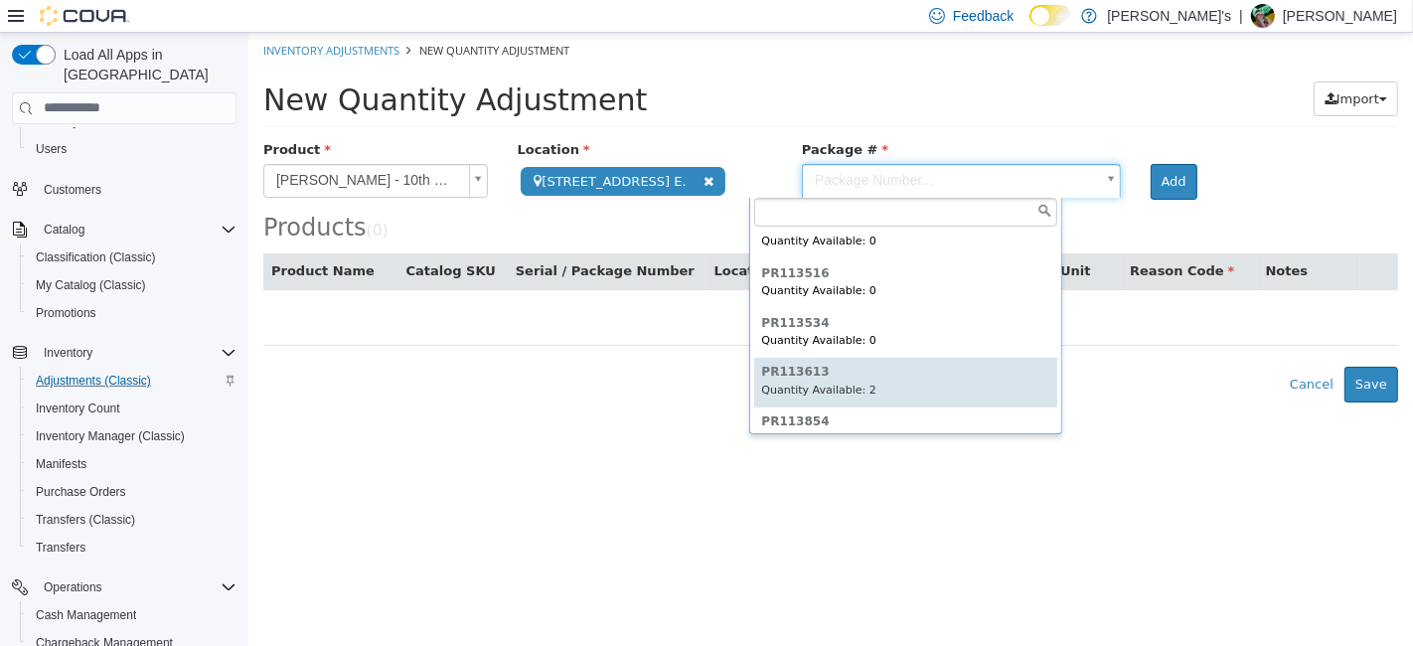
type input "********"
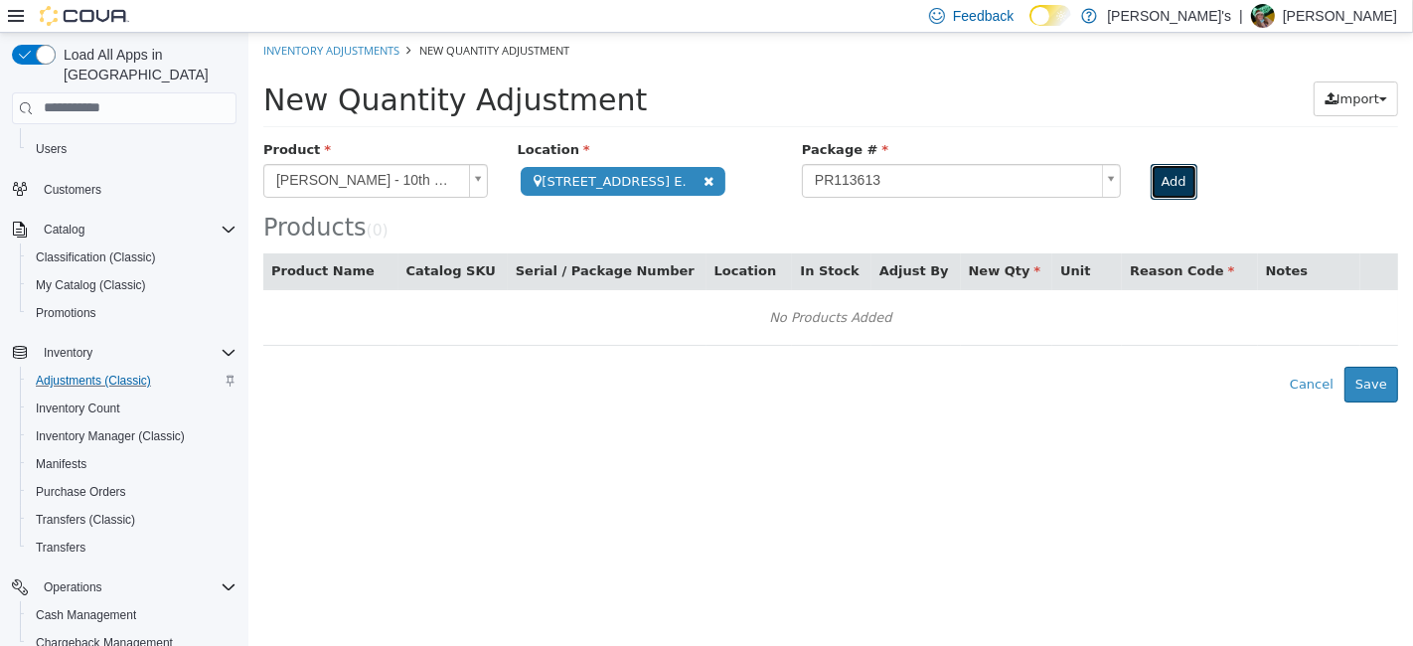
click at [1150, 181] on button "Add" at bounding box center [1173, 181] width 47 height 36
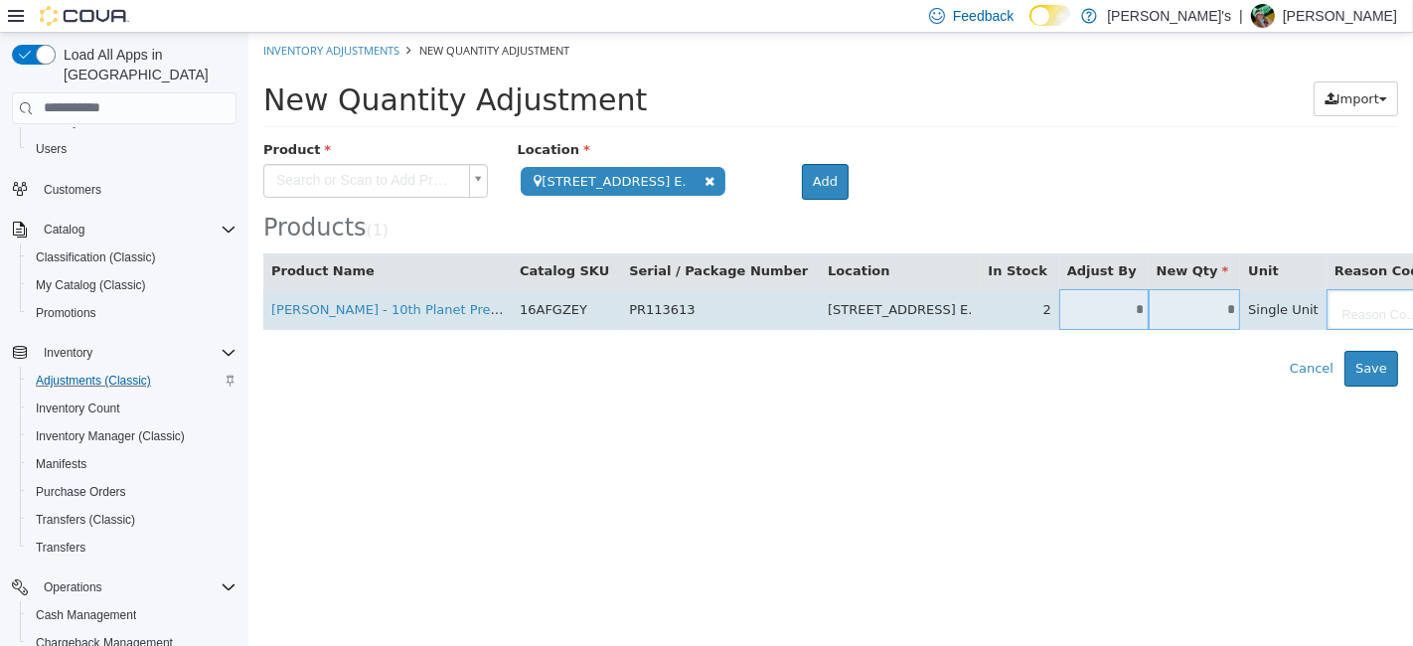
click at [1148, 311] on input "*" at bounding box center [1194, 308] width 92 height 15
type input "*"
type input "**"
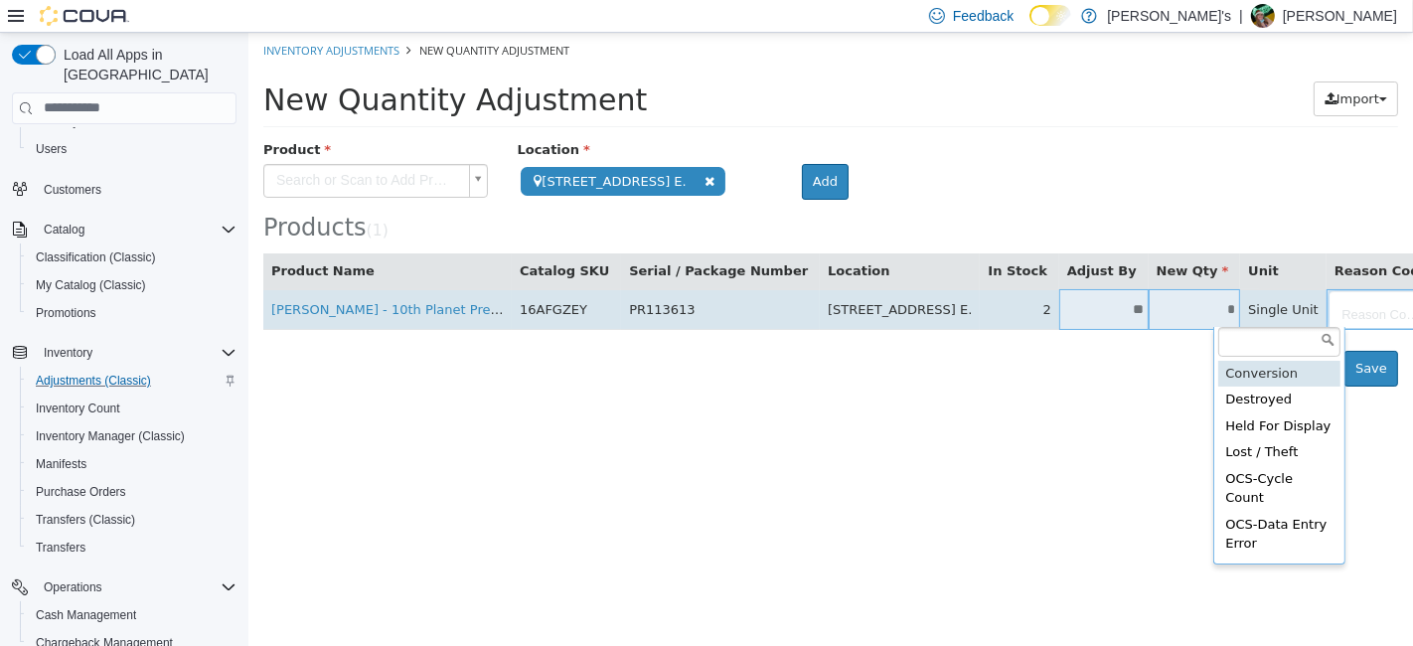
click at [1285, 312] on body "**********" at bounding box center [829, 209] width 1165 height 354
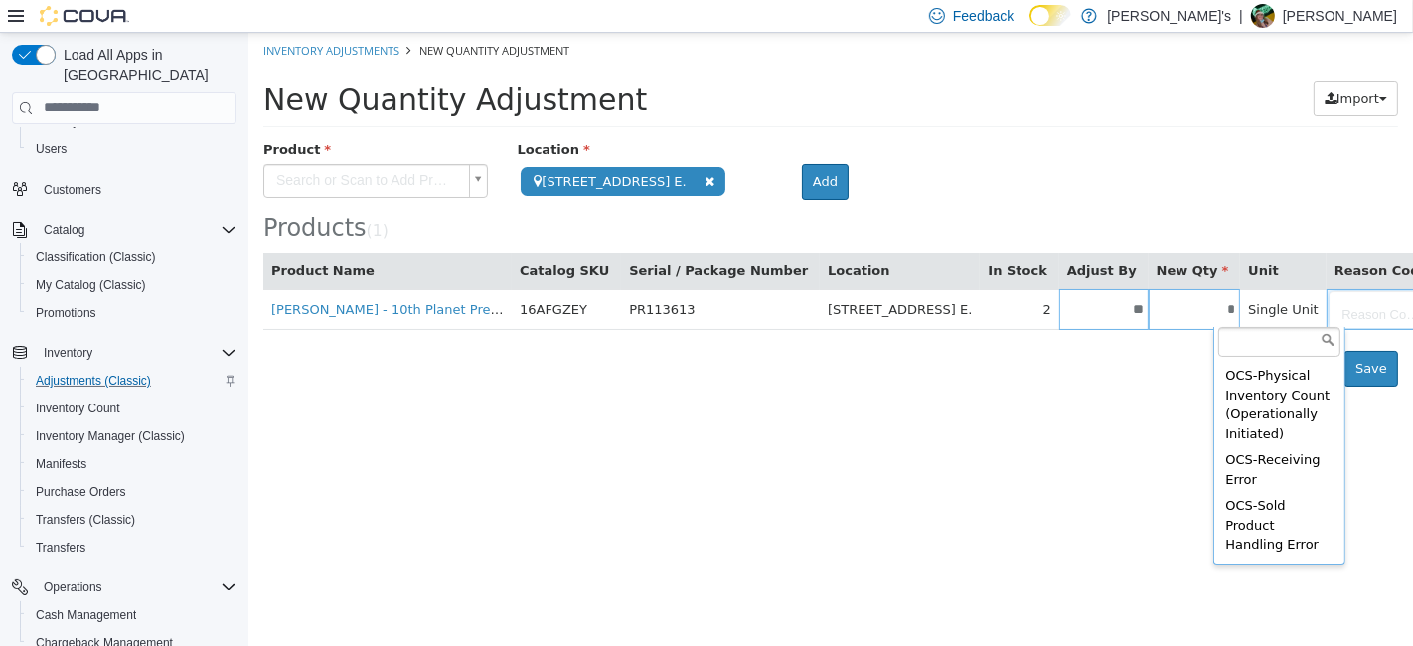
scroll to position [275, 0]
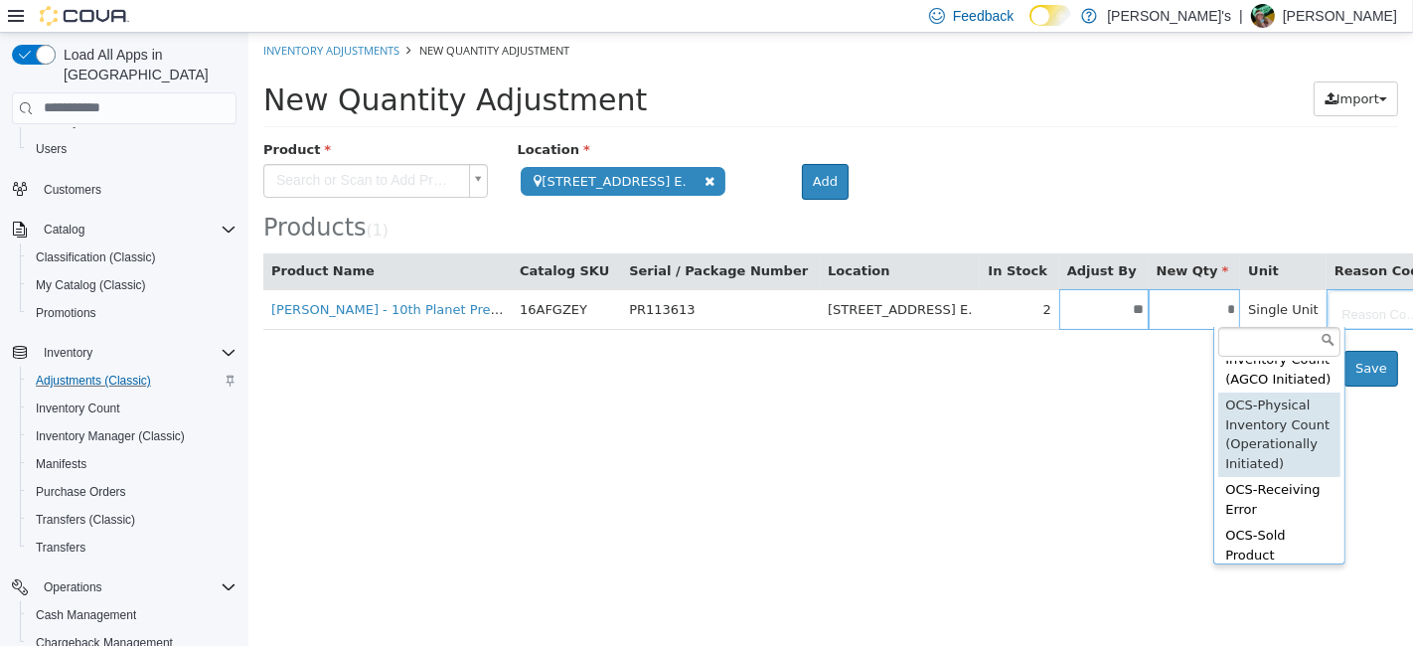
type input "**********"
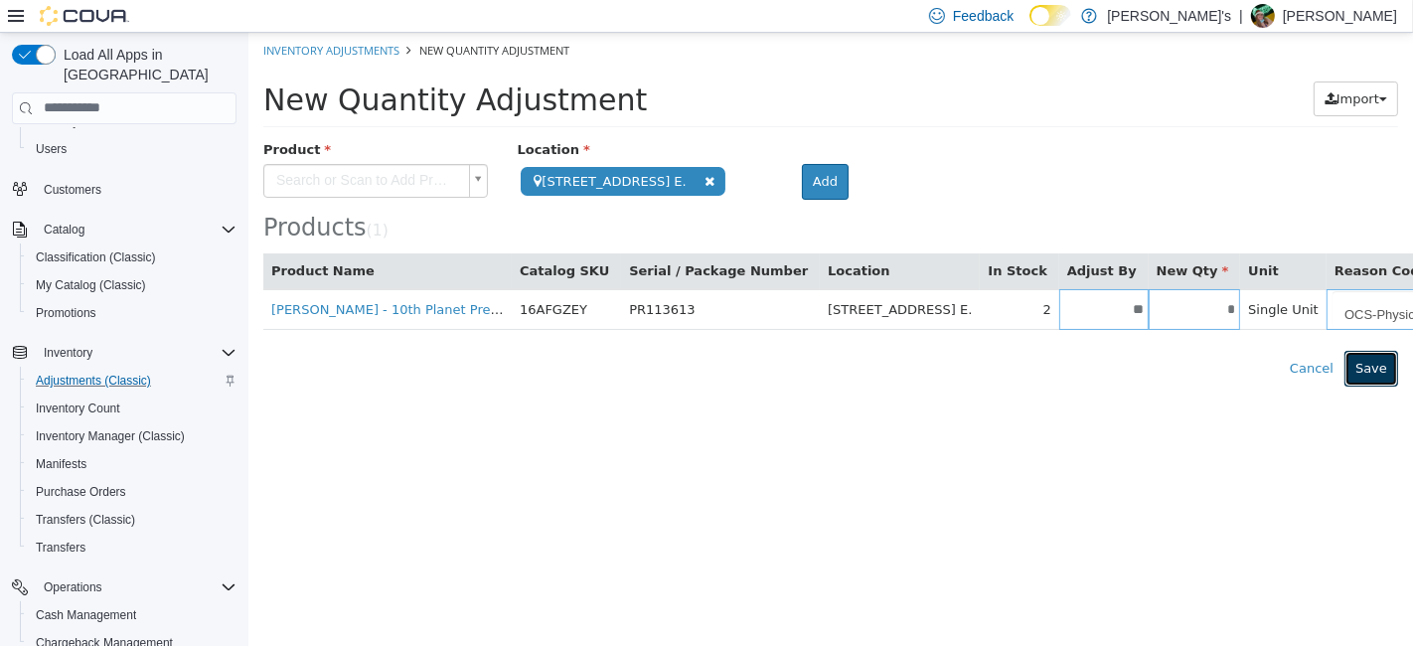
click at [1372, 368] on button "Save" at bounding box center [1371, 368] width 54 height 36
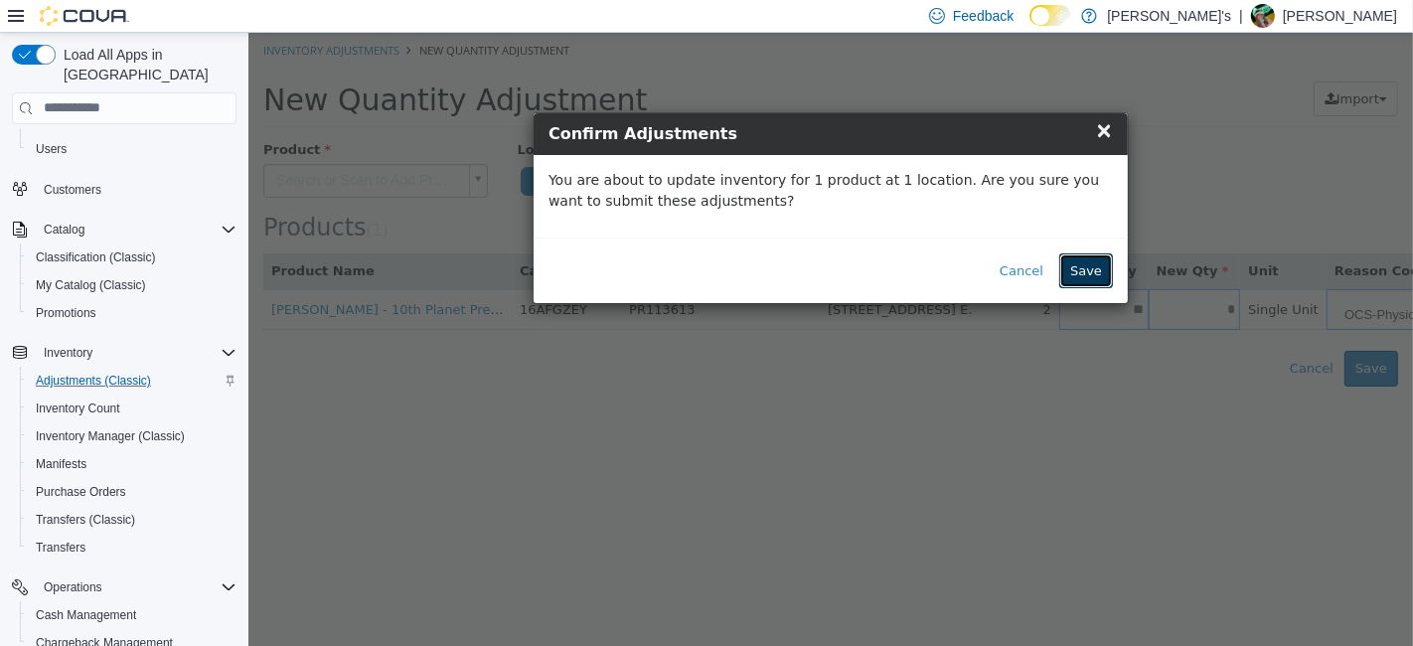
click at [1082, 266] on button "Save" at bounding box center [1085, 270] width 54 height 36
